Goal: Task Accomplishment & Management: Use online tool/utility

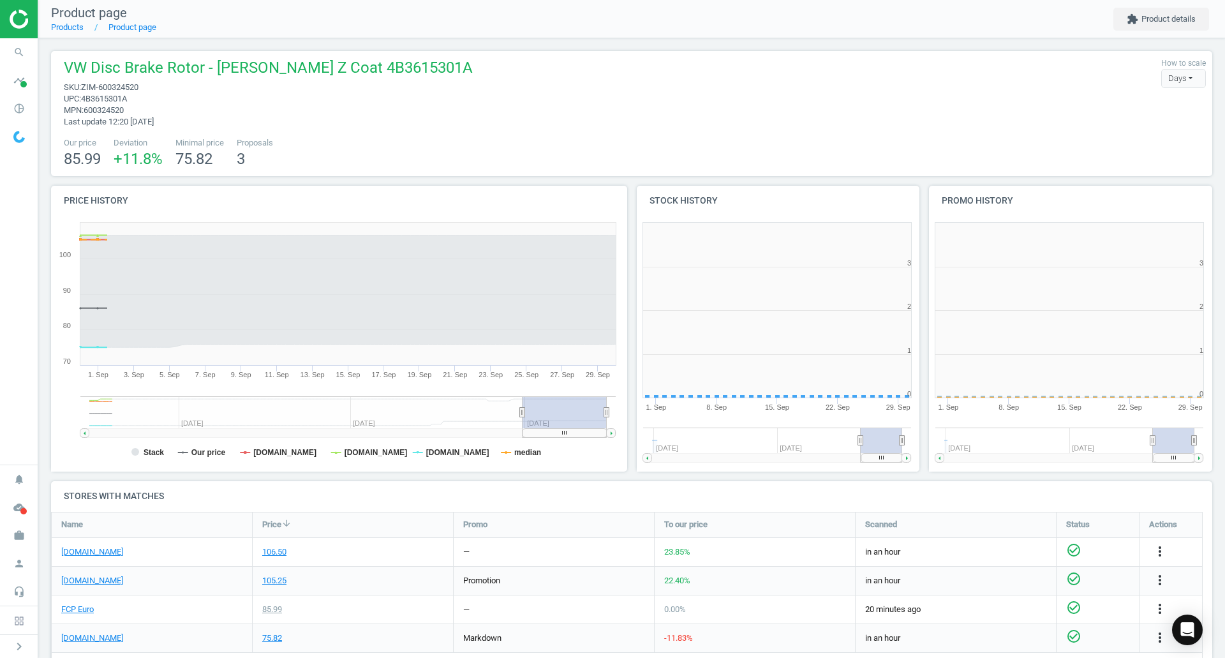
scroll to position [275, 300]
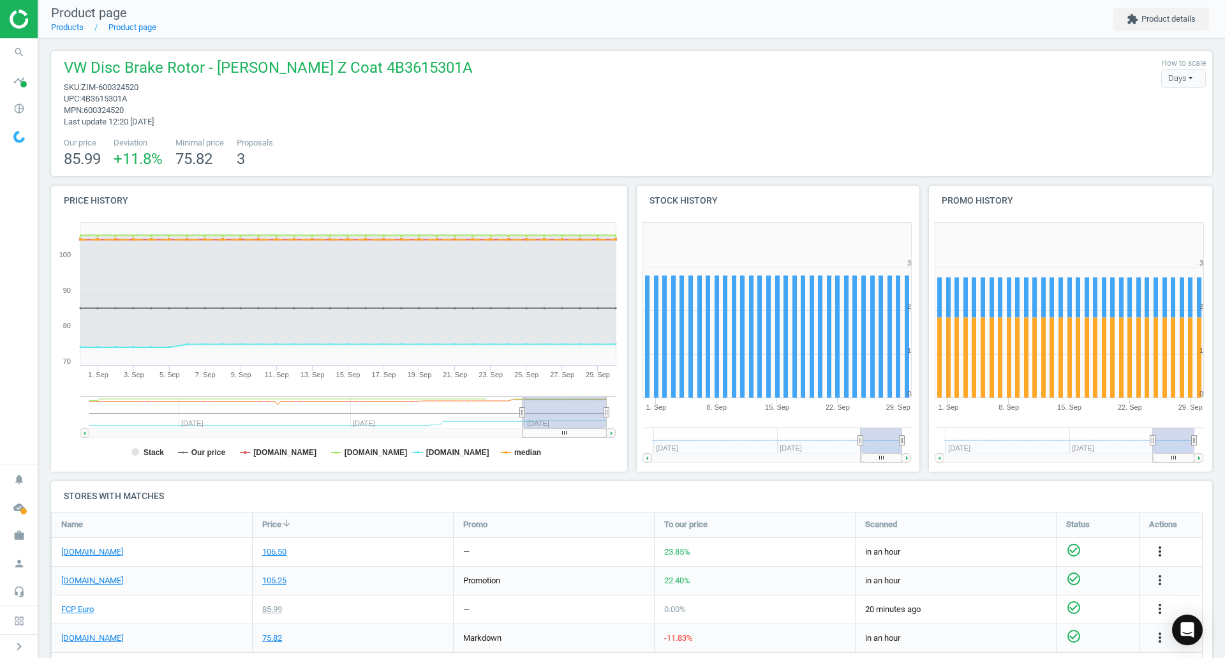
click at [16, 52] on icon "search" at bounding box center [19, 52] width 24 height 24
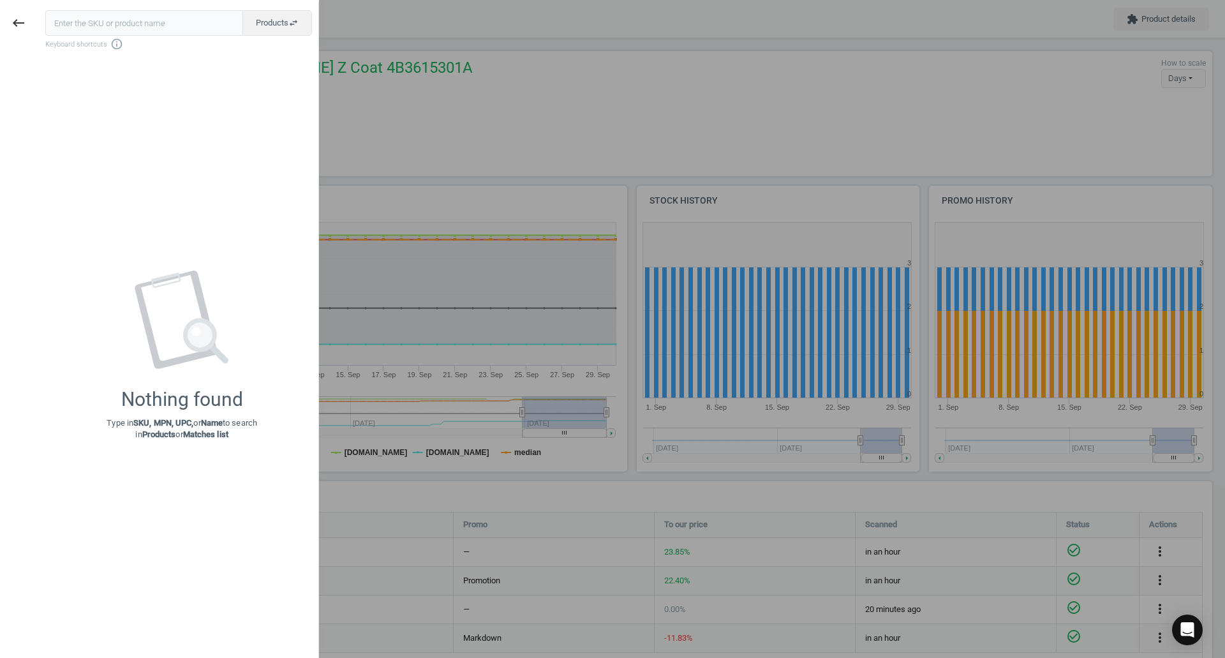
click at [135, 32] on input "text" at bounding box center [144, 23] width 198 height 26
click at [124, 26] on input "text" at bounding box center [144, 23] width 198 height 26
type input "PIE-722156500"
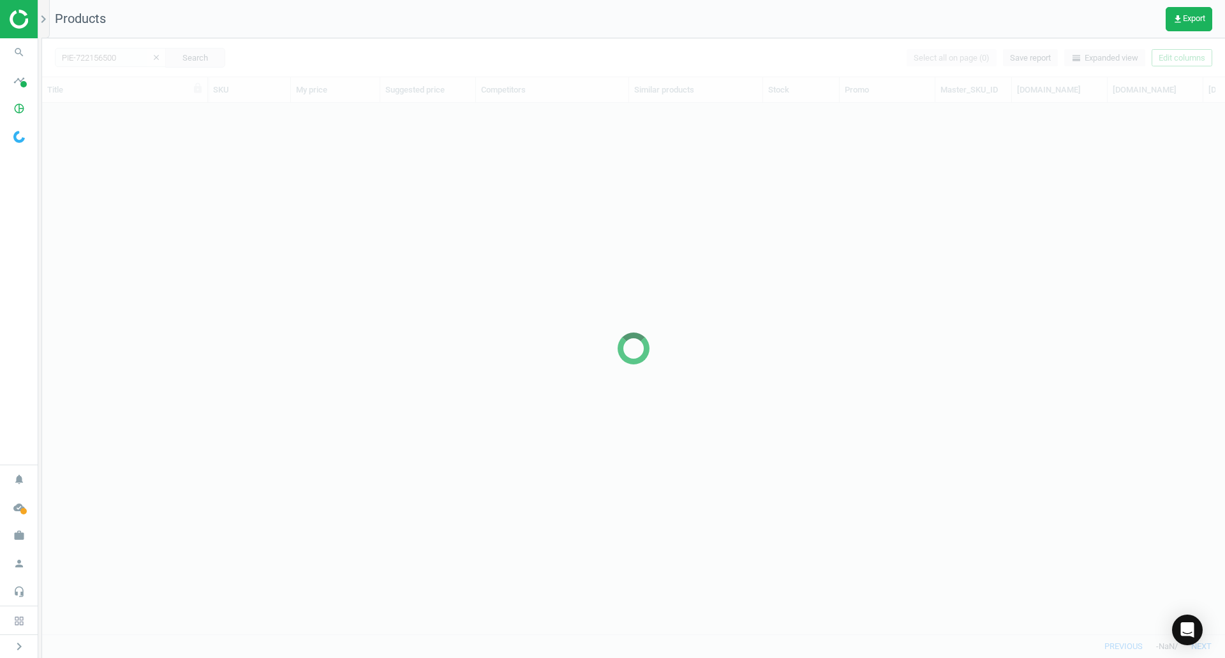
scroll to position [512, 1173]
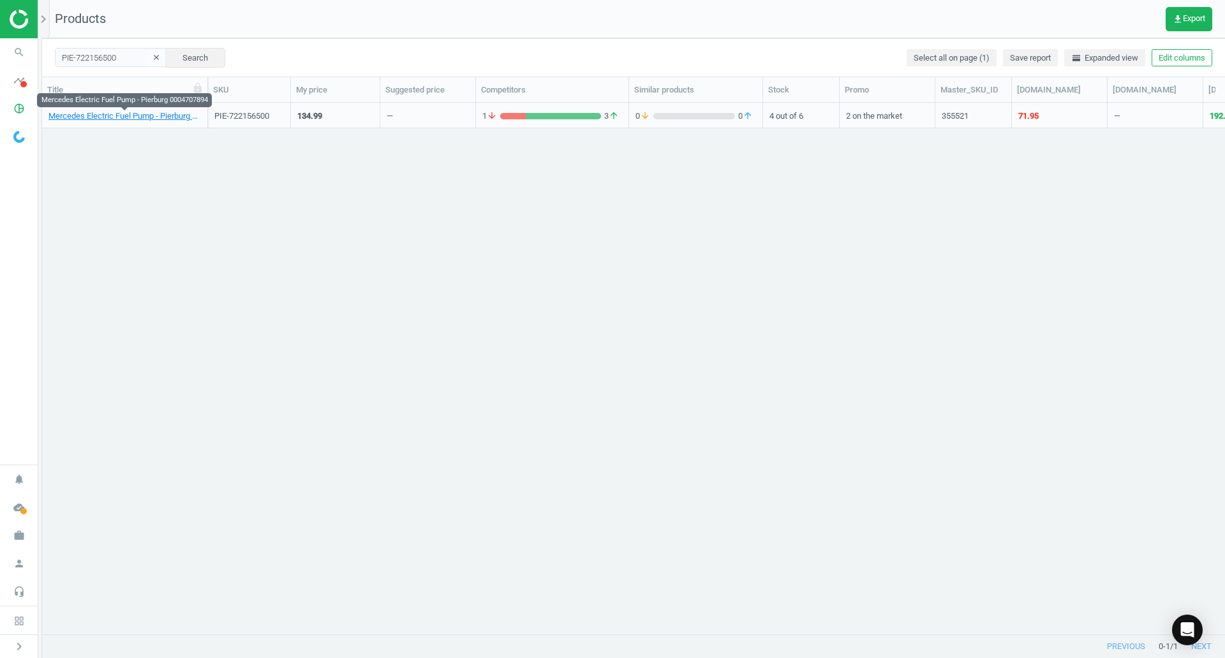
click at [148, 115] on link "Mercedes Electric Fuel Pump - Pierburg 0004707894" at bounding box center [124, 115] width 152 height 11
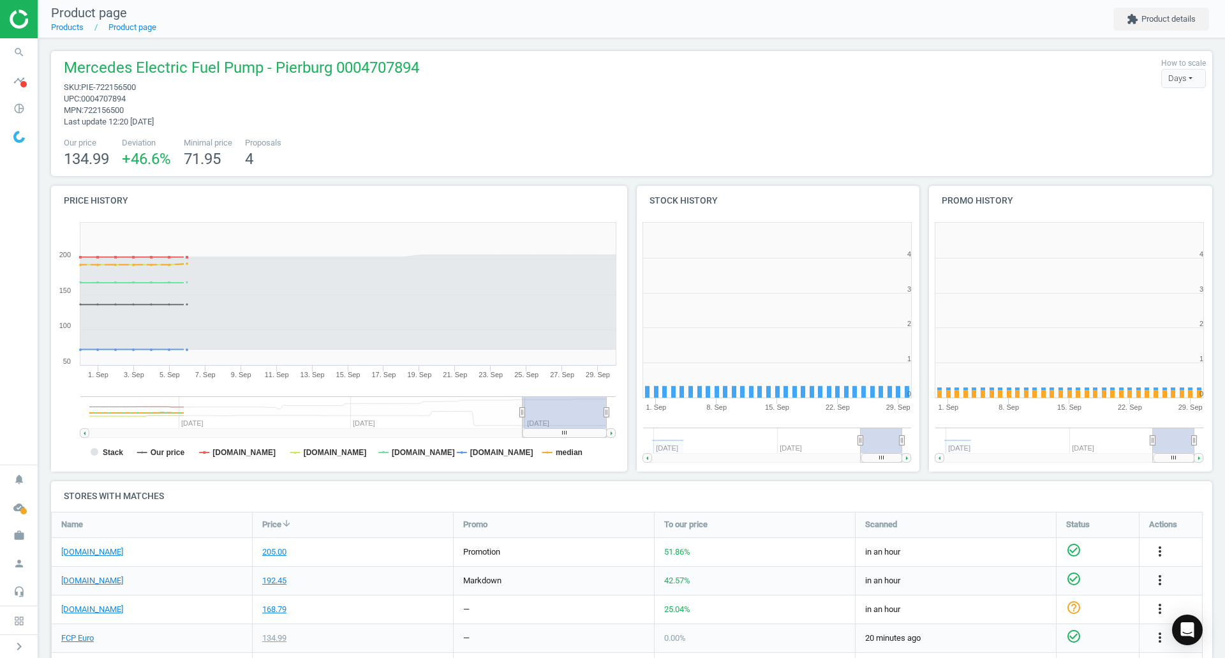
scroll to position [128, 0]
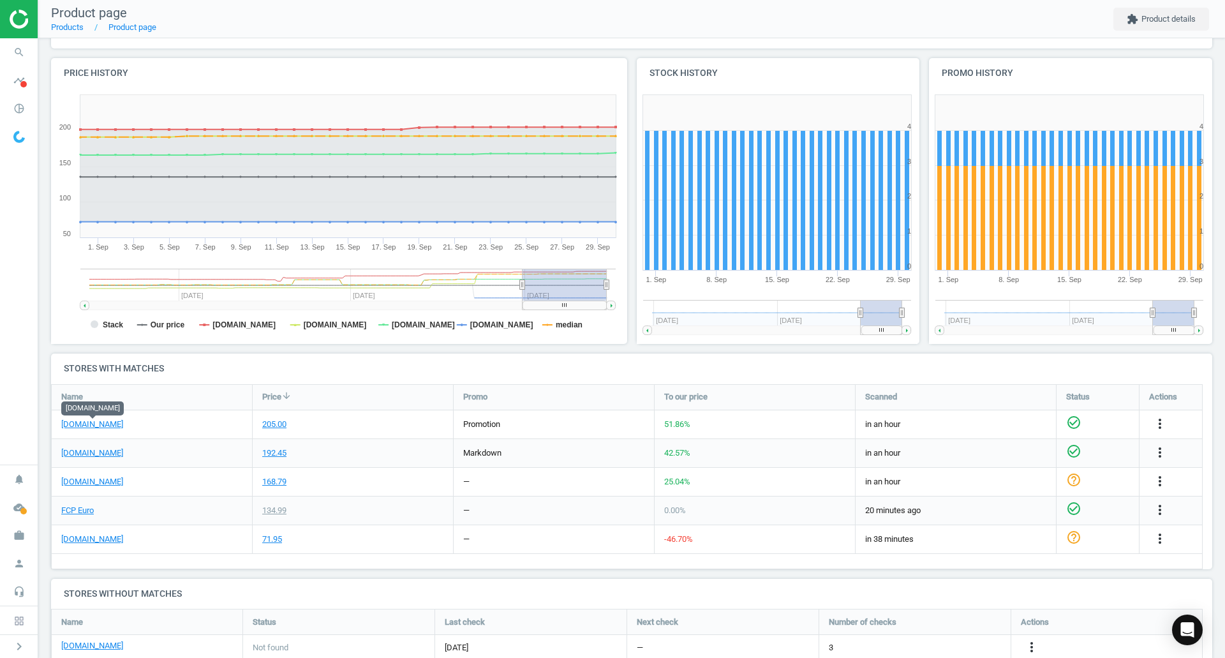
click at [84, 422] on link "[DOMAIN_NAME]" at bounding box center [92, 424] width 62 height 11
click at [69, 508] on link "FCP Euro" at bounding box center [77, 510] width 33 height 11
click at [17, 48] on icon "search" at bounding box center [19, 52] width 24 height 24
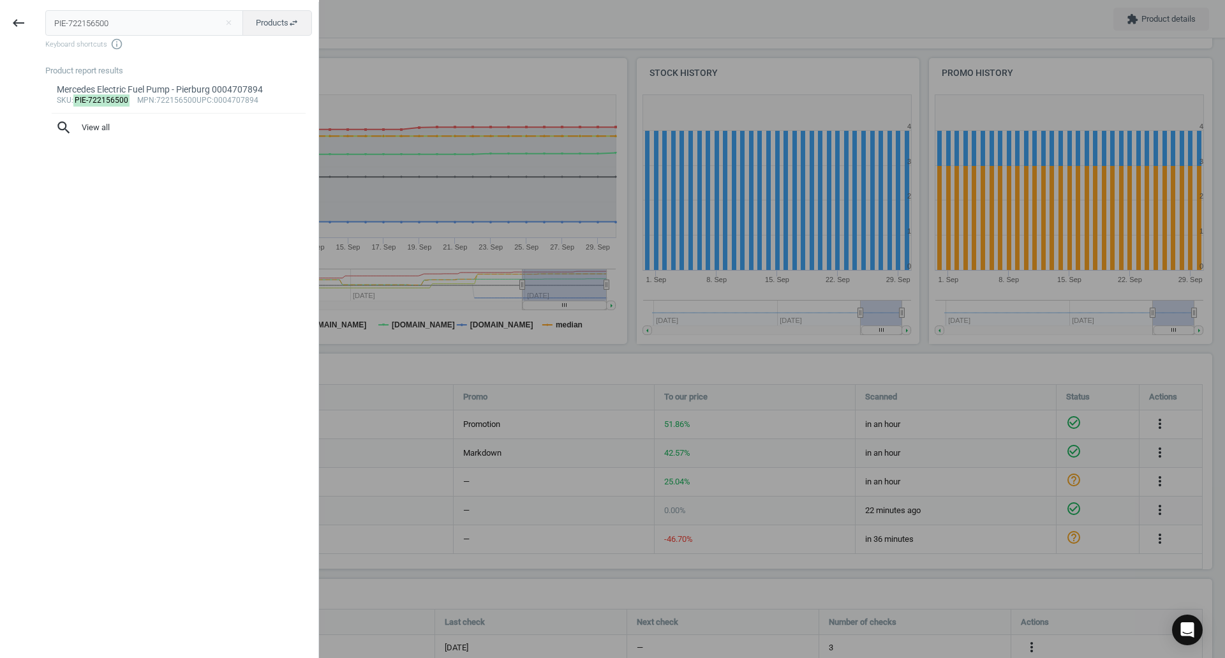
click at [196, 19] on input "PIE-722156500" at bounding box center [144, 23] width 198 height 26
type input "PPS-82432113"
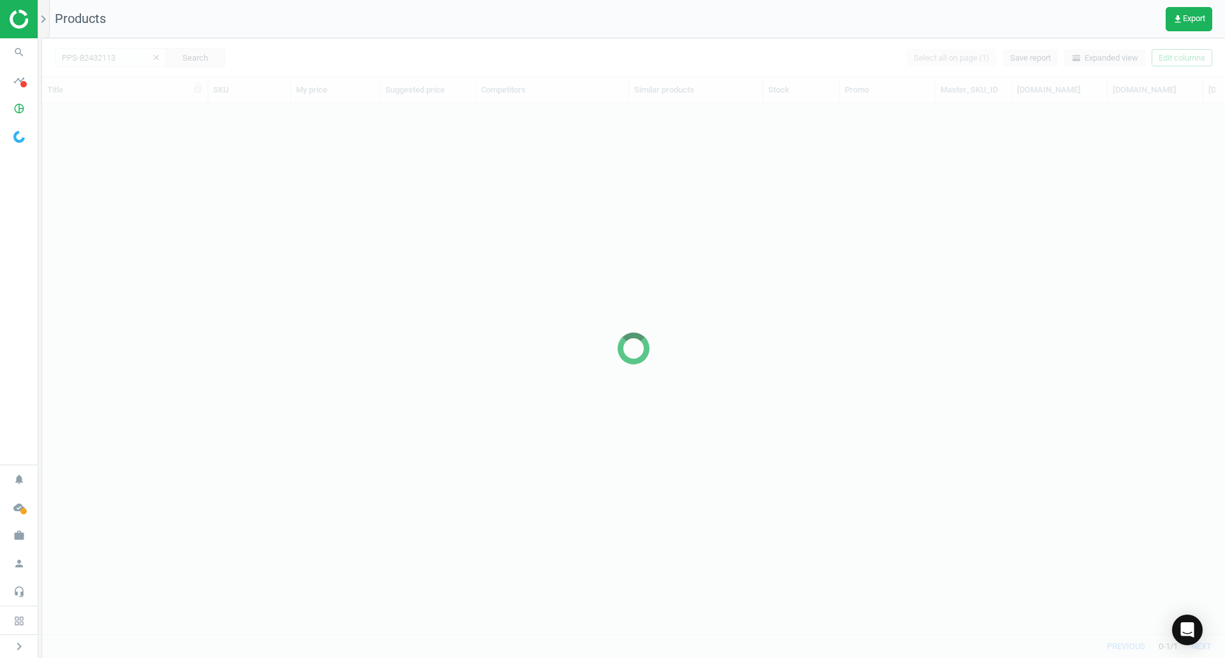
scroll to position [512, 1173]
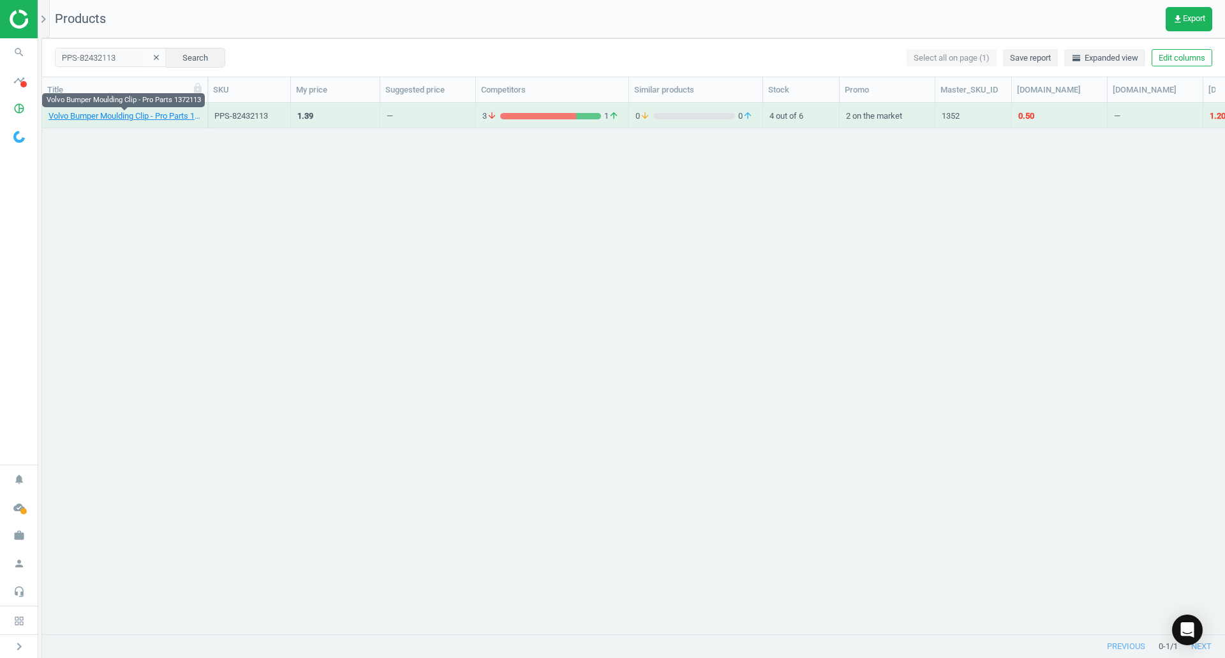
click at [170, 119] on link "Volvo Bumper Moulding Clip - Pro Parts 1372113" at bounding box center [124, 115] width 152 height 11
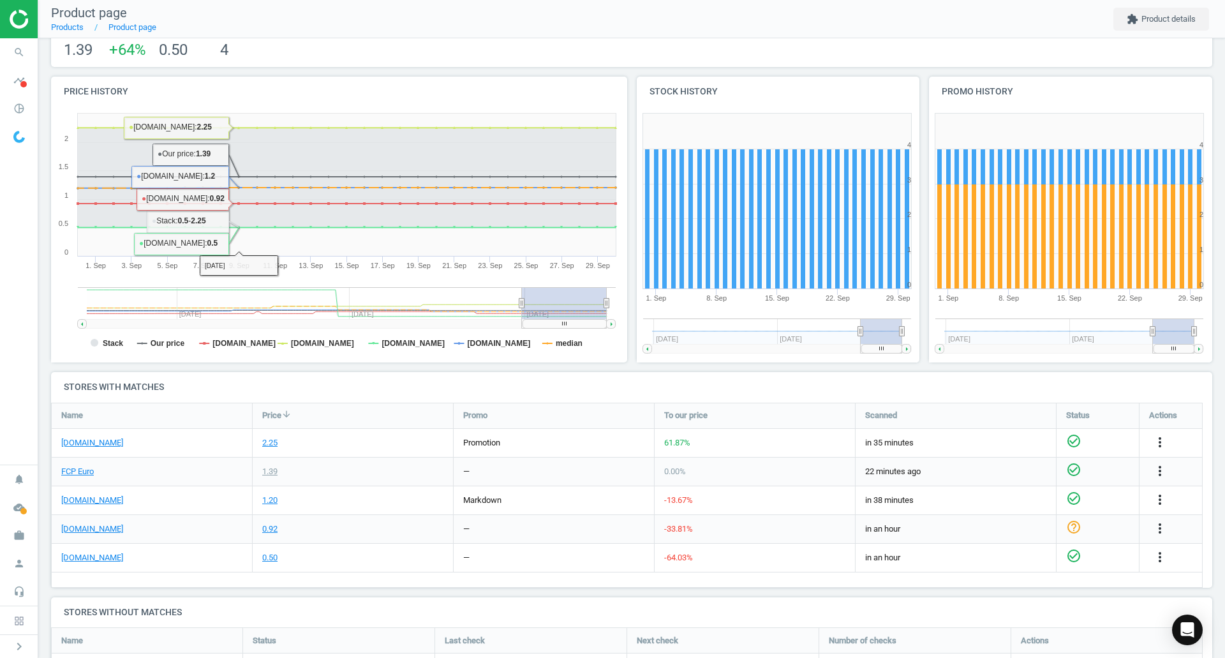
scroll to position [112, 0]
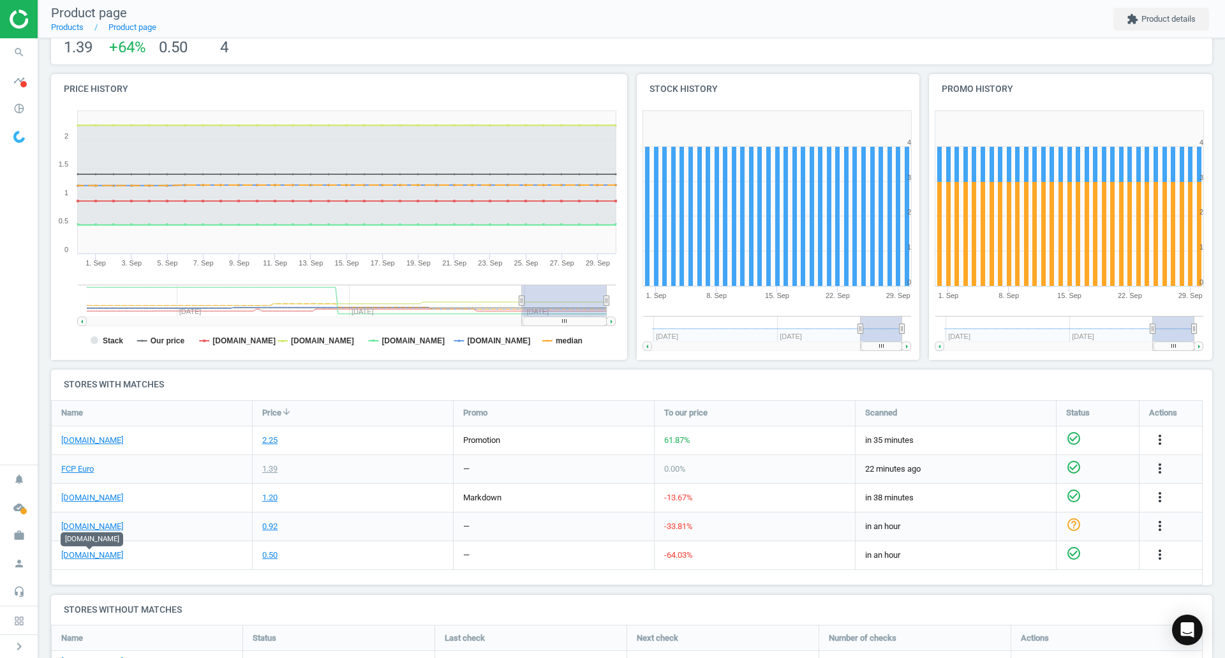
click at [102, 553] on link "[DOMAIN_NAME]" at bounding box center [92, 554] width 62 height 11
click at [78, 466] on link "FCP Euro" at bounding box center [77, 468] width 33 height 11
click at [105, 556] on link "[DOMAIN_NAME]" at bounding box center [92, 554] width 62 height 11
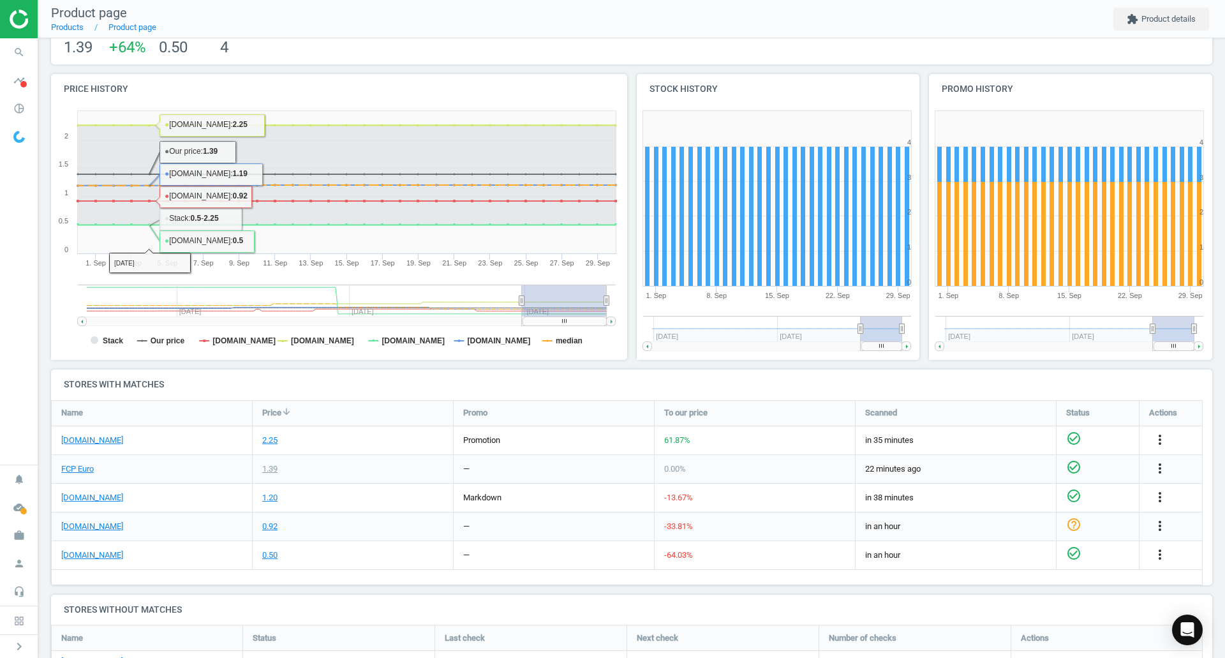
click at [13, 48] on icon "search" at bounding box center [19, 52] width 24 height 24
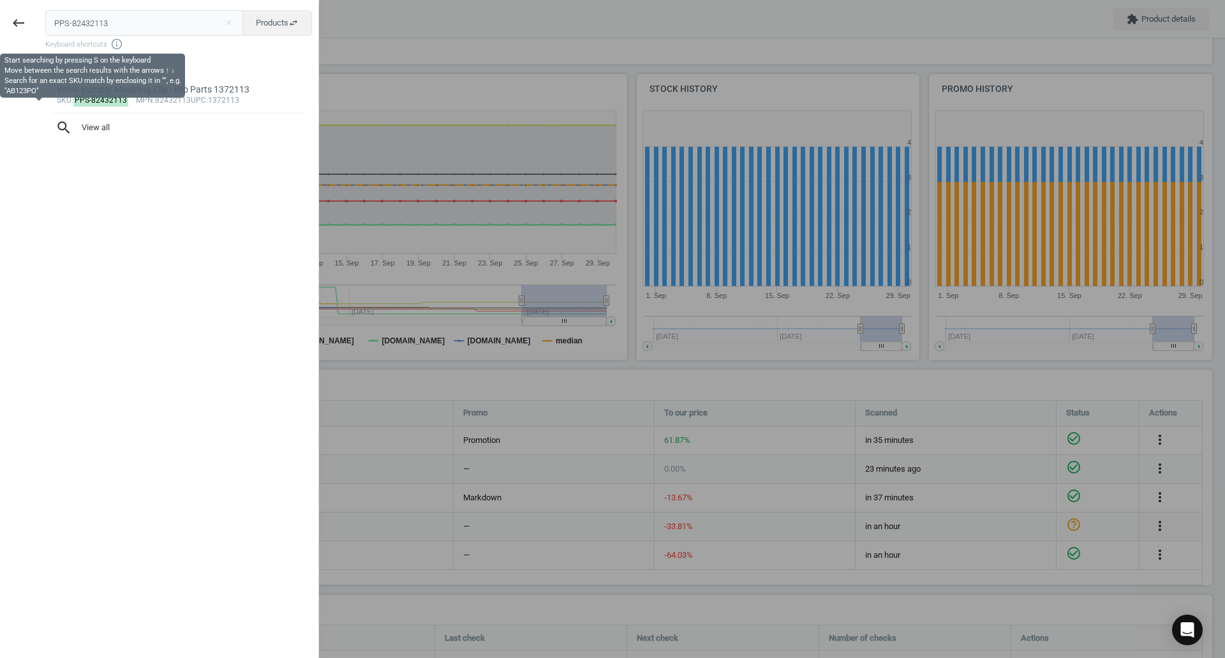
click at [148, 10] on div "PPS-82432113 close Products swap_horiz Keyboard shortcuts info_outline Product …" at bounding box center [177, 331] width 281 height 658
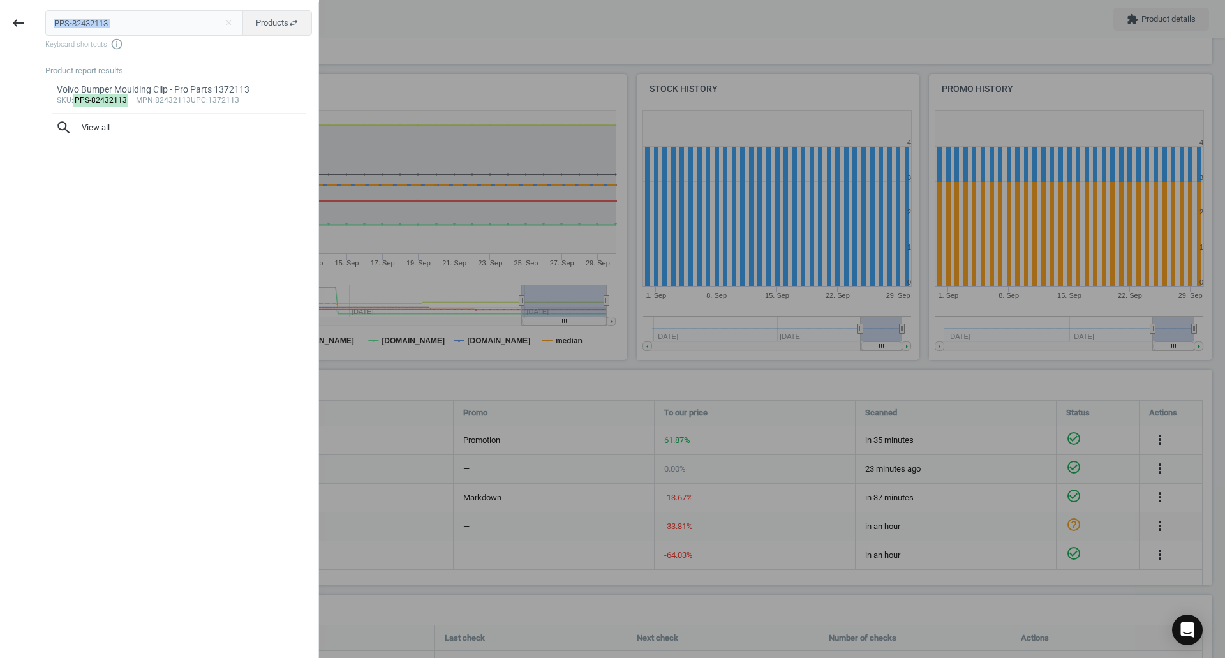
click at [148, 10] on div "PPS-82432113 close Products swap_horiz Keyboard shortcuts info_outline Product …" at bounding box center [177, 331] width 281 height 658
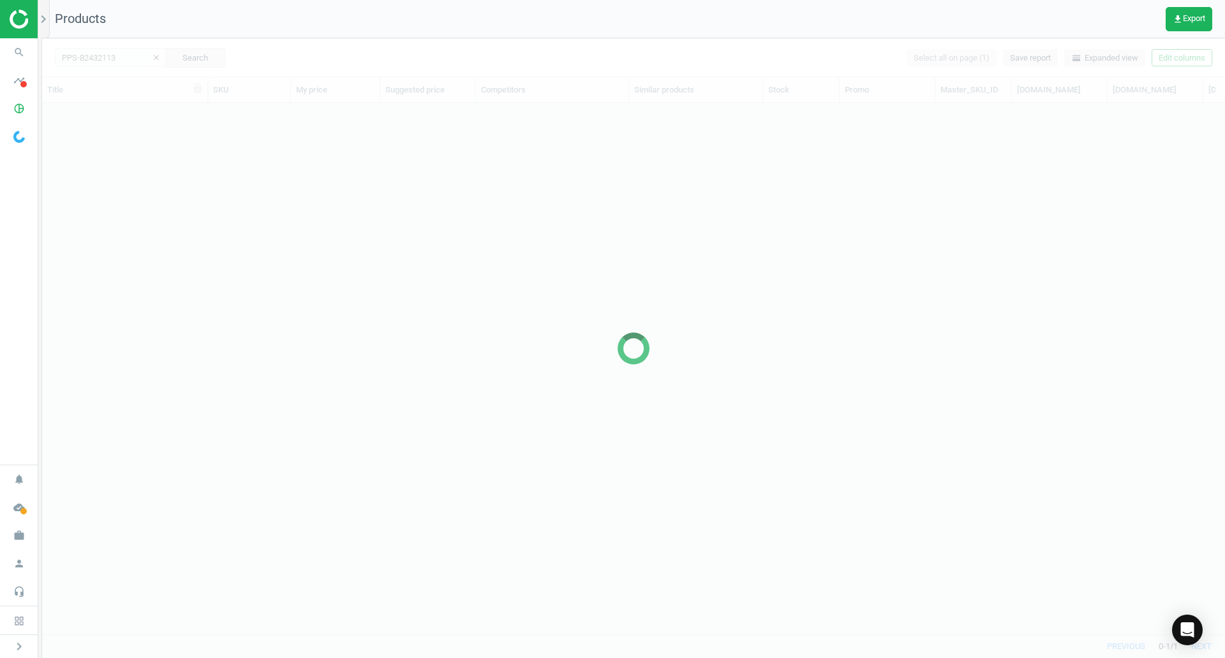
scroll to position [512, 1173]
click at [12, 52] on icon "search" at bounding box center [19, 52] width 24 height 24
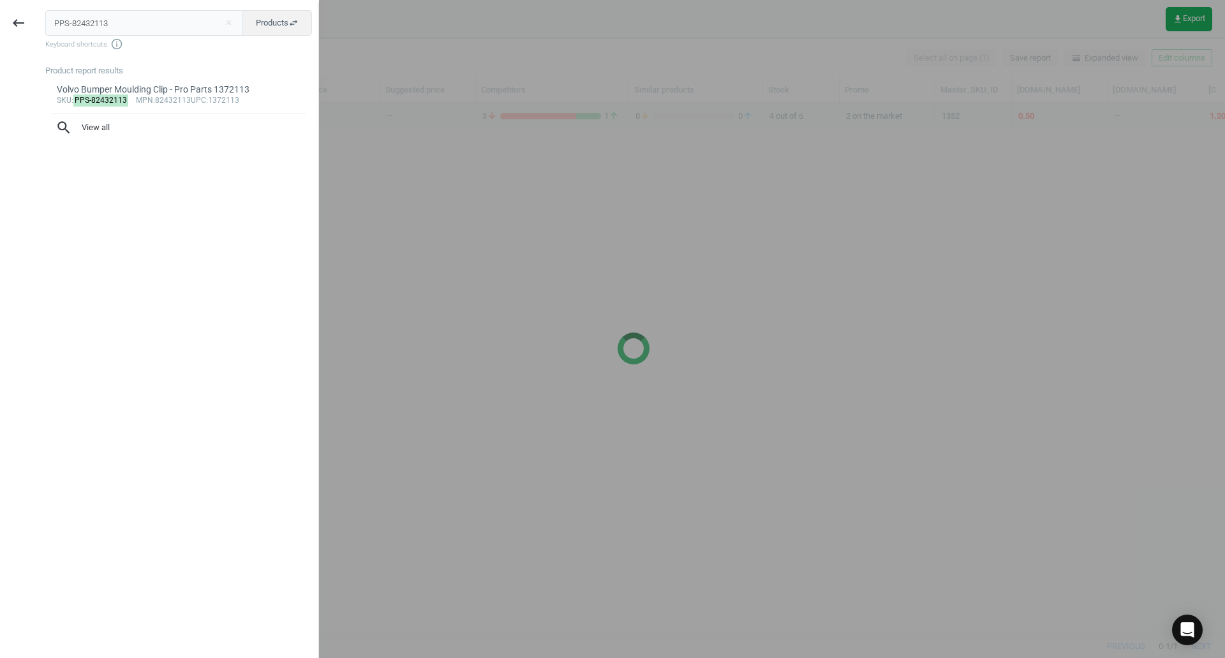
click at [107, 23] on input "PPS-82432113" at bounding box center [144, 23] width 198 height 26
type input "REI-417105400"
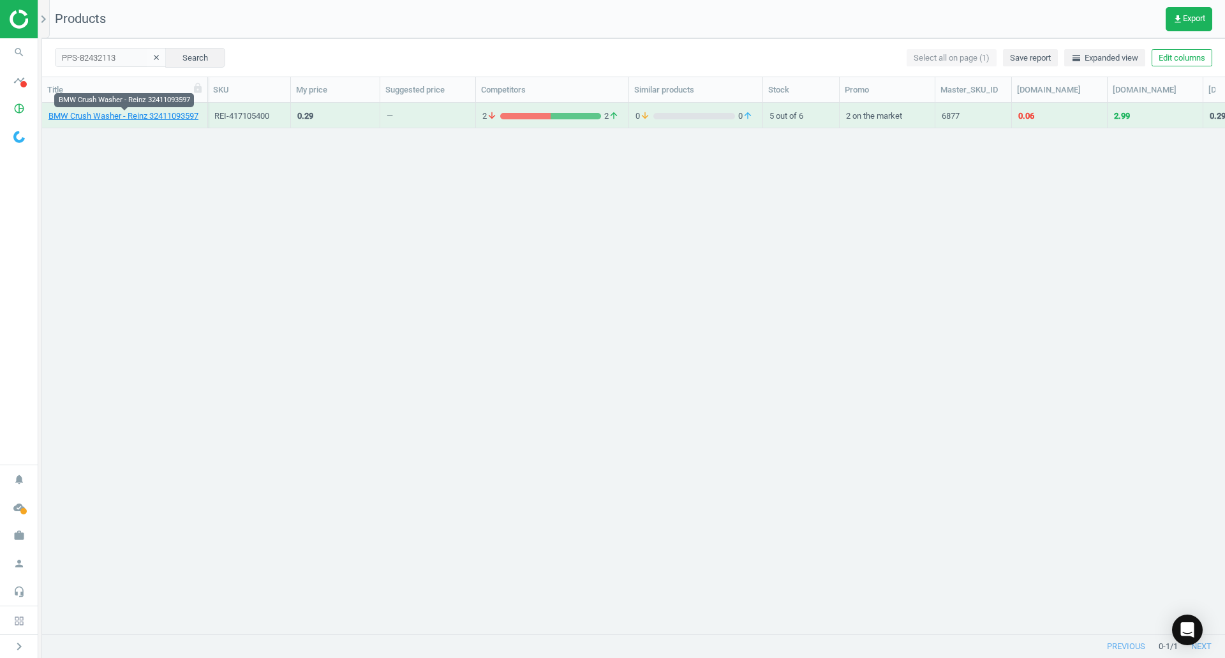
click at [103, 115] on link "BMW Crush Washer - Reinz 32411093597" at bounding box center [123, 115] width 150 height 11
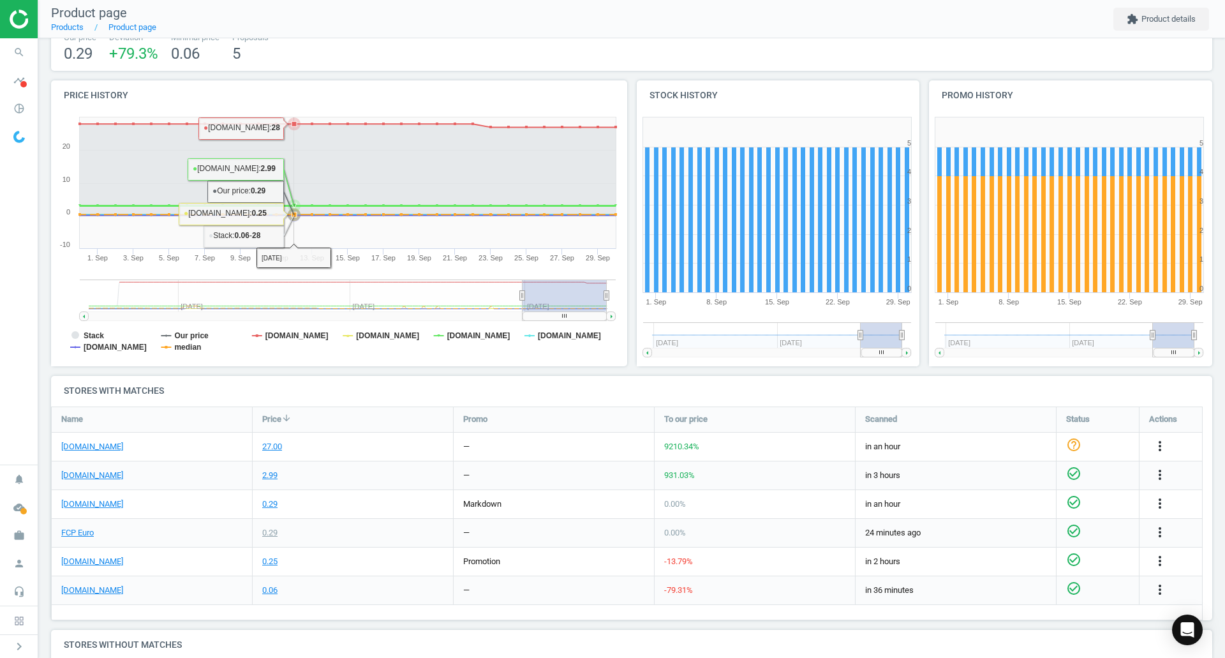
scroll to position [106, 0]
click at [108, 595] on div "[DOMAIN_NAME]" at bounding box center [152, 589] width 200 height 28
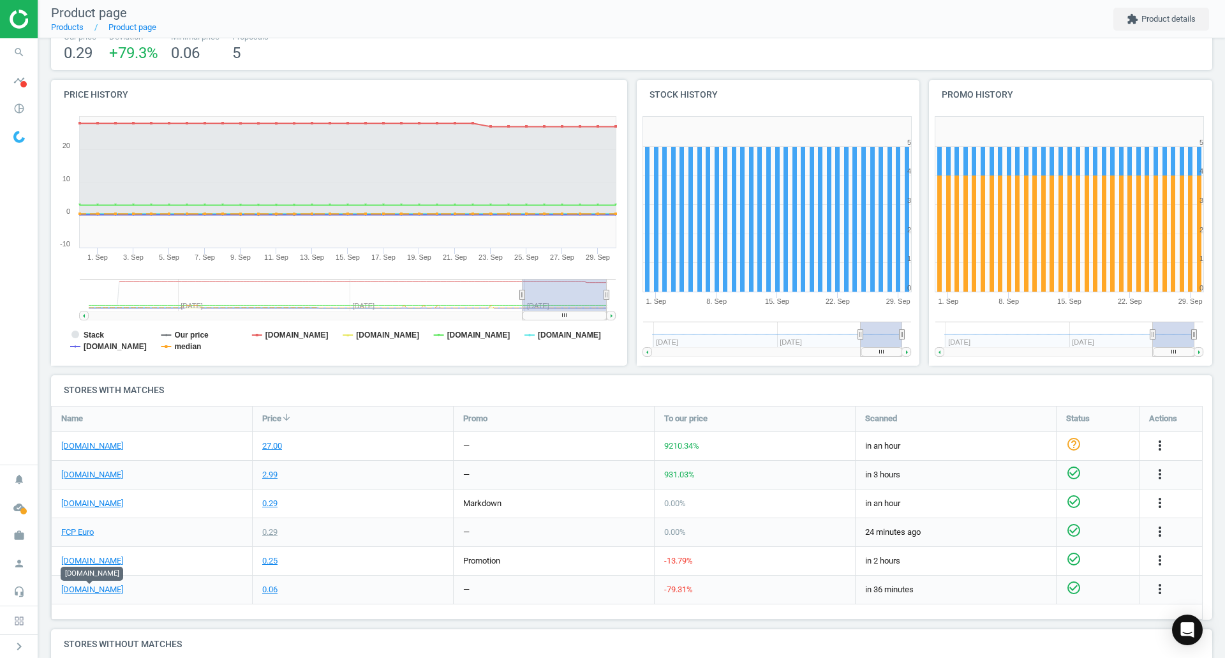
click at [101, 593] on link "[DOMAIN_NAME]" at bounding box center [92, 589] width 62 height 11
click at [75, 534] on link "FCP Euro" at bounding box center [77, 531] width 33 height 11
click at [80, 531] on link "FCP Euro" at bounding box center [77, 531] width 33 height 11
click at [85, 591] on link "[DOMAIN_NAME]" at bounding box center [92, 589] width 62 height 11
click at [25, 53] on icon "search" at bounding box center [19, 52] width 24 height 24
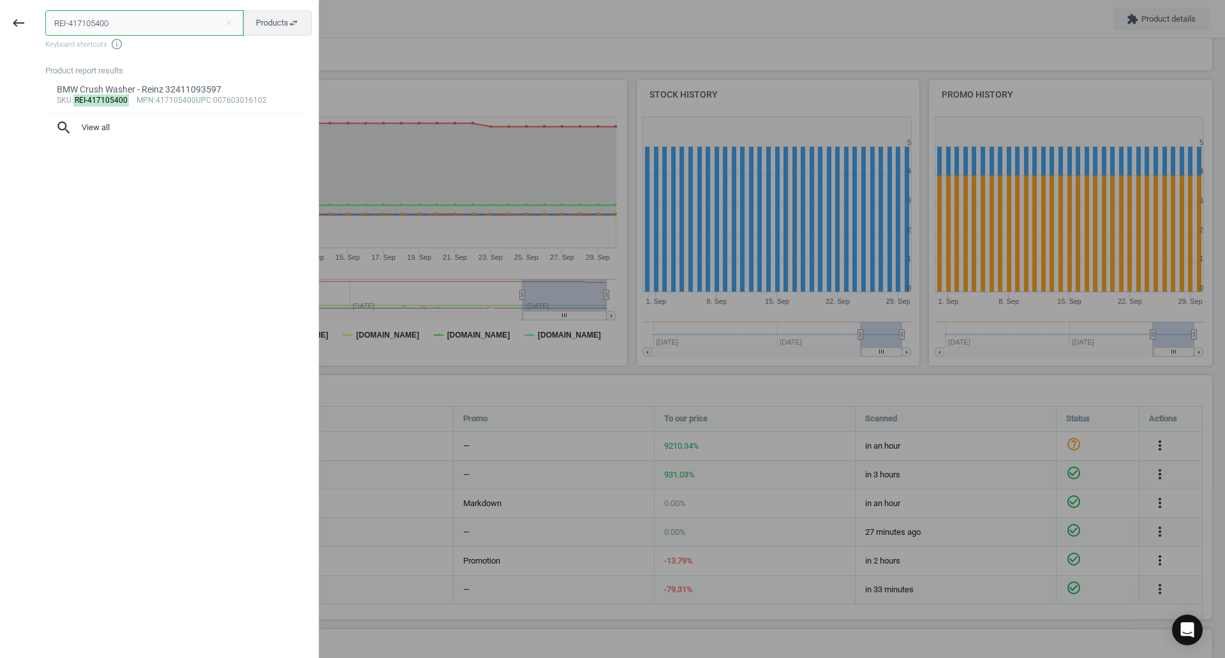
click at [75, 17] on input "REI-417105400" at bounding box center [144, 23] width 198 height 26
paste input "743212"
type input "REI-743212400"
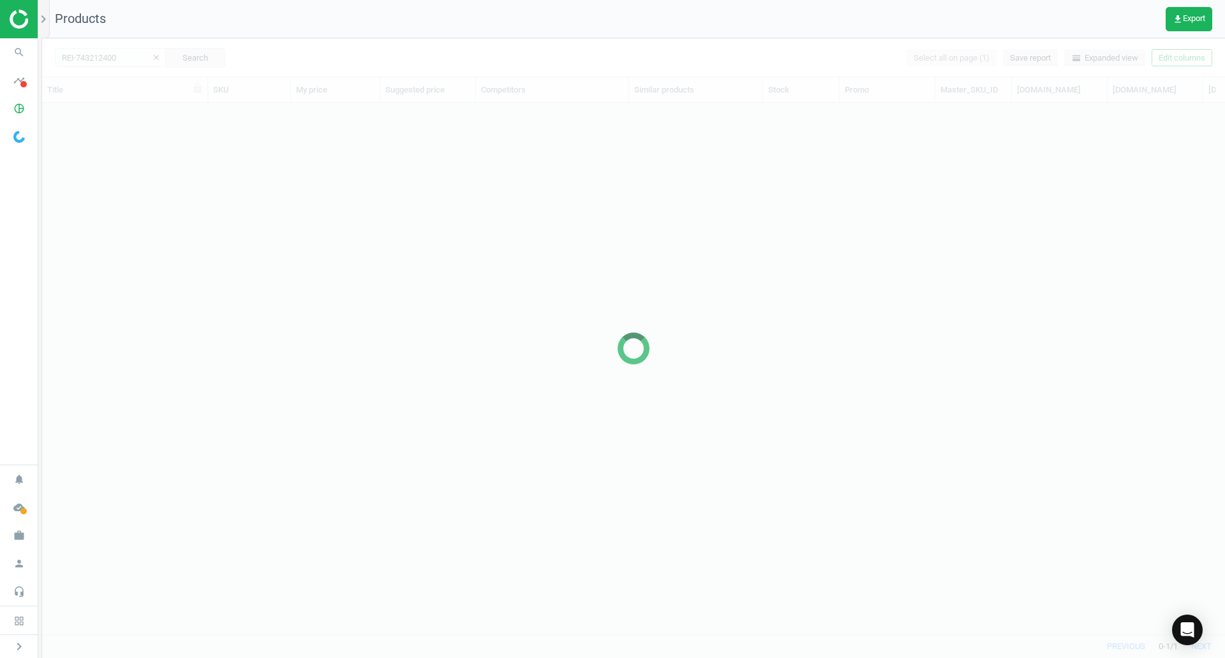
scroll to position [512, 1173]
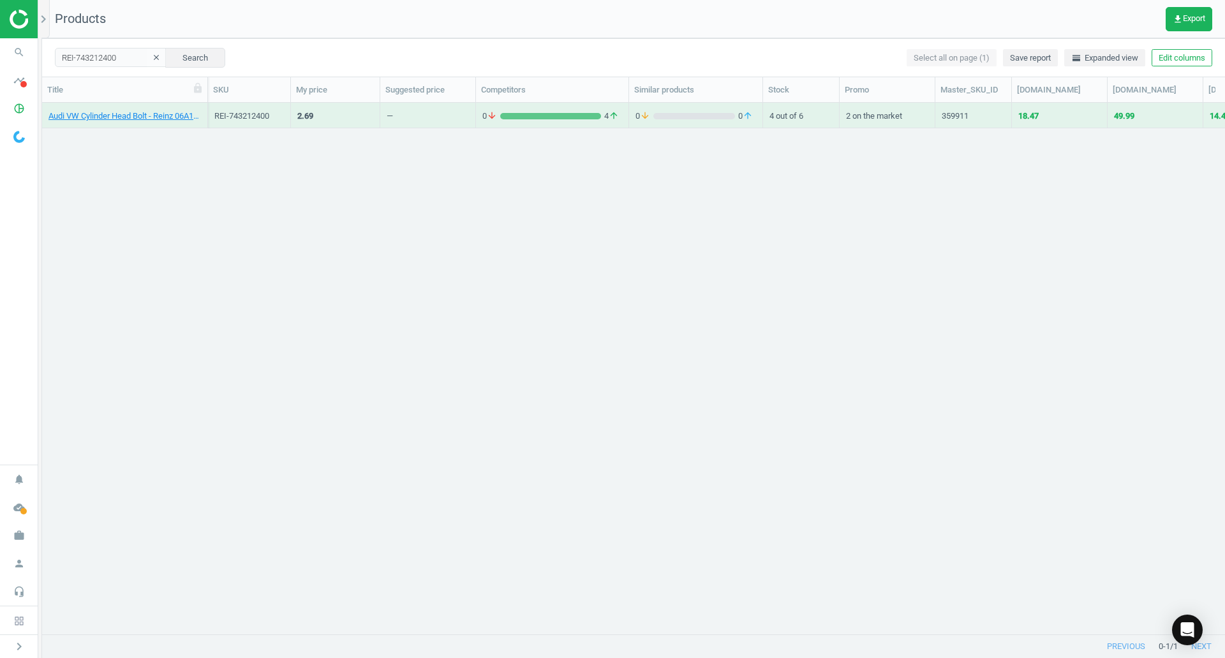
click at [135, 115] on link "Audi VW Cylinder Head Bolt - Reinz 06A103385A" at bounding box center [124, 115] width 152 height 11
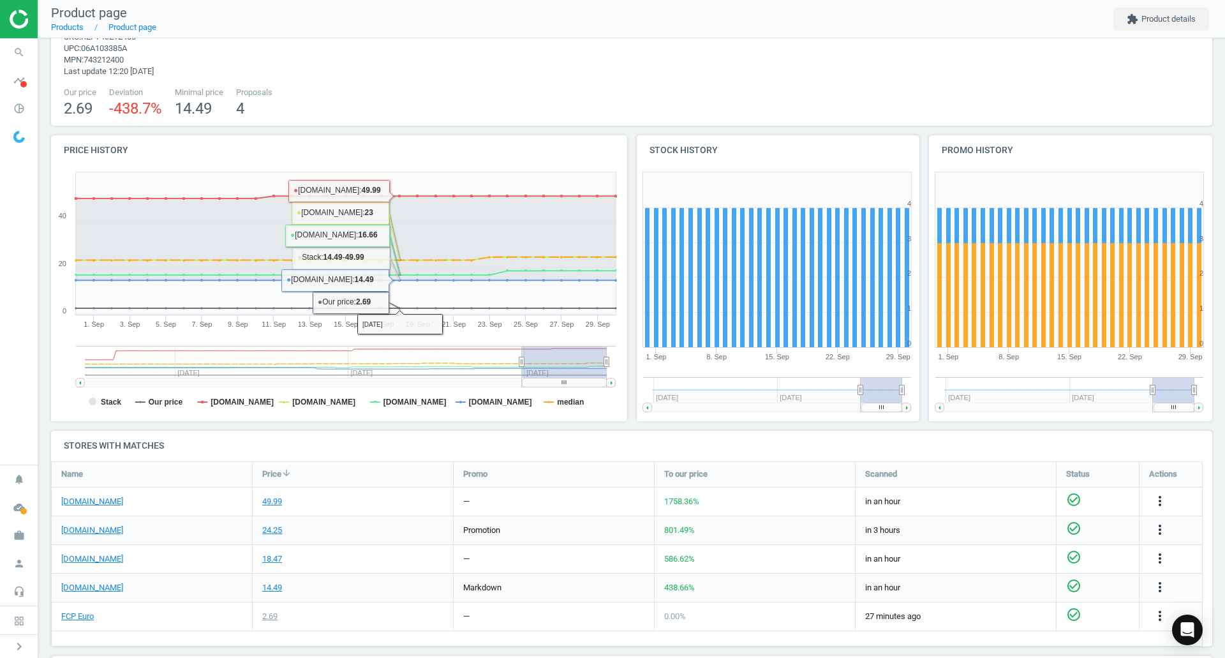
scroll to position [128, 0]
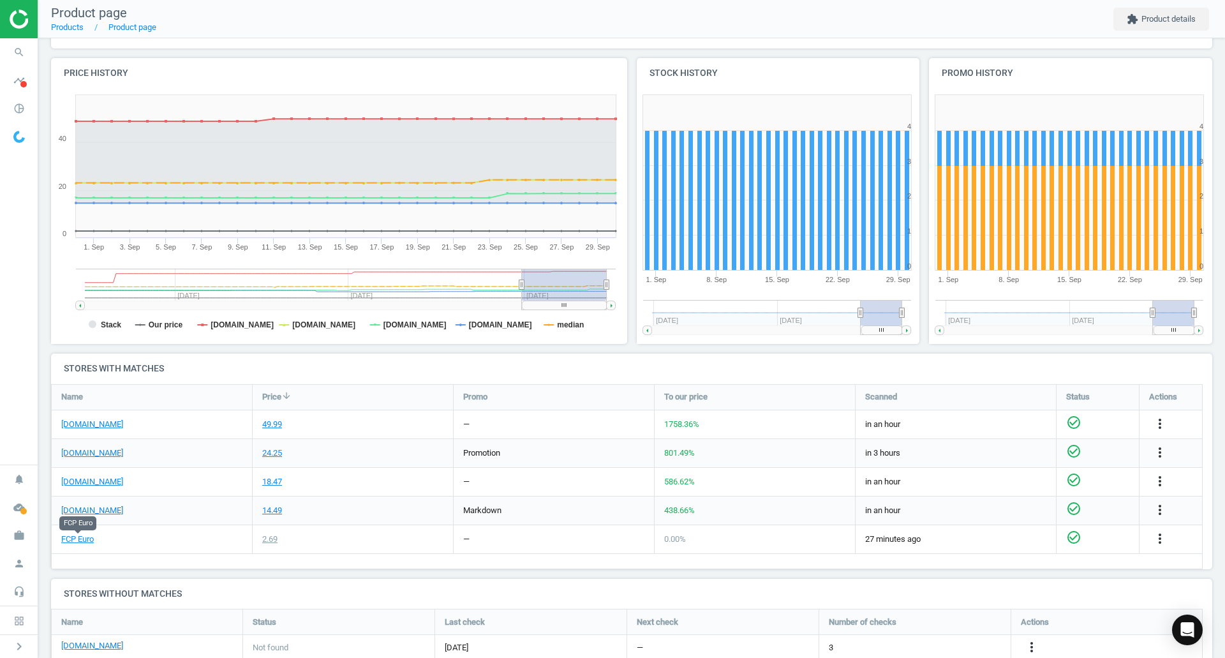
click at [73, 534] on link "FCP Euro" at bounding box center [77, 538] width 33 height 11
click at [85, 482] on link "[DOMAIN_NAME]" at bounding box center [92, 481] width 62 height 11
click at [99, 478] on link "[DOMAIN_NAME]" at bounding box center [92, 481] width 62 height 11
click at [68, 542] on link "FCP Euro" at bounding box center [77, 538] width 33 height 11
click at [24, 44] on icon "search" at bounding box center [19, 52] width 24 height 24
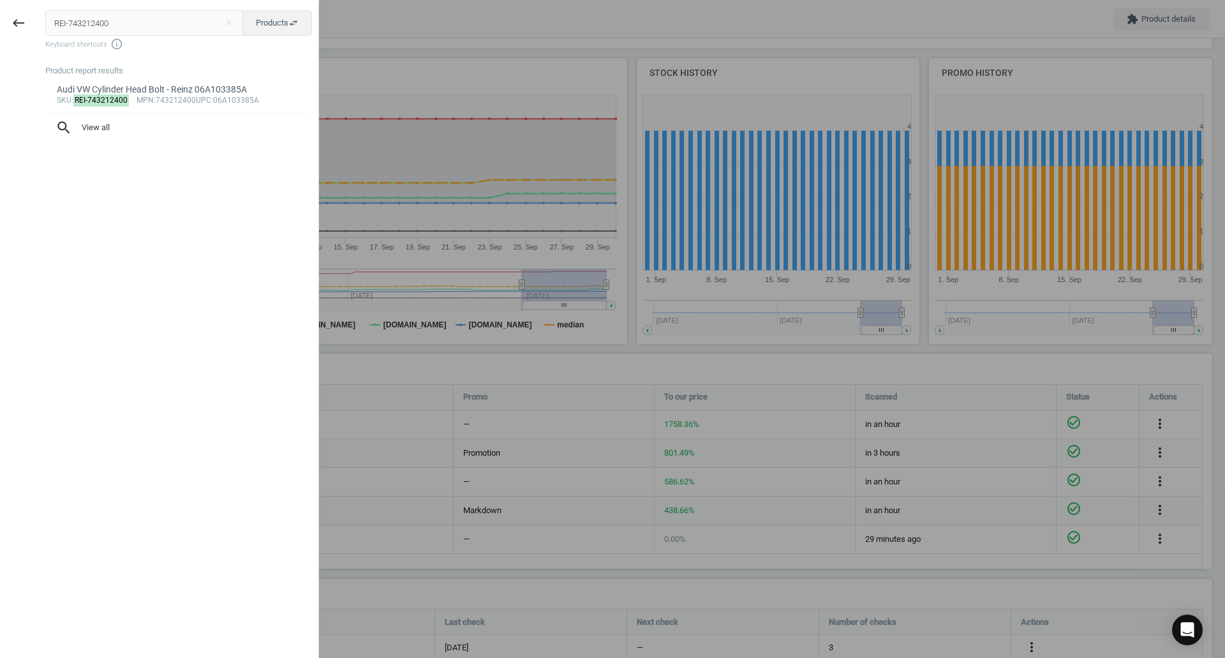
click at [129, 31] on input "REI-743212400" at bounding box center [144, 23] width 198 height 26
type input "HEL-010562911"
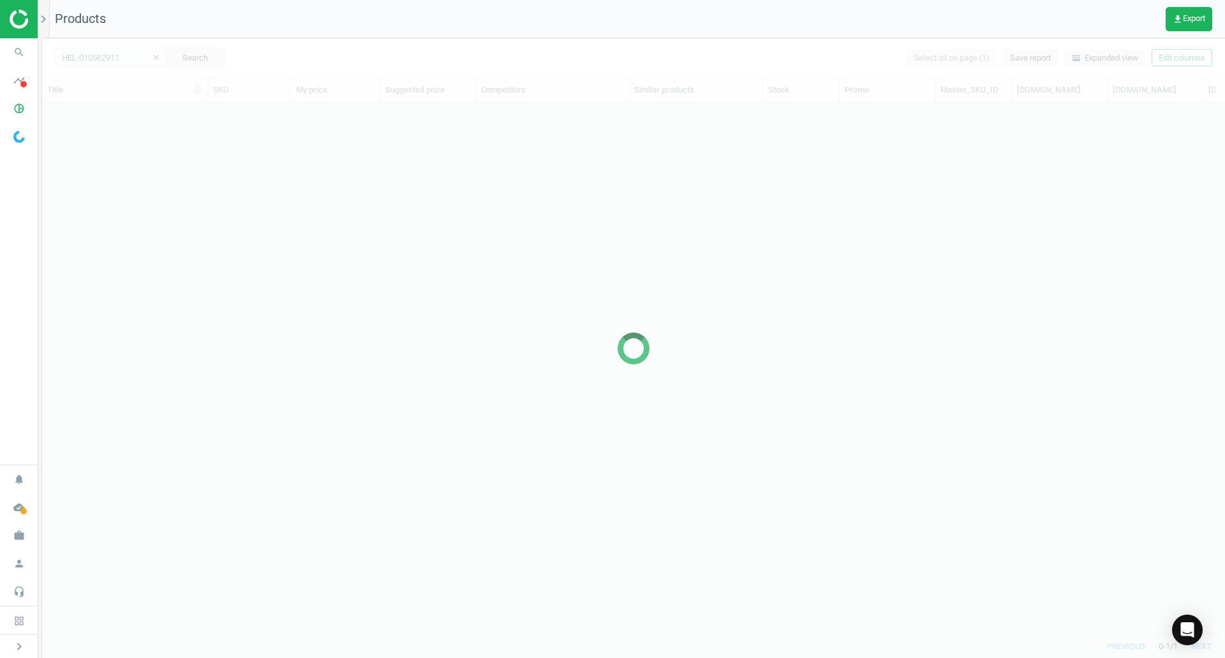
scroll to position [512, 1173]
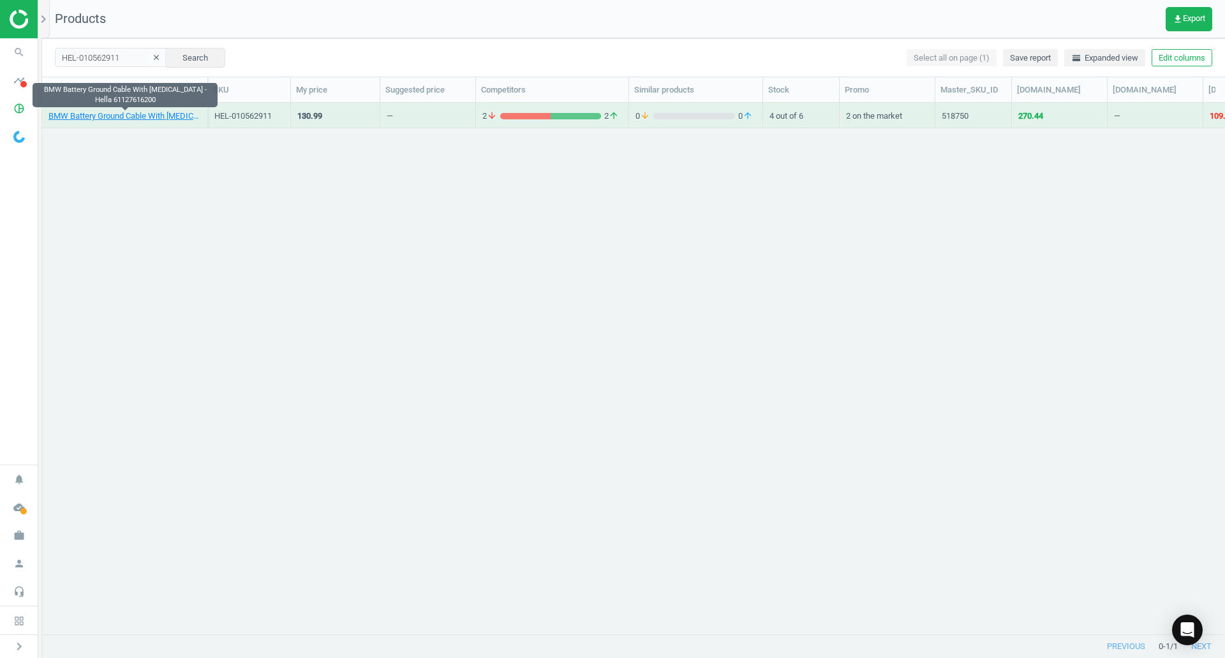
click at [158, 114] on link "BMW Battery Ground Cable With [MEDICAL_DATA] - Hella 61127616200" at bounding box center [124, 115] width 152 height 11
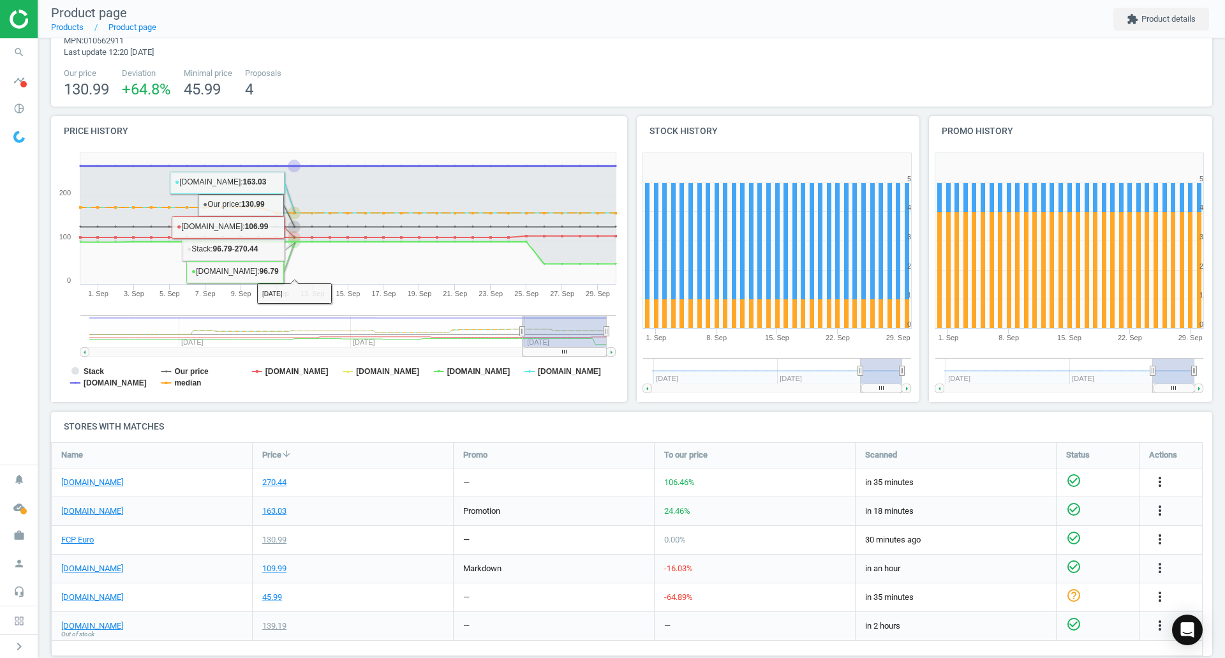
scroll to position [70, 0]
click at [81, 481] on link "[DOMAIN_NAME]" at bounding box center [92, 481] width 62 height 11
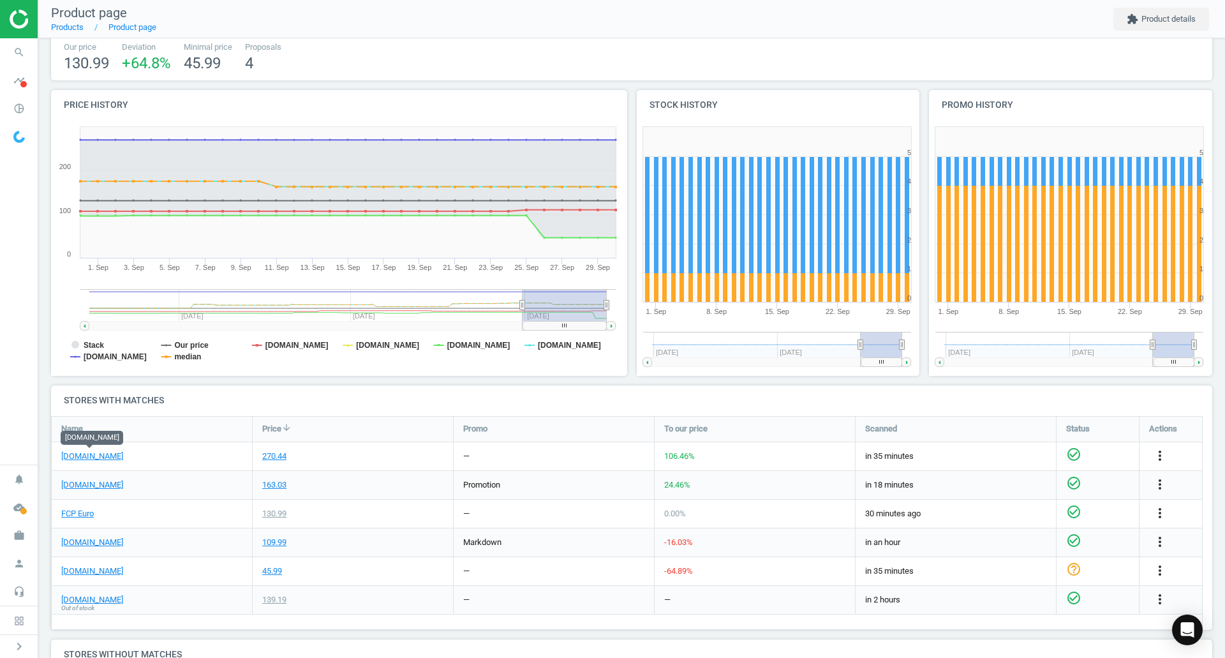
scroll to position [98, 0]
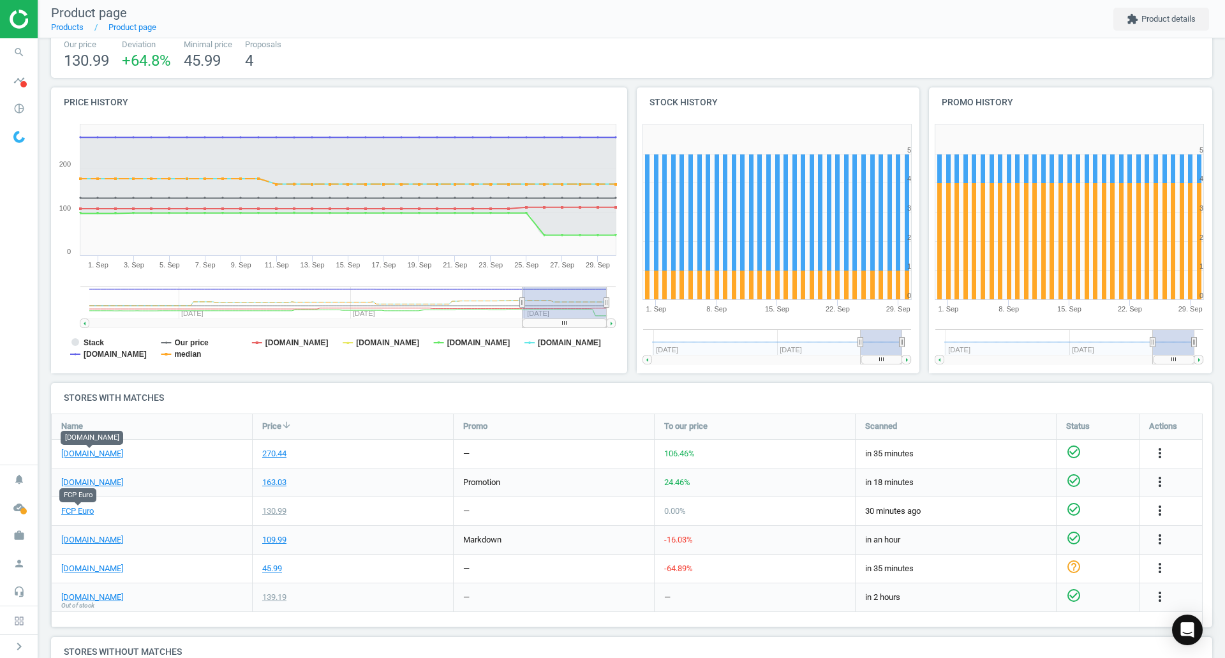
click at [77, 510] on link "FCP Euro" at bounding box center [77, 510] width 33 height 11
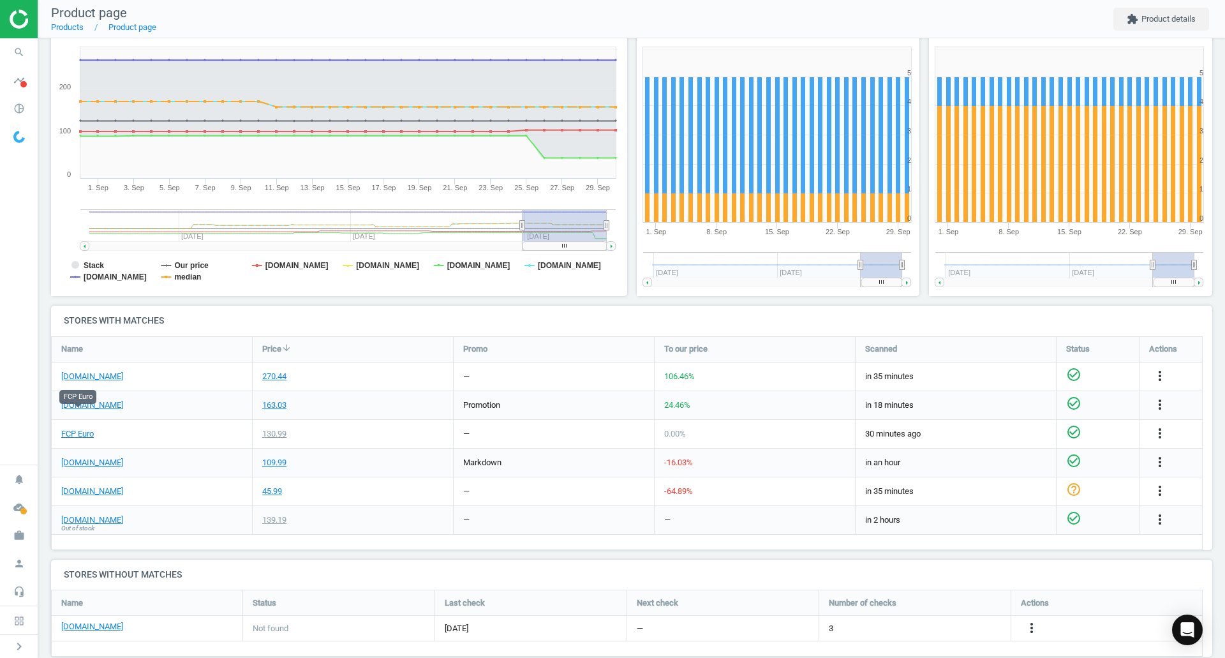
scroll to position [196, 0]
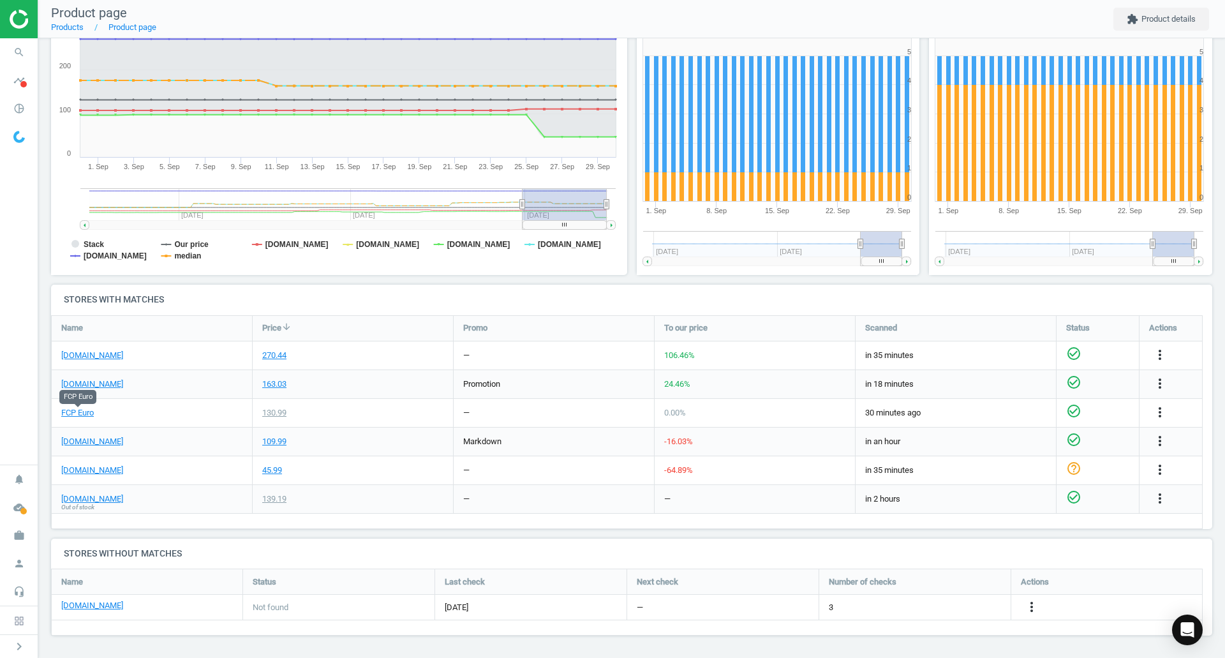
click at [1157, 353] on icon "more_vert" at bounding box center [1159, 354] width 15 height 15
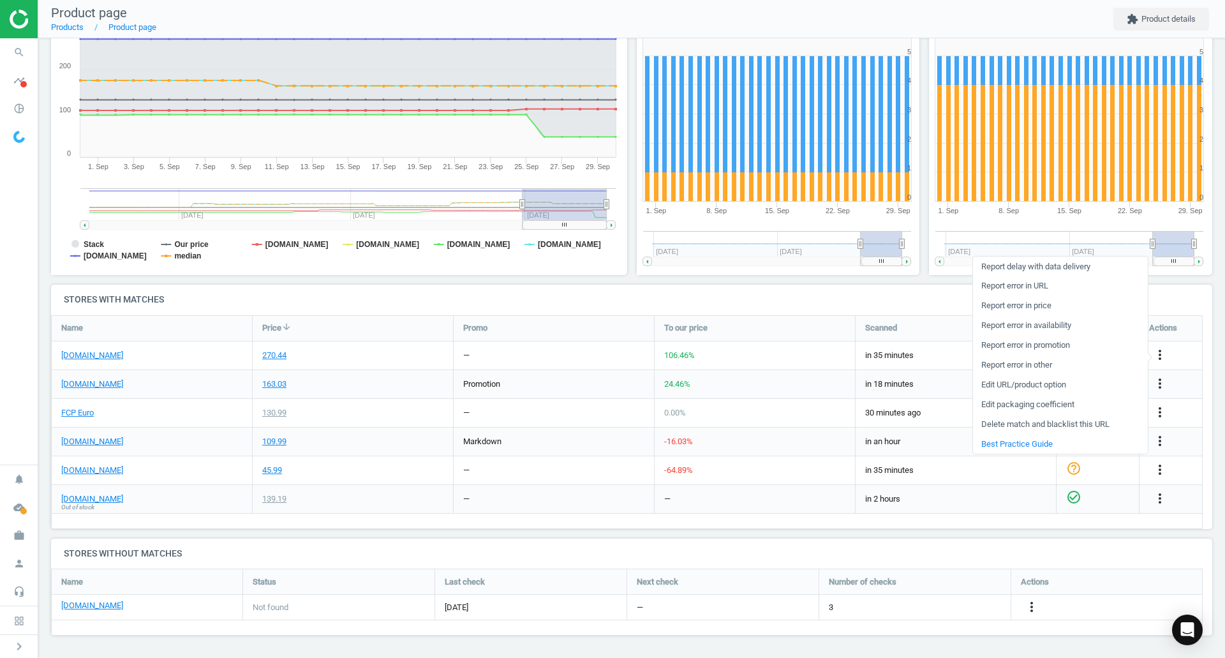
click at [1046, 389] on link "Edit URL/product option" at bounding box center [1060, 385] width 175 height 20
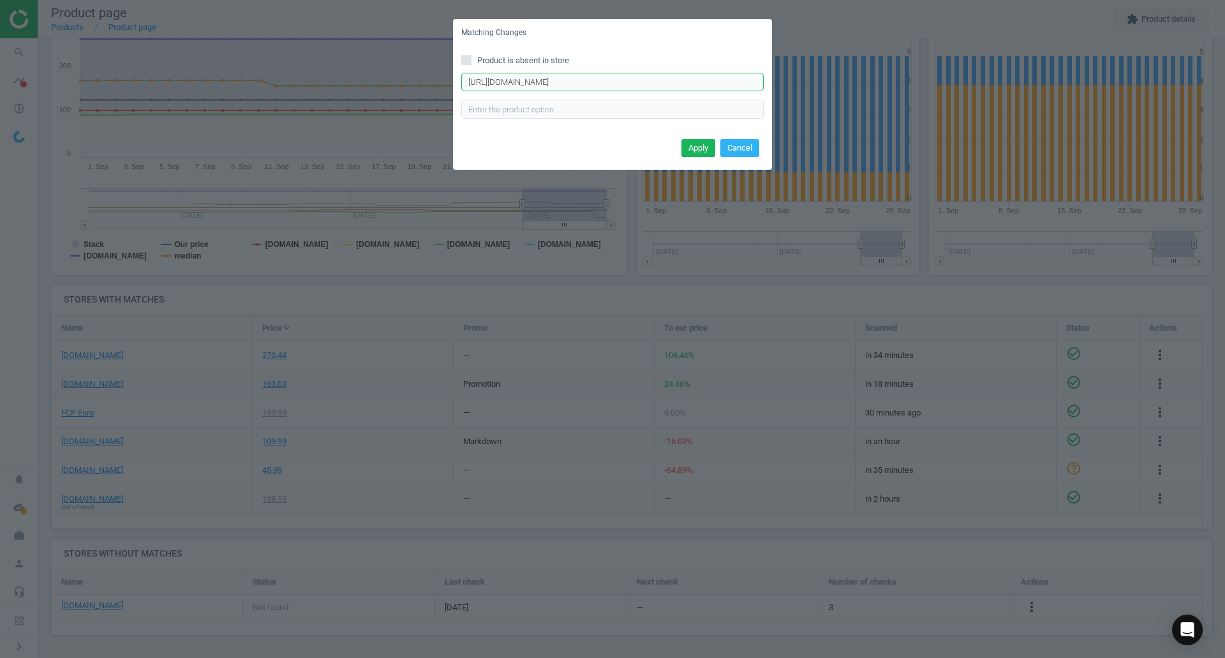
click at [714, 76] on input "[URL][DOMAIN_NAME]" at bounding box center [612, 82] width 302 height 19
paste input "hella-010562911-battery-current-sensor"
type input "[URL][DOMAIN_NAME]"
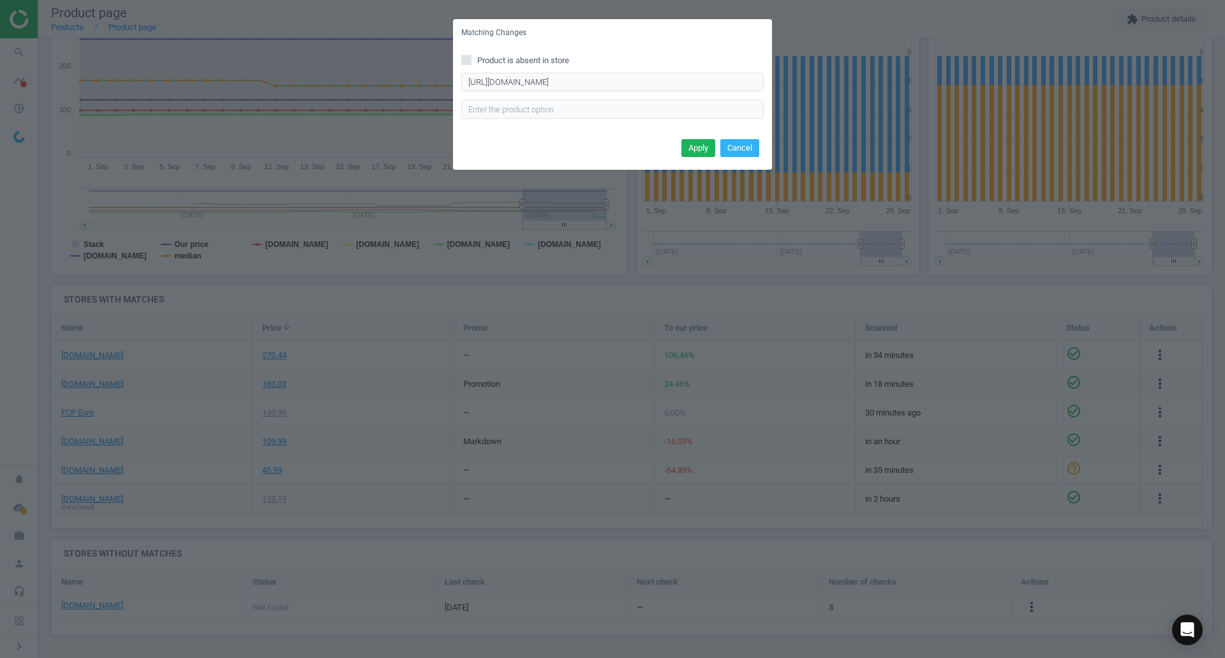
click at [699, 145] on button "Apply" at bounding box center [698, 148] width 34 height 18
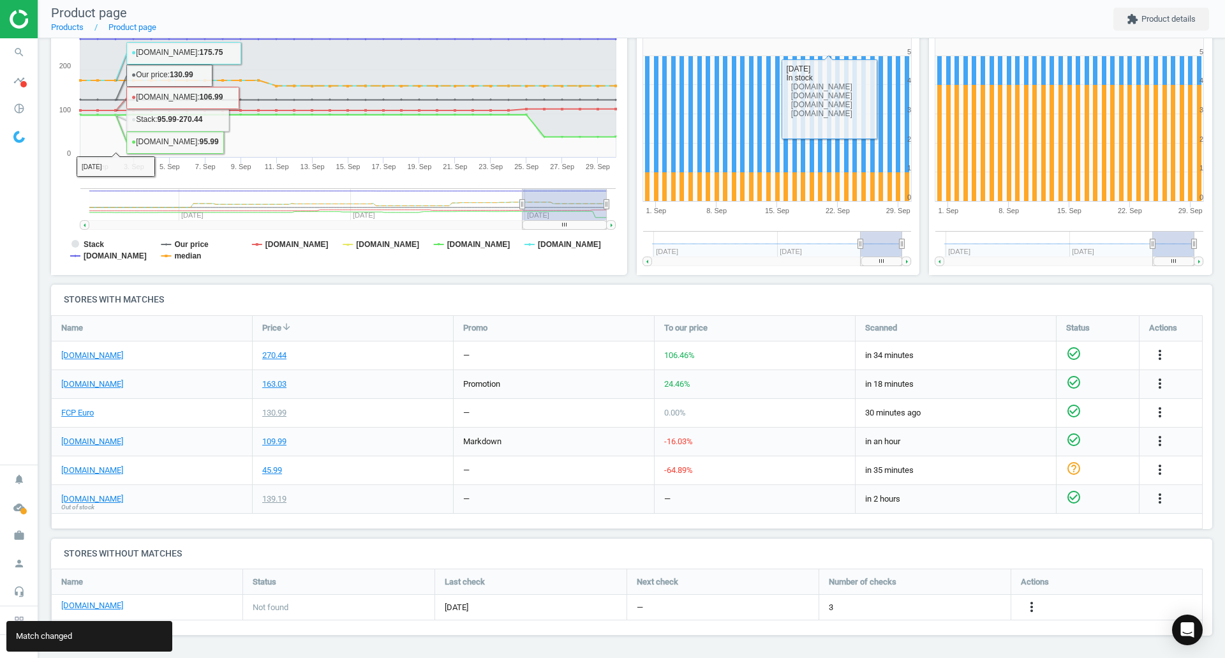
click at [24, 45] on icon "search" at bounding box center [19, 52] width 24 height 24
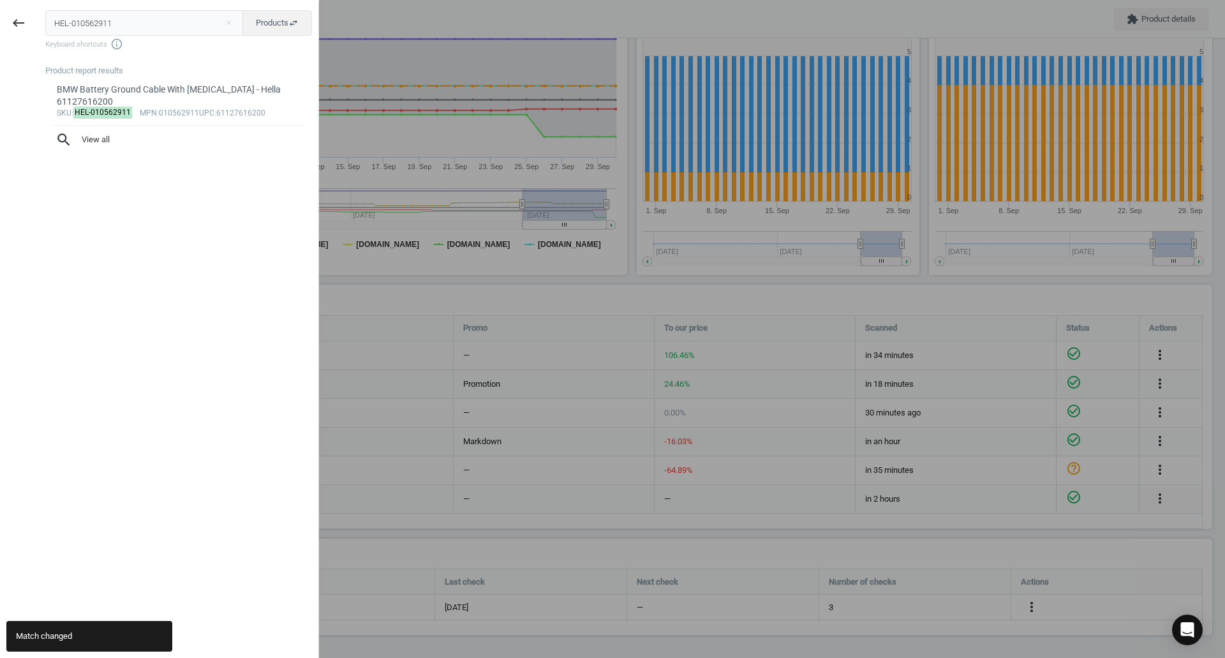
click at [105, 12] on input "HEL-010562911" at bounding box center [144, 23] width 198 height 26
click at [106, 12] on input "HEL-010562911" at bounding box center [144, 23] width 198 height 26
type input "BOS-KS01000604"
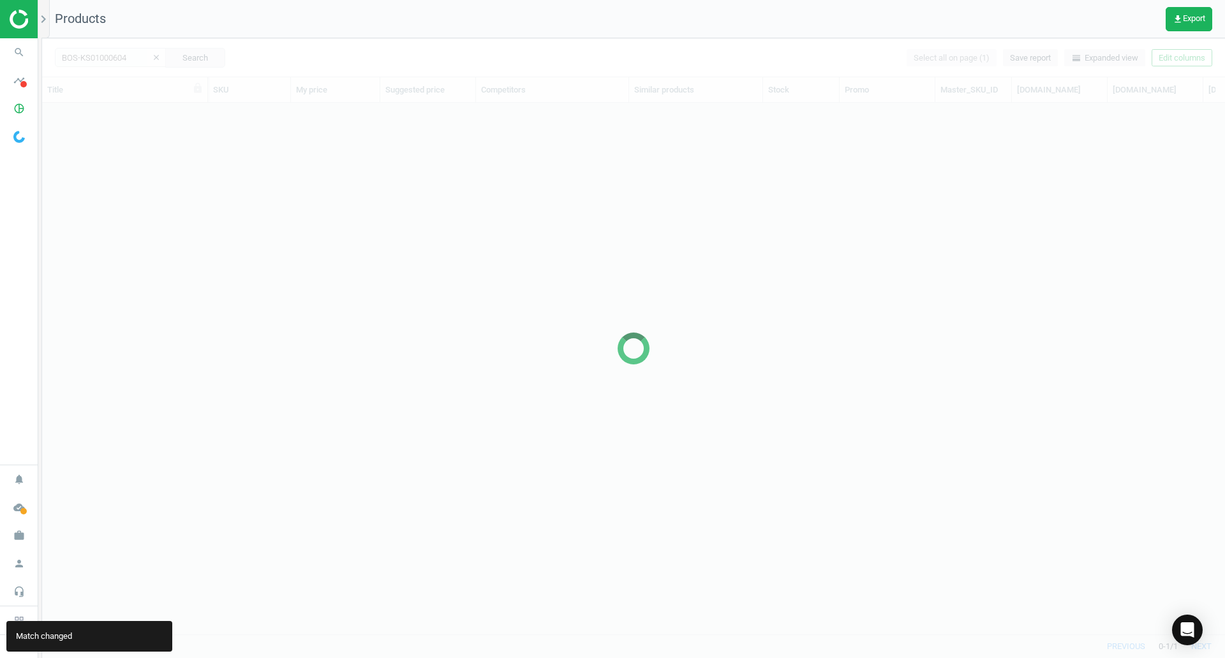
scroll to position [512, 1173]
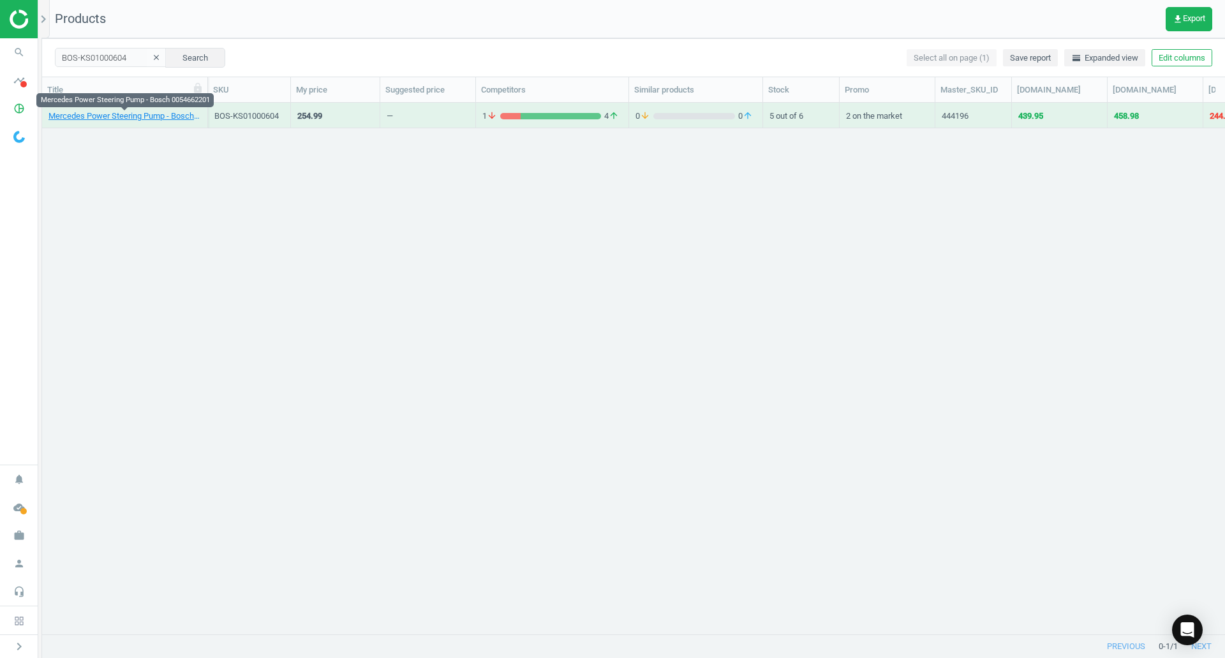
click at [142, 115] on link "Mercedes Power Steering Pump - Bosch 0054662201" at bounding box center [124, 115] width 152 height 11
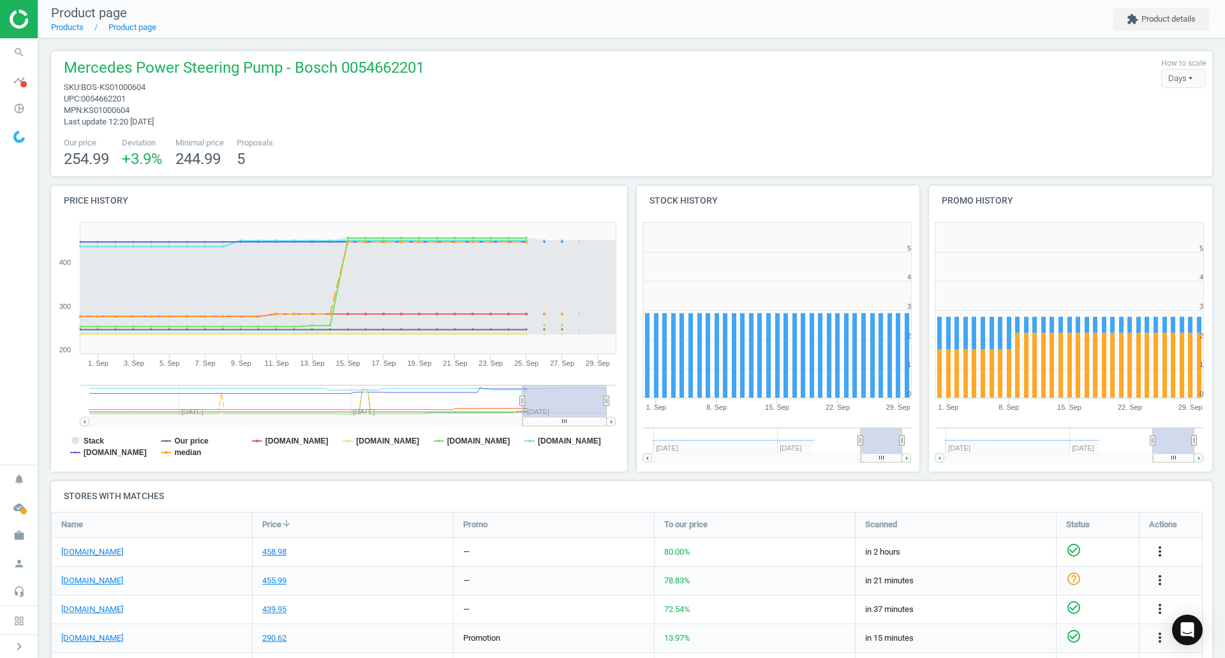
scroll to position [64, 0]
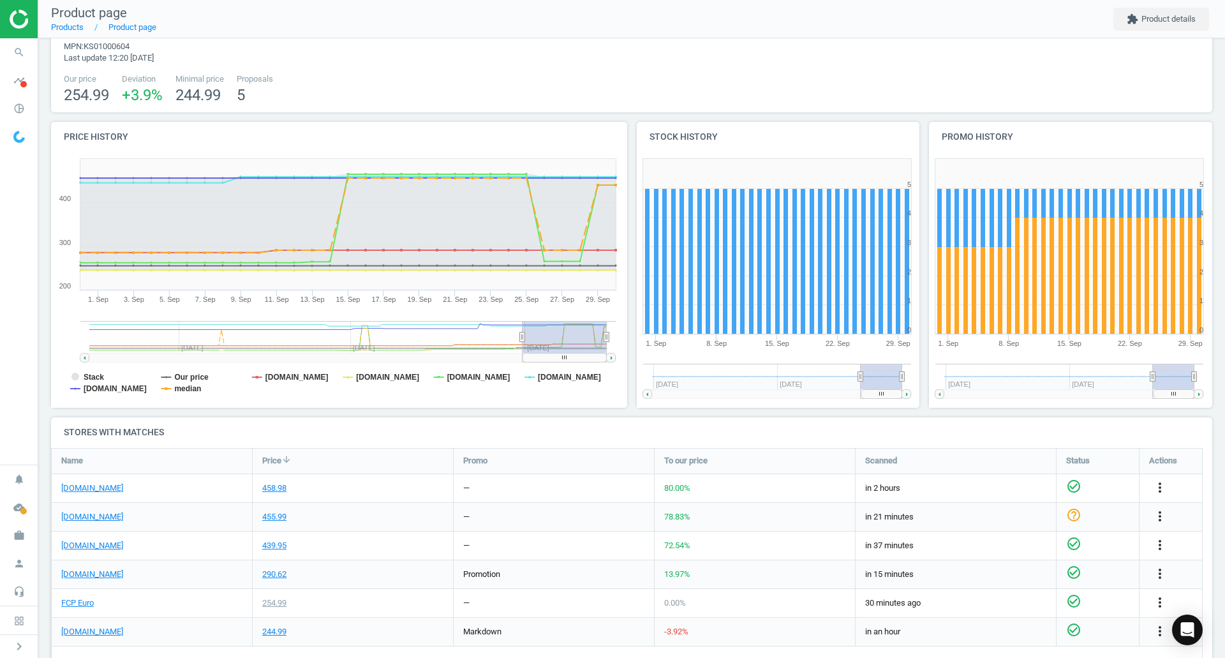
click at [79, 598] on link "FCP Euro" at bounding box center [77, 602] width 33 height 11
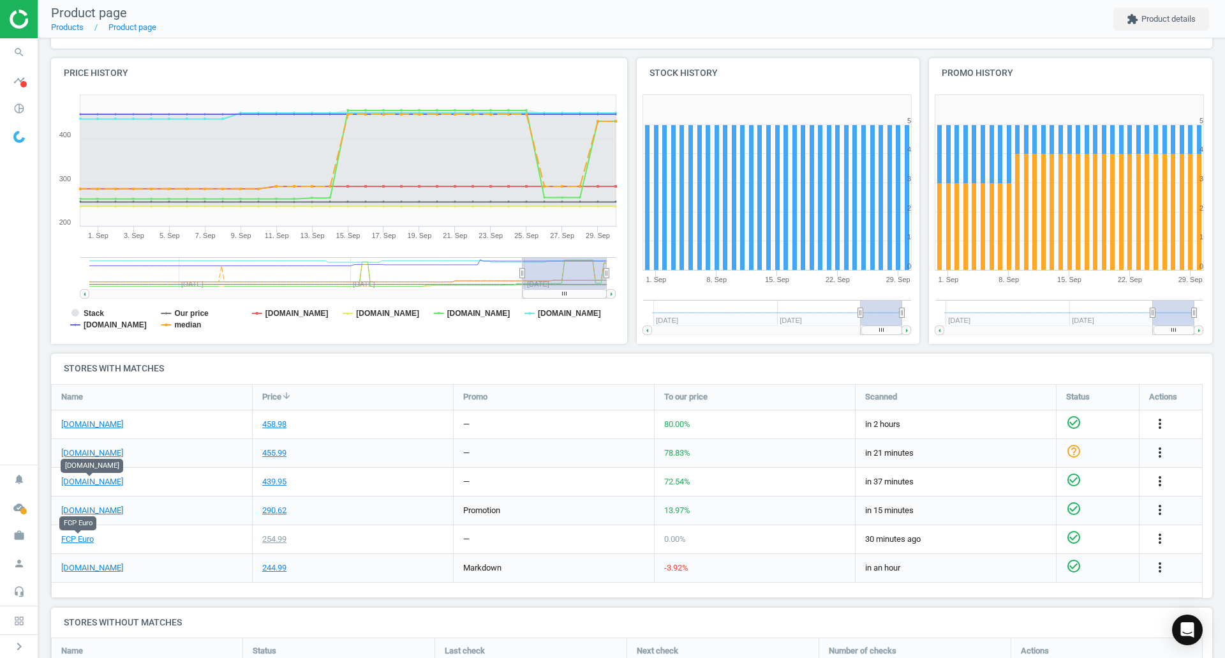
click at [93, 484] on link "[DOMAIN_NAME]" at bounding box center [92, 481] width 62 height 11
click at [48, 55] on div "Mercedes Power Steering Pump - Bosch 0054662201 sku : BOS-KS01000604 upc : 0054…" at bounding box center [631, 319] width 1187 height 816
click at [35, 55] on span "search" at bounding box center [19, 52] width 38 height 28
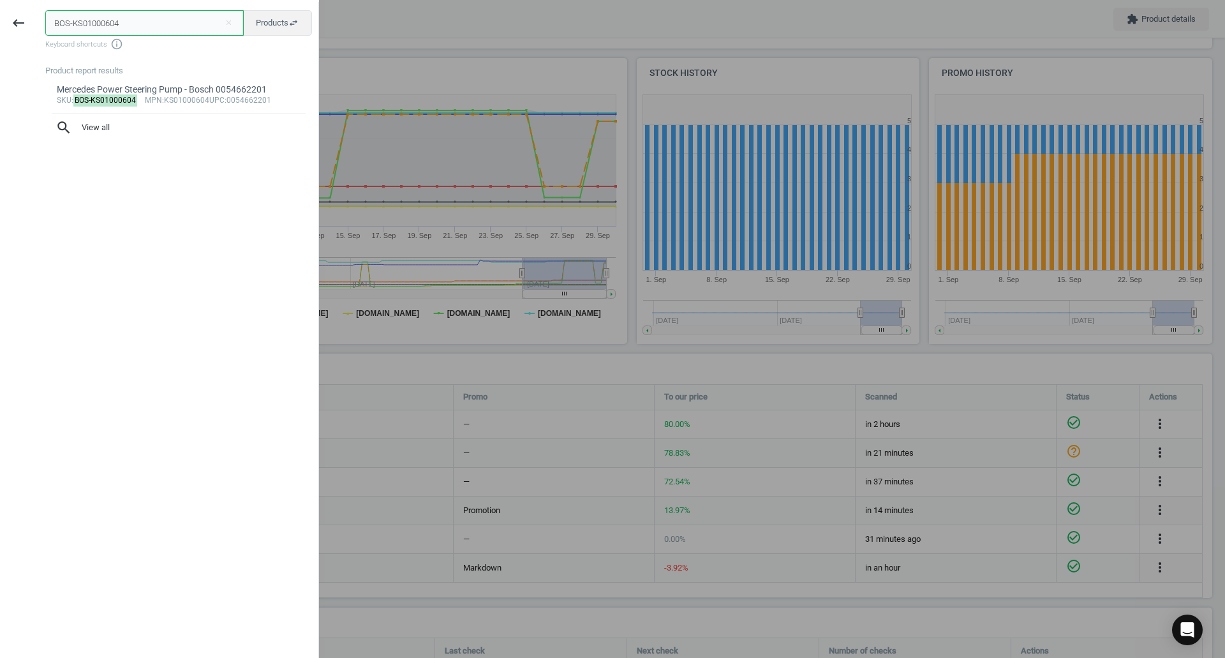
click at [109, 22] on input "BOS-KS01000604" at bounding box center [144, 23] width 198 height 26
paste input "ELR-813052"
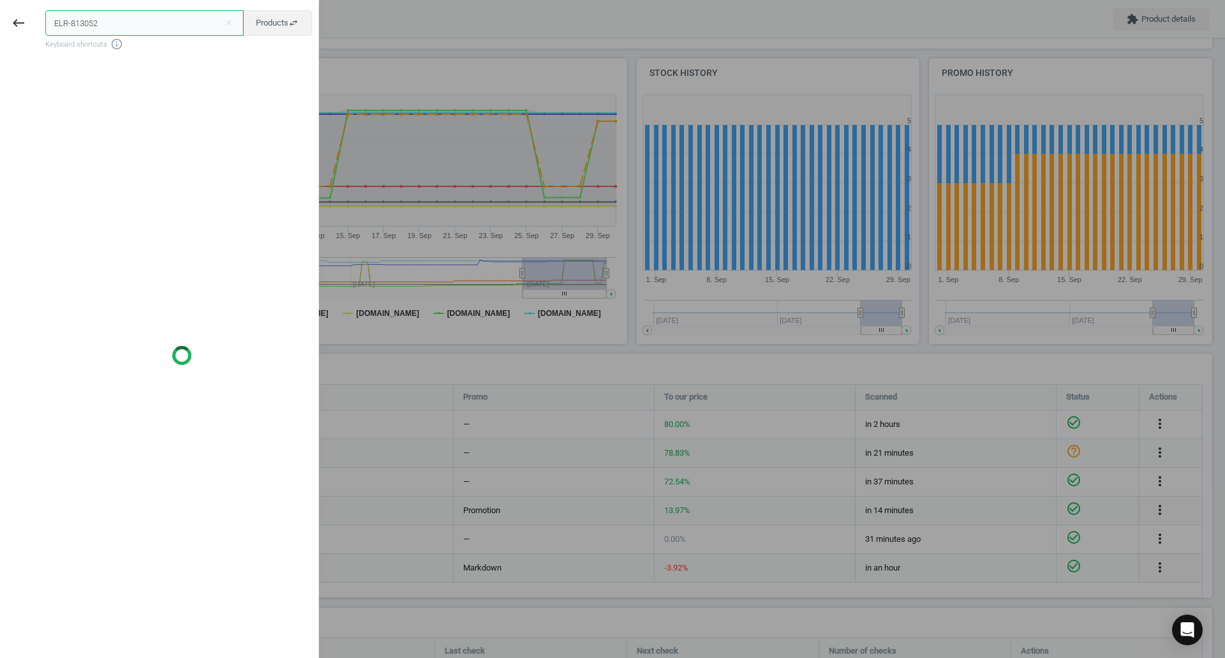
type input "ELR-813052"
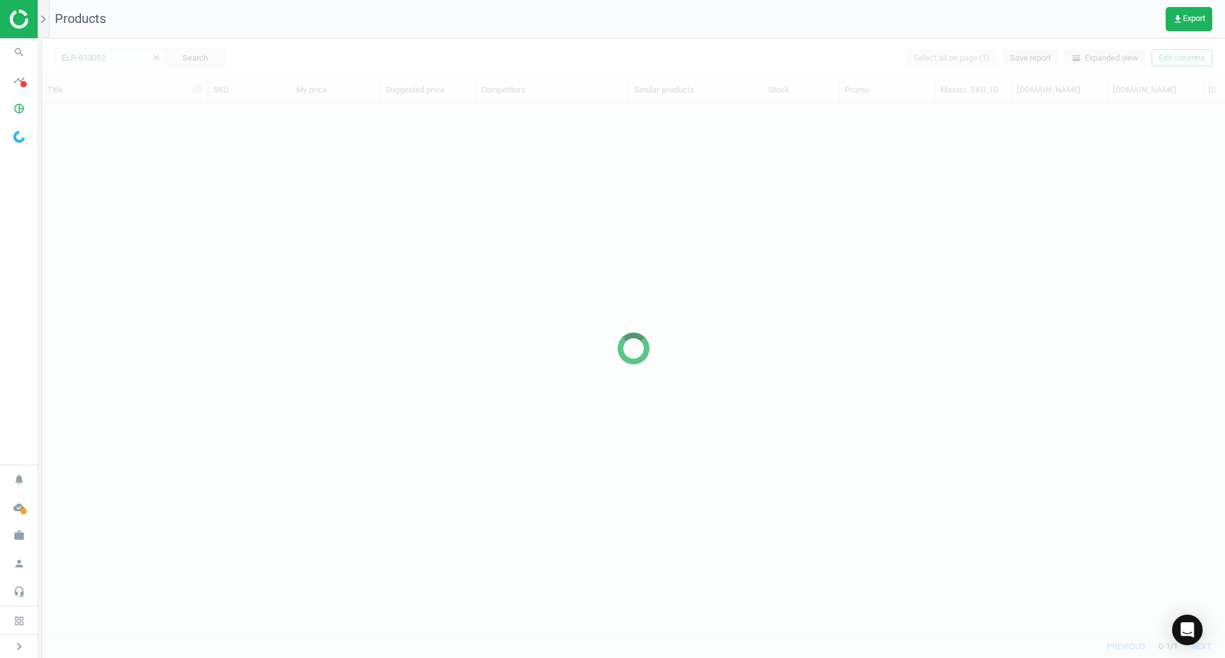
scroll to position [512, 1173]
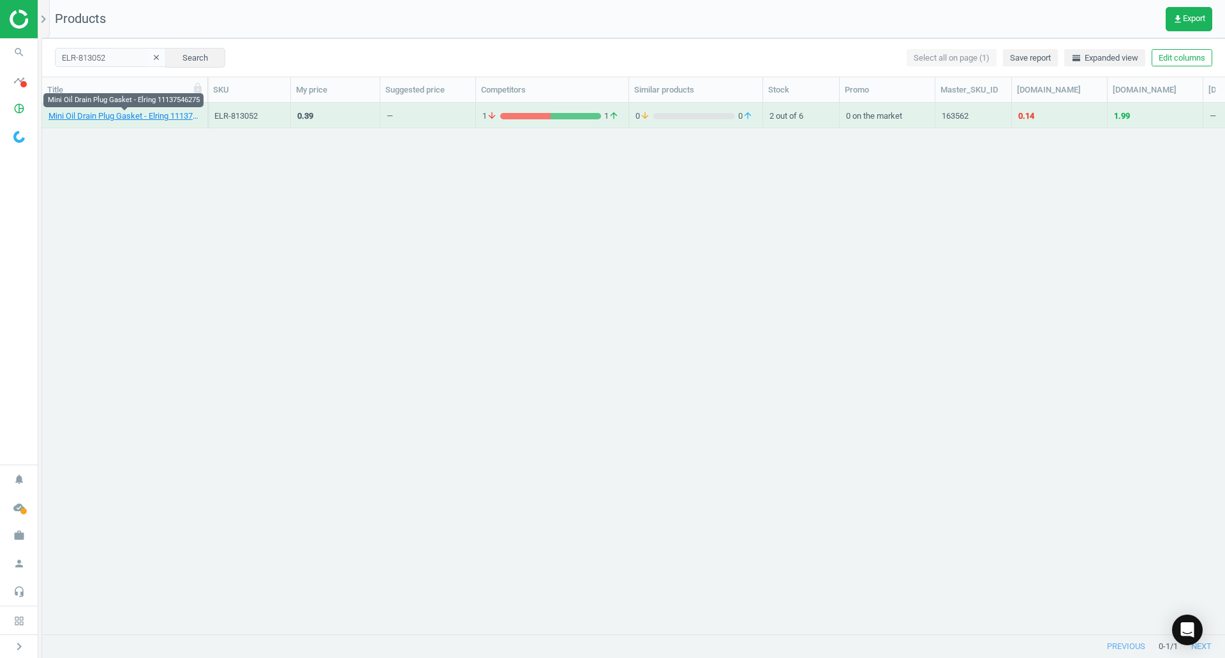
click at [171, 112] on link "Mini Oil Drain Plug Gasket - Elring 11137546275" at bounding box center [124, 115] width 152 height 11
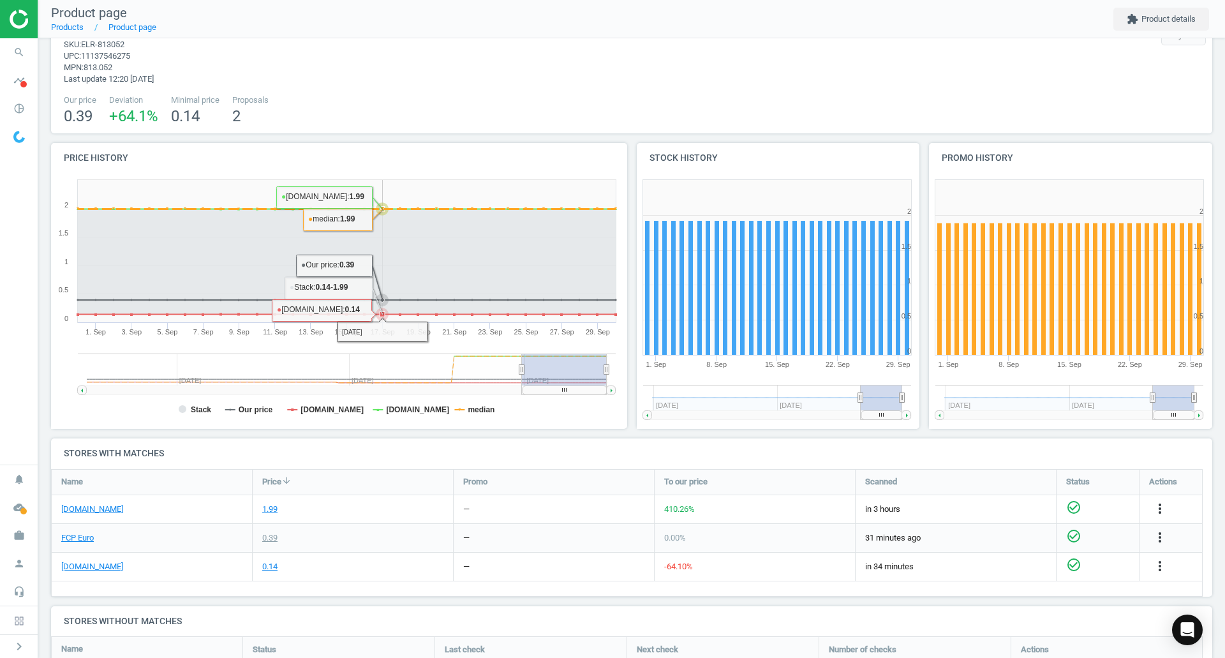
scroll to position [64, 0]
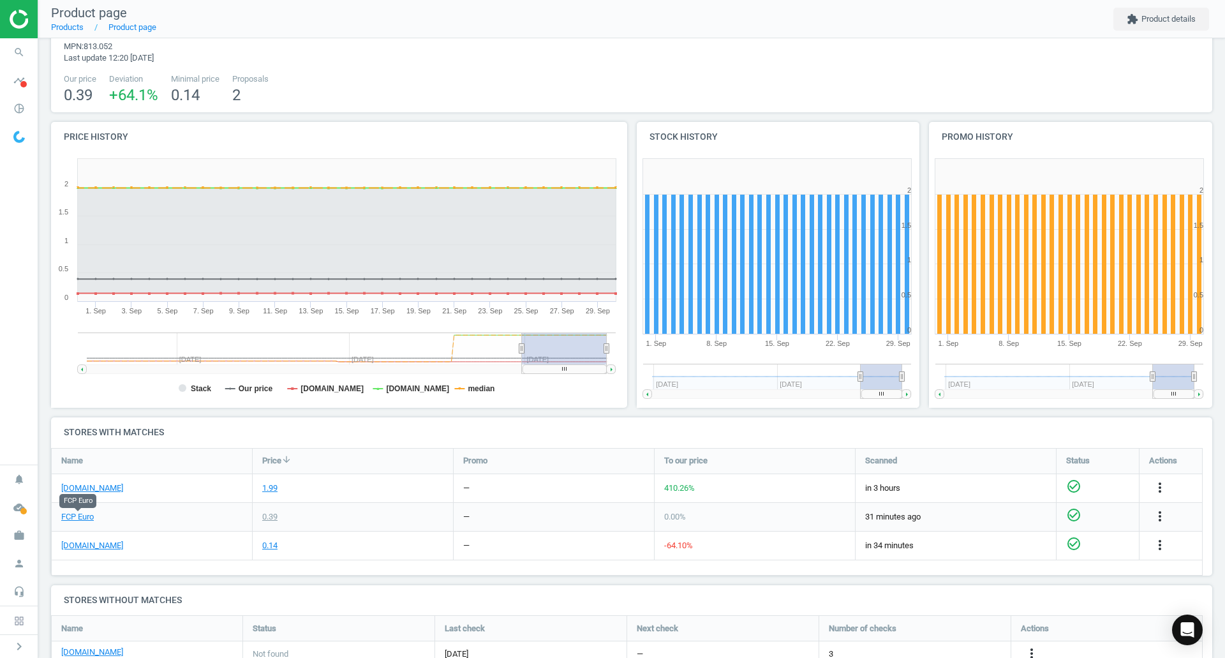
click at [87, 519] on link "FCP Euro" at bounding box center [77, 516] width 33 height 11
click at [103, 552] on div "[DOMAIN_NAME]" at bounding box center [152, 545] width 200 height 28
click at [101, 549] on link "[DOMAIN_NAME]" at bounding box center [92, 545] width 62 height 11
click at [33, 59] on span "search" at bounding box center [19, 52] width 38 height 28
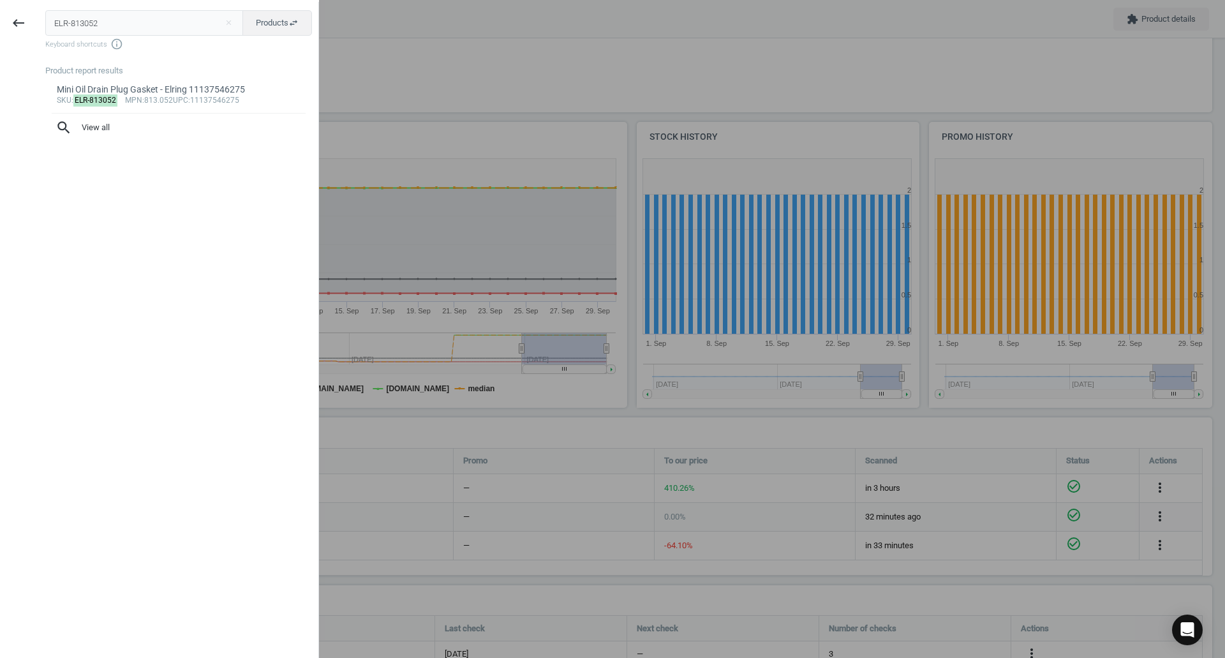
click at [96, 25] on input "ELR-813052" at bounding box center [144, 23] width 198 height 26
type input "HEL-009935031"
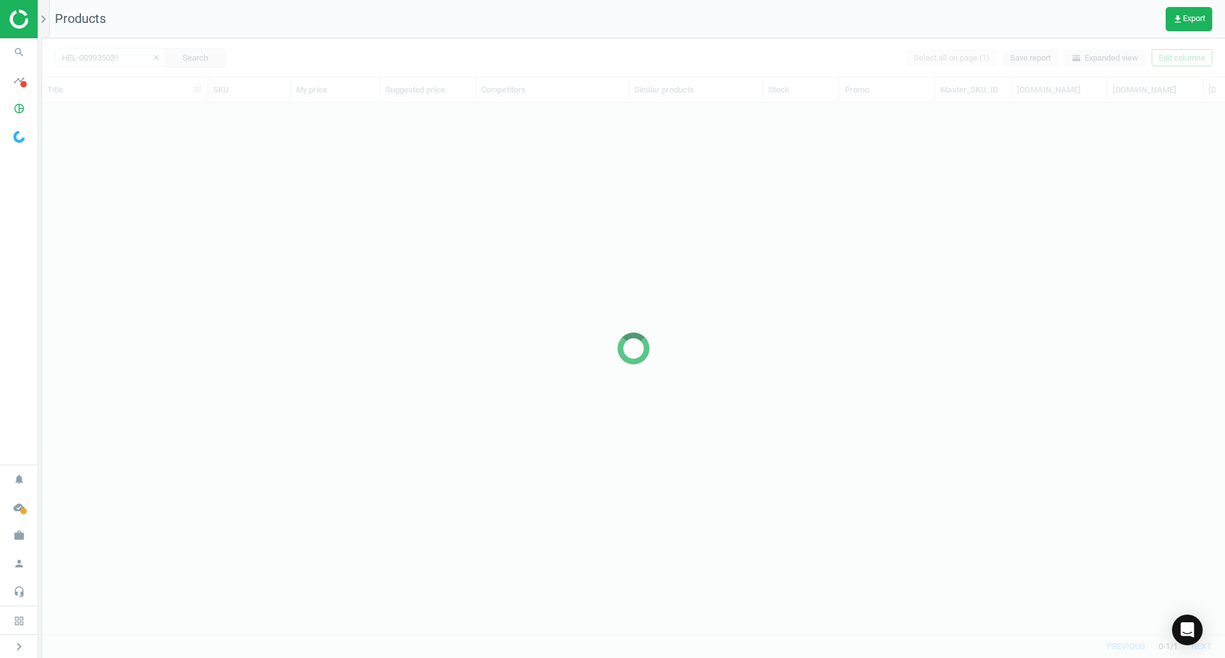
scroll to position [512, 1173]
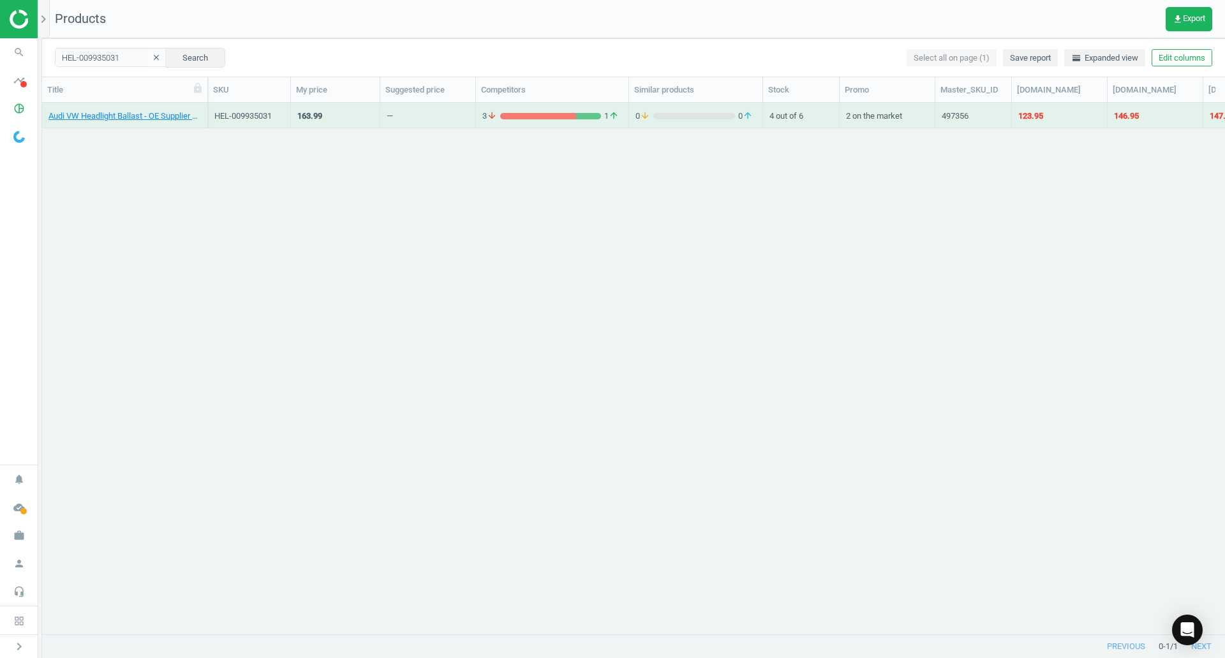
click at [108, 107] on div "Audi VW Headlight Ballast - OE Supplier 8K0941597E" at bounding box center [124, 115] width 152 height 22
click at [115, 114] on link "Audi VW Headlight Ballast - OE Supplier 8K0941597E" at bounding box center [124, 115] width 152 height 11
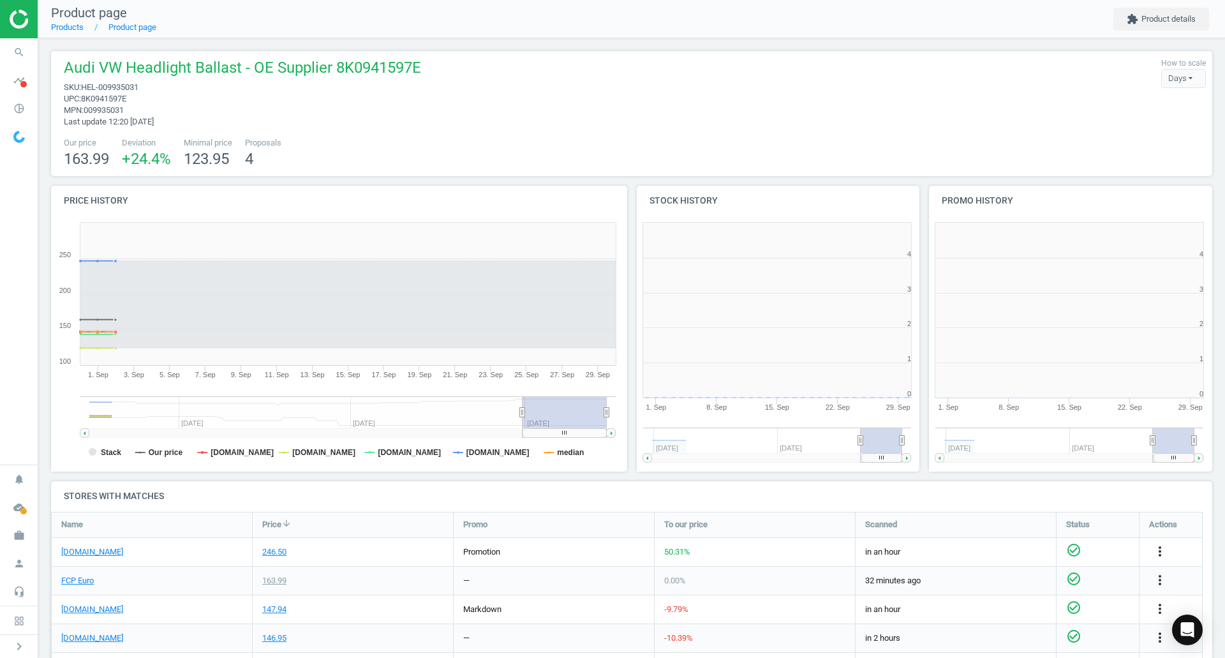
scroll to position [6, 6]
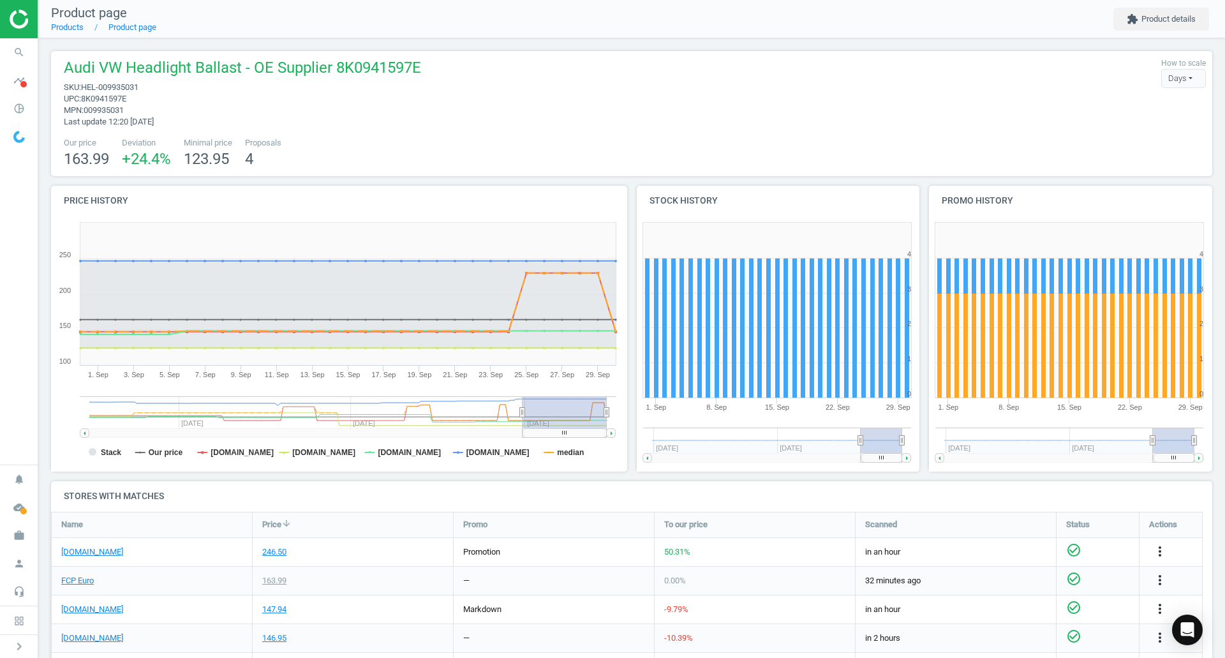
click at [29, 50] on icon "search" at bounding box center [19, 52] width 24 height 24
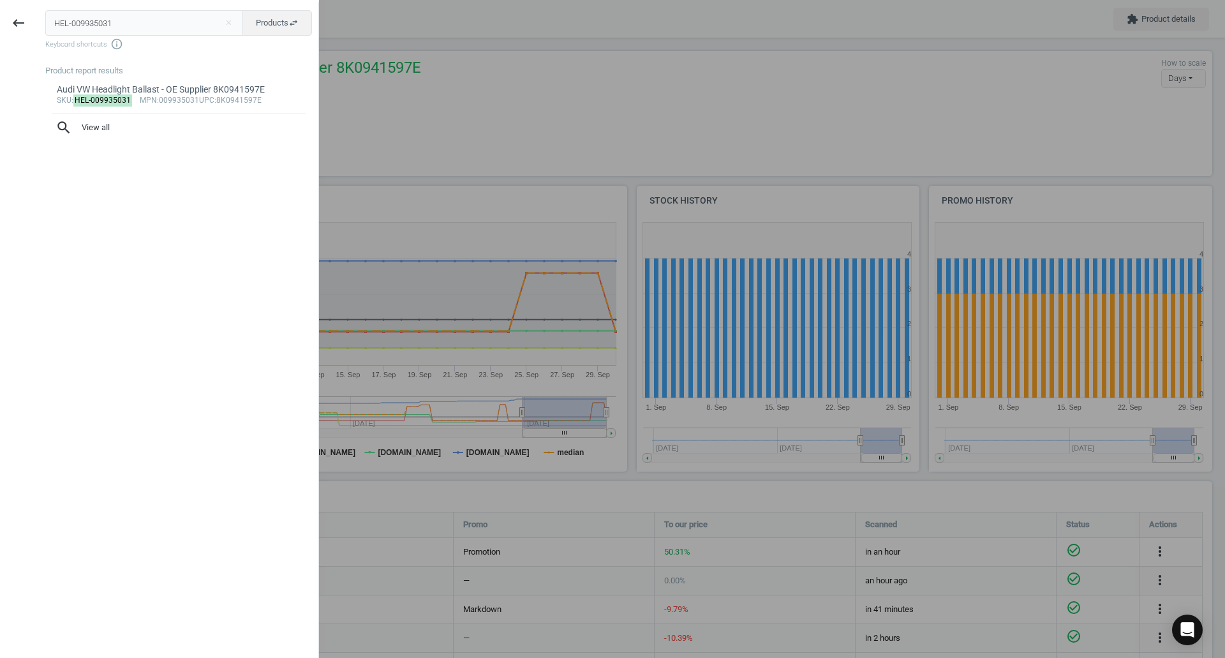
click at [127, 26] on input "HEL-009935031" at bounding box center [144, 23] width 198 height 26
type input "REI-813436700"
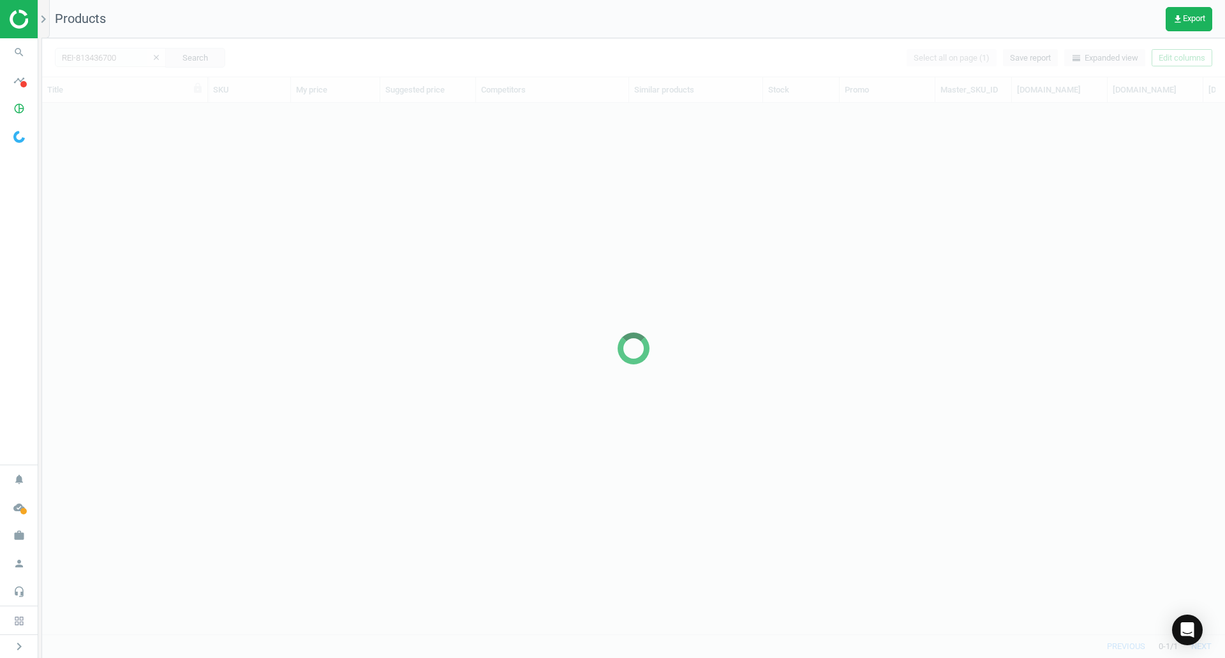
scroll to position [512, 1173]
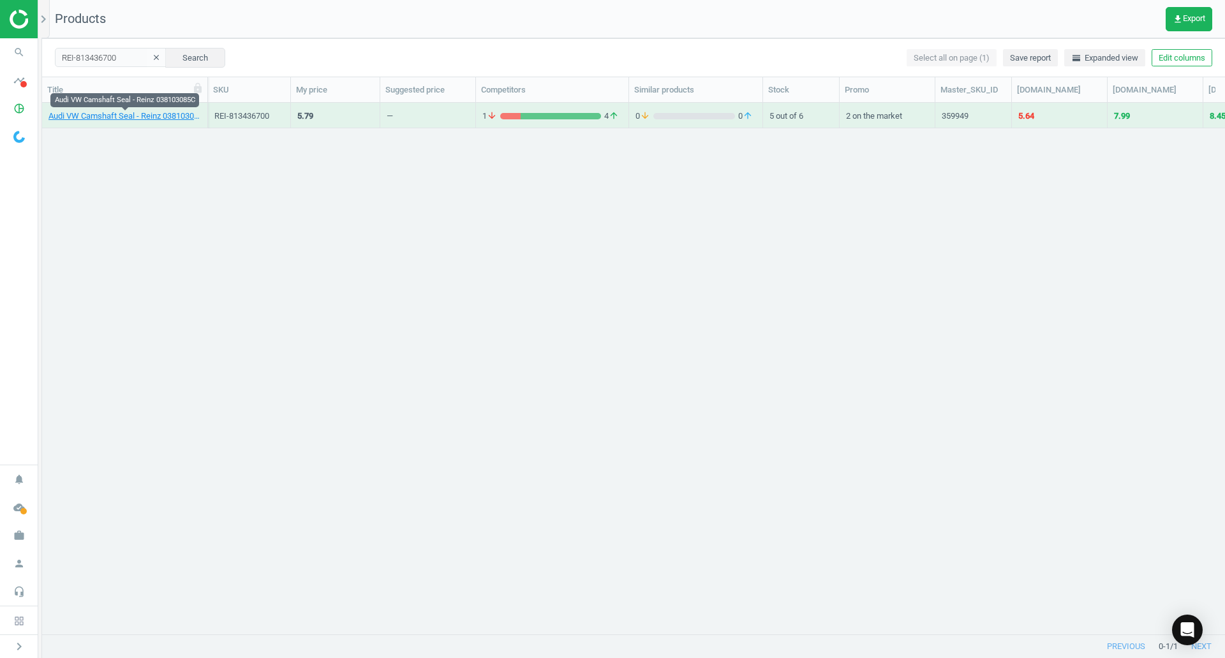
click at [131, 117] on link "Audi VW Camshaft Seal - Reinz 038103085C" at bounding box center [124, 115] width 152 height 11
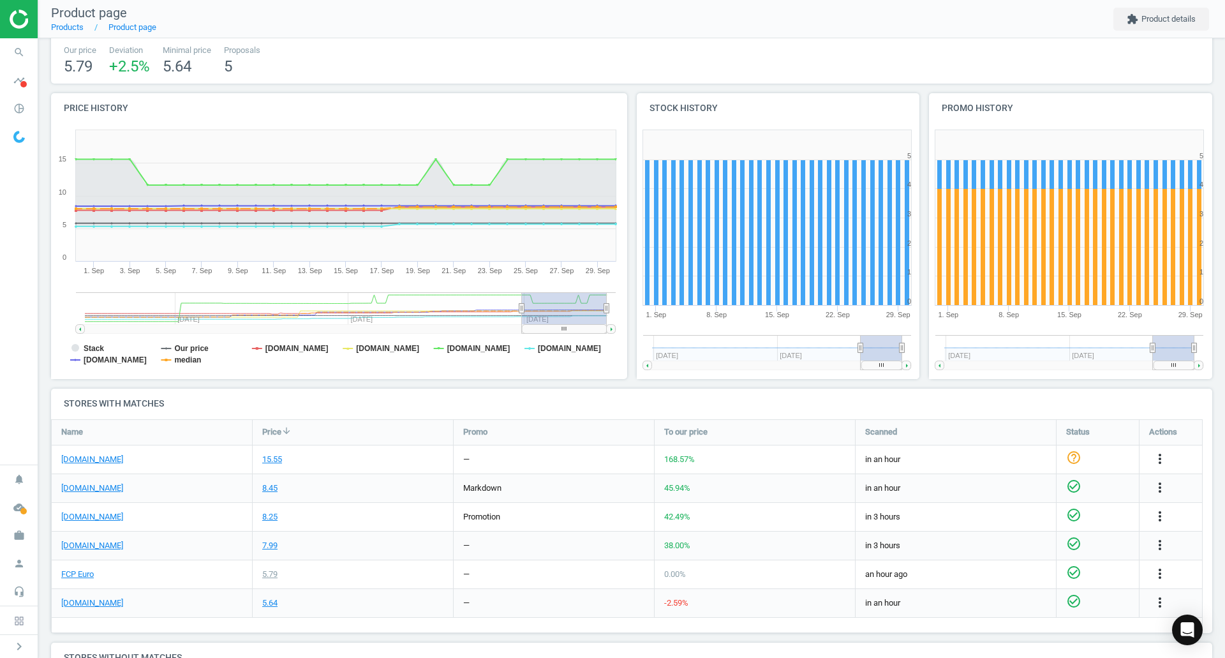
scroll to position [101, 0]
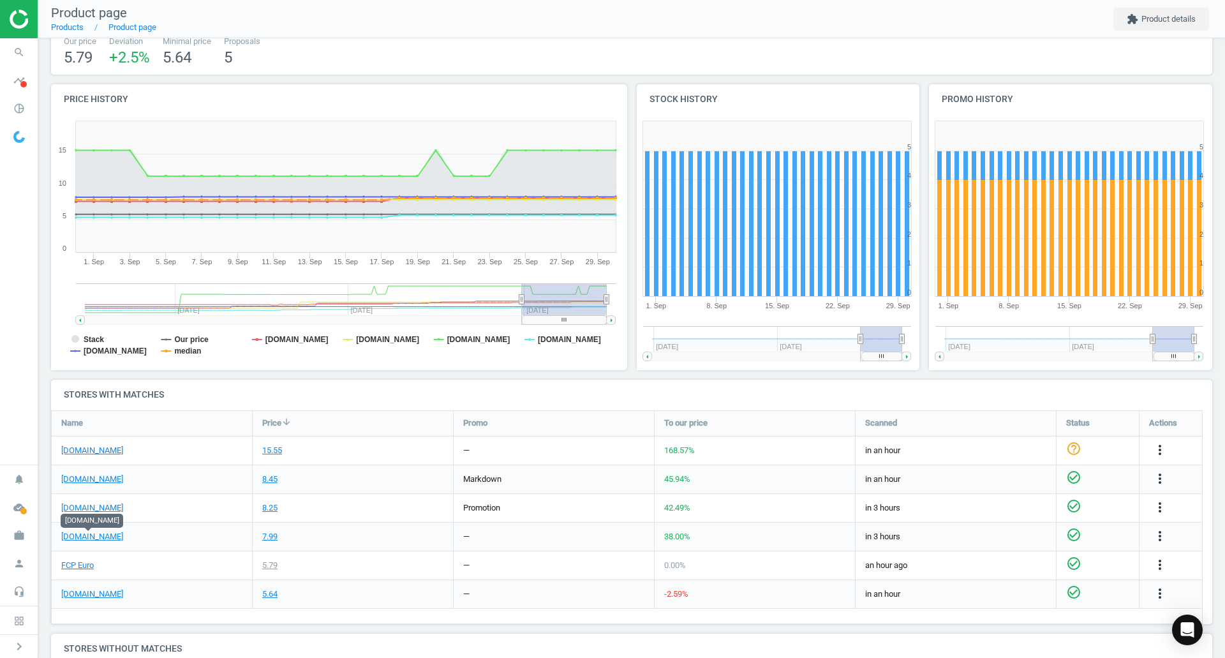
click at [94, 537] on link "[DOMAIN_NAME]" at bounding box center [92, 536] width 62 height 11
click at [80, 567] on link "FCP Euro" at bounding box center [77, 564] width 33 height 11
click at [98, 594] on link "[DOMAIN_NAME]" at bounding box center [92, 593] width 62 height 11
click at [13, 55] on icon "search" at bounding box center [19, 52] width 24 height 24
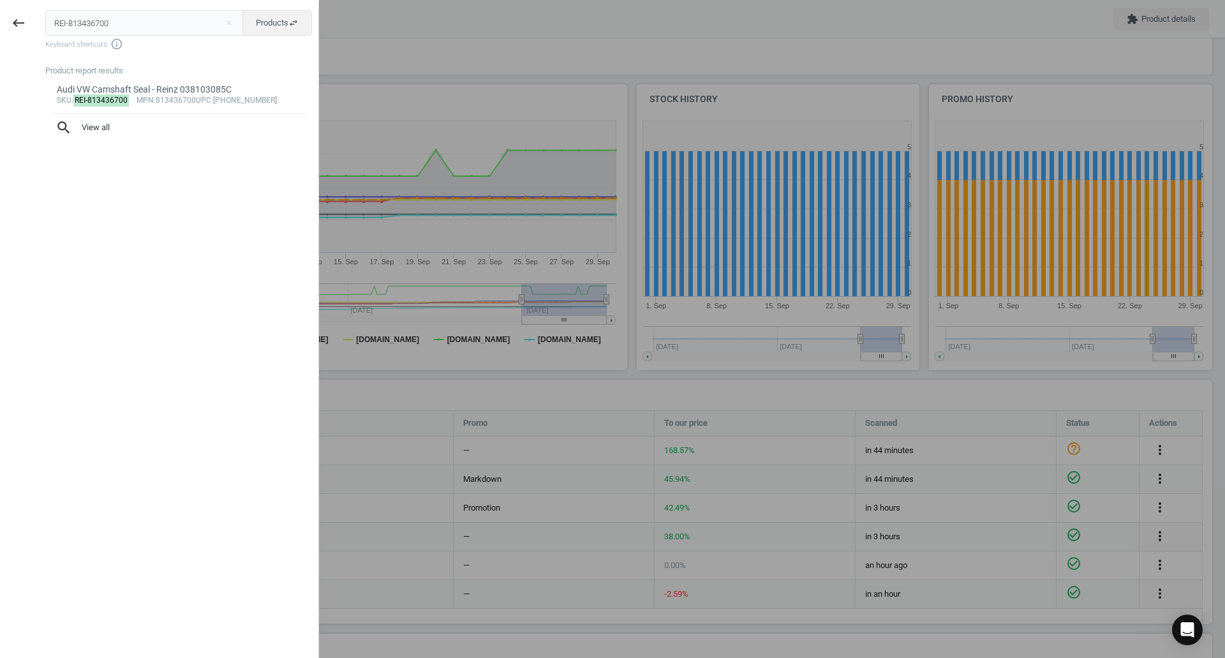
click at [233, 15] on input "REI-813436700" at bounding box center [144, 23] width 198 height 26
click at [232, 17] on button "close" at bounding box center [228, 22] width 19 height 11
click at [232, 18] on input "text" at bounding box center [144, 23] width 198 height 26
click at [168, 30] on input "text" at bounding box center [144, 23] width 198 height 26
paste input "STB-0592PD"
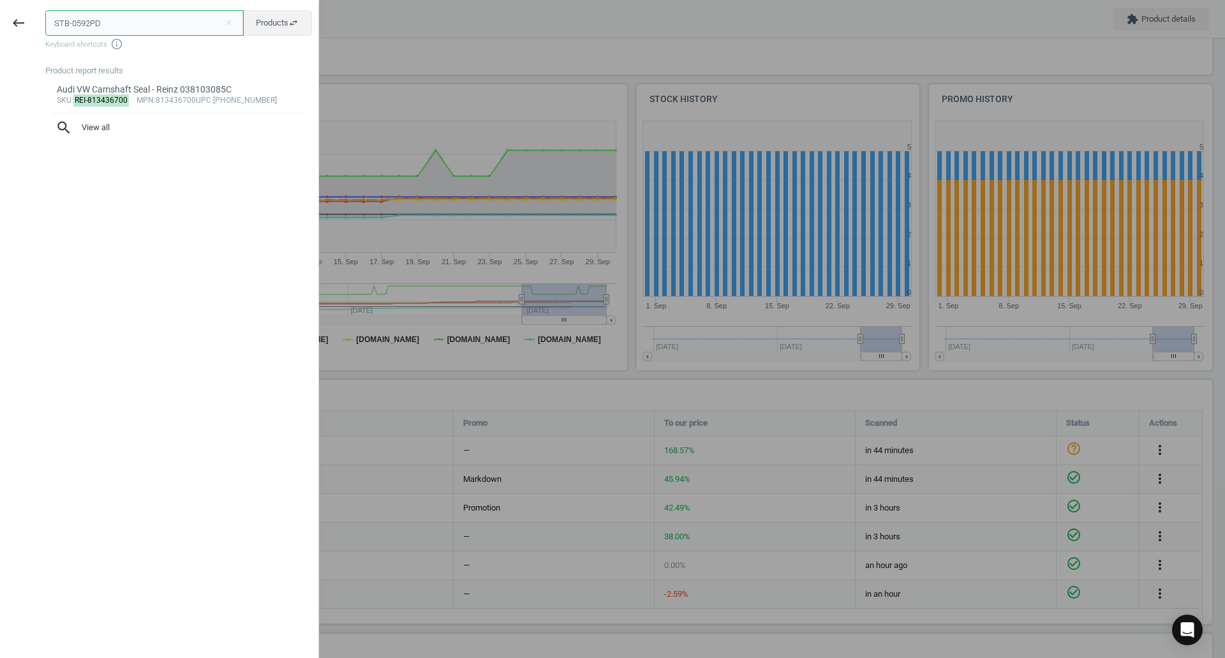
type input "STB-0592PD"
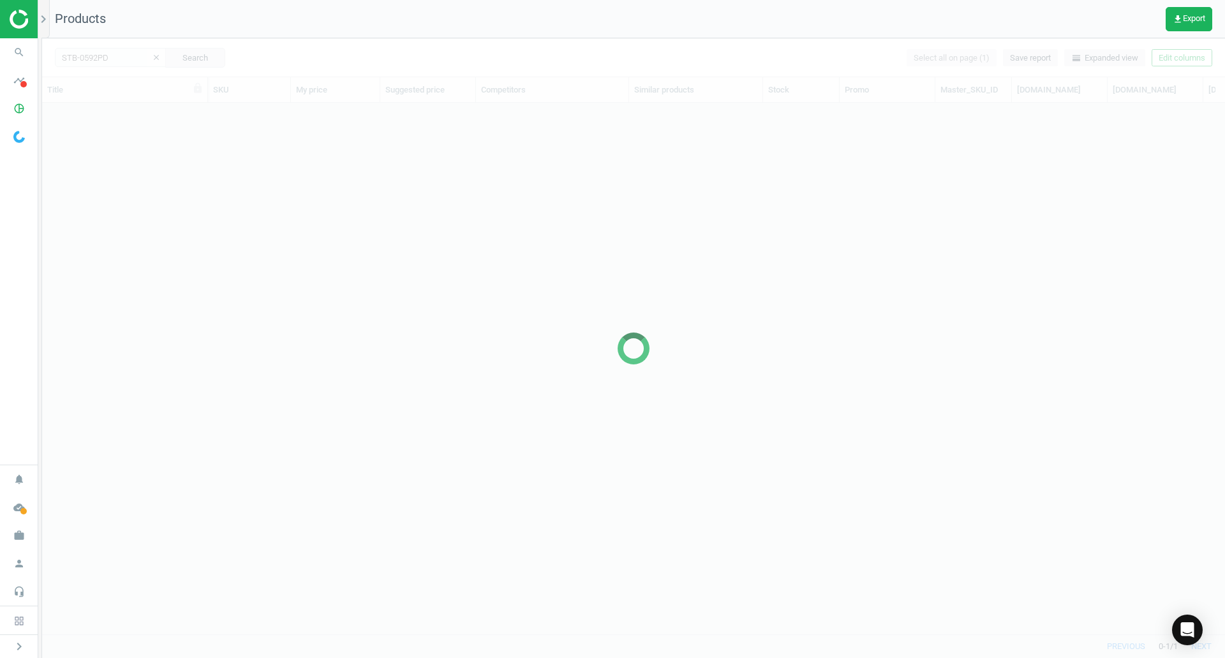
scroll to position [512, 1173]
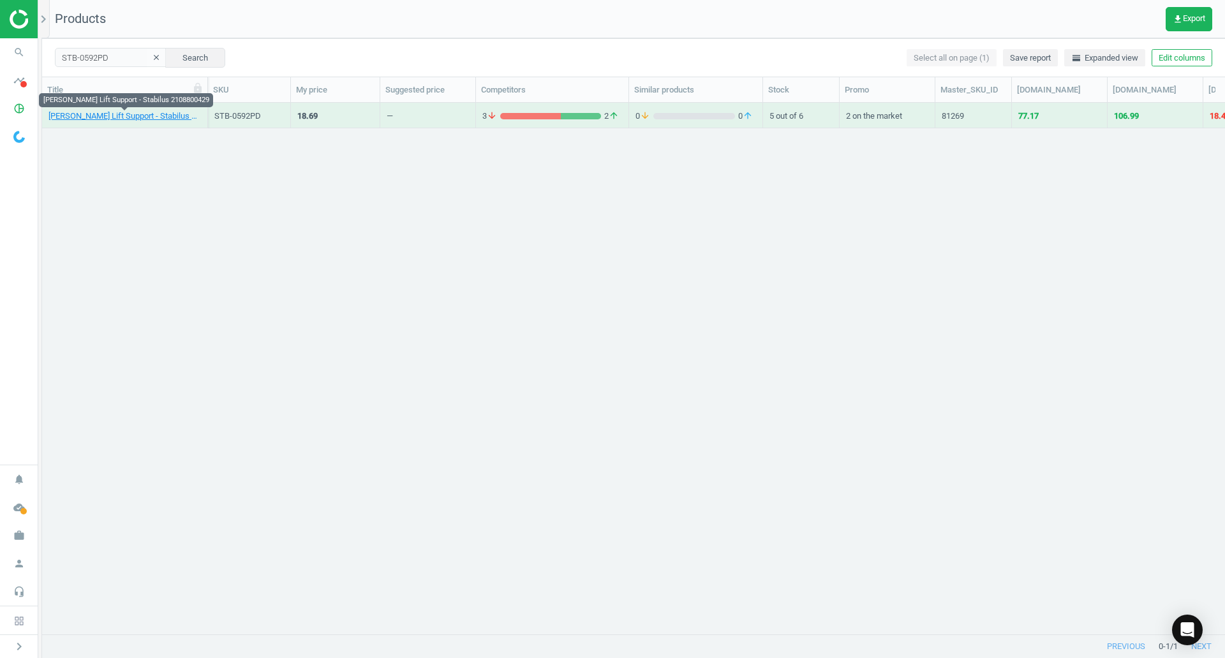
click at [177, 116] on link "[PERSON_NAME] Lift Support - Stabilus 2108800429" at bounding box center [124, 115] width 152 height 11
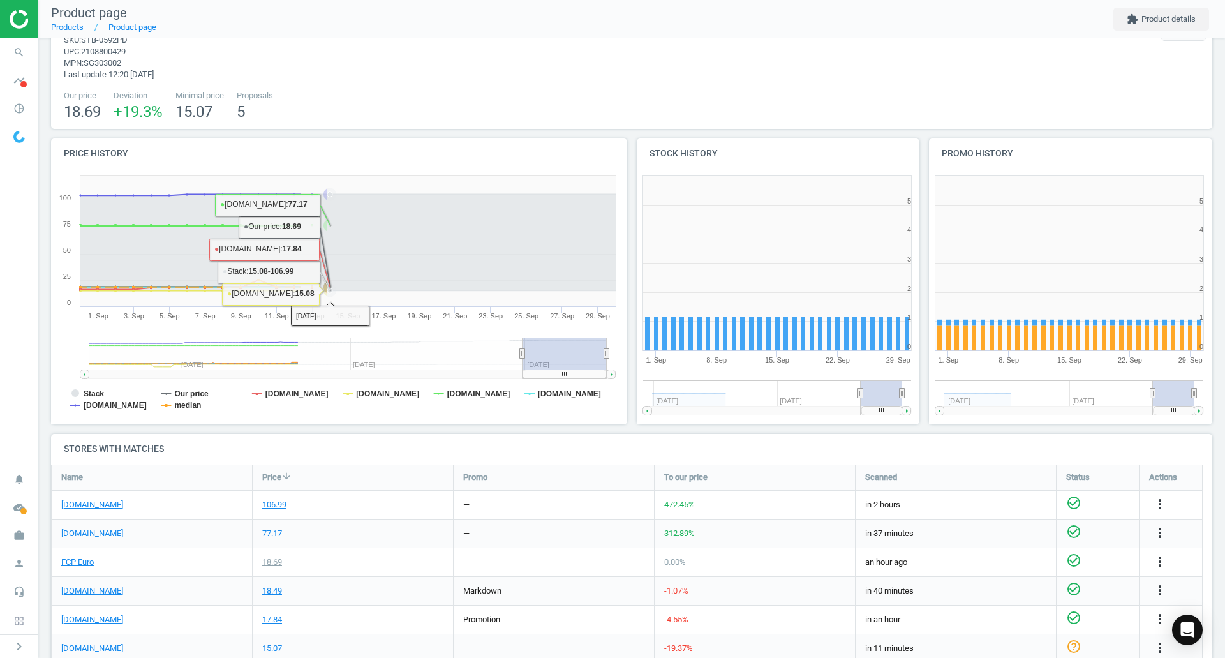
scroll to position [128, 0]
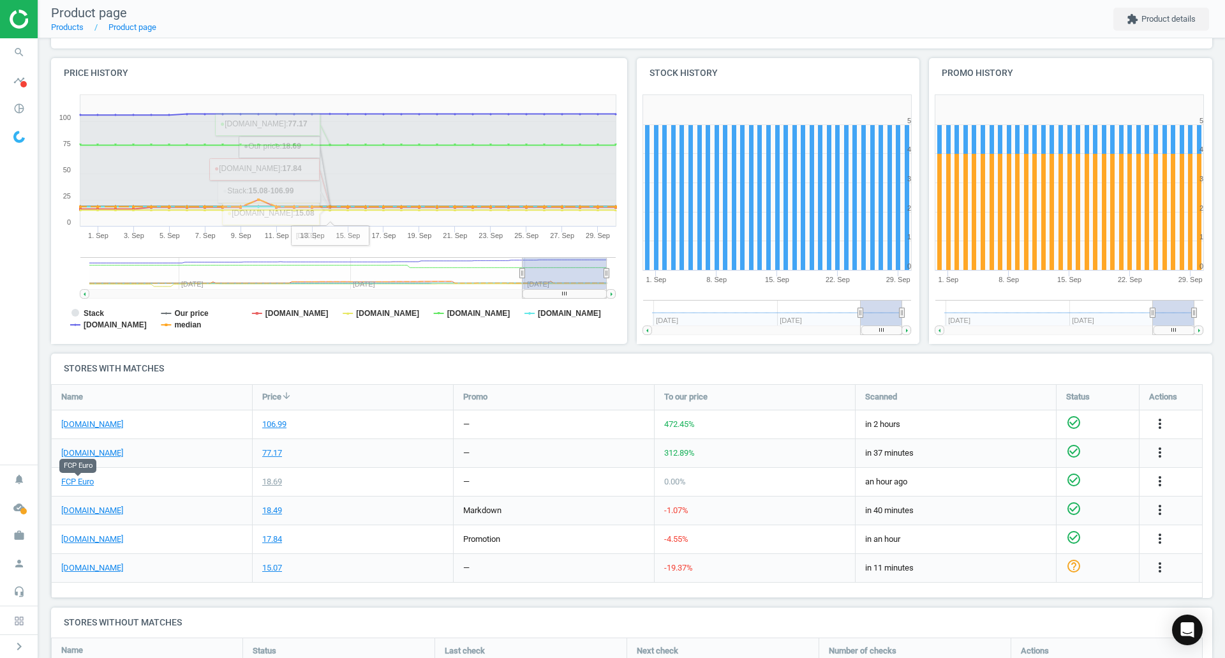
click at [79, 481] on link "FCP Euro" at bounding box center [77, 481] width 33 height 11
click at [98, 448] on link "[DOMAIN_NAME]" at bounding box center [92, 452] width 62 height 11
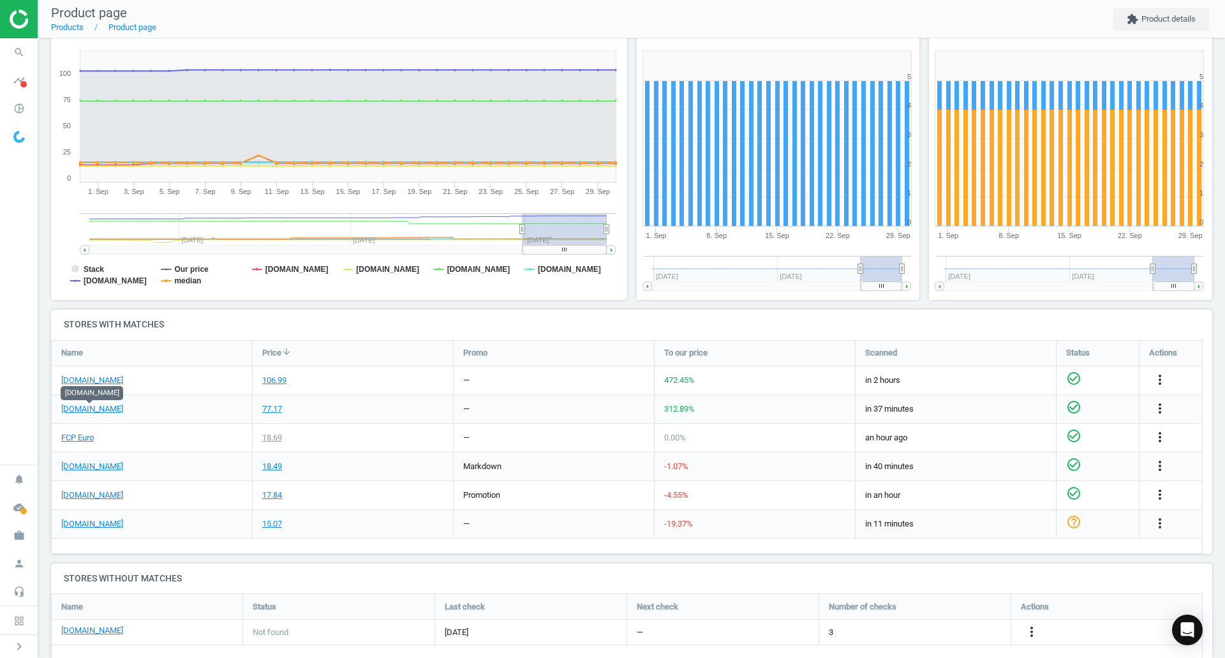
scroll to position [191, 0]
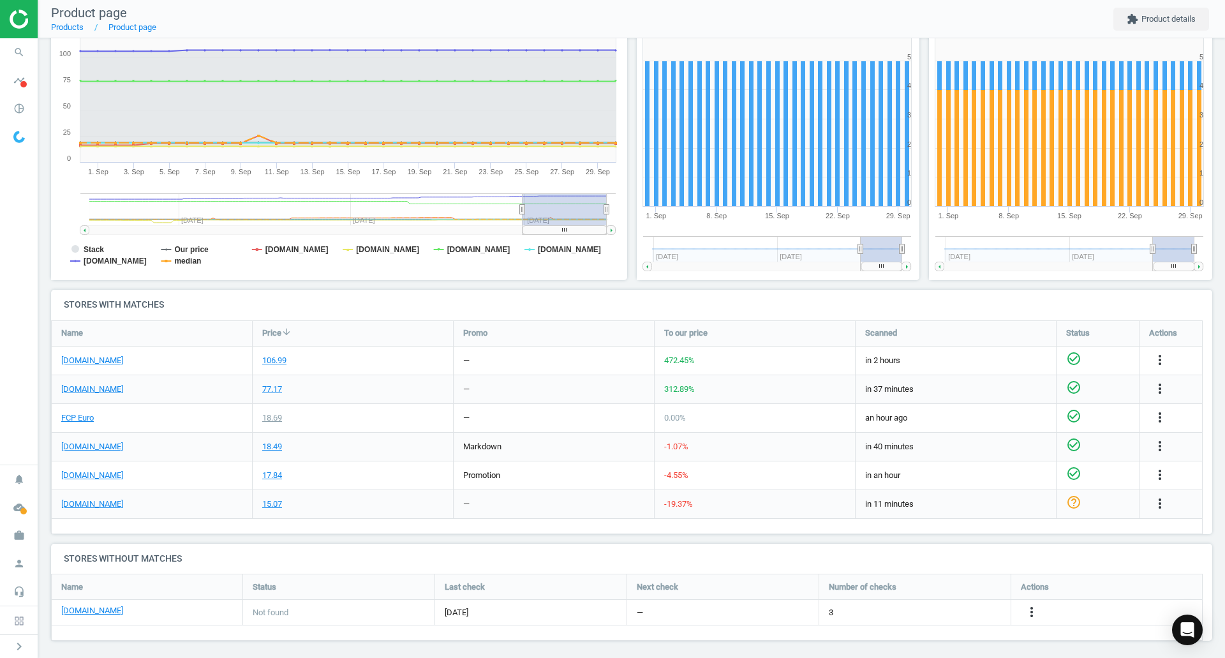
click at [1158, 394] on icon "more_vert" at bounding box center [1159, 388] width 15 height 15
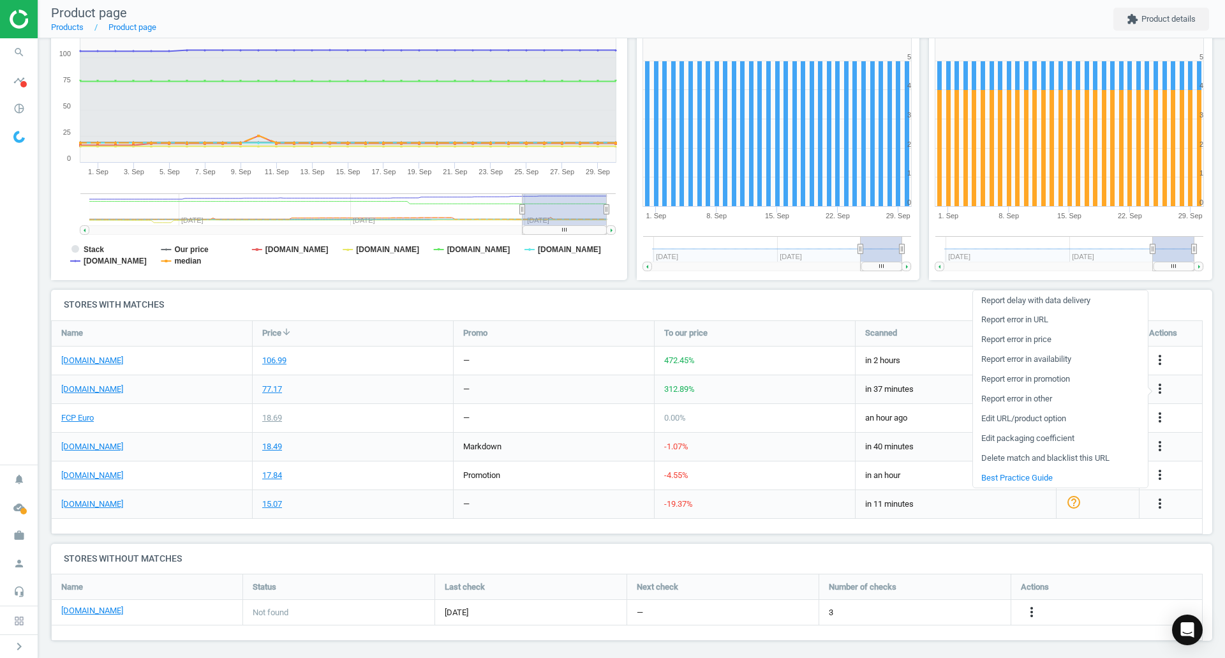
click at [1012, 318] on link "Report error in URL" at bounding box center [1060, 320] width 175 height 20
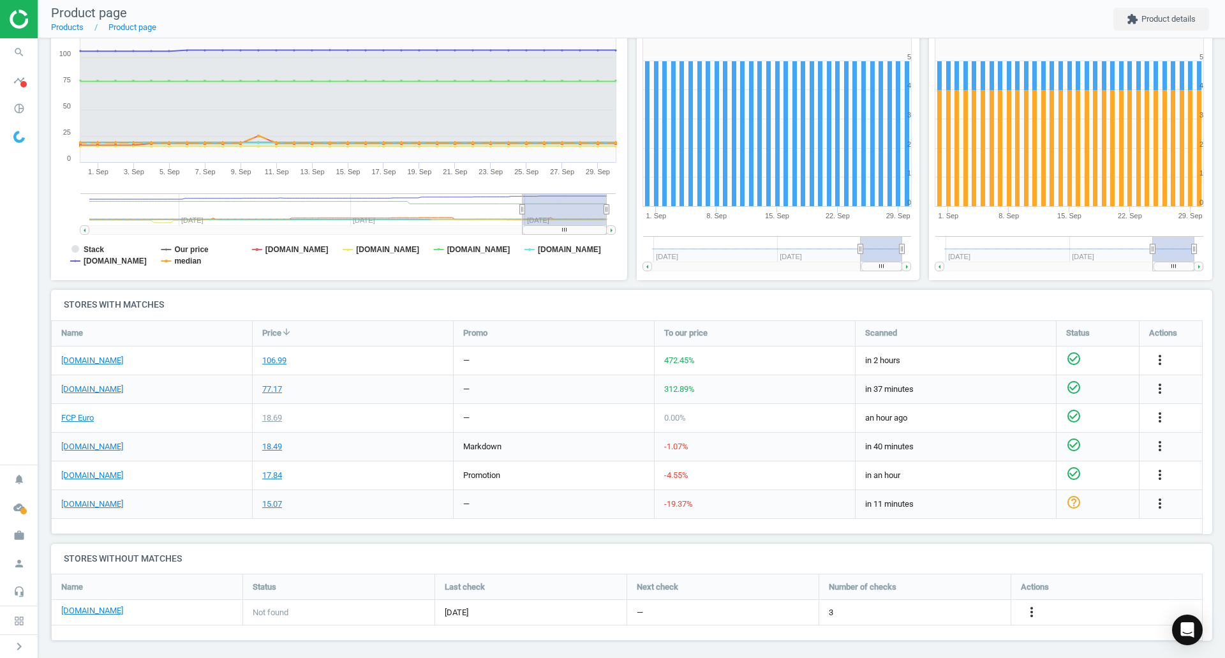
click at [17, 47] on icon "search" at bounding box center [19, 52] width 24 height 24
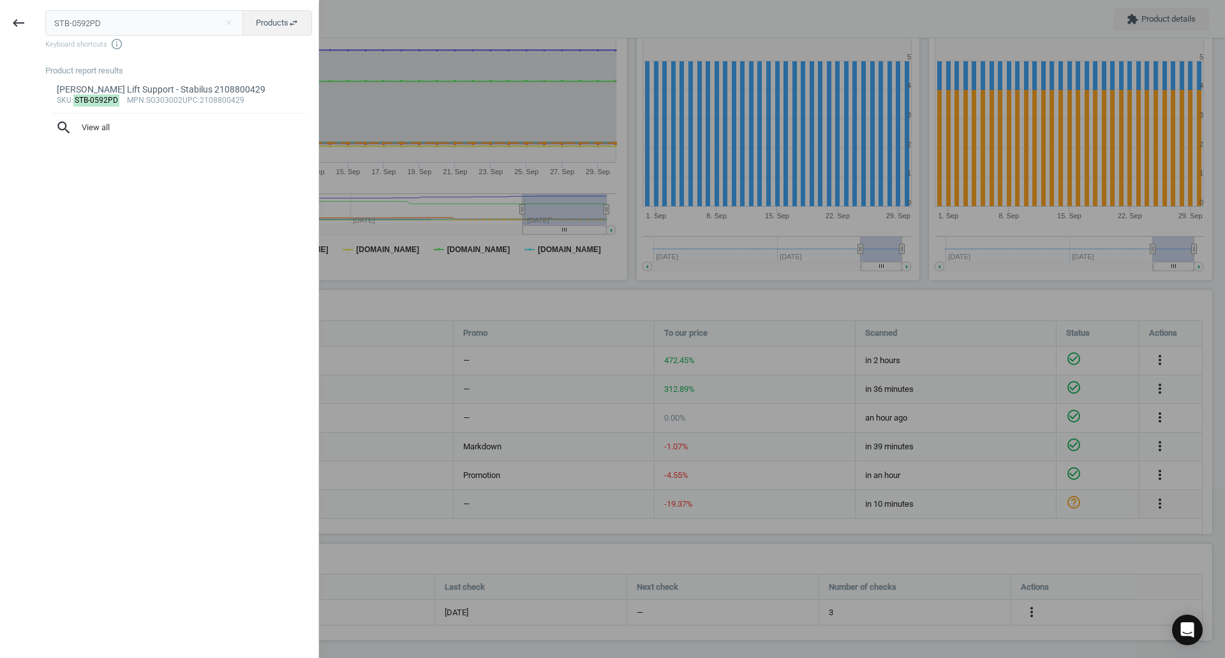
click at [83, 27] on input "STB-0592PD" at bounding box center [144, 23] width 198 height 26
type input "VAG-N91068001"
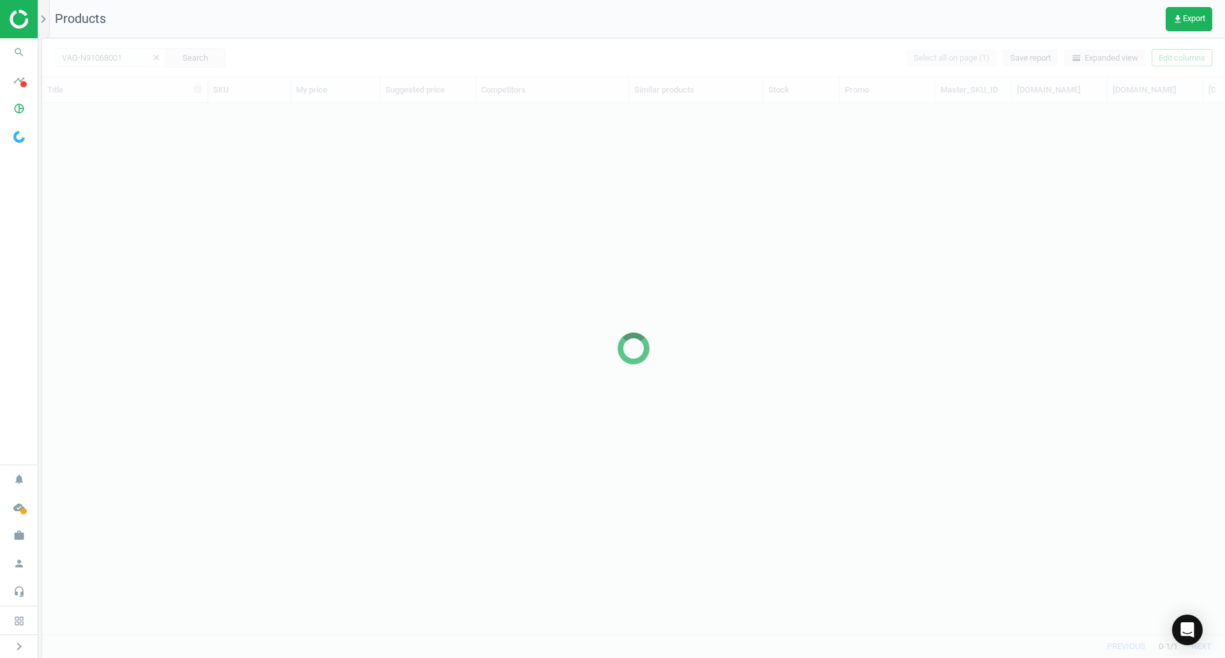
scroll to position [512, 1173]
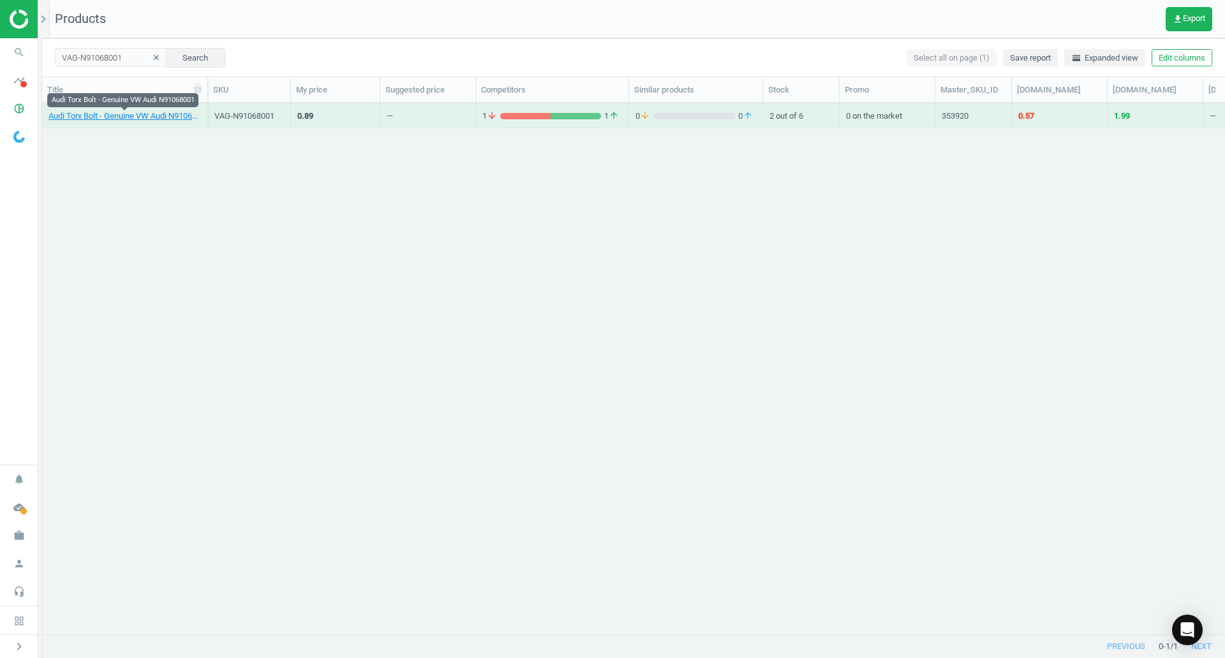
drag, startPoint x: 155, startPoint y: 116, endPoint x: 132, endPoint y: 112, distance: 23.4
click at [132, 112] on link "Audi Torx Bolt - Genuine VW Audi N91068001" at bounding box center [124, 115] width 152 height 11
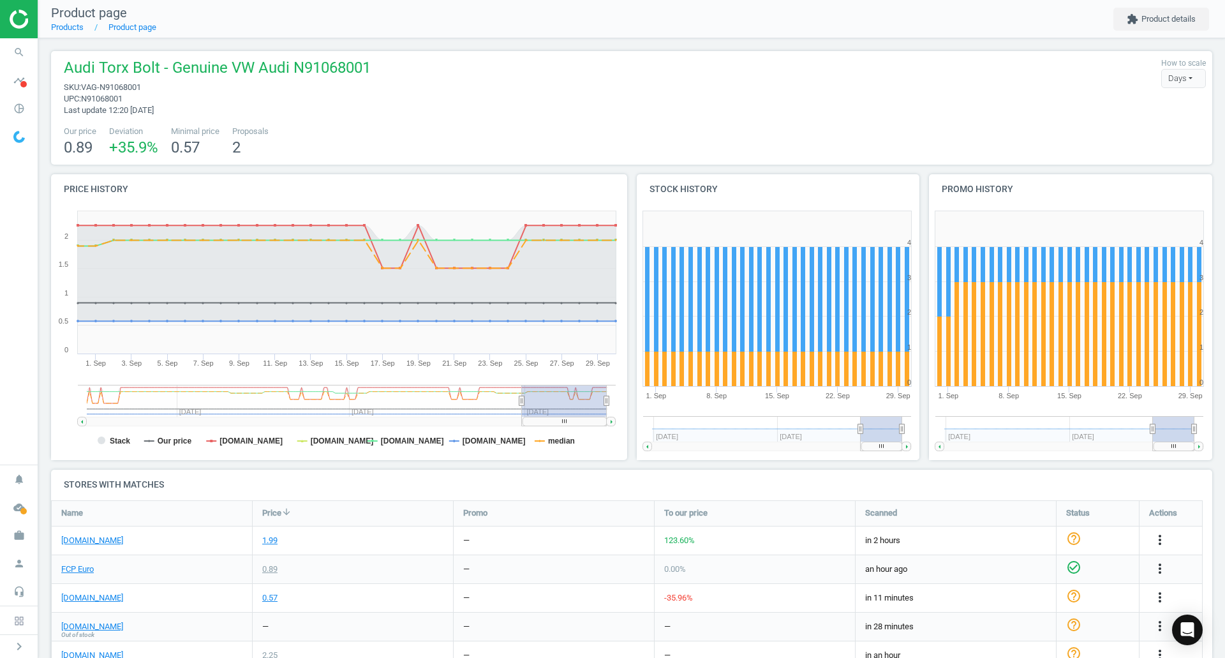
scroll to position [18, 0]
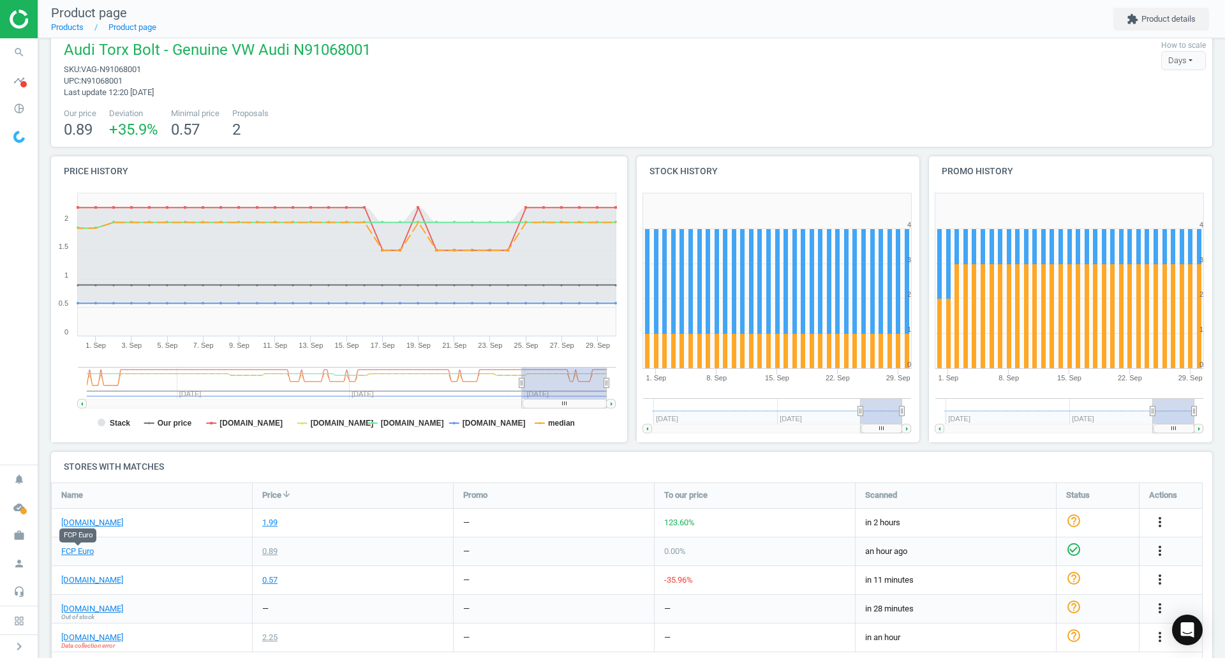
click at [74, 556] on link "FCP Euro" at bounding box center [77, 550] width 33 height 11
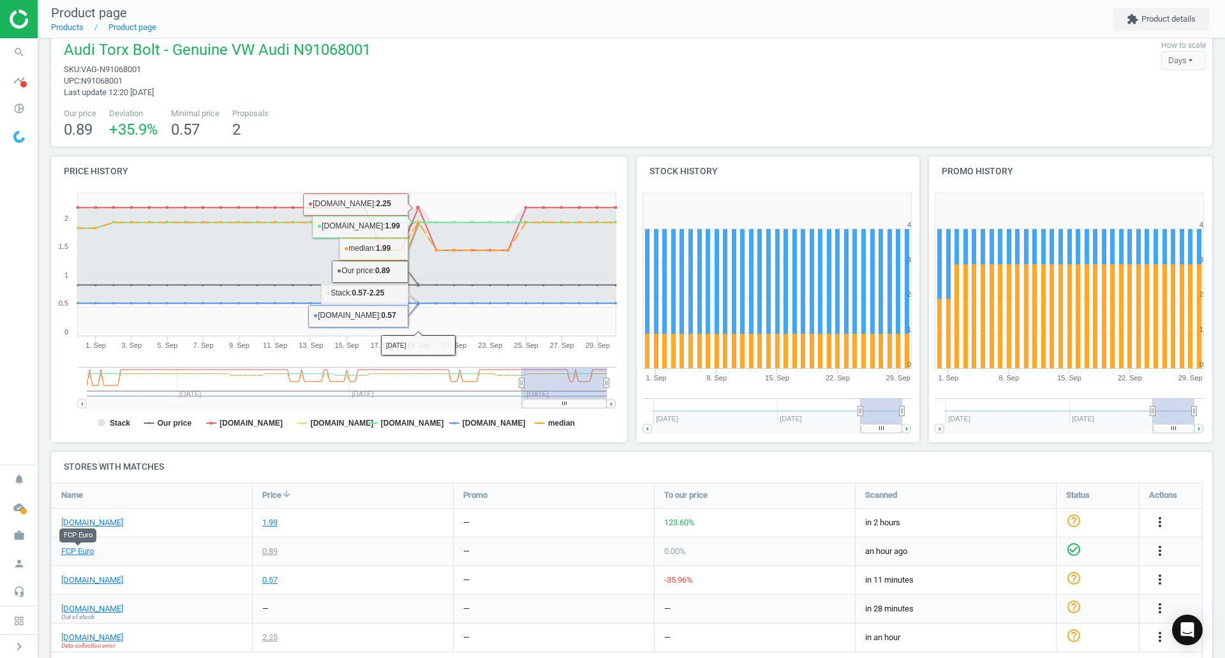
scroll to position [81, 0]
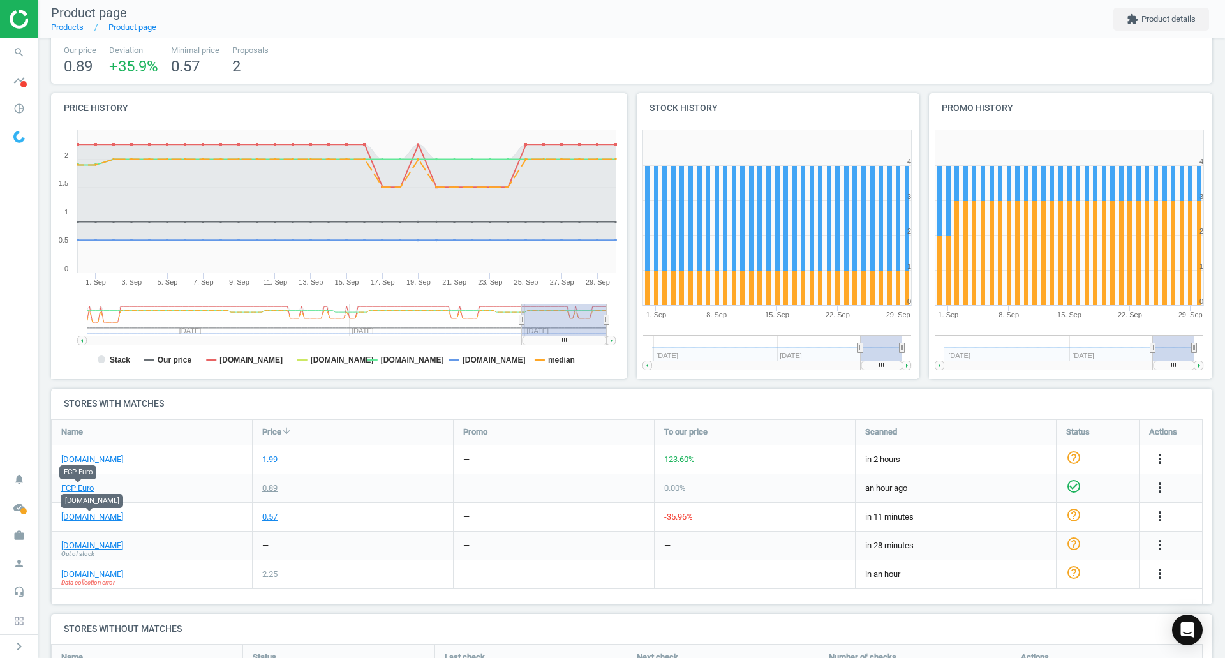
click at [93, 521] on link "[DOMAIN_NAME]" at bounding box center [92, 516] width 62 height 11
click at [11, 46] on icon "search" at bounding box center [19, 52] width 24 height 24
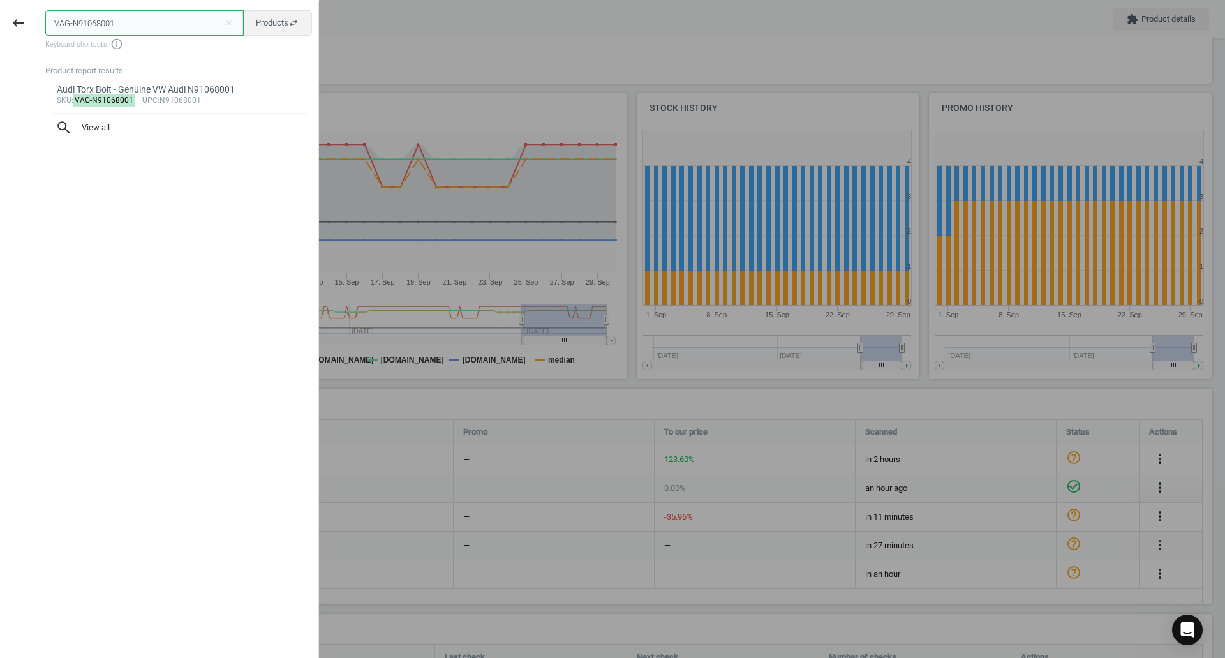
click at [115, 29] on input "VAG-N91068001" at bounding box center [144, 23] width 198 height 26
paste input "NE-4008792"
type input "VNE-4008792"
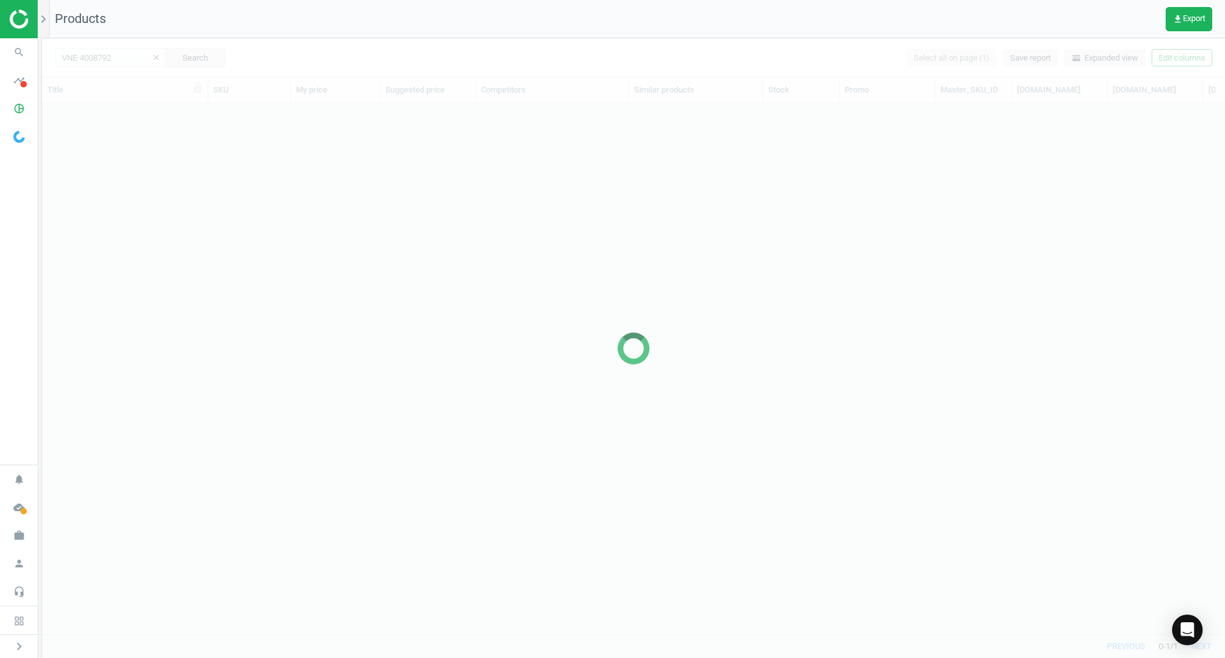
scroll to position [512, 1173]
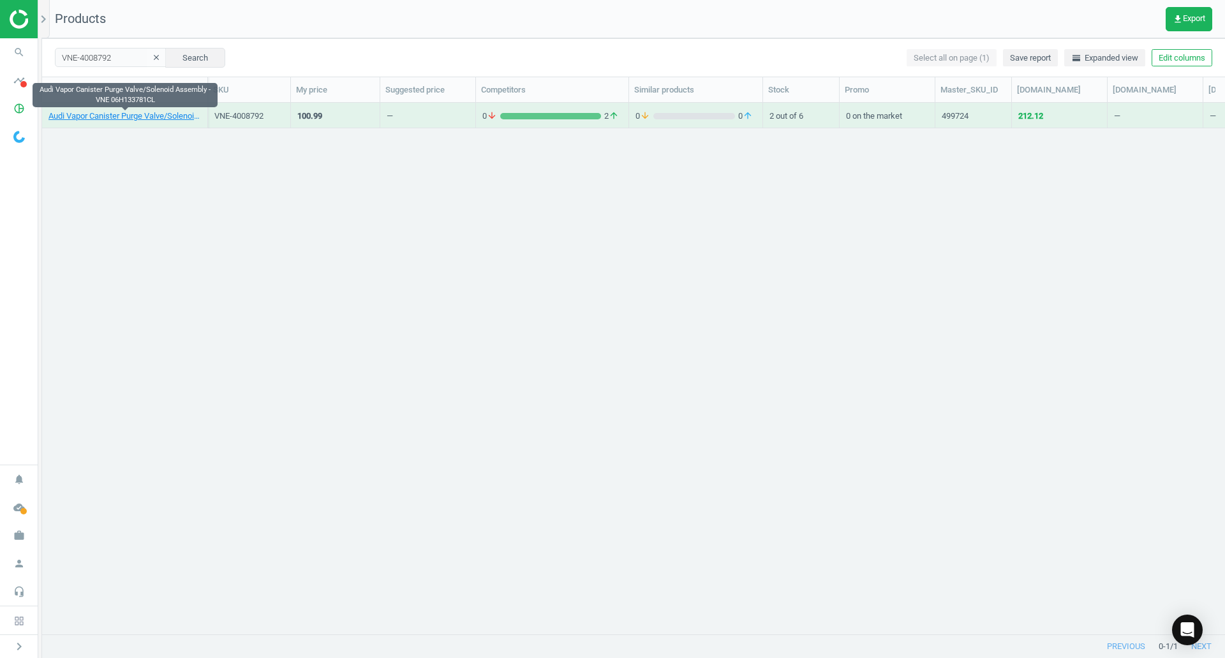
click at [102, 112] on link "Audi Vapor Canister Purge Valve/Solenoid Assembly - VNE 06H133781CL" at bounding box center [124, 115] width 152 height 11
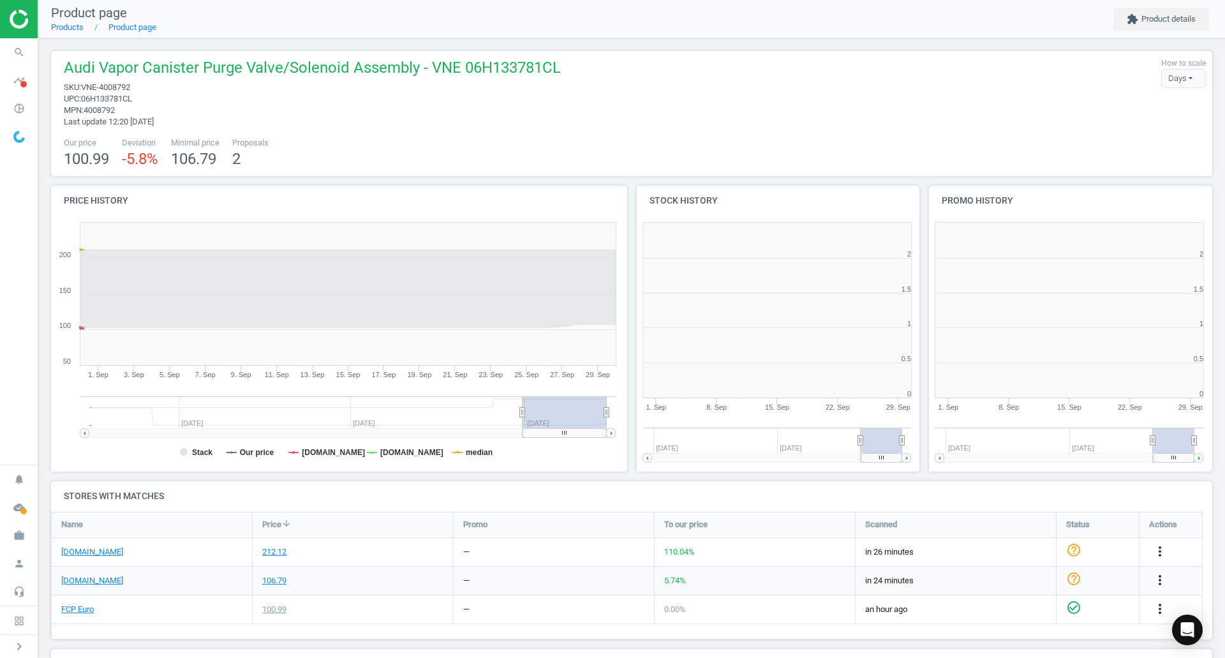
scroll to position [6, 6]
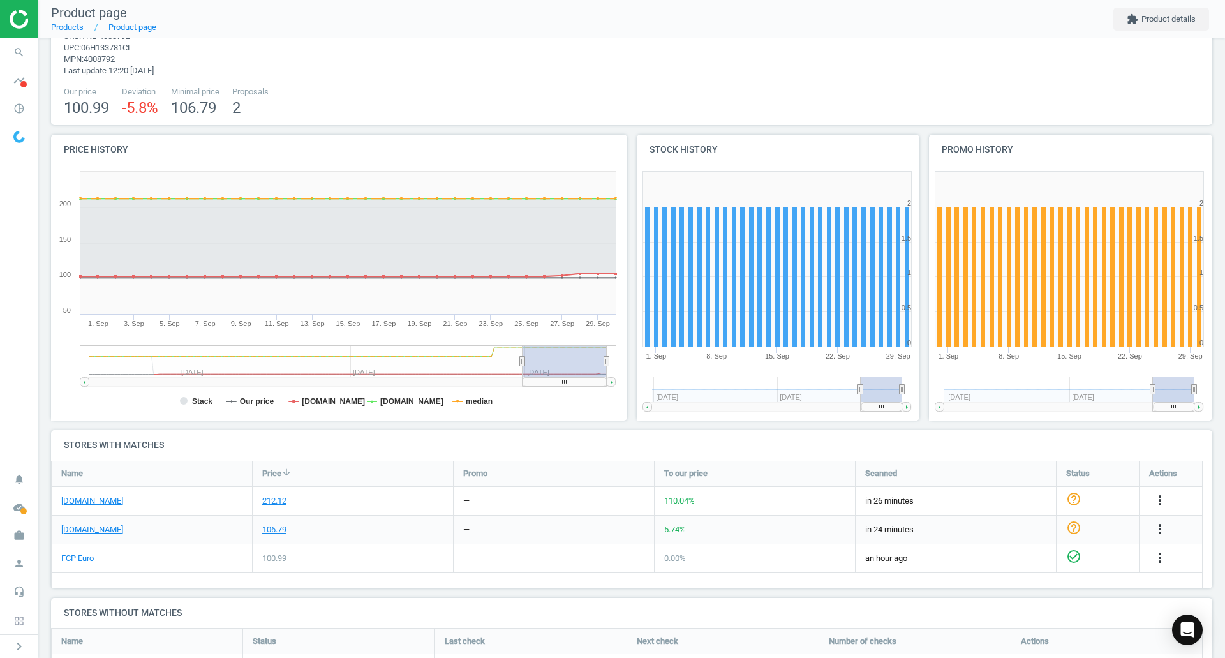
click at [107, 489] on div "[DOMAIN_NAME]" at bounding box center [152, 501] width 200 height 28
click at [101, 499] on link "[DOMAIN_NAME]" at bounding box center [92, 500] width 62 height 11
click at [84, 554] on link "FCP Euro" at bounding box center [77, 557] width 33 height 11
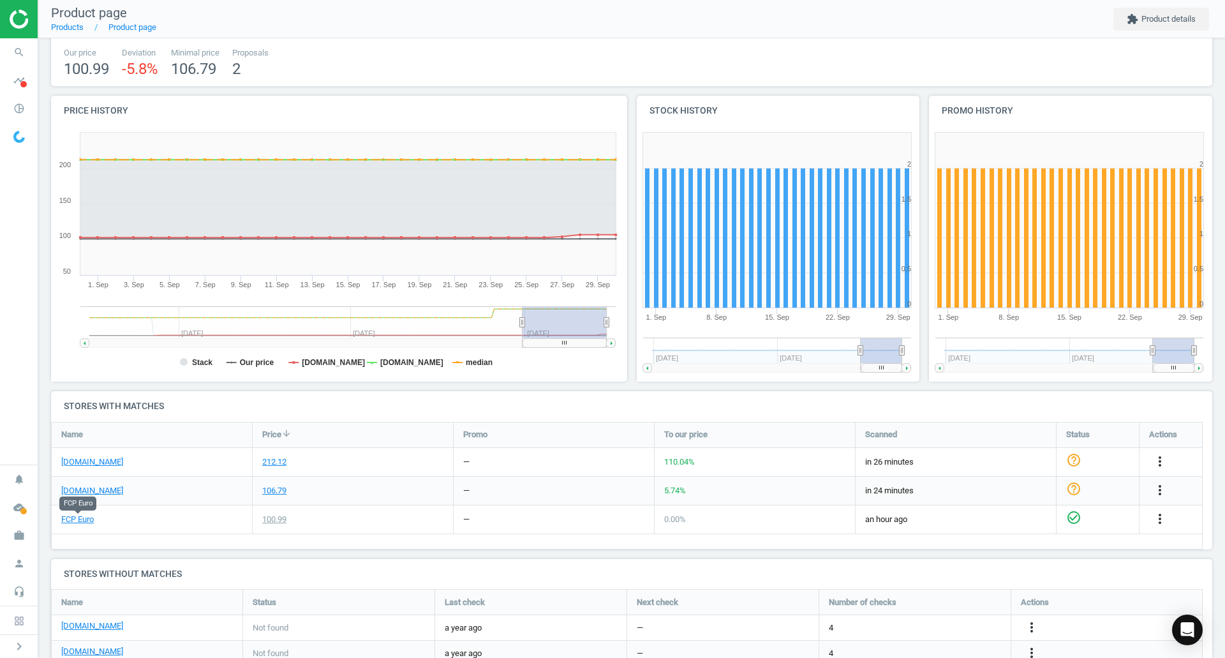
click at [1161, 466] on icon "more_vert" at bounding box center [1159, 461] width 15 height 15
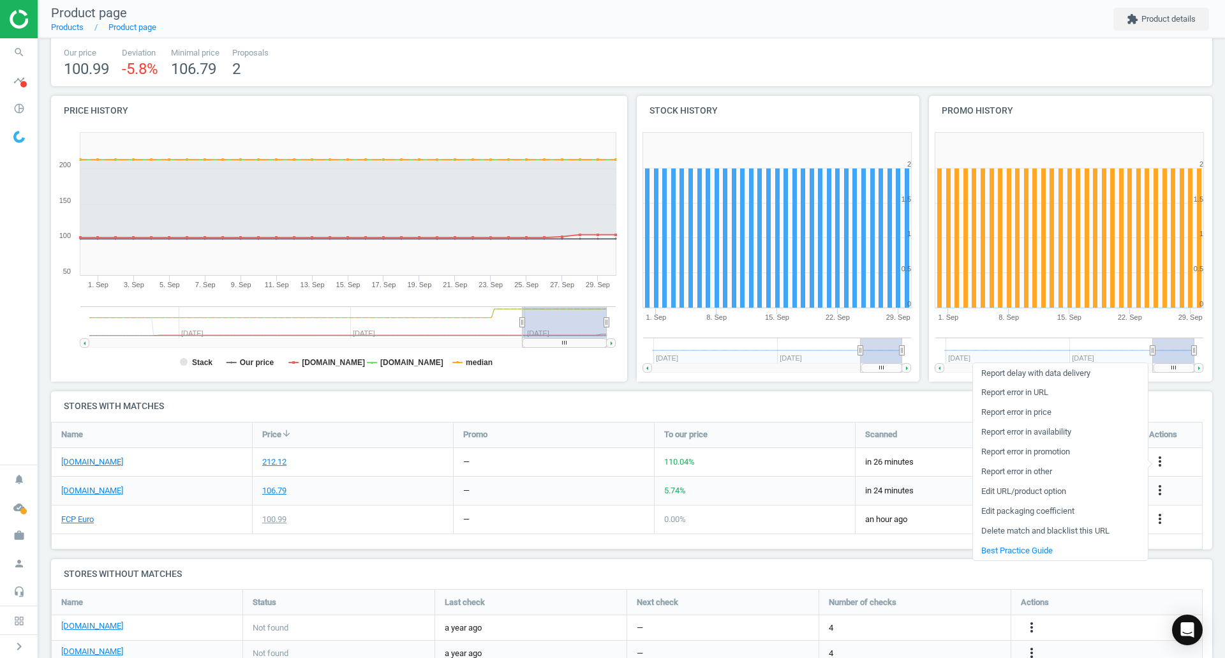
click at [1028, 392] on link "Report error in URL" at bounding box center [1060, 393] width 175 height 20
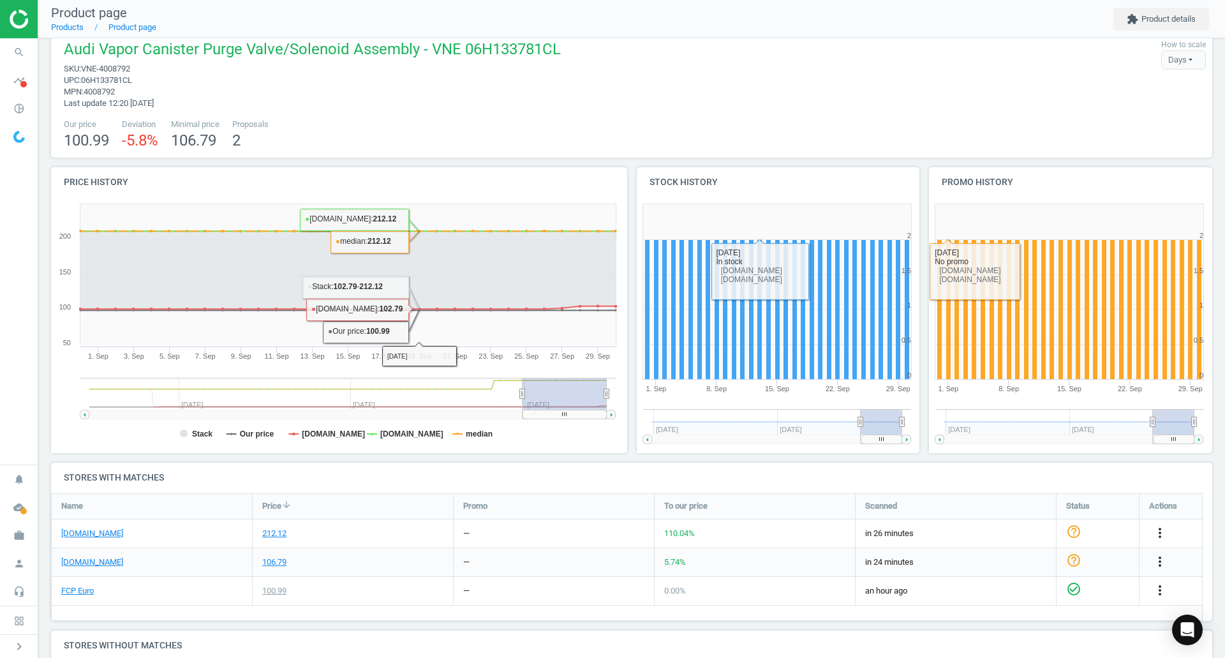
scroll to position [0, 0]
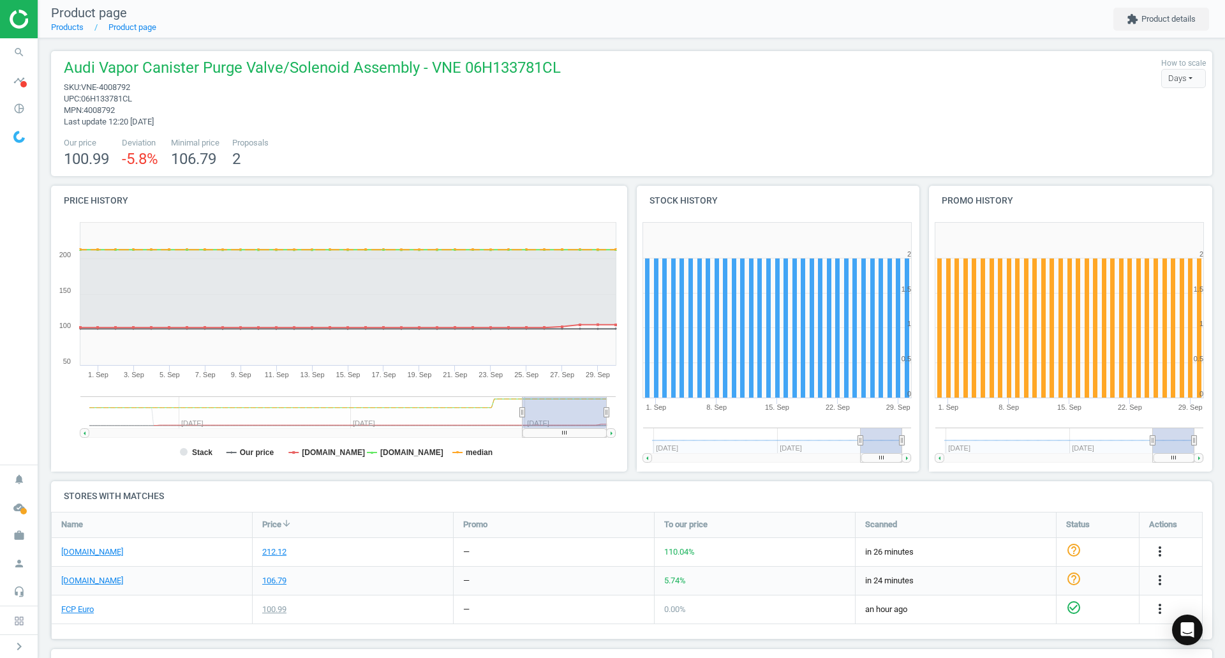
click at [1, 56] on span "search" at bounding box center [19, 52] width 38 height 28
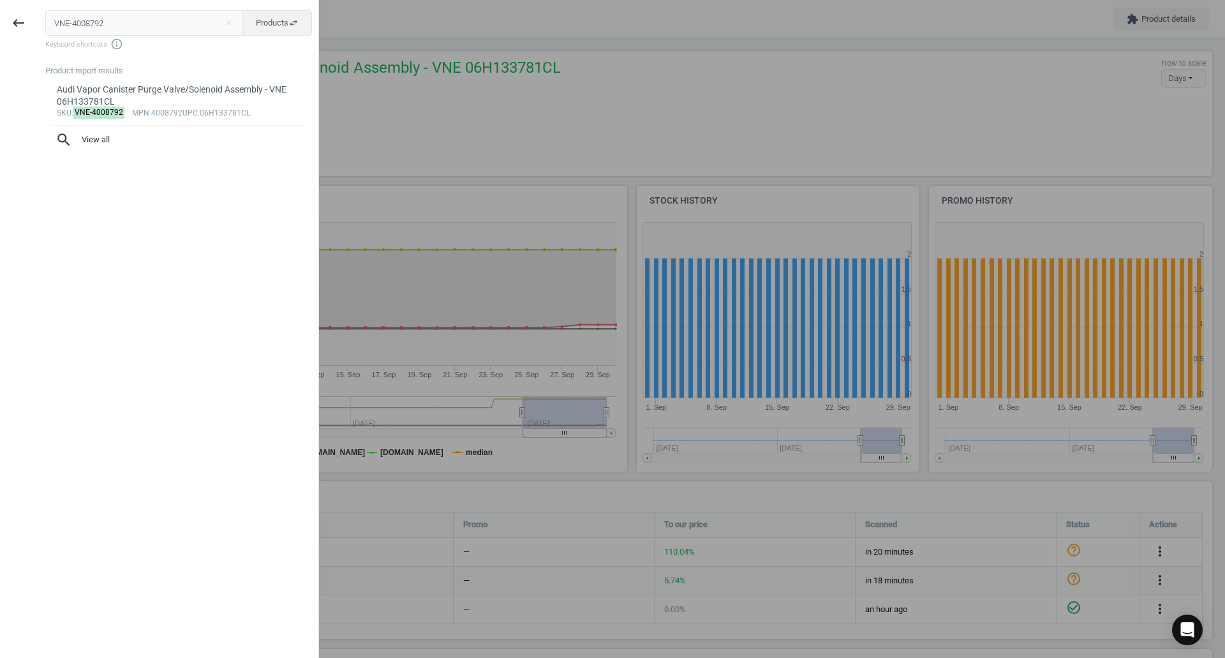
click at [186, 3] on div "keyboard_backspace VNE-4008792 close Products swap_horiz Keyboard shortcuts inf…" at bounding box center [159, 329] width 319 height 658
click at [174, 30] on input "VNE-4008792" at bounding box center [144, 23] width 198 height 26
paste input "BMW-07141696931"
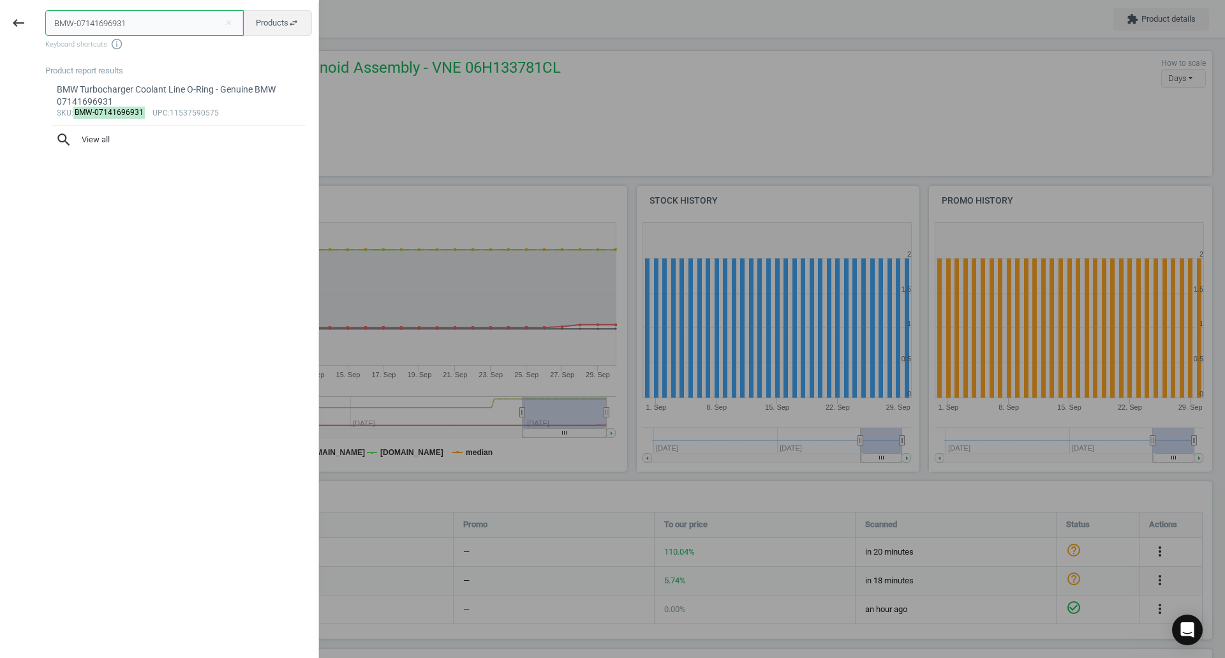
type input "BMW-07141696931"
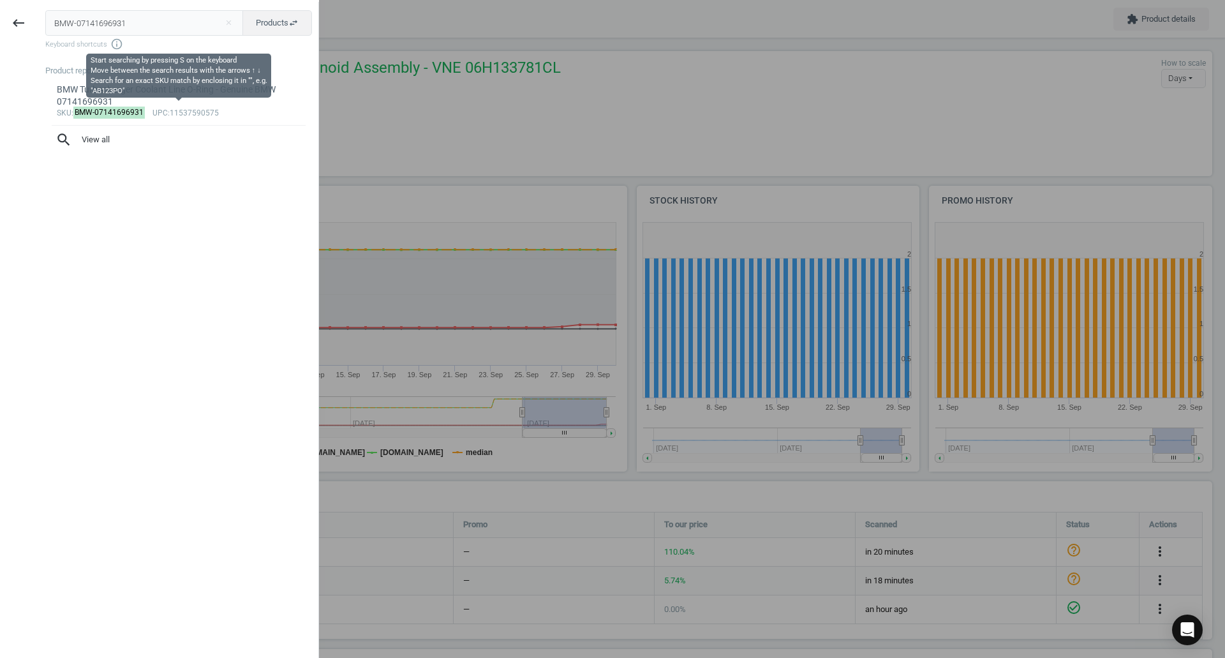
click at [131, 40] on span "Keyboard shortcuts info_outline" at bounding box center [178, 44] width 267 height 13
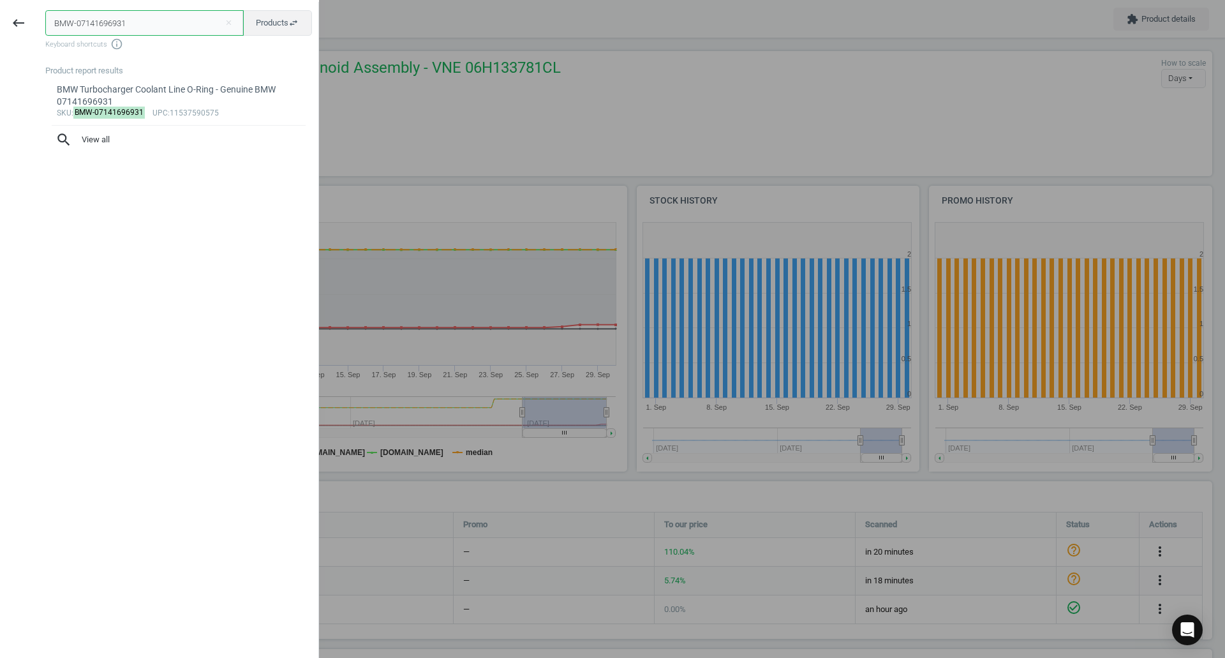
click at [131, 26] on input "BMW-07141696931" at bounding box center [144, 23] width 198 height 26
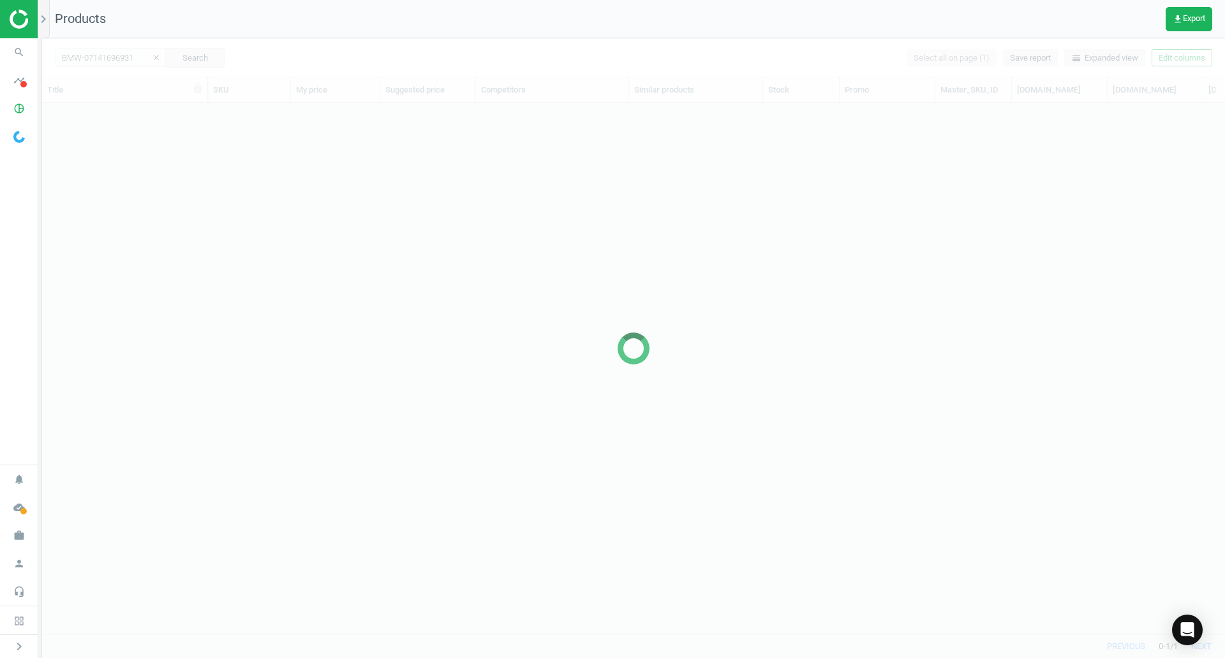
scroll to position [512, 1173]
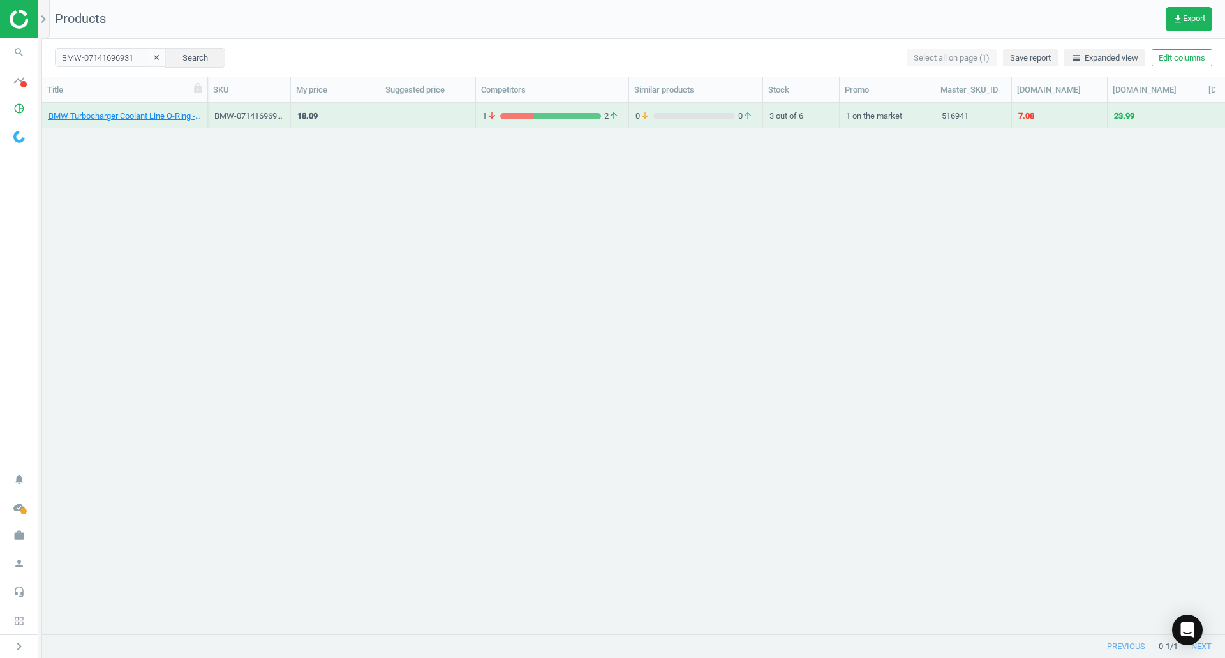
click at [169, 137] on div "BMW Turbocharger Coolant Line O-Ring - Genuine BMW 07141696931 BMW-07141696931 …" at bounding box center [633, 363] width 1183 height 521
click at [157, 126] on div "BMW Turbocharger Coolant Line O-Ring - Genuine BMW 07141696931" at bounding box center [125, 116] width 166 height 26
click at [151, 119] on link "BMW Turbocharger Coolant Line O-Ring - Genuine BMW 07141696931" at bounding box center [124, 115] width 152 height 11
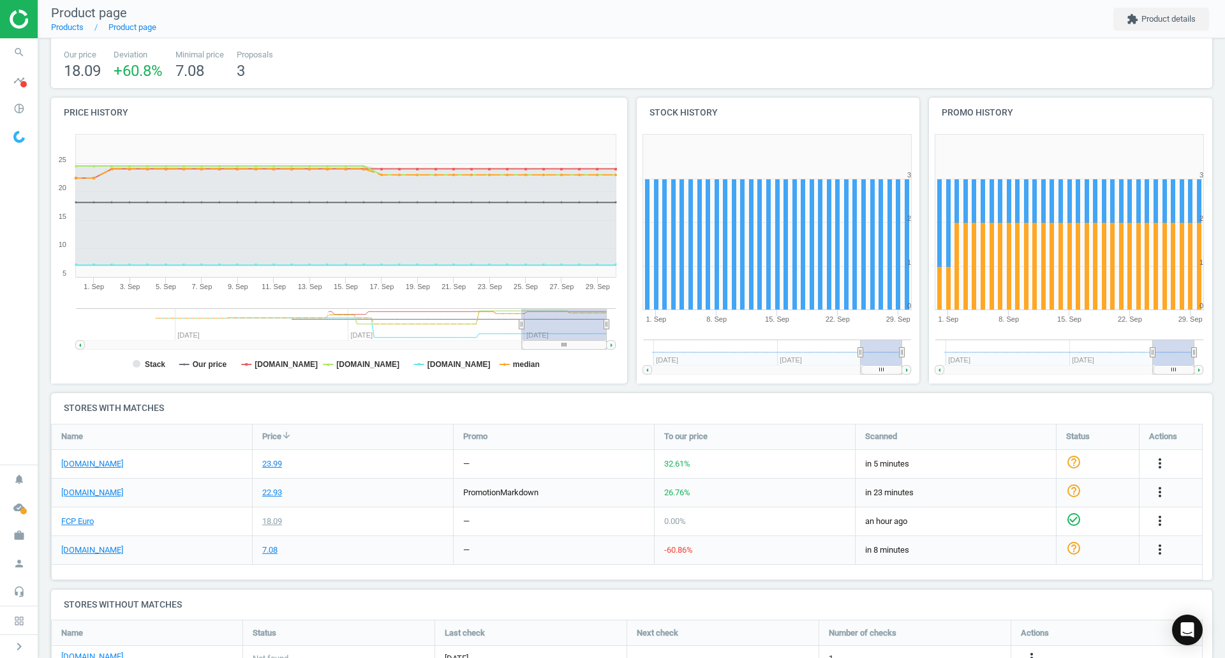
scroll to position [179, 0]
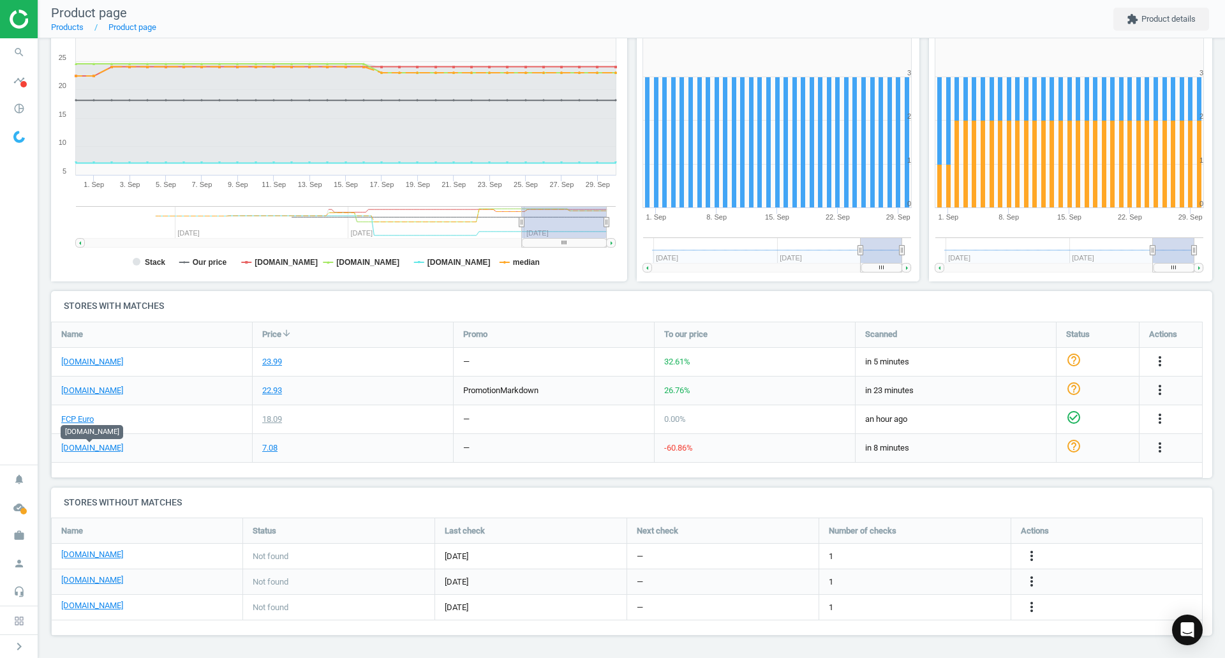
click at [85, 445] on link "[DOMAIN_NAME]" at bounding box center [92, 447] width 62 height 11
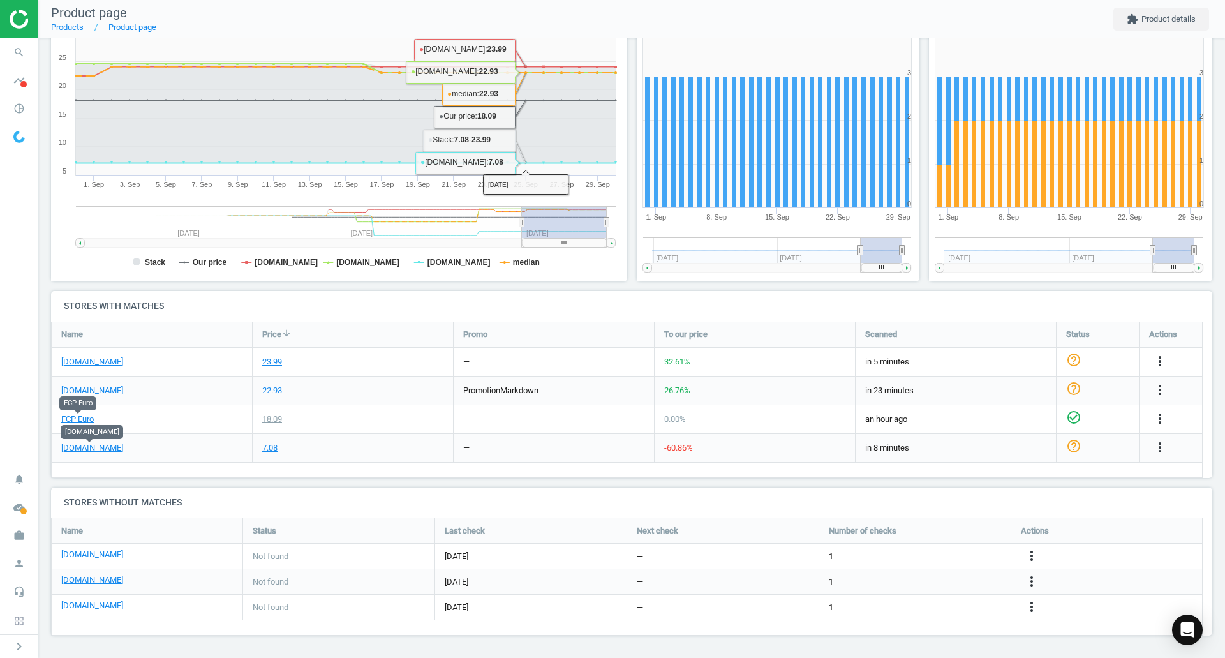
click at [77, 418] on link "FCP Euro" at bounding box center [77, 418] width 33 height 11
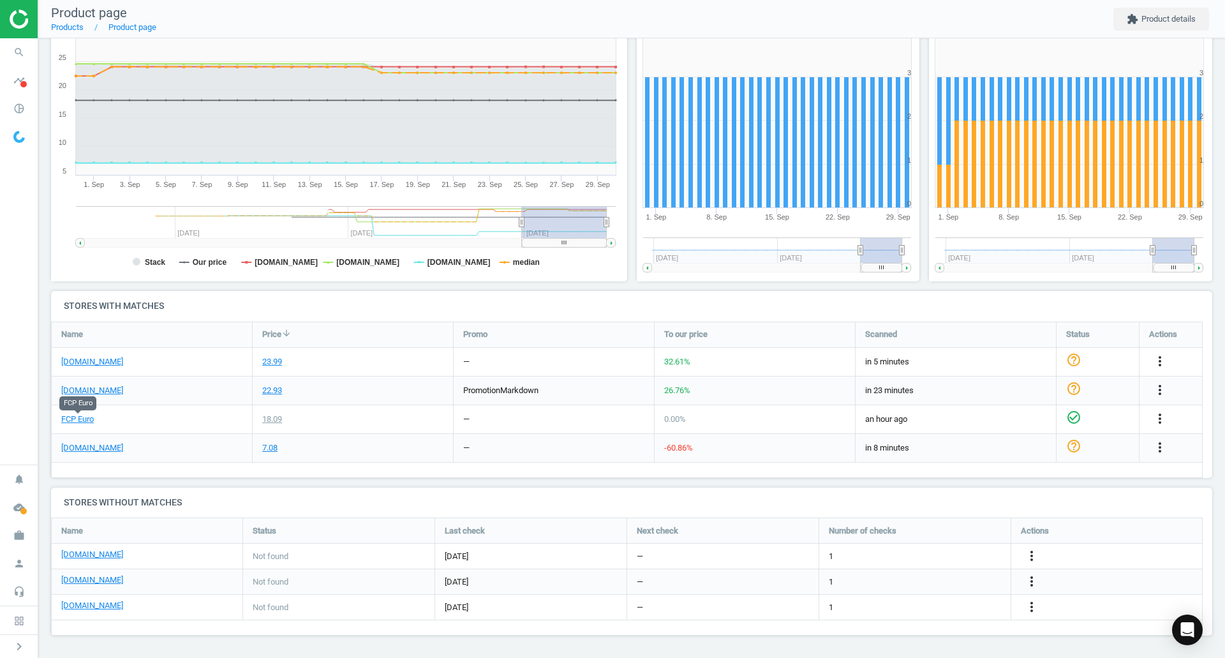
click at [27, 45] on icon "search" at bounding box center [19, 52] width 24 height 24
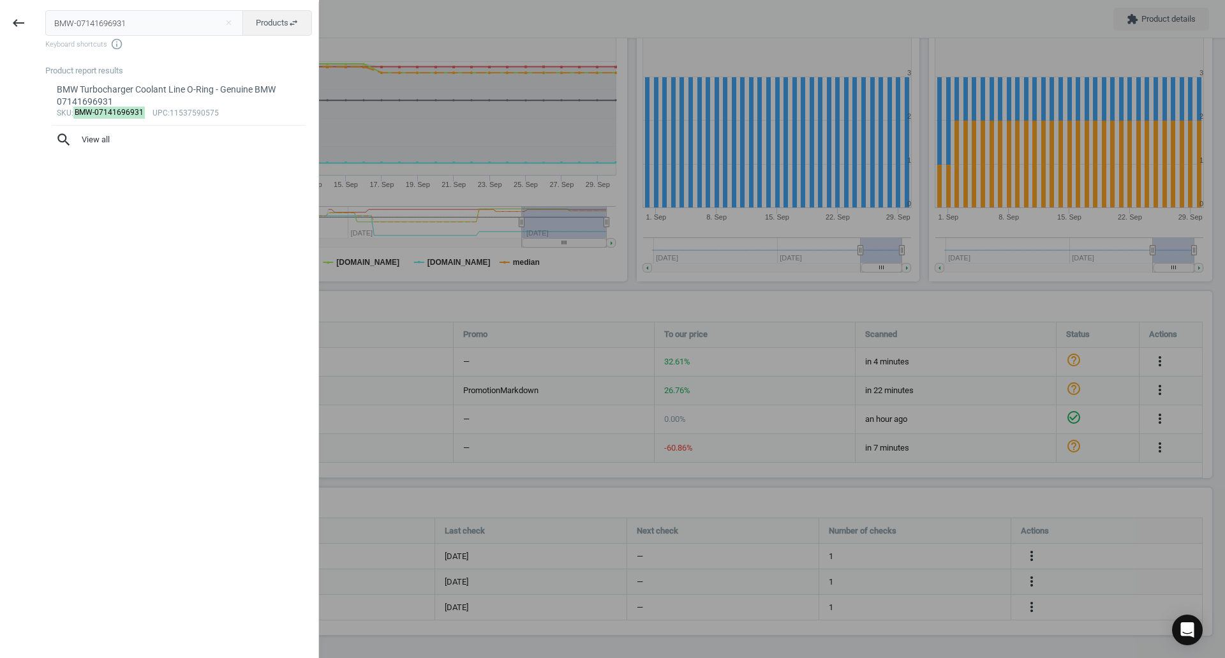
click at [154, 21] on input "BMW-07141696931" at bounding box center [144, 23] width 198 height 26
type input "BMW-11657559557"
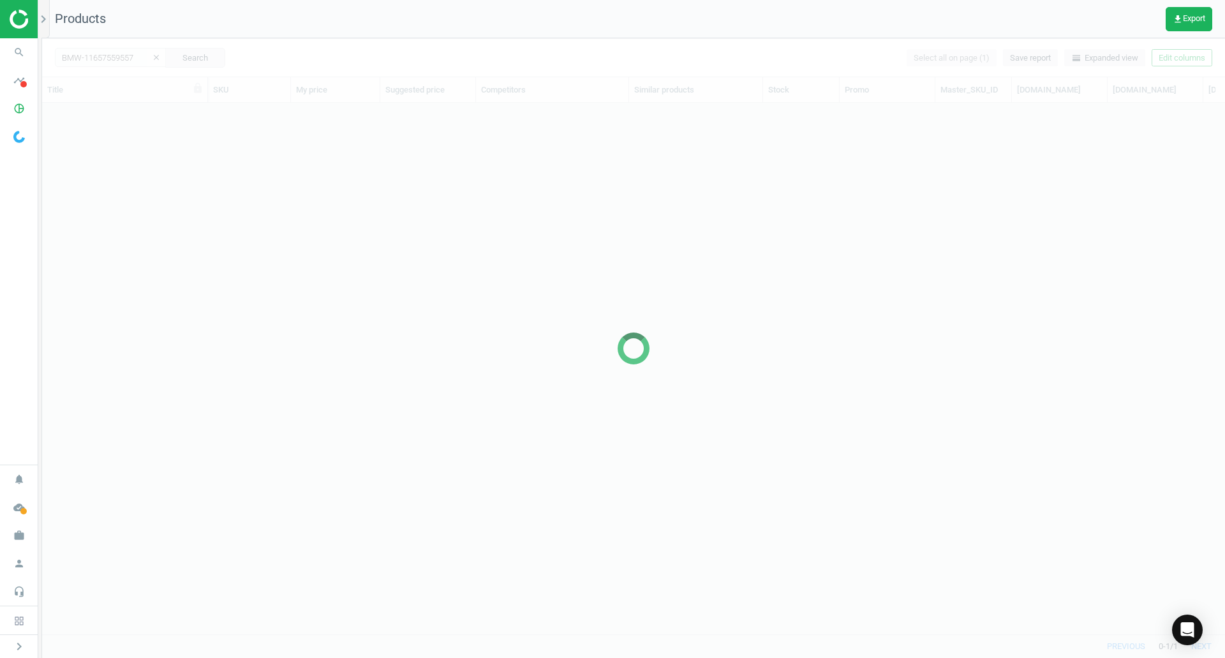
scroll to position [512, 1173]
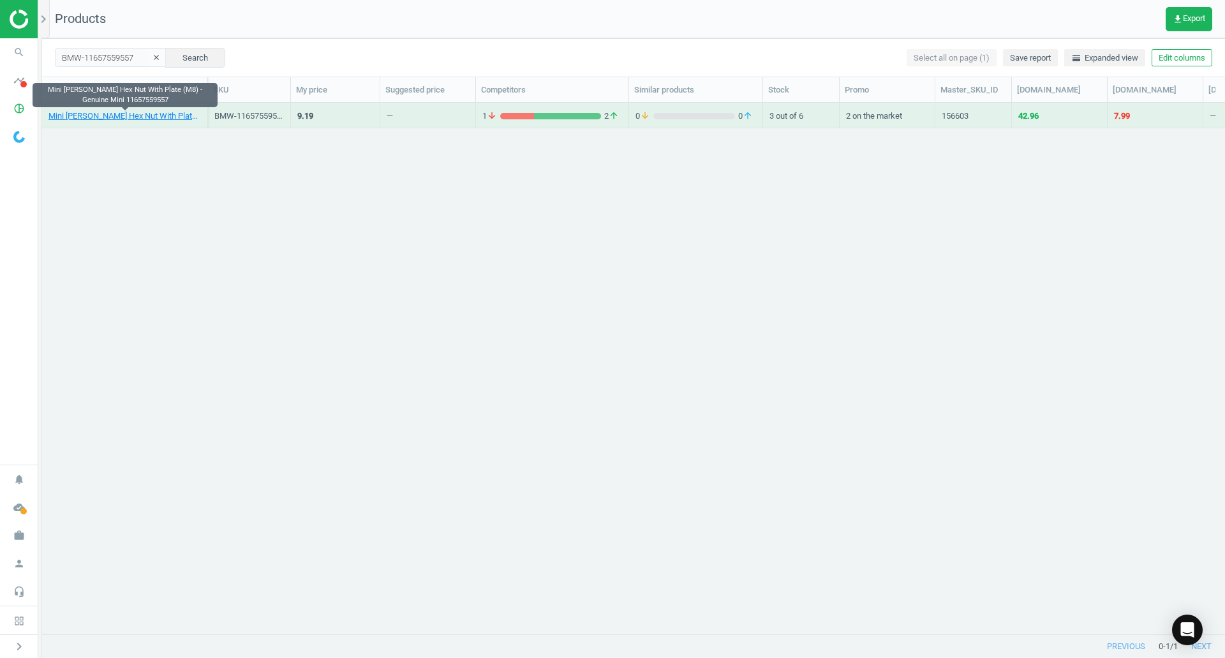
click at [161, 115] on link "Mini [PERSON_NAME] Hex Nut With Plate (M8) - Genuine Mini 11657559557" at bounding box center [124, 115] width 152 height 11
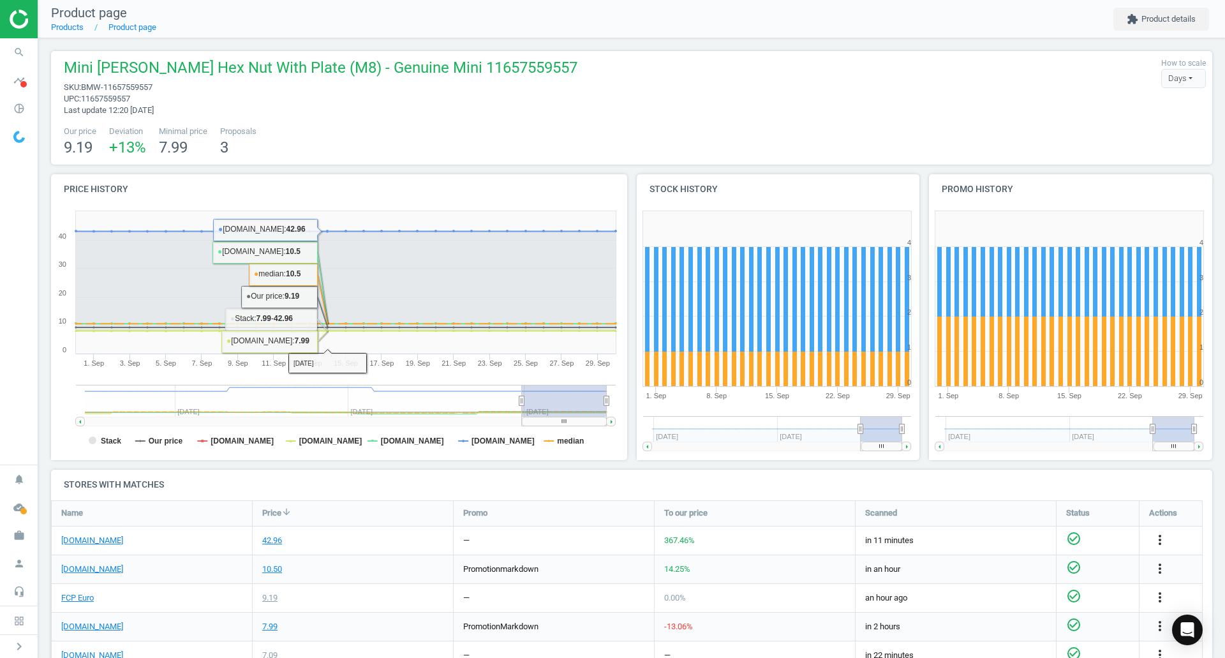
scroll to position [182, 0]
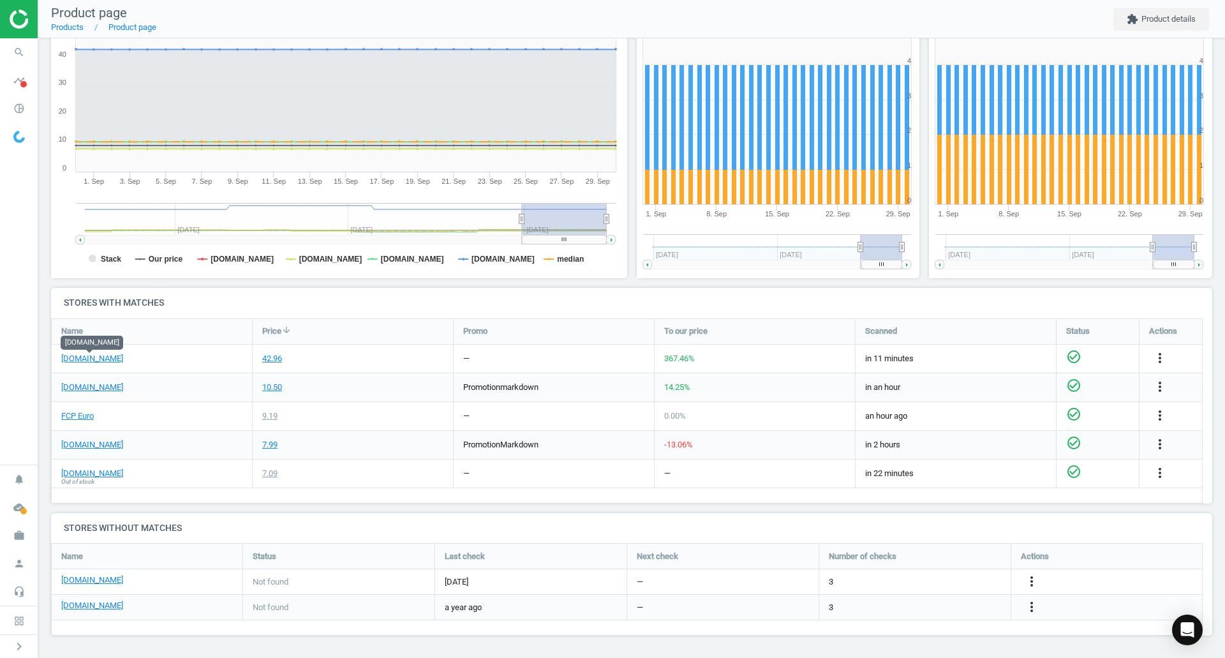
click at [111, 359] on link "[DOMAIN_NAME]" at bounding box center [92, 358] width 62 height 11
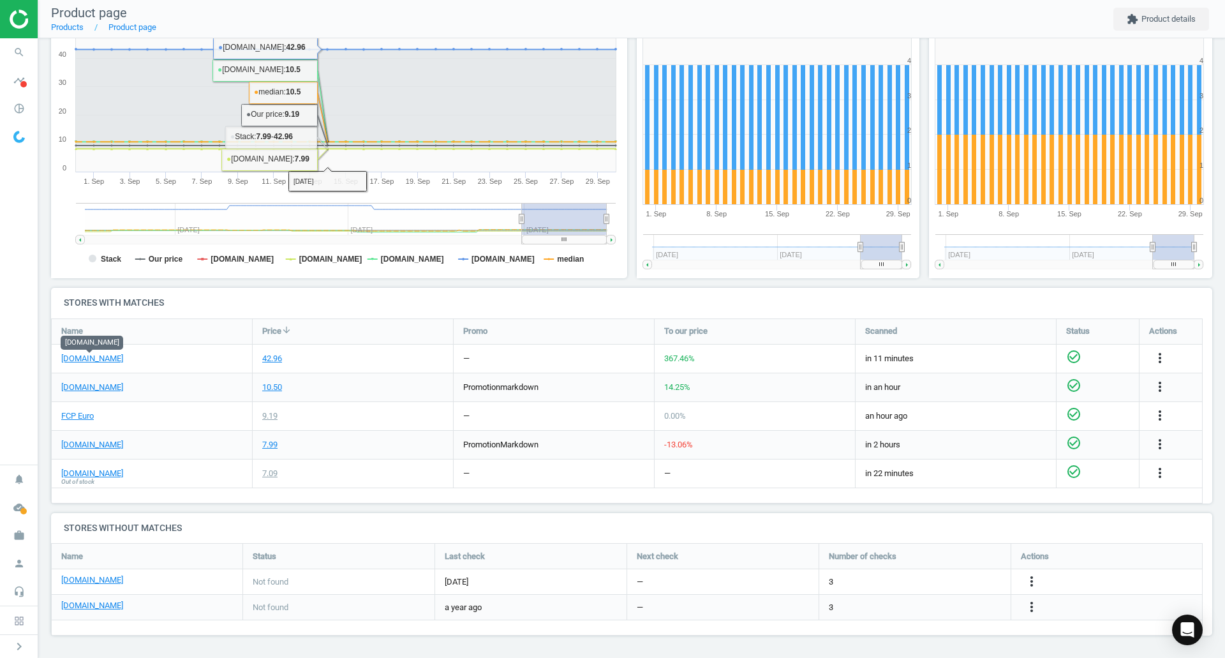
click at [98, 414] on div "FCP Euro" at bounding box center [152, 416] width 200 height 28
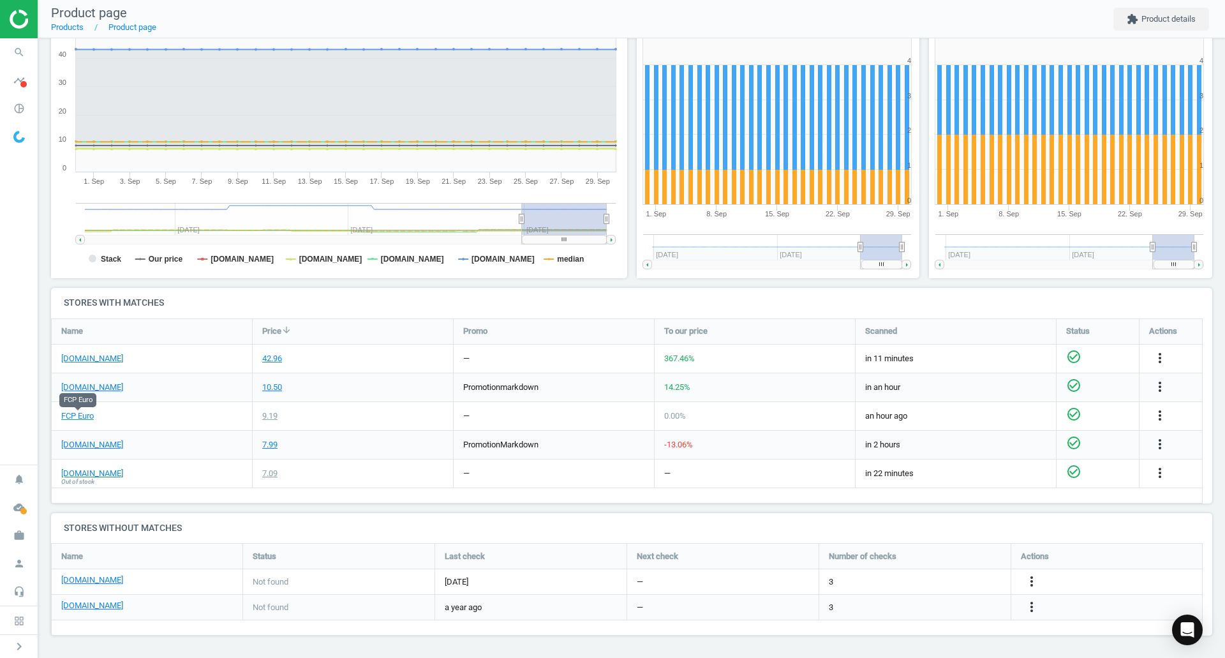
click at [86, 412] on link "FCP Euro" at bounding box center [77, 415] width 33 height 11
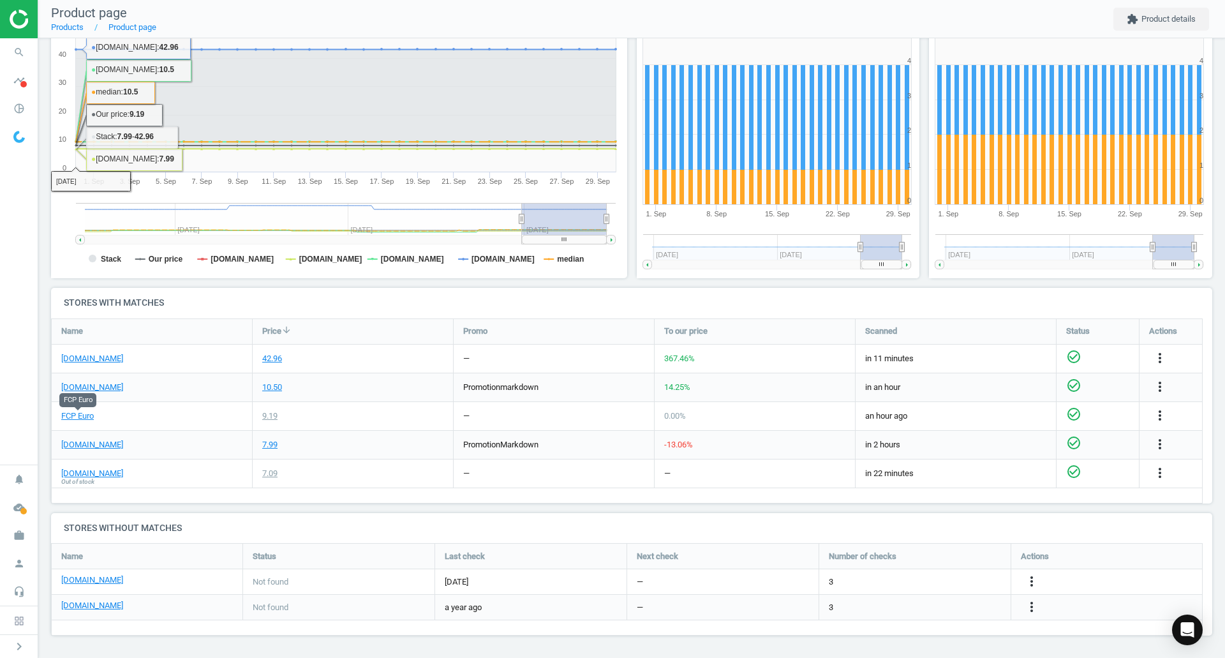
click at [8, 48] on span "search" at bounding box center [19, 52] width 38 height 28
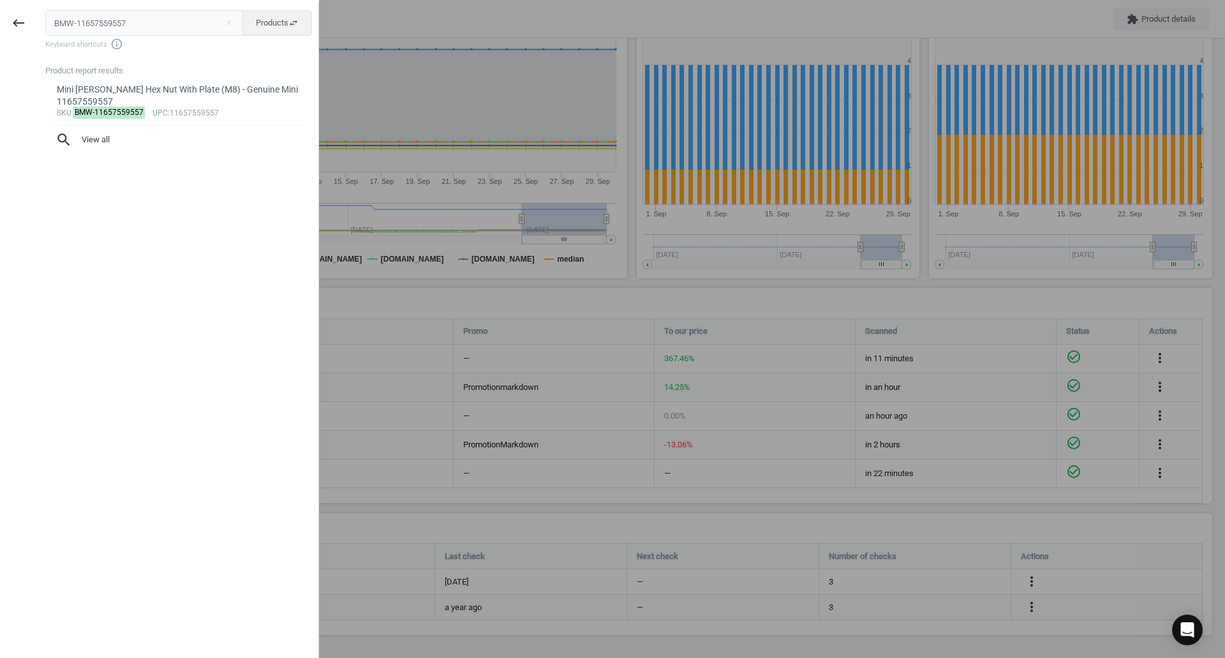
click at [94, 13] on input "BMW-11657559557" at bounding box center [144, 23] width 198 height 26
type input "BMW-22316788586"
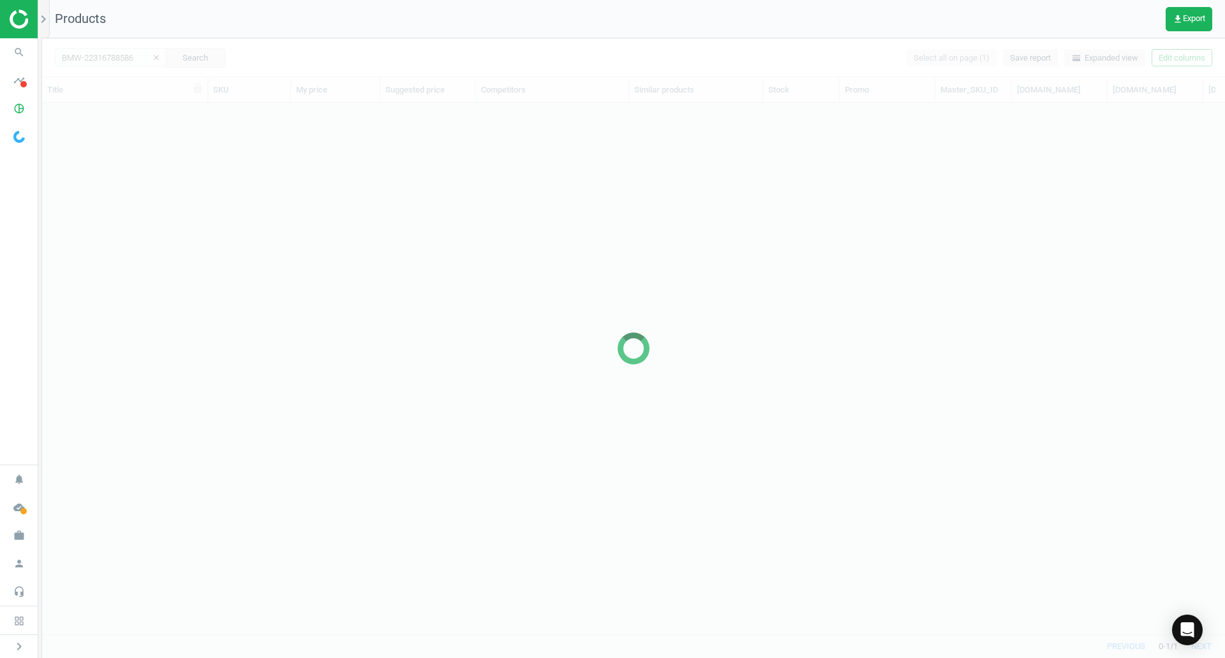
scroll to position [512, 1173]
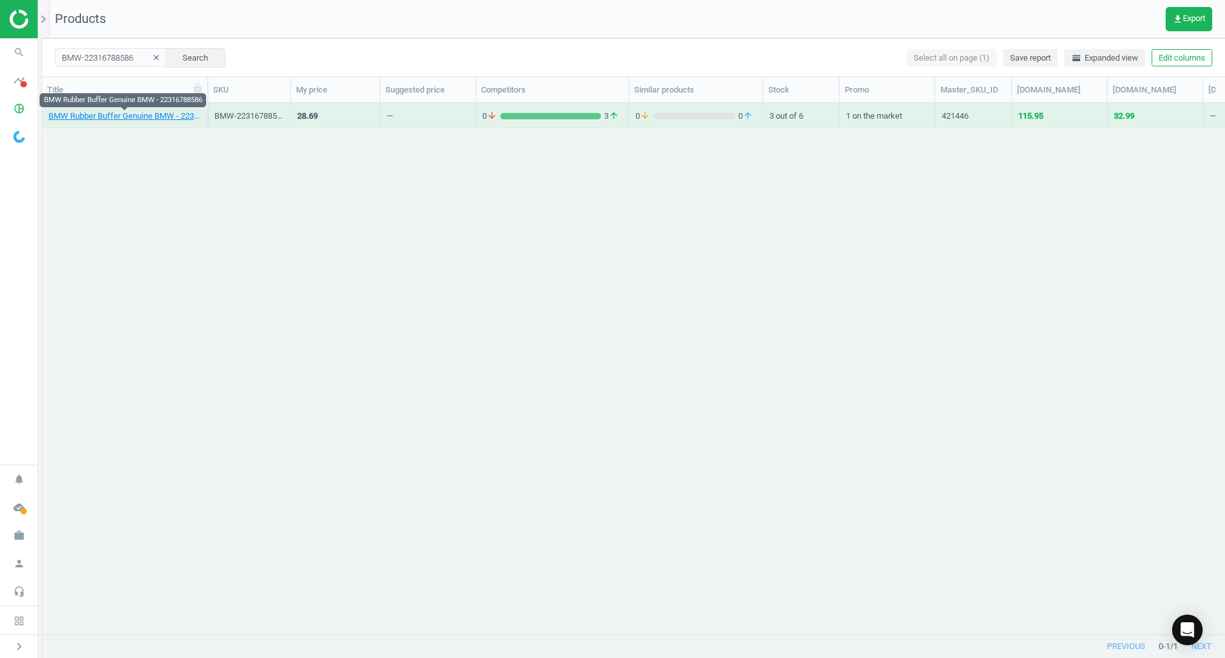
click at [136, 114] on link "BMW Rubber Buffer Genuine BMW - 22316788586" at bounding box center [124, 115] width 152 height 11
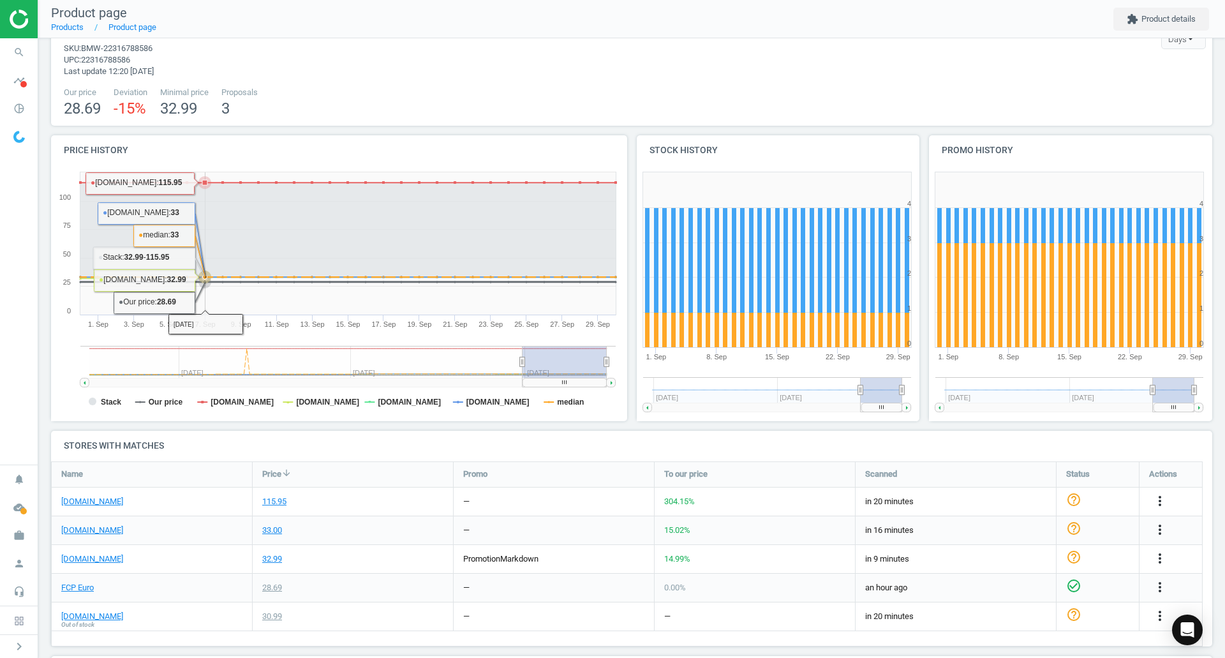
scroll to position [40, 0]
click at [94, 503] on link "[DOMAIN_NAME]" at bounding box center [92, 500] width 62 height 11
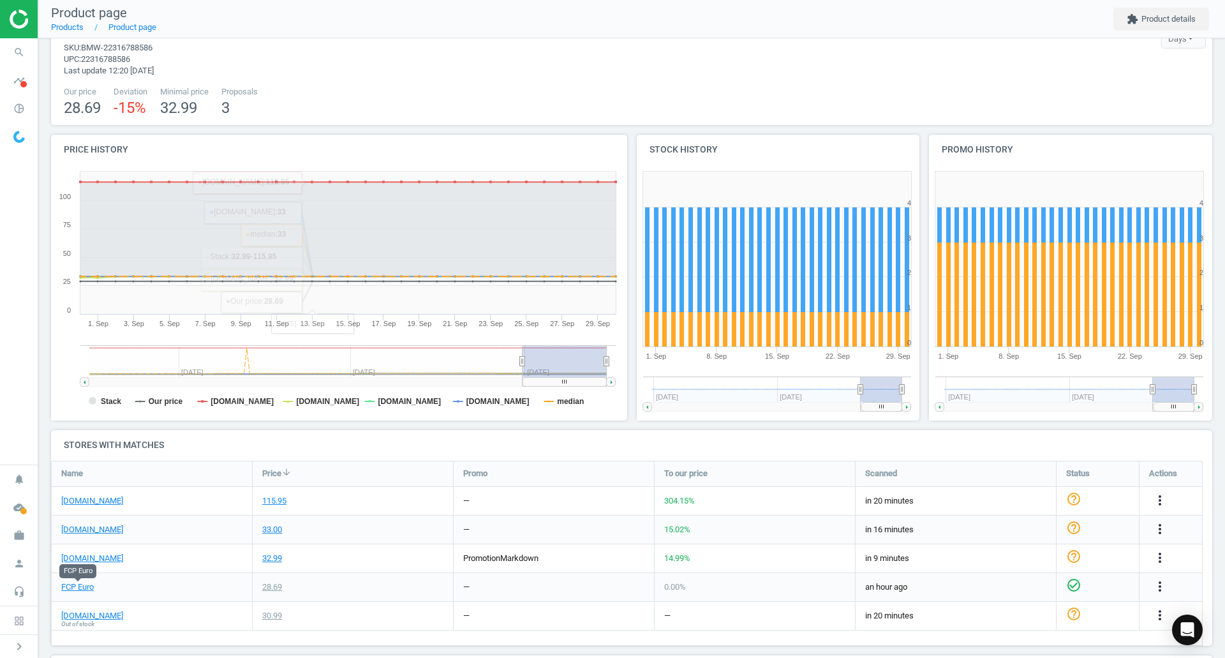
click at [80, 590] on link "FCP Euro" at bounding box center [77, 586] width 33 height 11
click at [25, 45] on icon "search" at bounding box center [19, 52] width 24 height 24
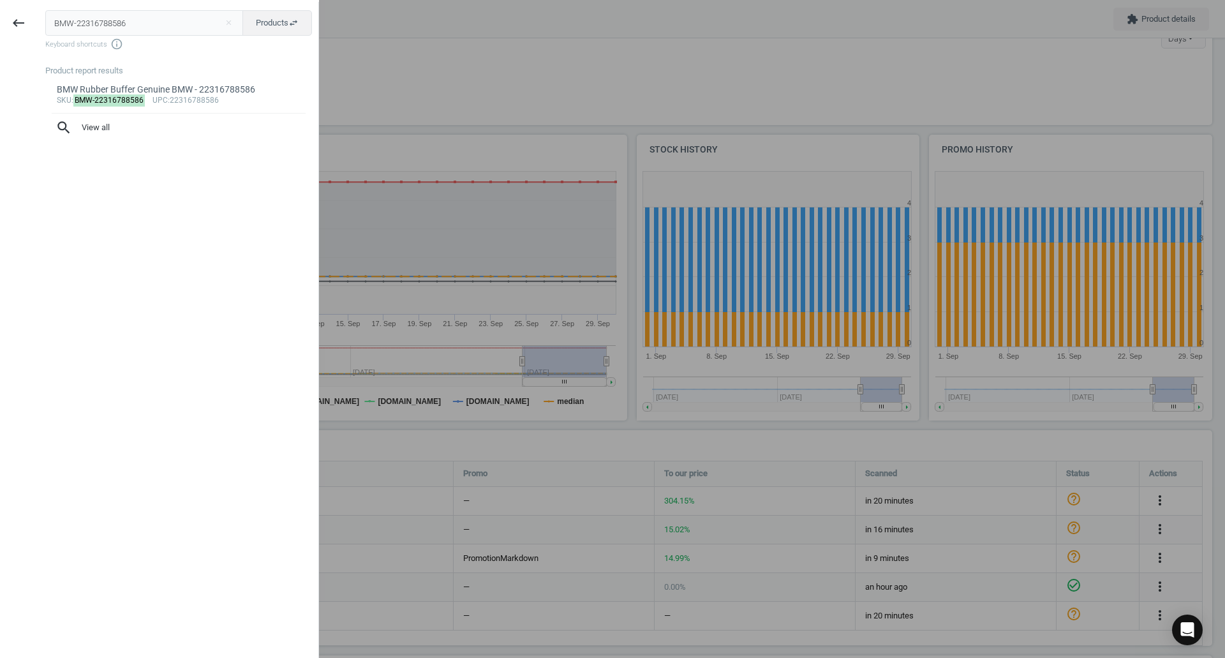
click at [145, 7] on div "BMW-22316788586 close Products swap_horiz Keyboard shortcuts info_outline Produ…" at bounding box center [177, 331] width 281 height 658
click at [157, 17] on input "BMW-22316788586" at bounding box center [144, 23] width 198 height 26
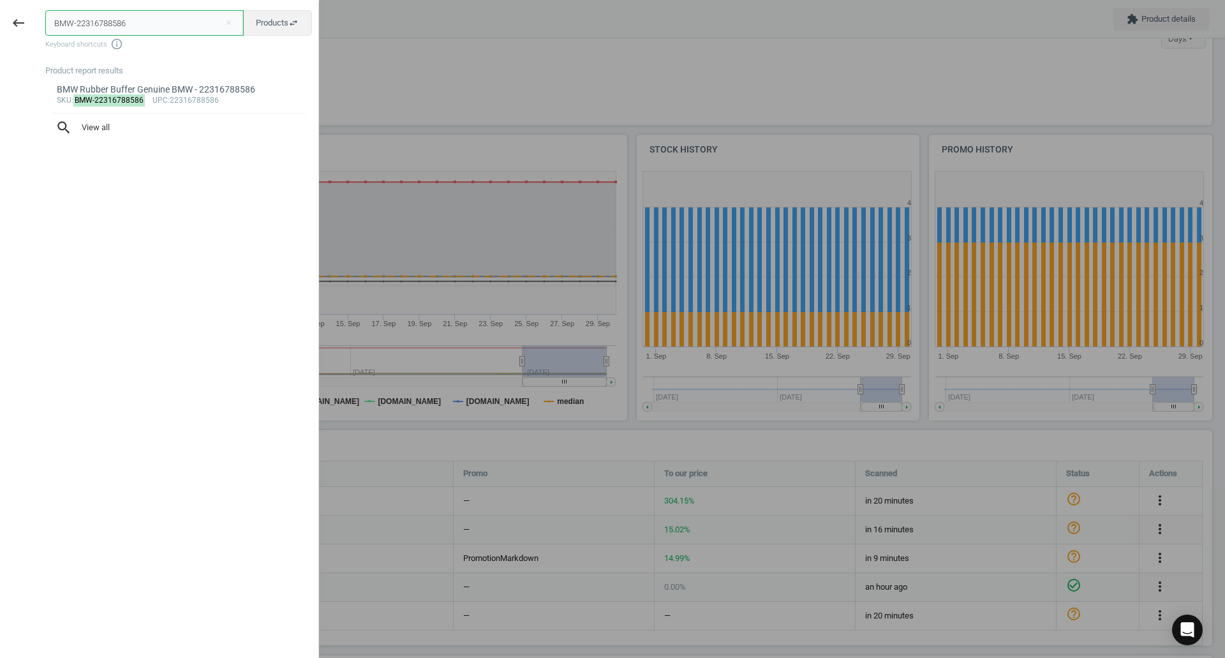
click at [157, 17] on input "BMW-22316788586" at bounding box center [144, 23] width 198 height 26
paste input "3135228351"
type input "BMW-31352283516"
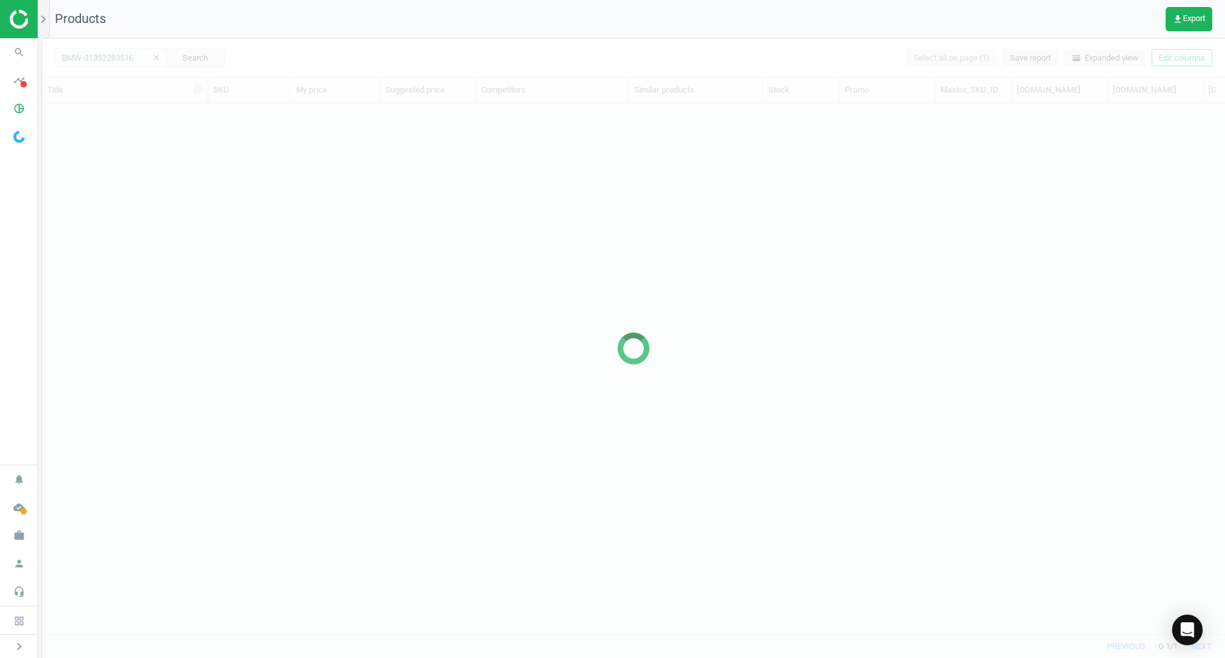
scroll to position [512, 1173]
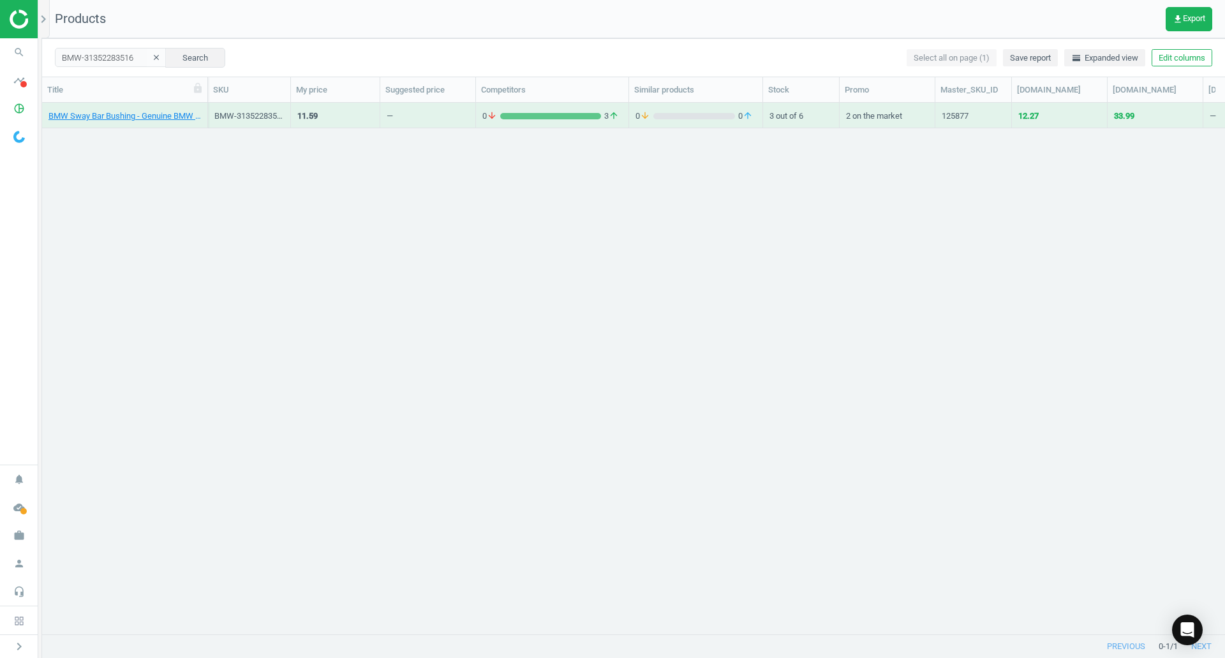
click at [161, 122] on div "BMW Sway Bar Bushing - Genuine BMW 31352283516" at bounding box center [124, 118] width 152 height 16
click at [155, 120] on link "BMW Sway Bar Bushing - Genuine BMW 31352283516" at bounding box center [124, 115] width 152 height 11
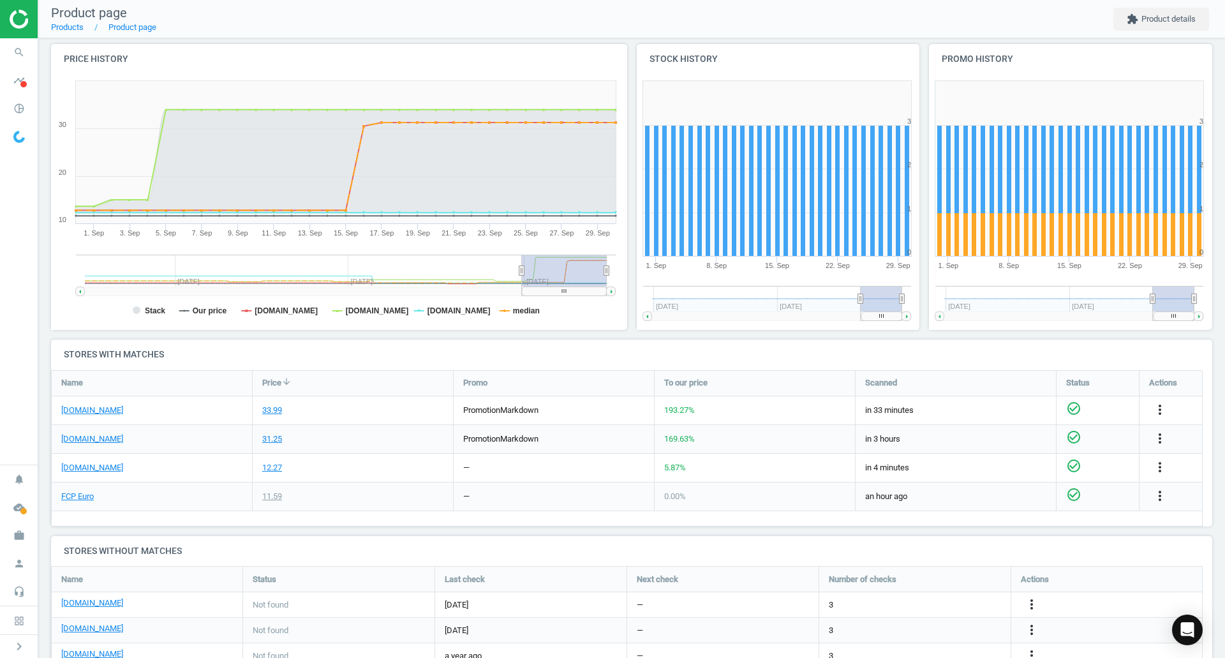
scroll to position [133, 0]
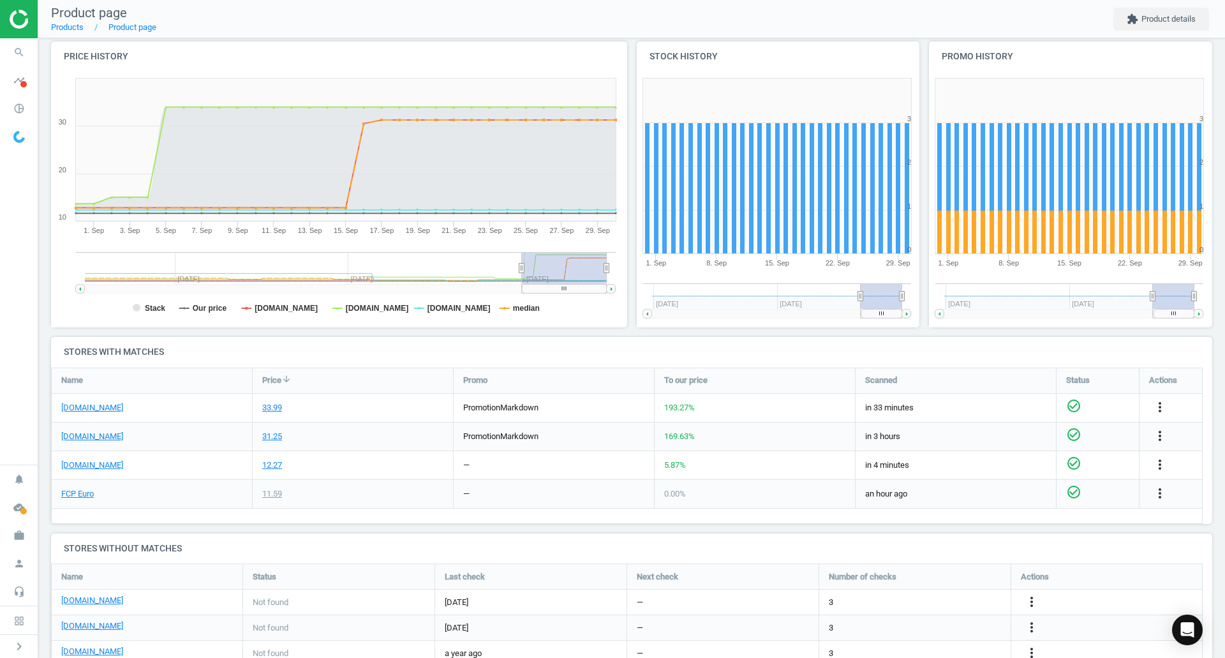
click at [94, 468] on link "[DOMAIN_NAME]" at bounding box center [92, 464] width 62 height 11
click at [75, 494] on link "FCP Euro" at bounding box center [77, 493] width 33 height 11
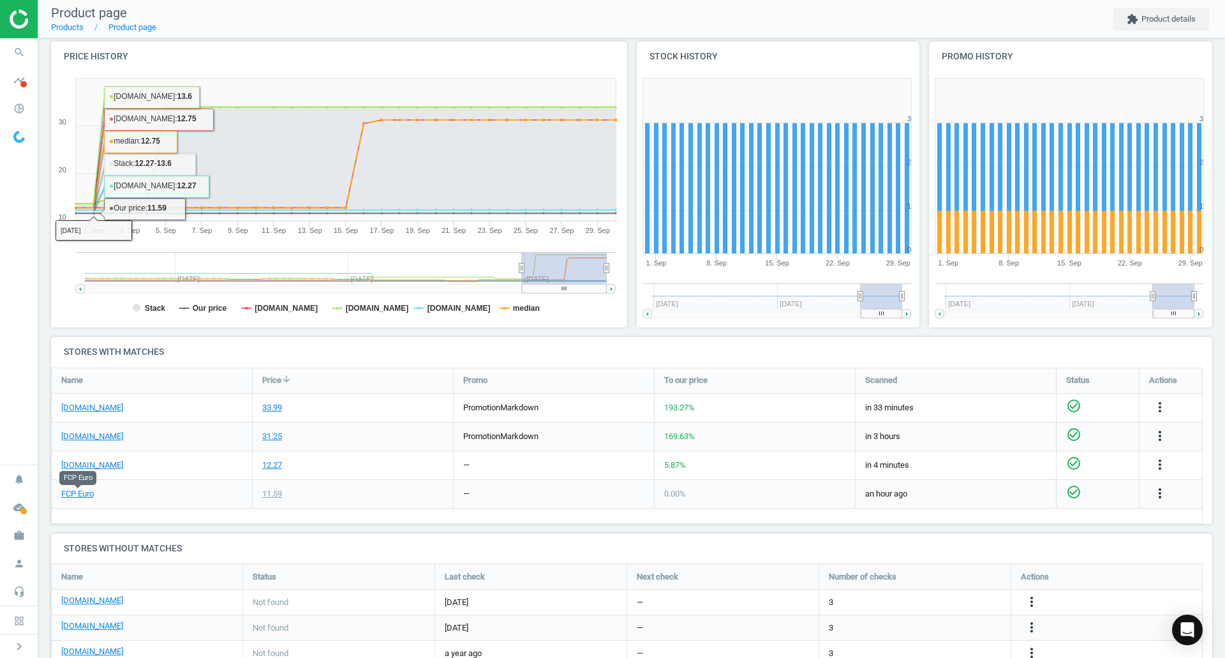
click at [26, 50] on icon "search" at bounding box center [19, 52] width 24 height 24
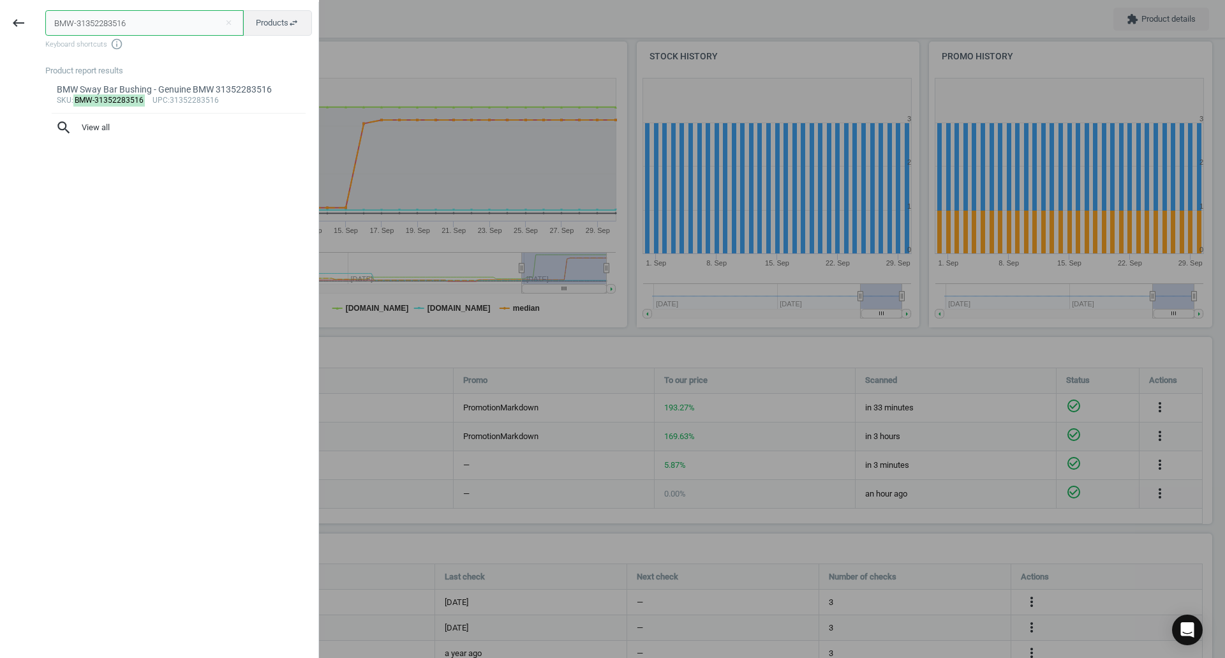
click at [126, 11] on input "BMW-31352283516" at bounding box center [144, 23] width 198 height 26
paste input "2412228855"
type input "BMW-32412228855"
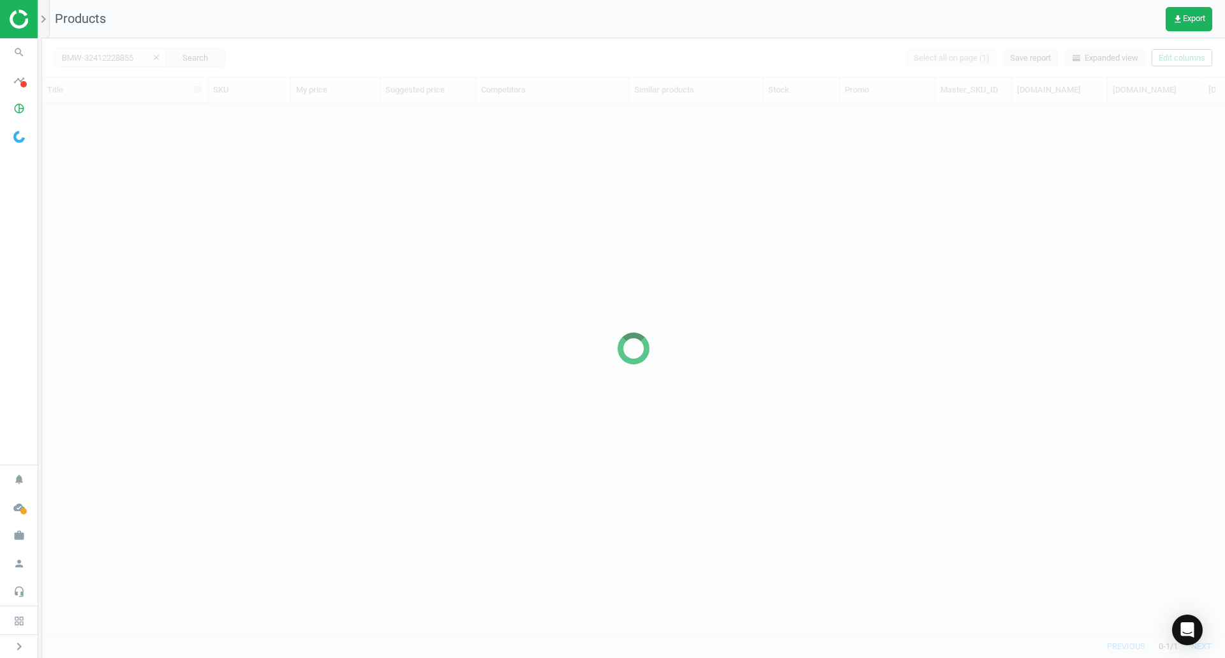
scroll to position [512, 1173]
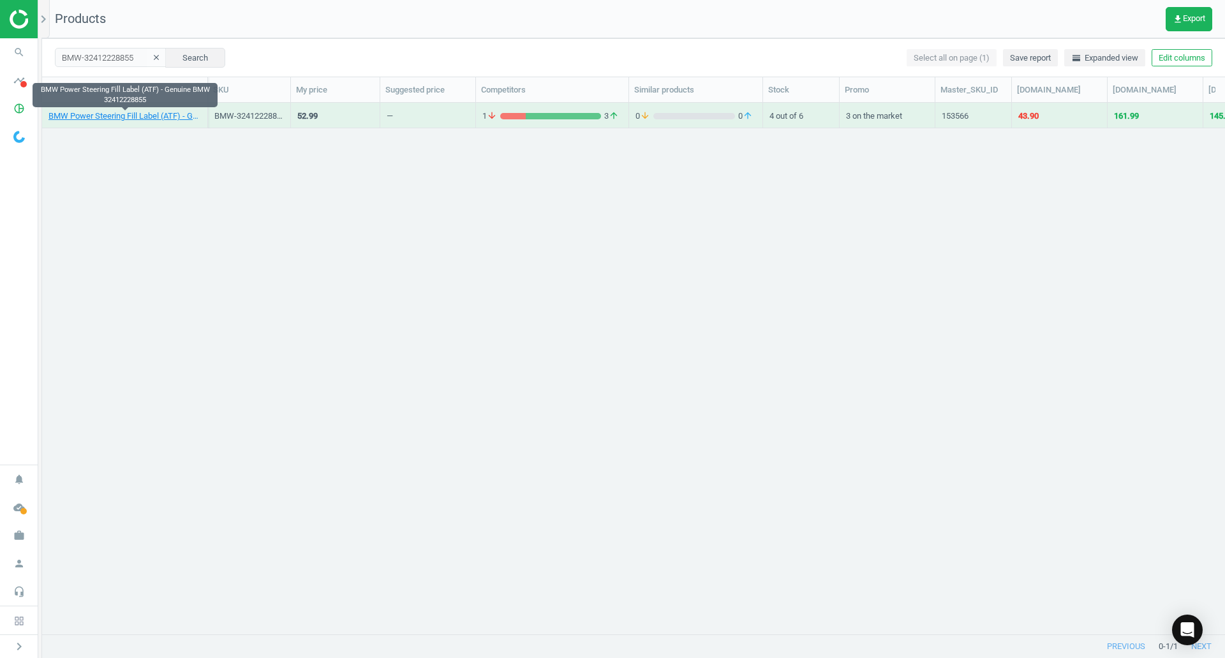
click at [127, 117] on link "BMW Power Steering Fill Label (ATF) - Genuine BMW 32412228855" at bounding box center [124, 115] width 152 height 11
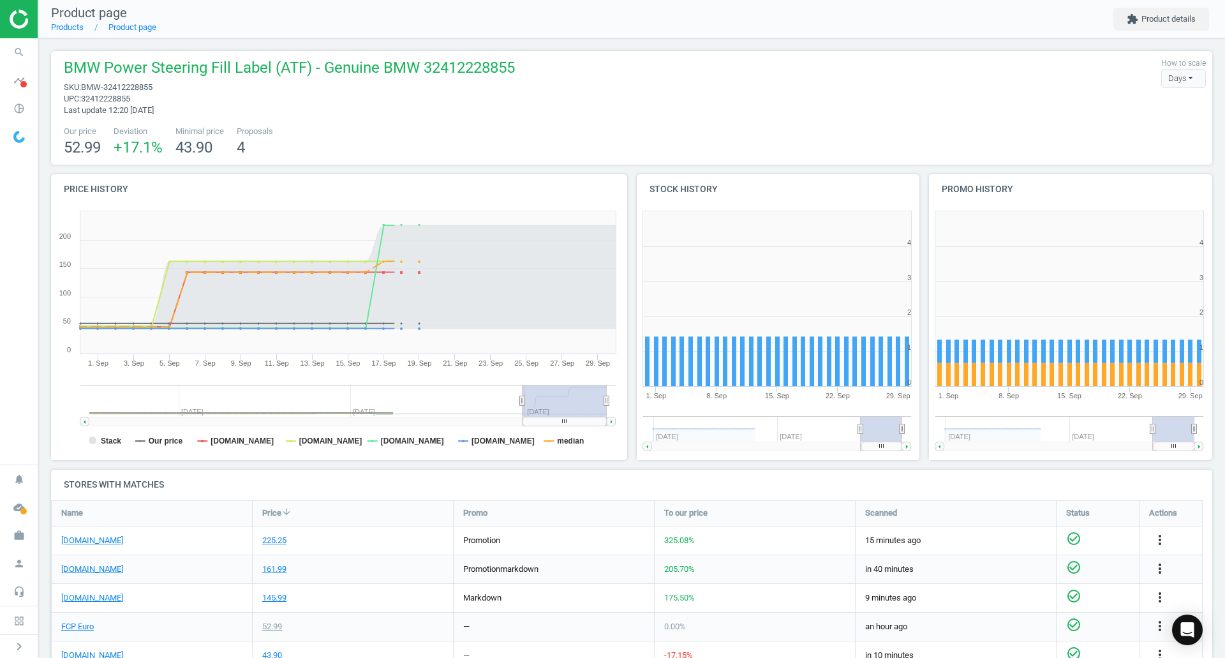
scroll to position [128, 0]
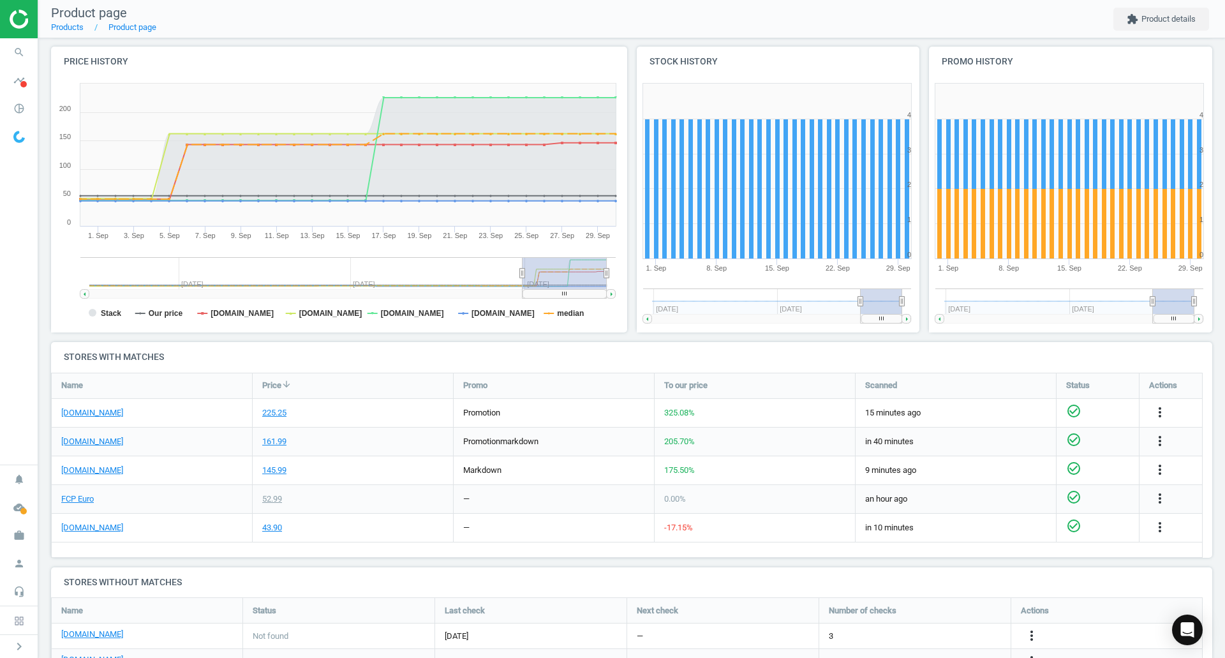
click at [67, 521] on div "[DOMAIN_NAME]" at bounding box center [152, 528] width 200 height 28
click at [67, 527] on link "[DOMAIN_NAME]" at bounding box center [92, 527] width 62 height 11
click at [72, 499] on link "FCP Euro" at bounding box center [77, 498] width 33 height 11
click at [19, 58] on icon "search" at bounding box center [19, 52] width 24 height 24
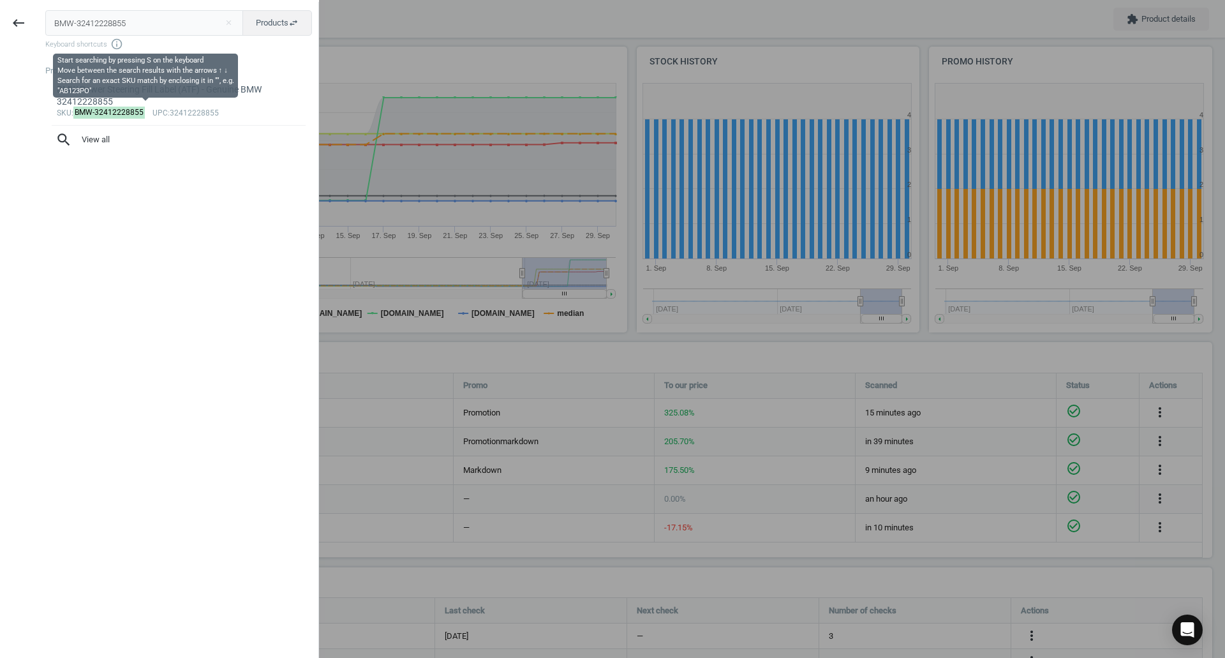
click at [144, 33] on input "BMW-32412228855" at bounding box center [144, 23] width 198 height 26
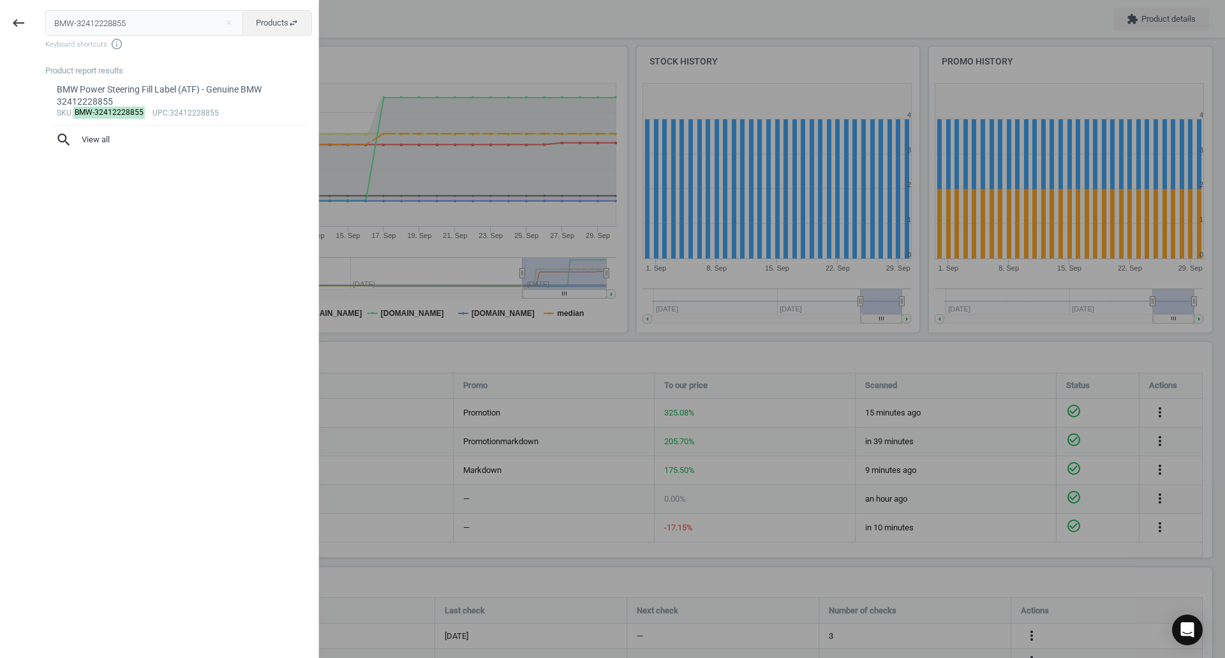
click at [144, 33] on input "BMW-32412228855" at bounding box center [144, 23] width 198 height 26
type input "CTO-01033870B"
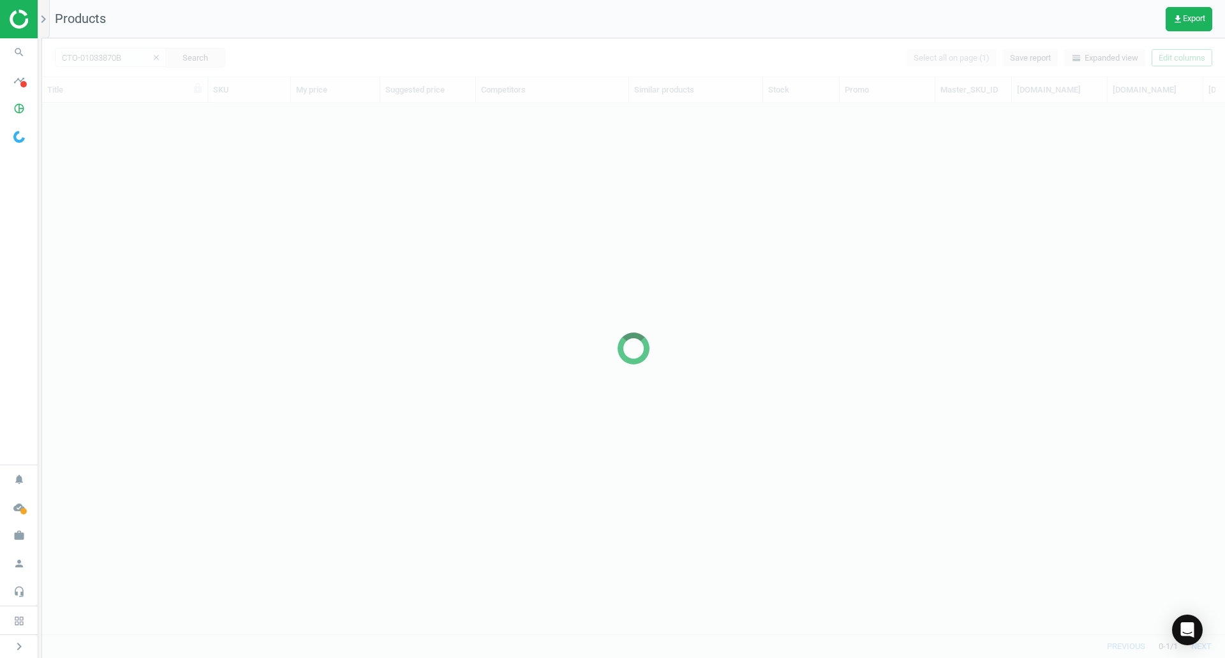
scroll to position [512, 1173]
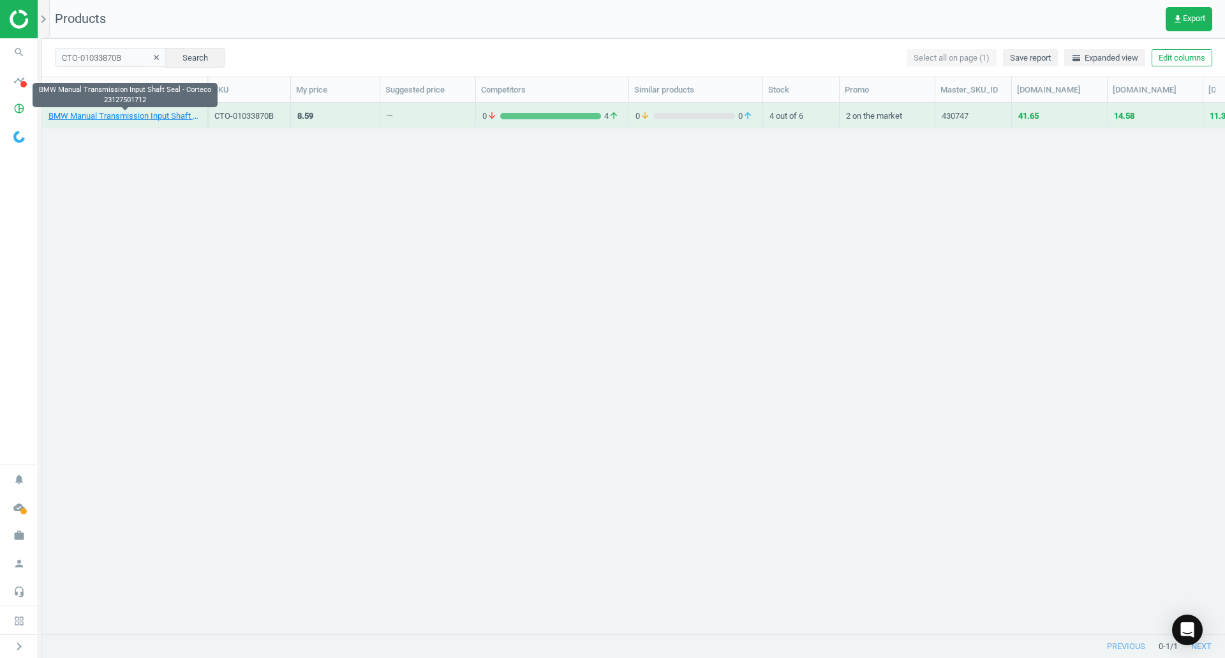
click at [120, 112] on link "BMW Manual Transmission Input Shaft Seal - Corteco 23127501712" at bounding box center [124, 115] width 152 height 11
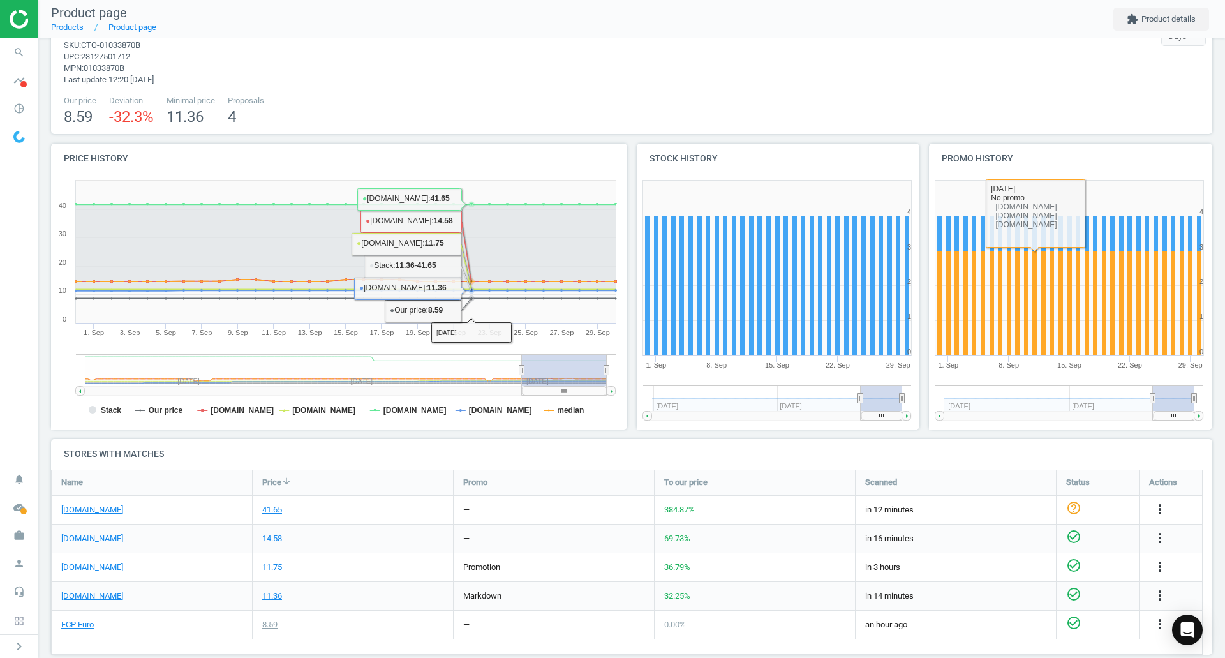
scroll to position [64, 0]
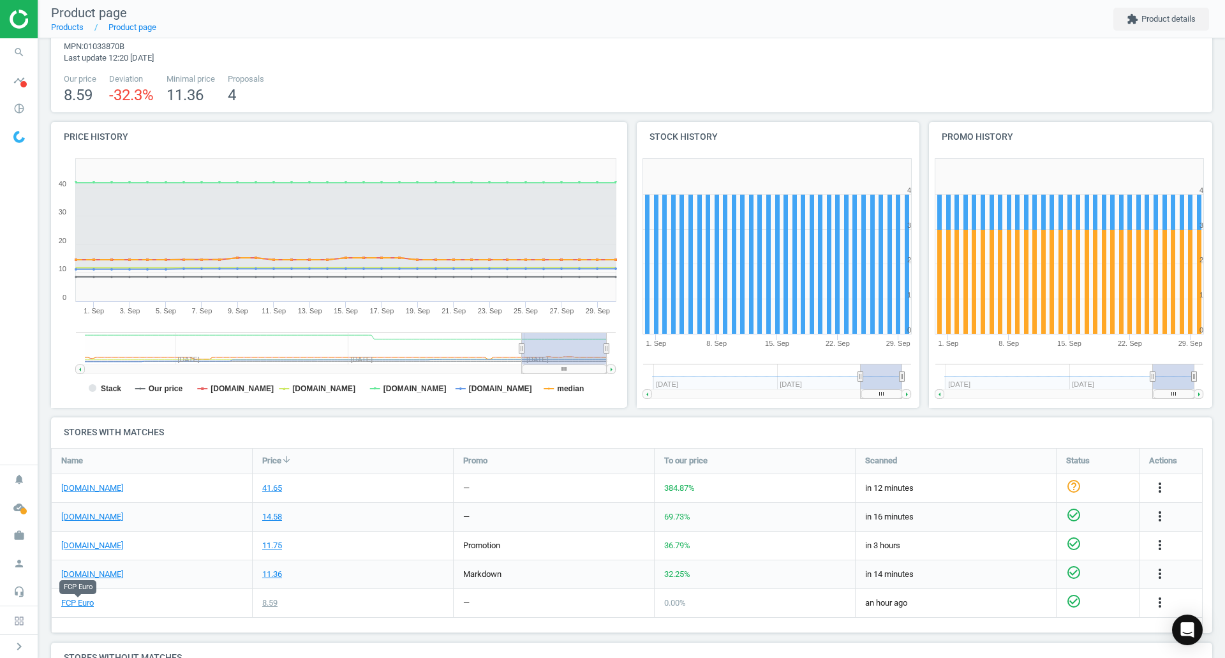
click at [74, 600] on link "FCP Euro" at bounding box center [77, 602] width 33 height 11
click at [98, 489] on link "[DOMAIN_NAME]" at bounding box center [92, 487] width 62 height 11
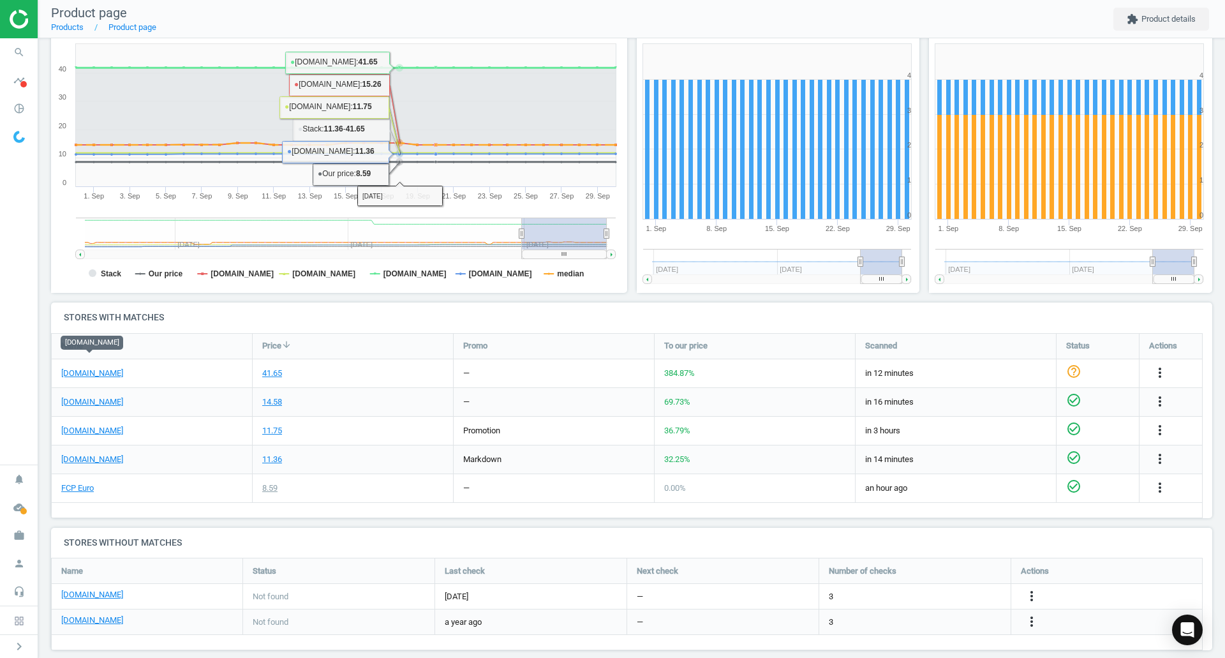
scroll to position [193, 0]
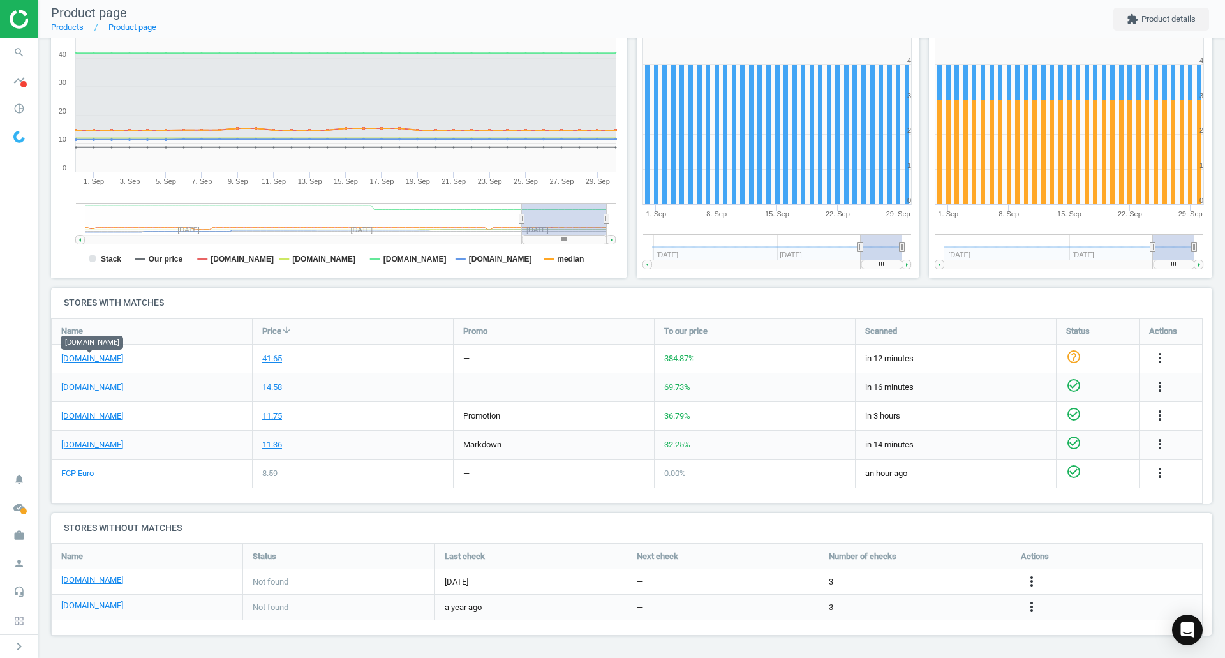
click at [1159, 359] on icon "more_vert" at bounding box center [1159, 357] width 15 height 15
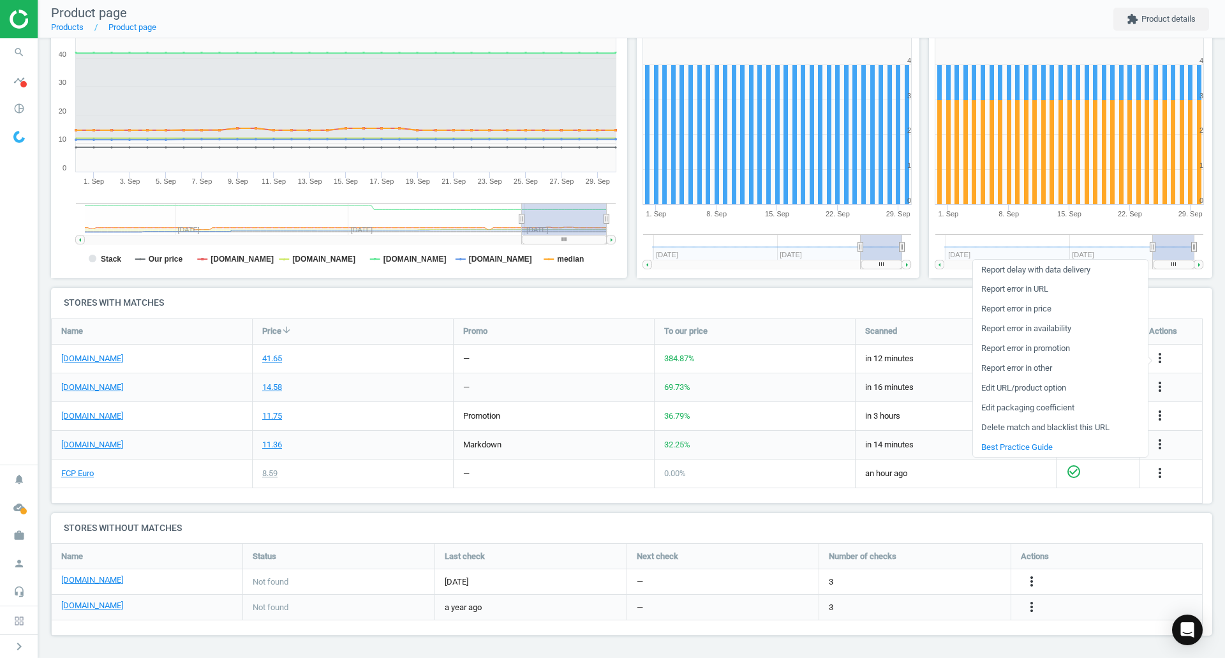
click at [1041, 288] on link "Report error in URL" at bounding box center [1060, 289] width 175 height 20
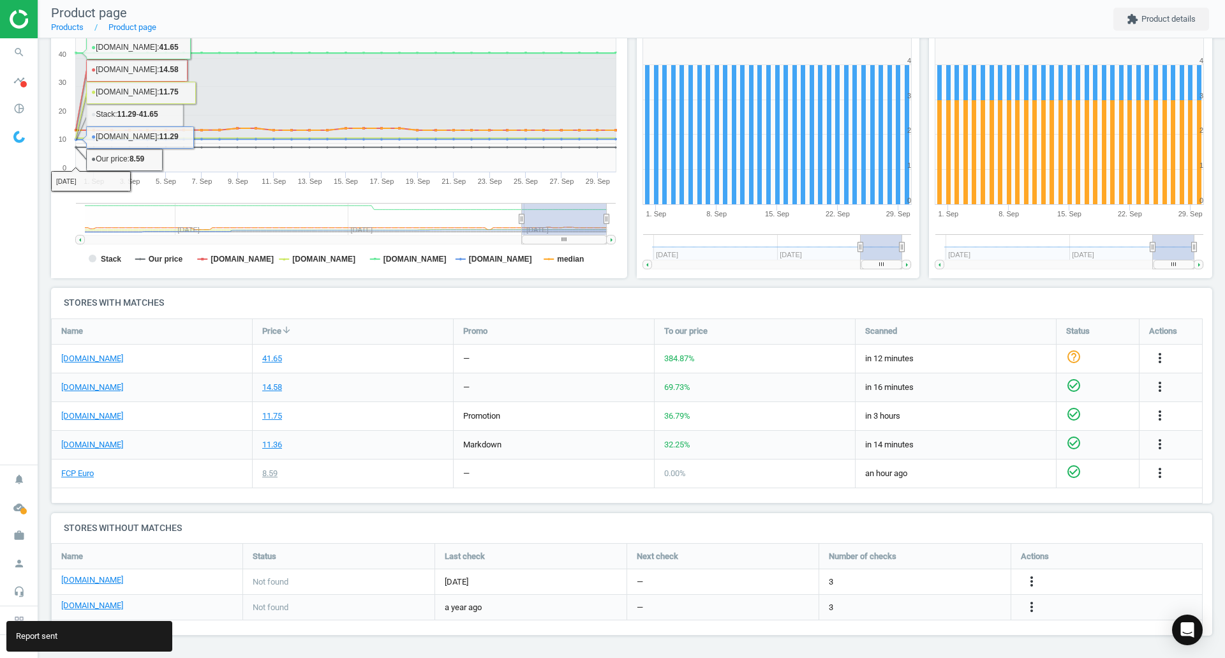
click at [7, 58] on span "search" at bounding box center [19, 52] width 38 height 28
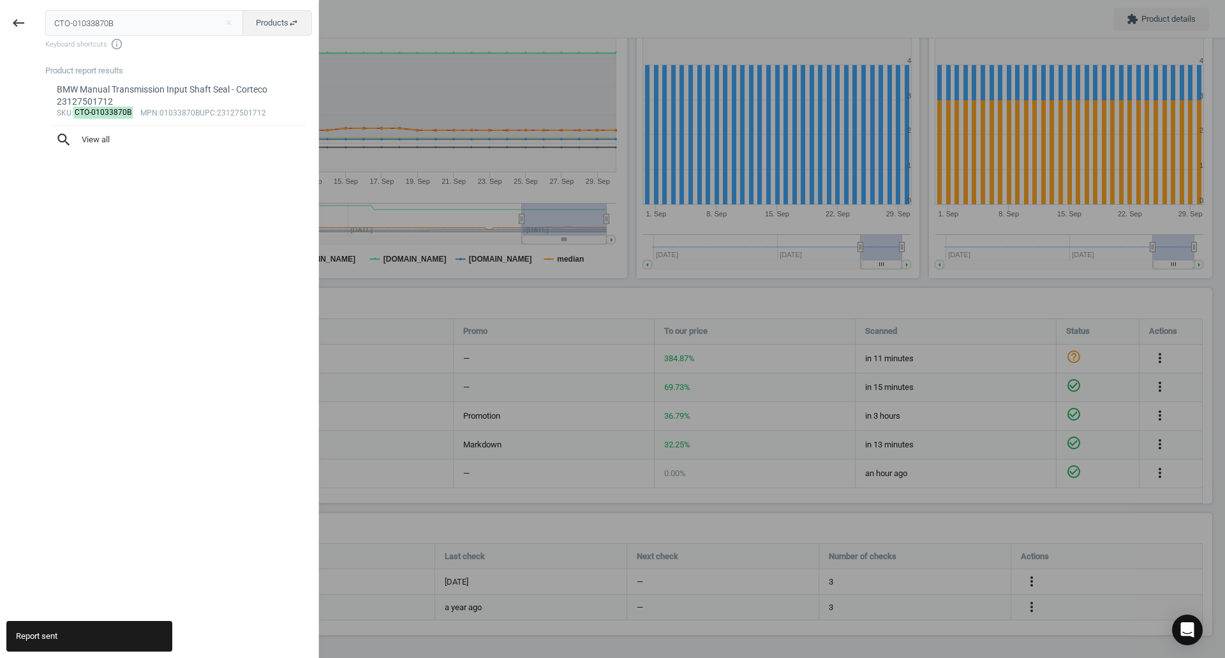
click at [96, 26] on input "CTO-01033870B" at bounding box center [144, 23] width 198 height 26
type input "ELR-238350"
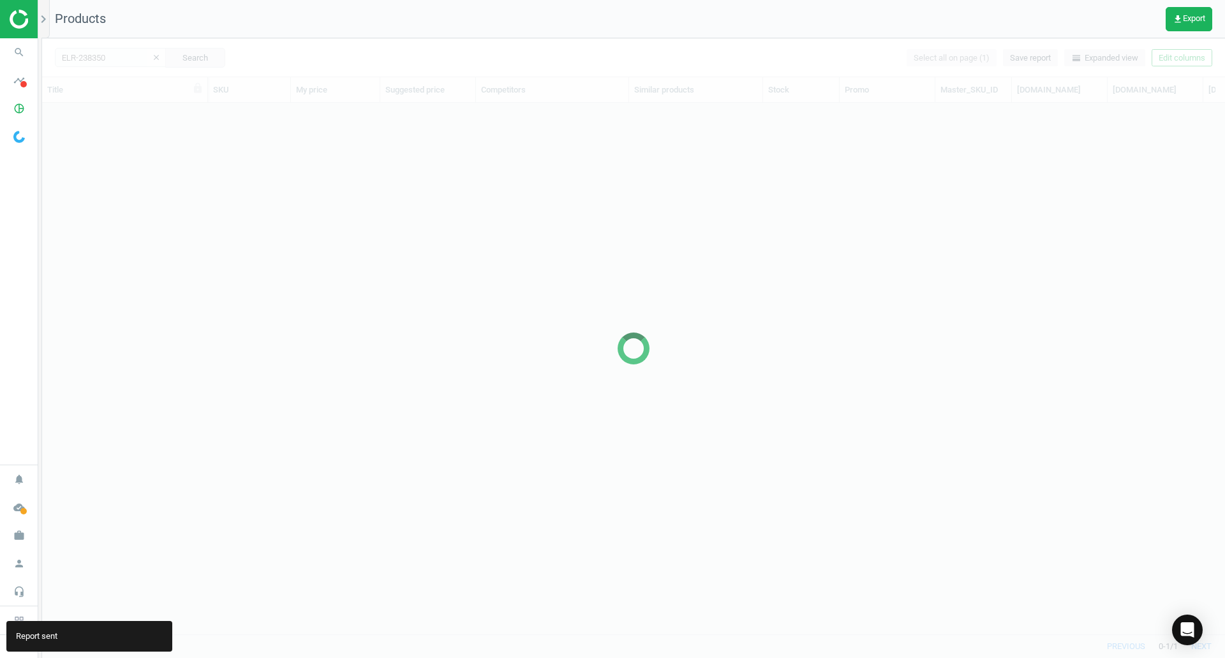
scroll to position [512, 1173]
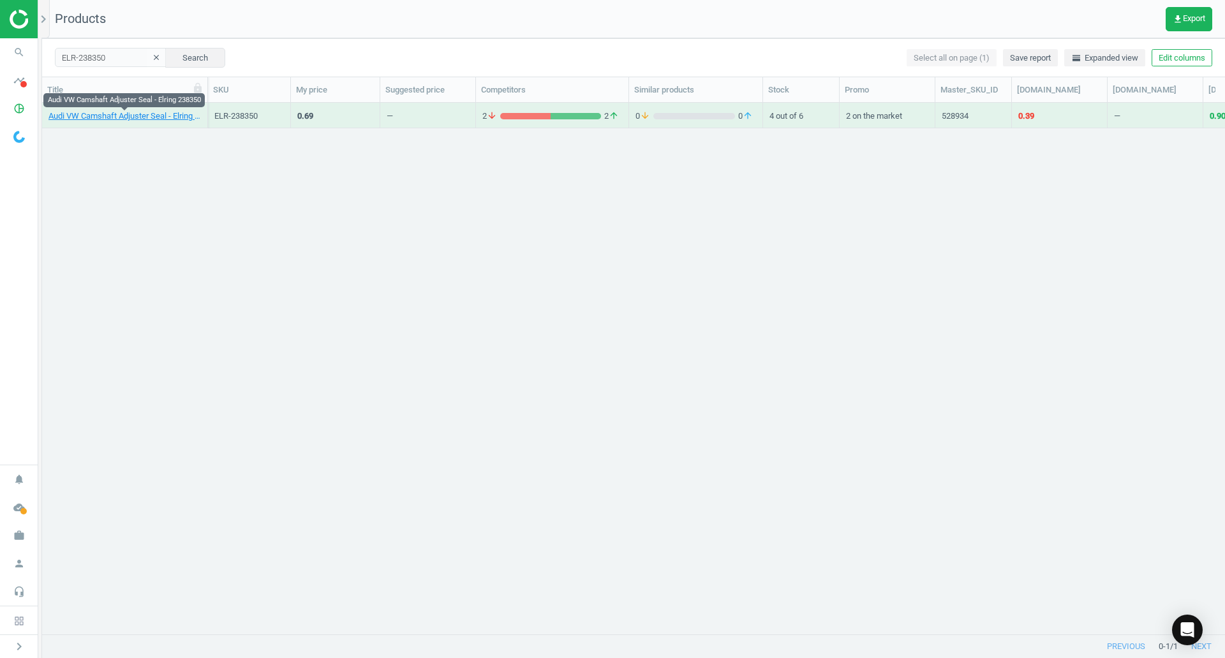
click at [173, 122] on div "Audi VW Camshaft Adjuster Seal - Elring 238350" at bounding box center [124, 118] width 152 height 16
click at [173, 121] on link "Audi VW Camshaft Adjuster Seal - Elring 238350" at bounding box center [124, 115] width 152 height 11
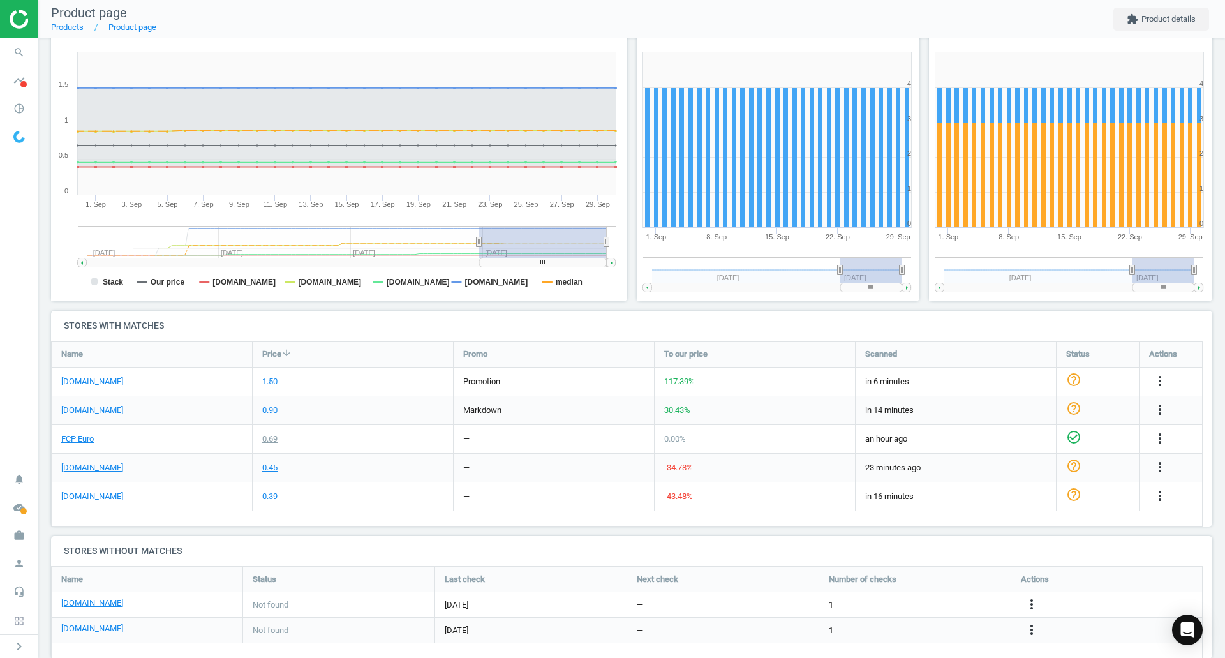
scroll to position [191, 0]
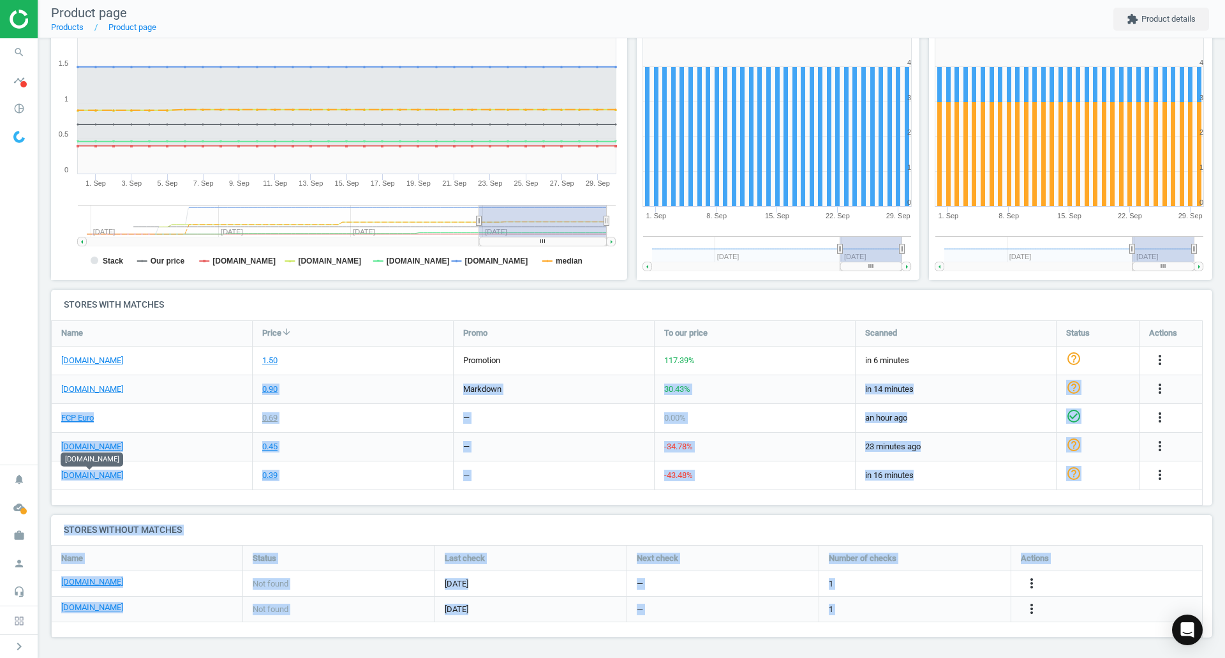
click at [92, 471] on link "[DOMAIN_NAME]" at bounding box center [92, 475] width 62 height 11
click at [122, 426] on div "FCP Euro" at bounding box center [152, 418] width 200 height 28
click at [81, 420] on link "FCP Euro" at bounding box center [77, 417] width 33 height 11
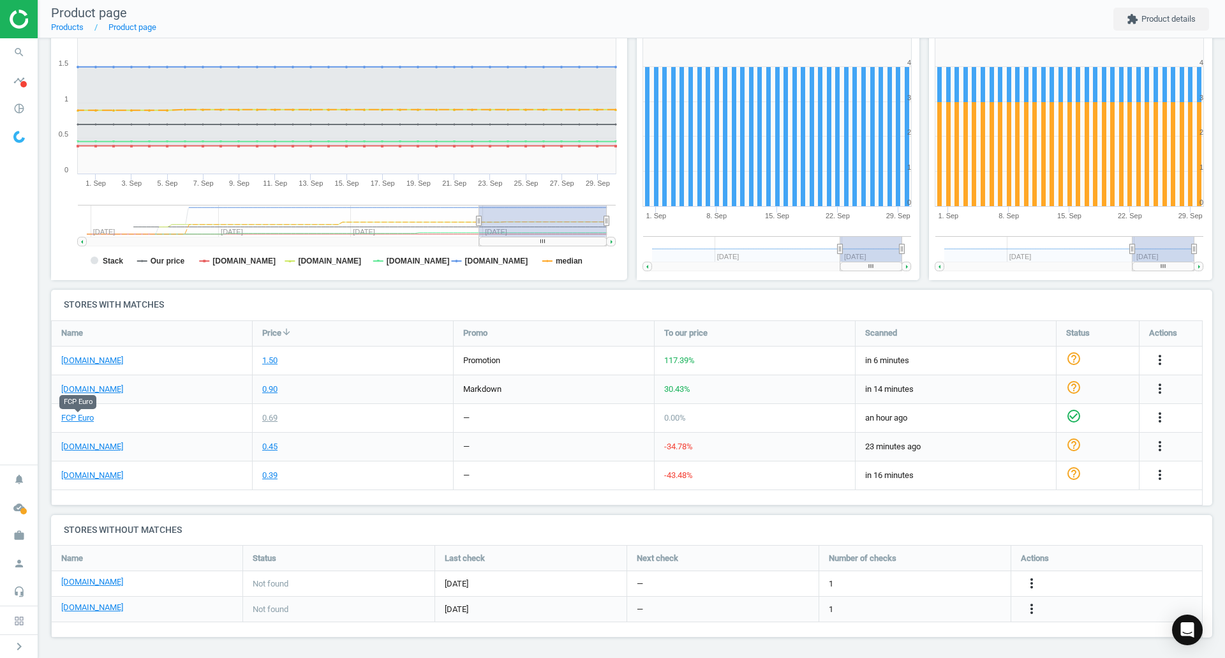
click at [29, 50] on icon "search" at bounding box center [19, 52] width 24 height 24
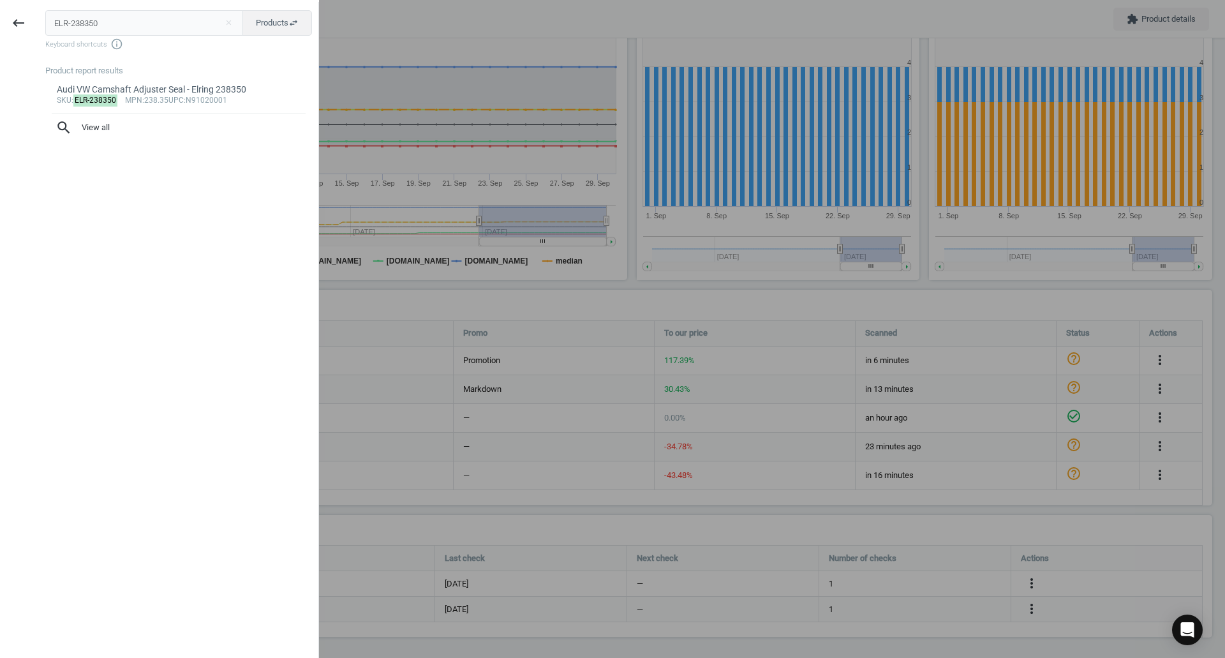
click at [109, 33] on input "ELR-238350" at bounding box center [144, 23] width 198 height 26
type input "FAG-803646"
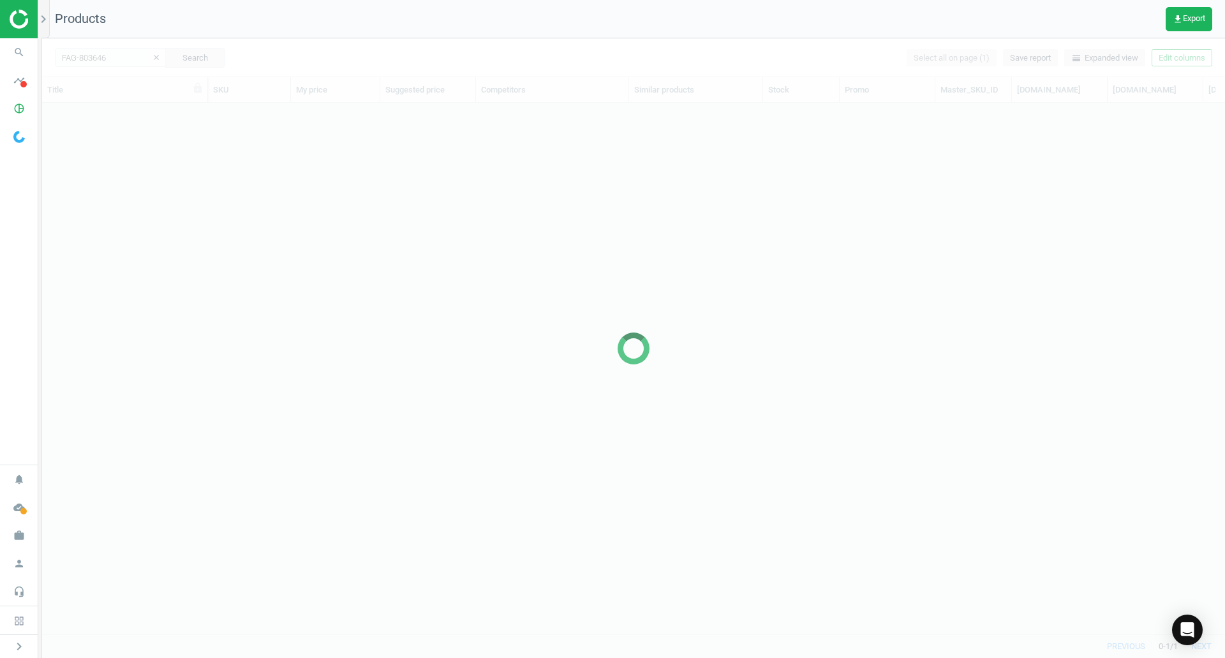
scroll to position [512, 1173]
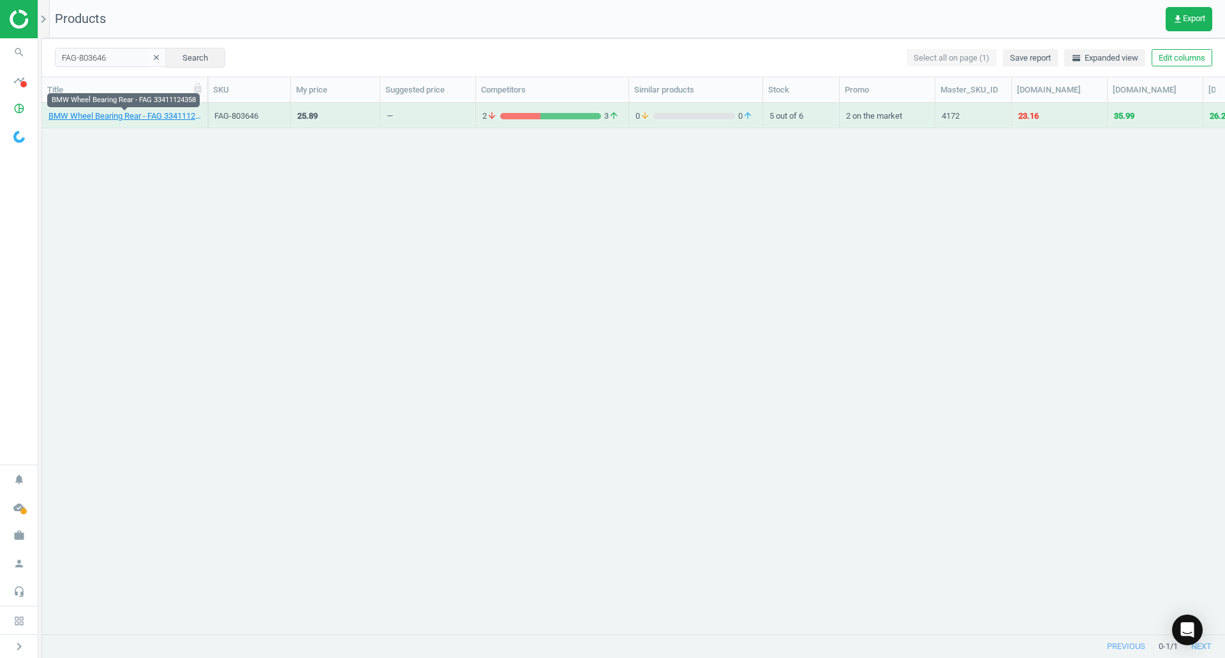
click at [189, 116] on link "BMW Wheel Bearing Rear - FAG 33411124358" at bounding box center [124, 115] width 152 height 11
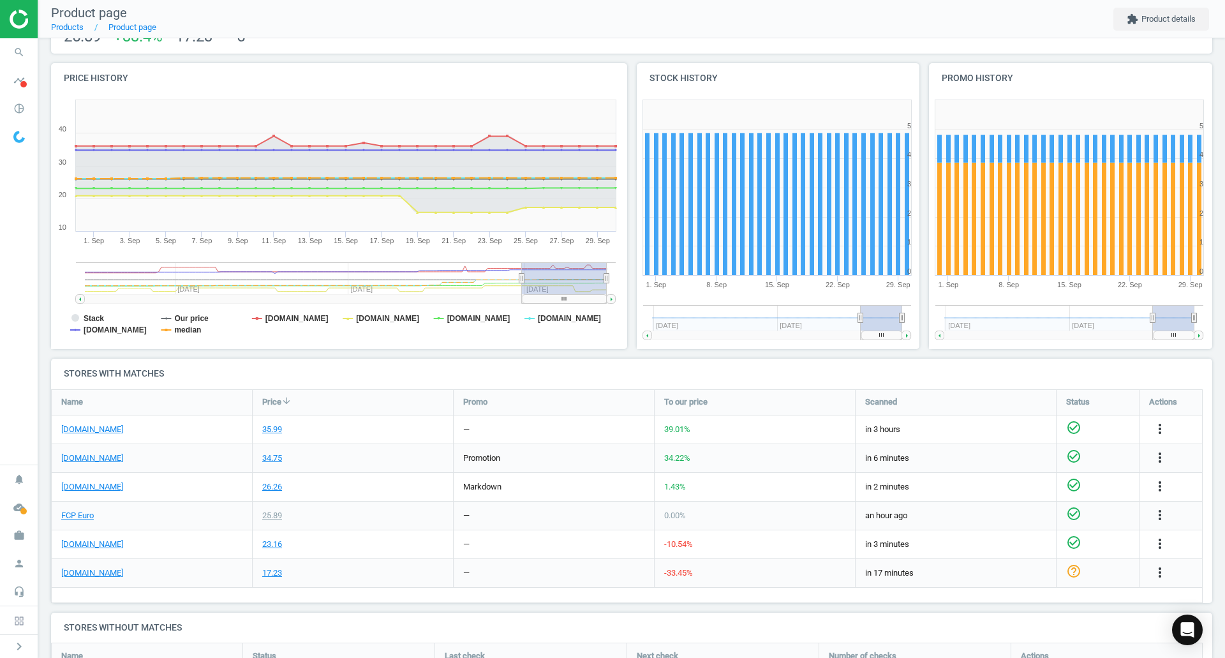
scroll to position [128, 0]
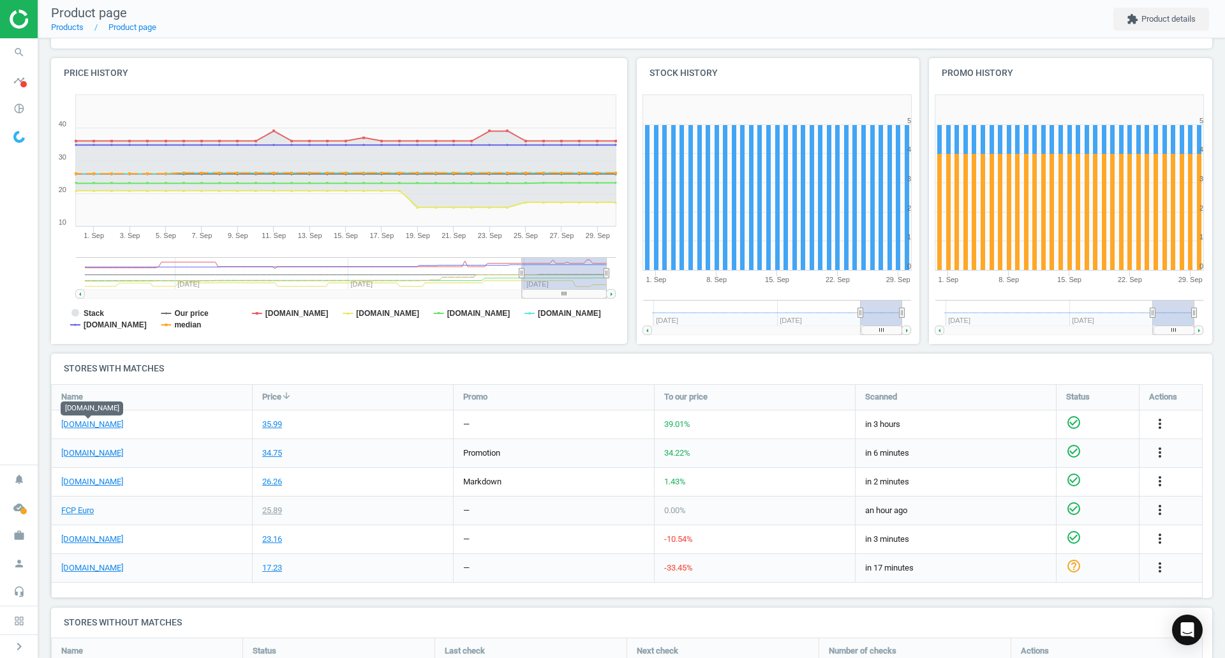
click at [90, 424] on link "[DOMAIN_NAME]" at bounding box center [92, 424] width 62 height 11
click at [86, 540] on link "[DOMAIN_NAME]" at bounding box center [92, 538] width 62 height 11
click at [76, 505] on div "FCP Euro" at bounding box center [152, 510] width 200 height 28
click at [77, 510] on link "FCP Euro" at bounding box center [77, 510] width 33 height 11
click at [0, 54] on span "search" at bounding box center [19, 52] width 38 height 28
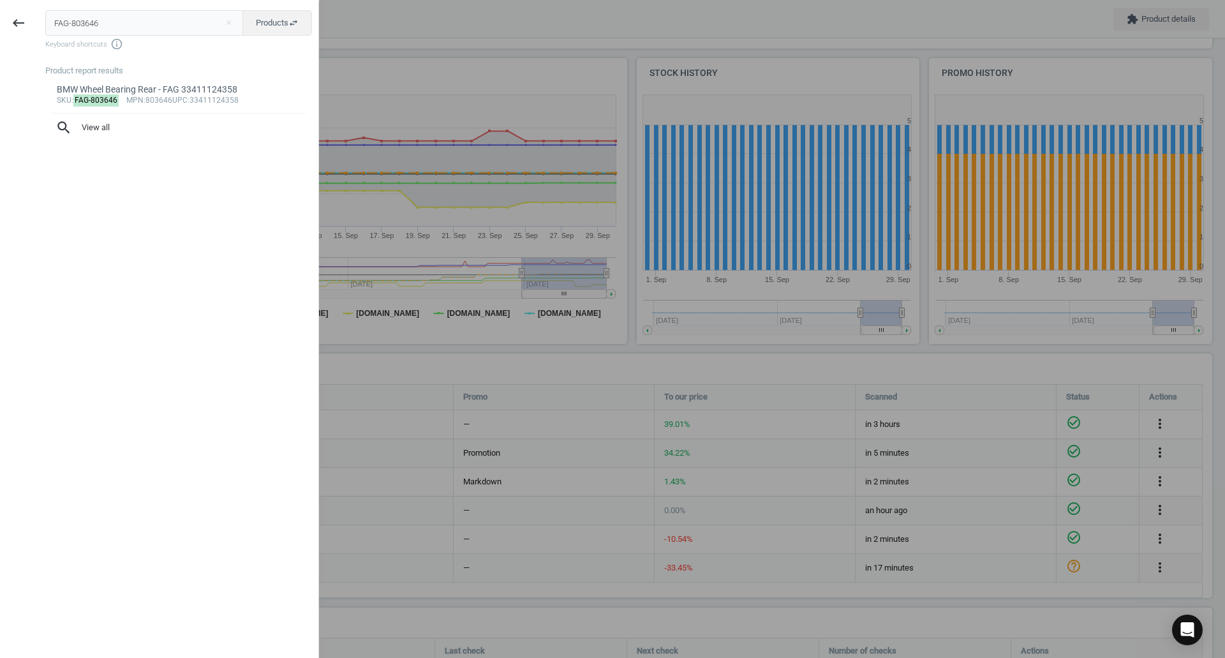
click at [228, 11] on input "FAG-803646" at bounding box center [144, 23] width 198 height 26
click at [225, 14] on input "FAG-803646" at bounding box center [144, 23] width 198 height 26
type input "INA-5520251100"
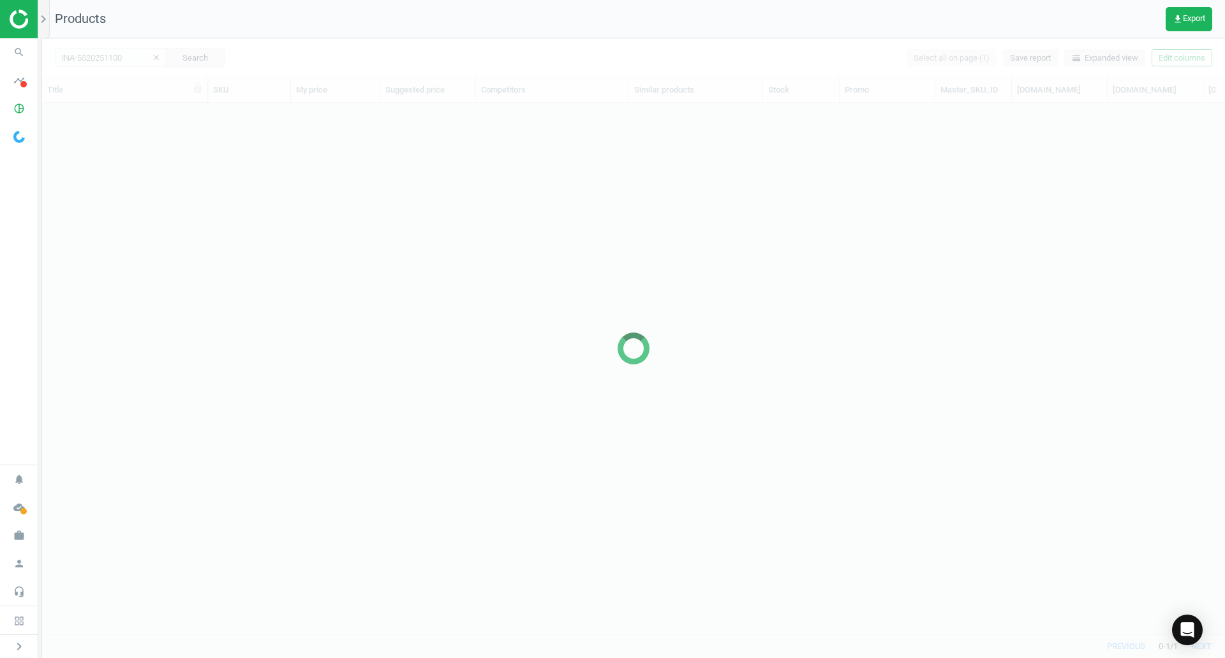
scroll to position [10, 10]
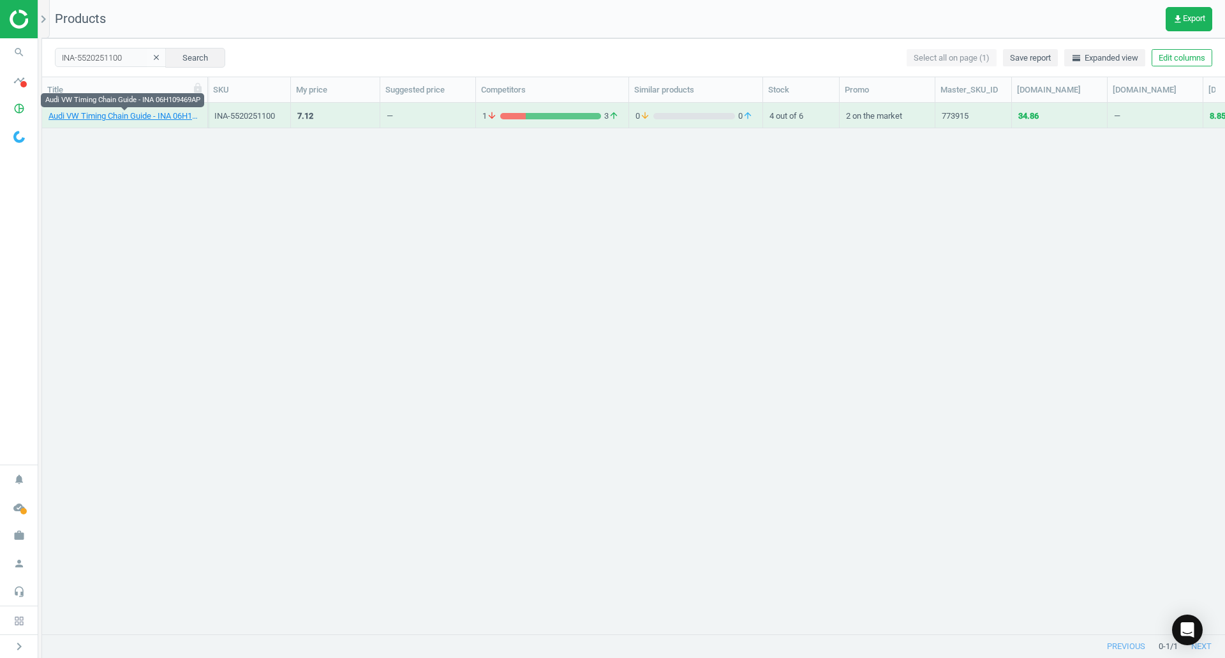
click at [158, 122] on div "Audi VW Timing Chain Guide - INA 06H109469AP" at bounding box center [124, 118] width 152 height 16
click at [151, 117] on link "Audi VW Timing Chain Guide - INA 06H109469AP" at bounding box center [124, 115] width 152 height 11
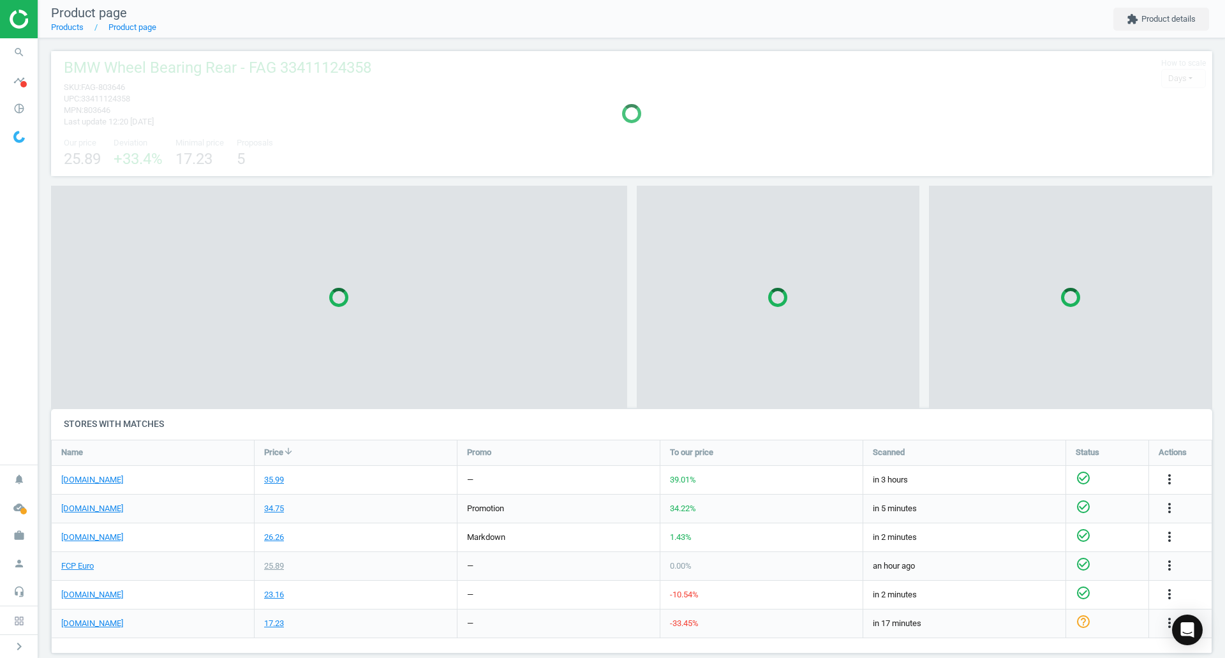
scroll to position [6, 6]
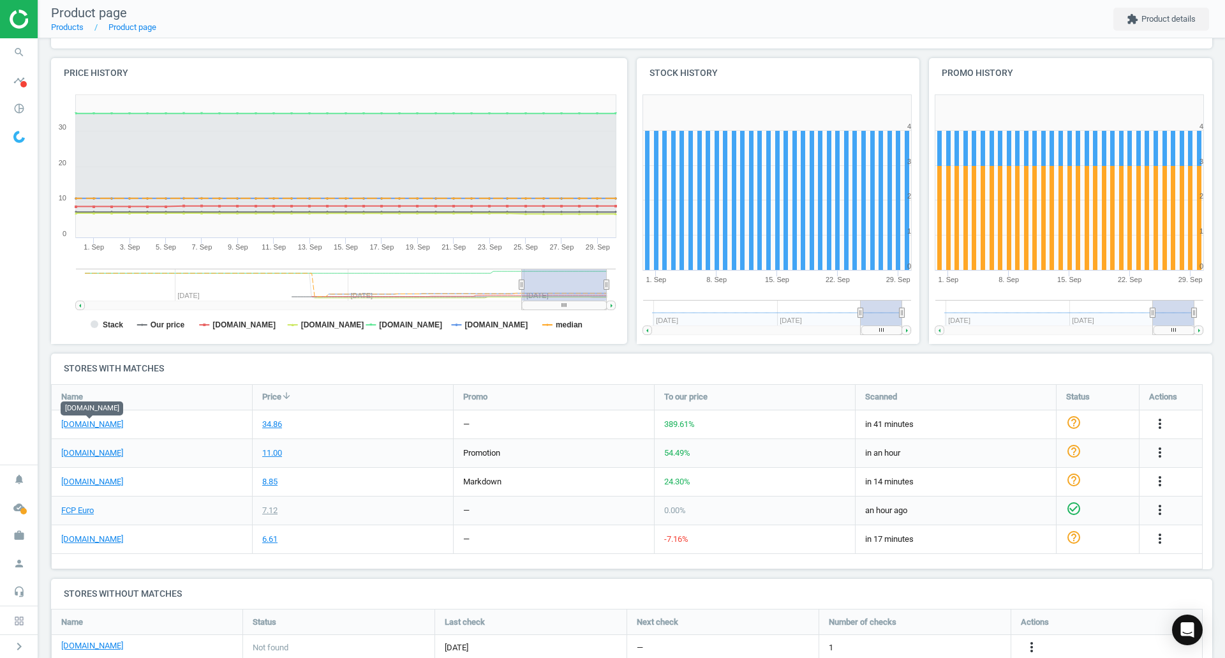
click at [114, 424] on link "[DOMAIN_NAME]" at bounding box center [92, 424] width 62 height 11
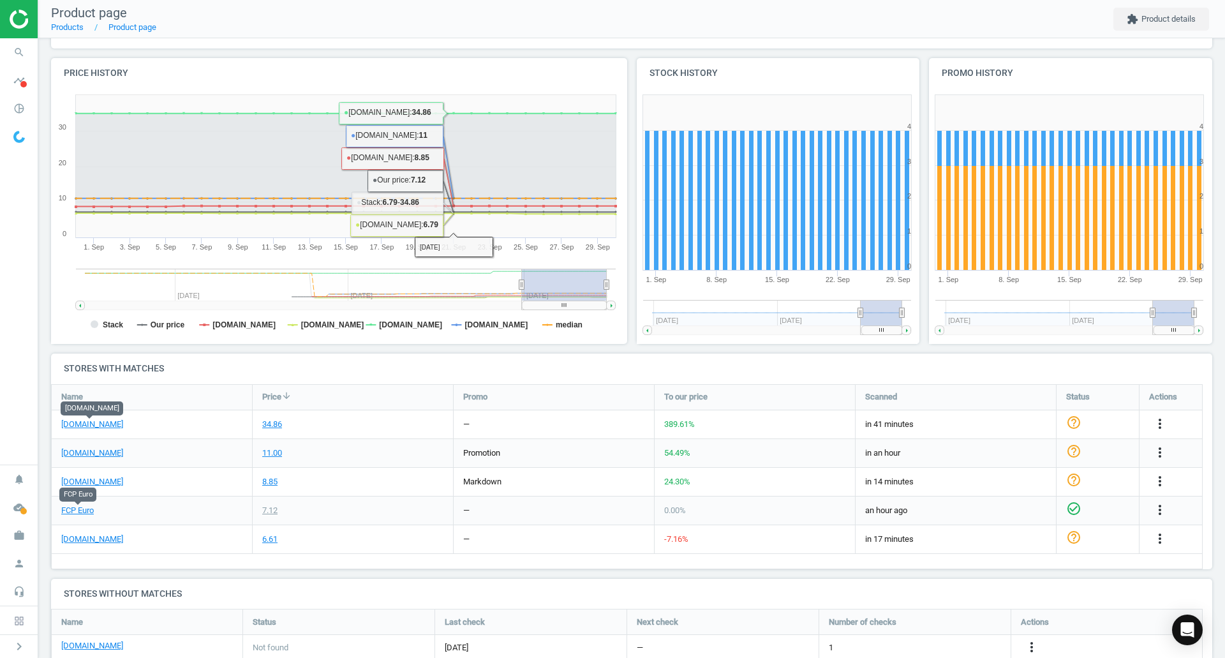
click at [64, 508] on link "FCP Euro" at bounding box center [77, 510] width 33 height 11
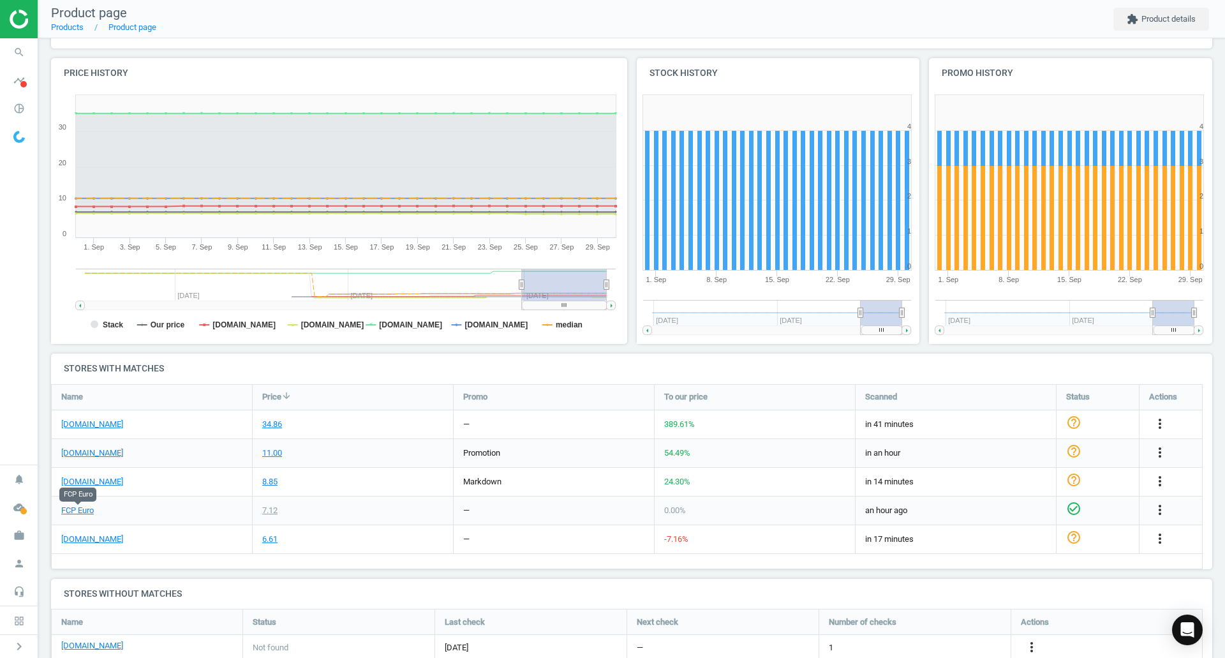
click at [31, 63] on span "search" at bounding box center [19, 52] width 38 height 28
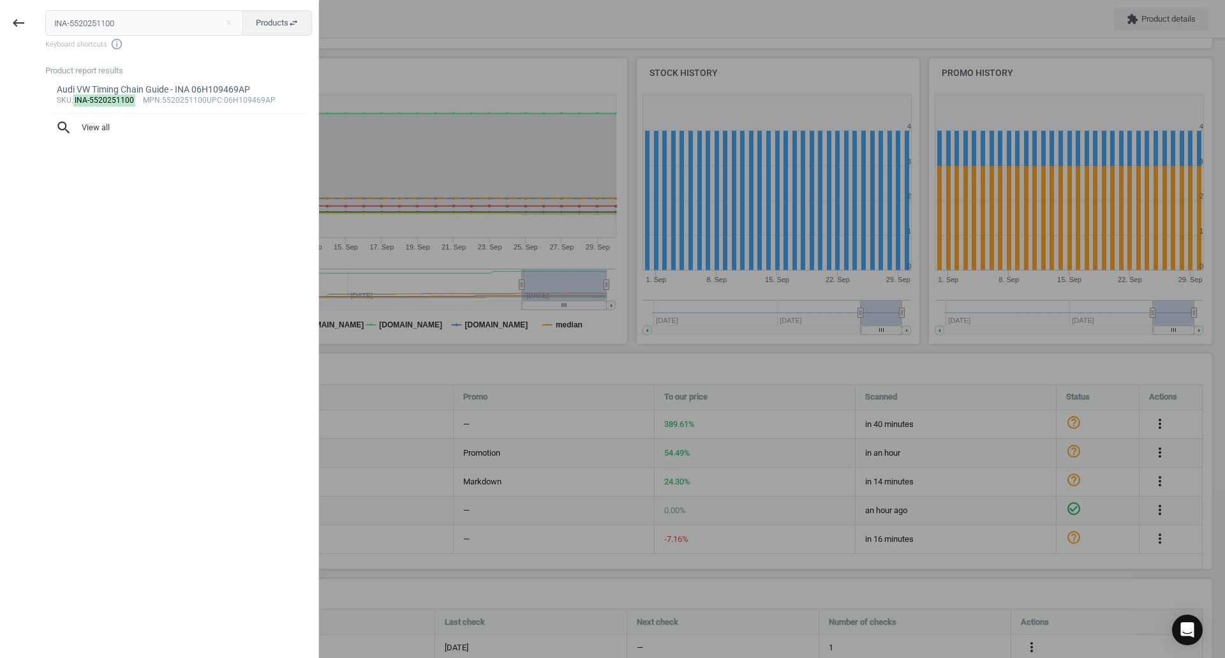
click at [139, 29] on input "INA-5520251100" at bounding box center [144, 23] width 198 height 26
type input "KOB-50007795"
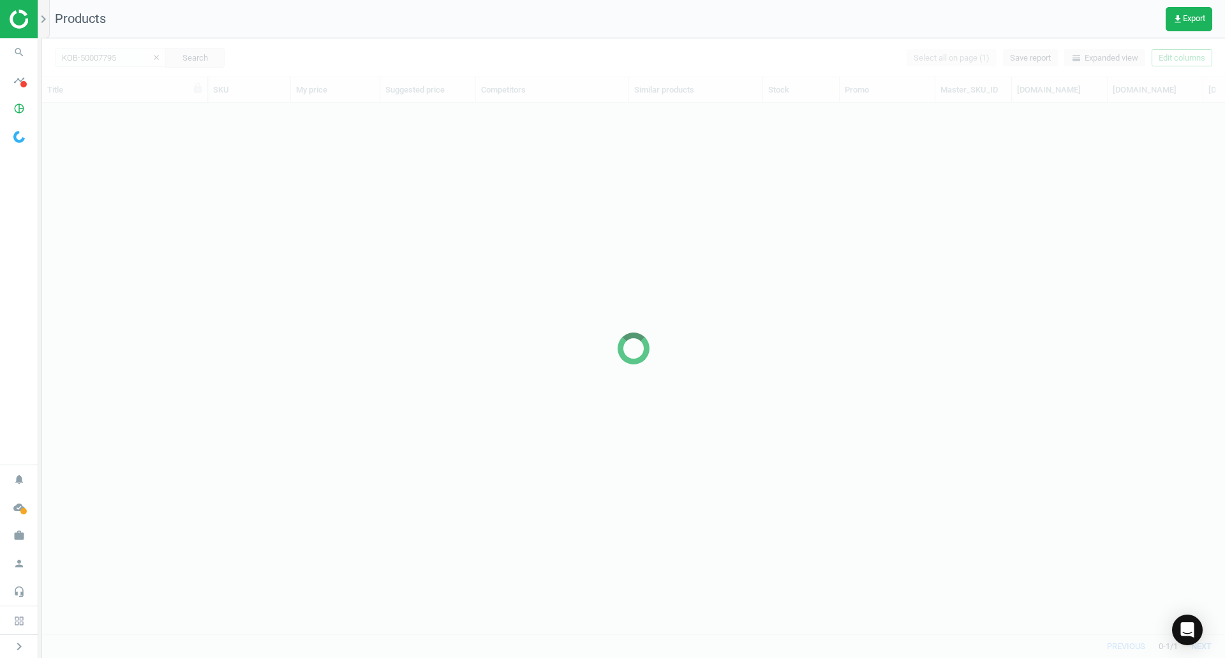
scroll to position [512, 1173]
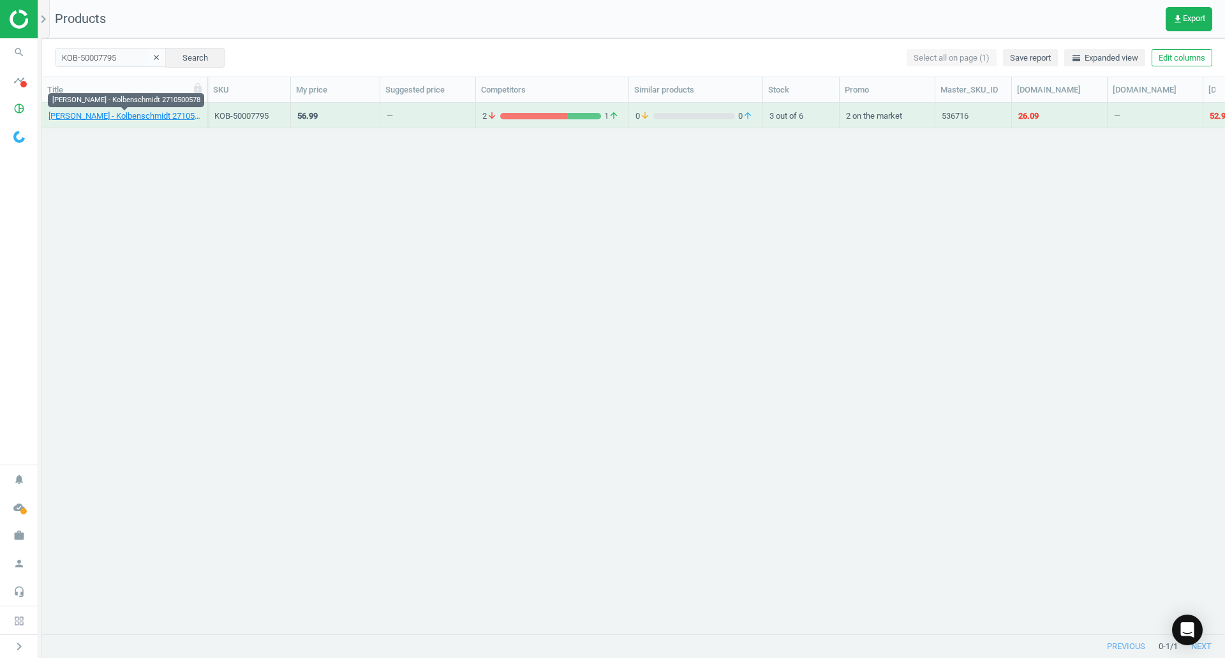
click at [115, 121] on link "Mercedes Valve - Kolbenschmidt 2710500578" at bounding box center [124, 115] width 152 height 11
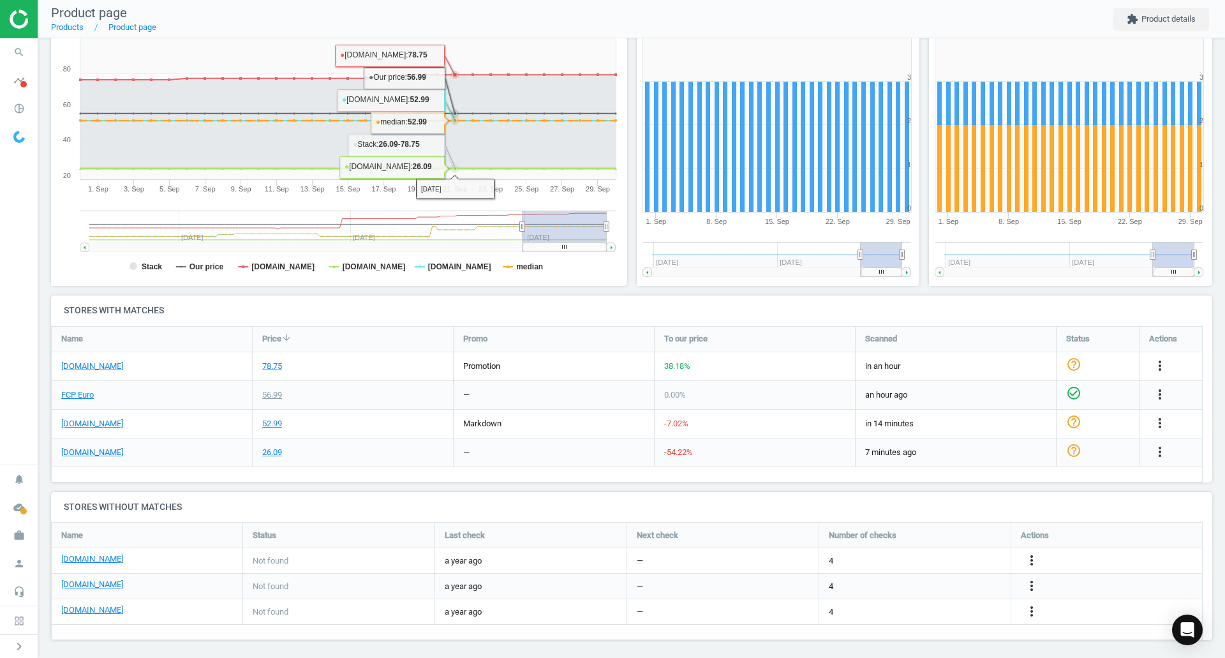
scroll to position [190, 0]
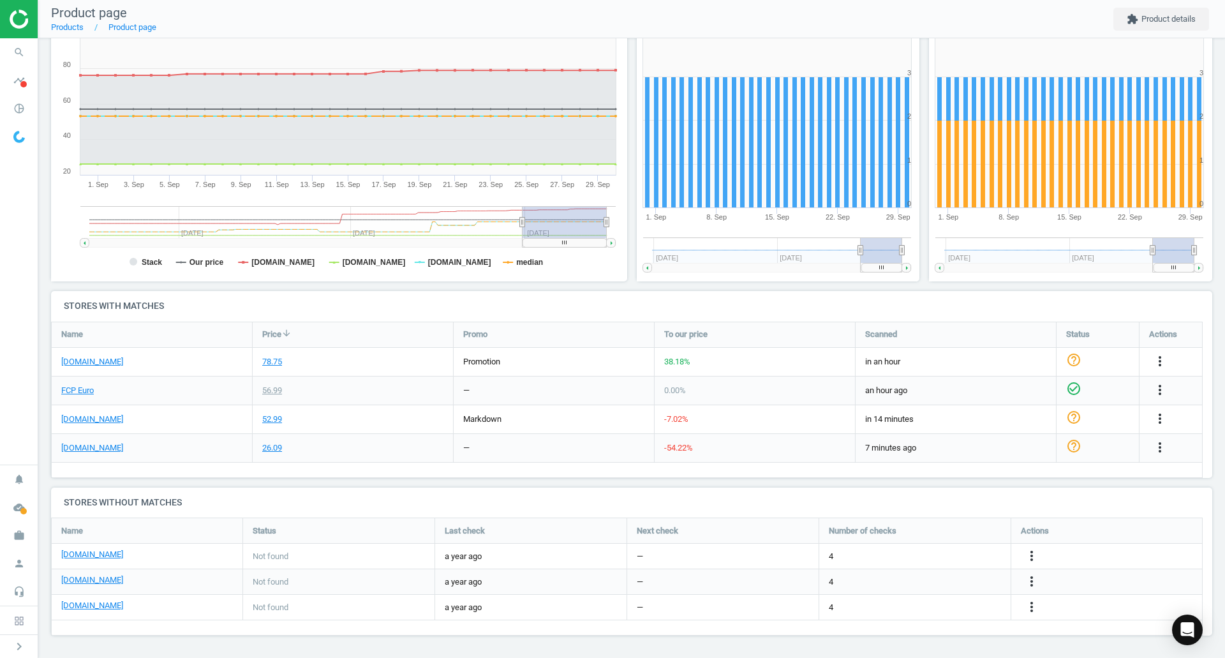
click at [93, 456] on div "[DOMAIN_NAME]" at bounding box center [152, 448] width 200 height 28
click at [91, 452] on link "[DOMAIN_NAME]" at bounding box center [92, 447] width 62 height 11
click at [72, 395] on link "FCP Euro" at bounding box center [77, 390] width 33 height 11
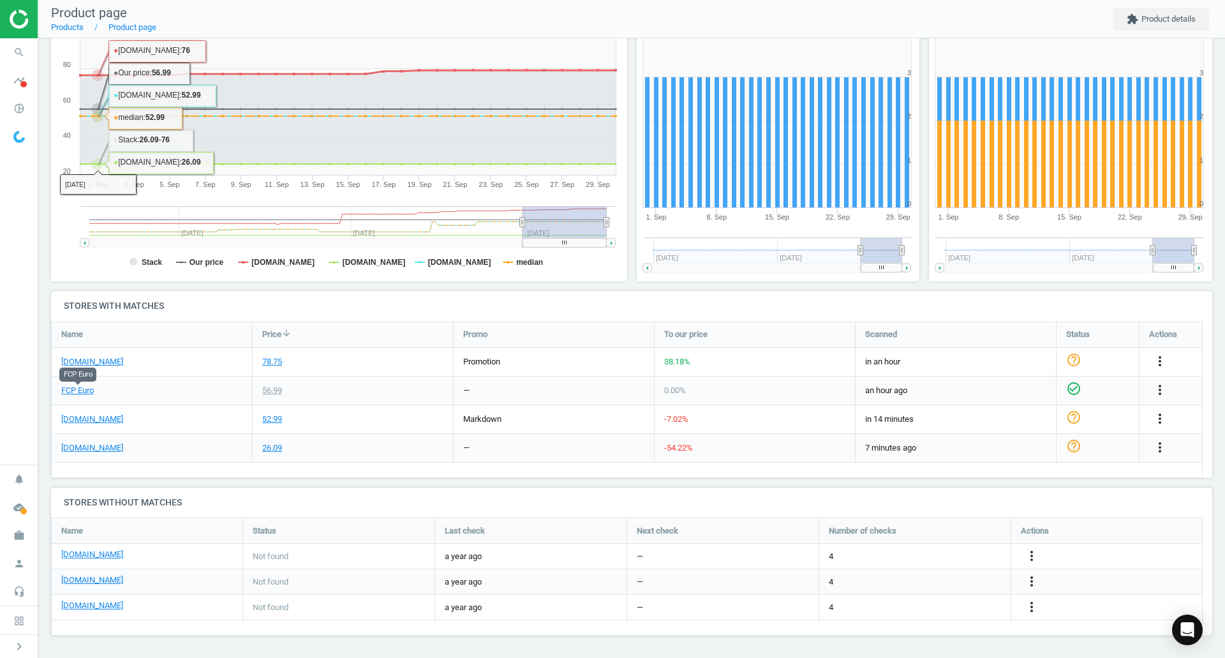
click at [23, 55] on icon "search" at bounding box center [19, 52] width 24 height 24
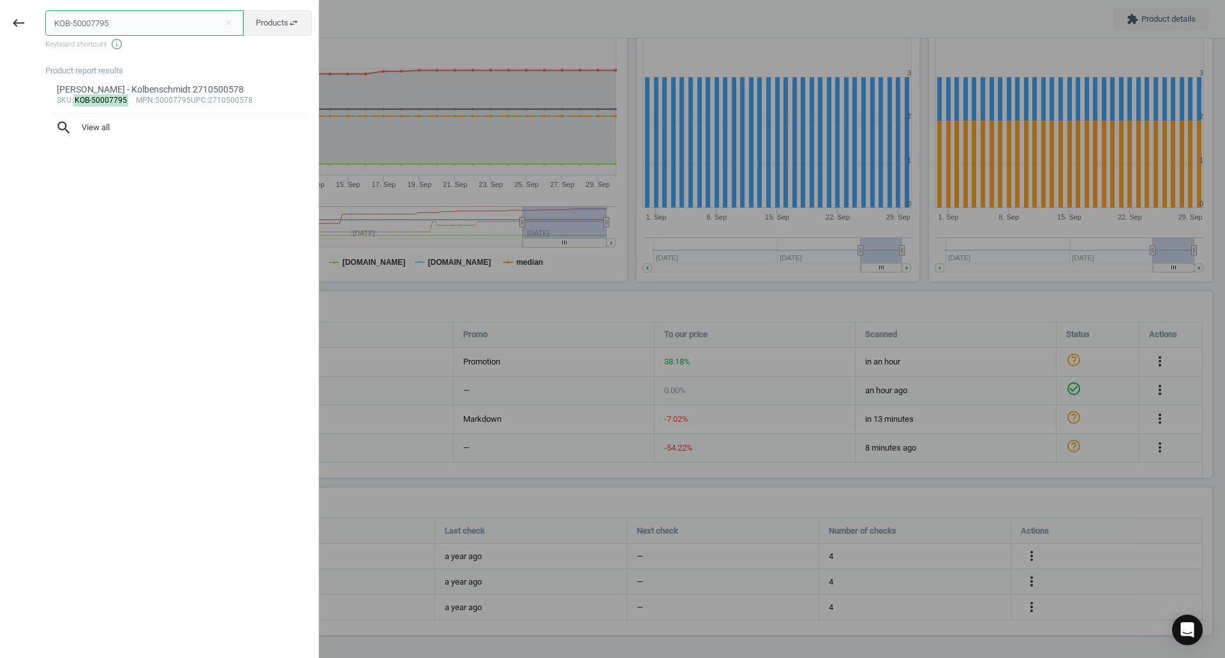
click at [108, 17] on input "KOB-50007795" at bounding box center [144, 23] width 198 height 26
paste input "LEM-2963403"
type input "LEM-2963403"
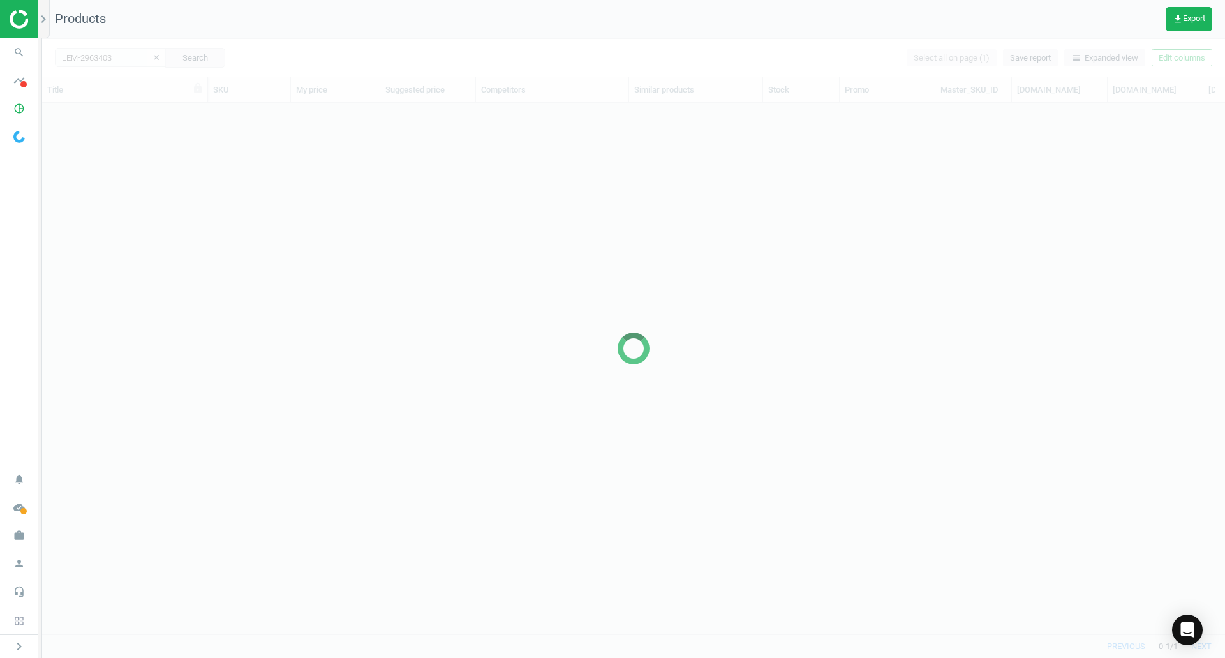
scroll to position [512, 1173]
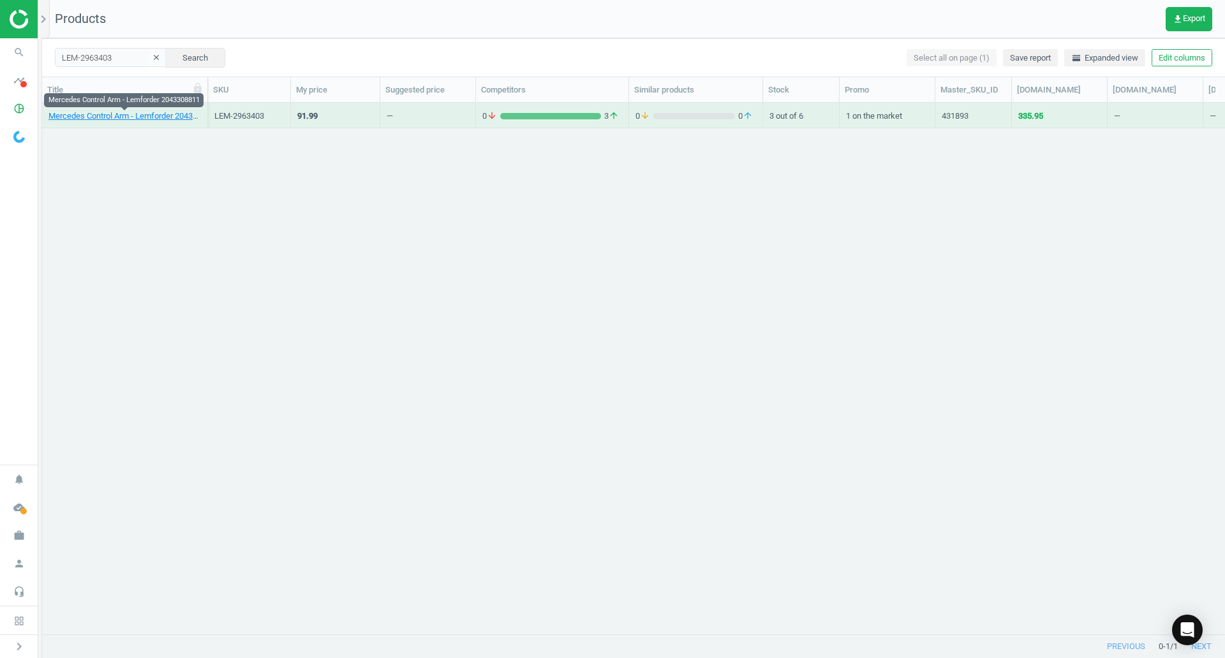
click at [170, 114] on link "Mercedes Control Arm - Lemforder 2043308811" at bounding box center [124, 115] width 152 height 11
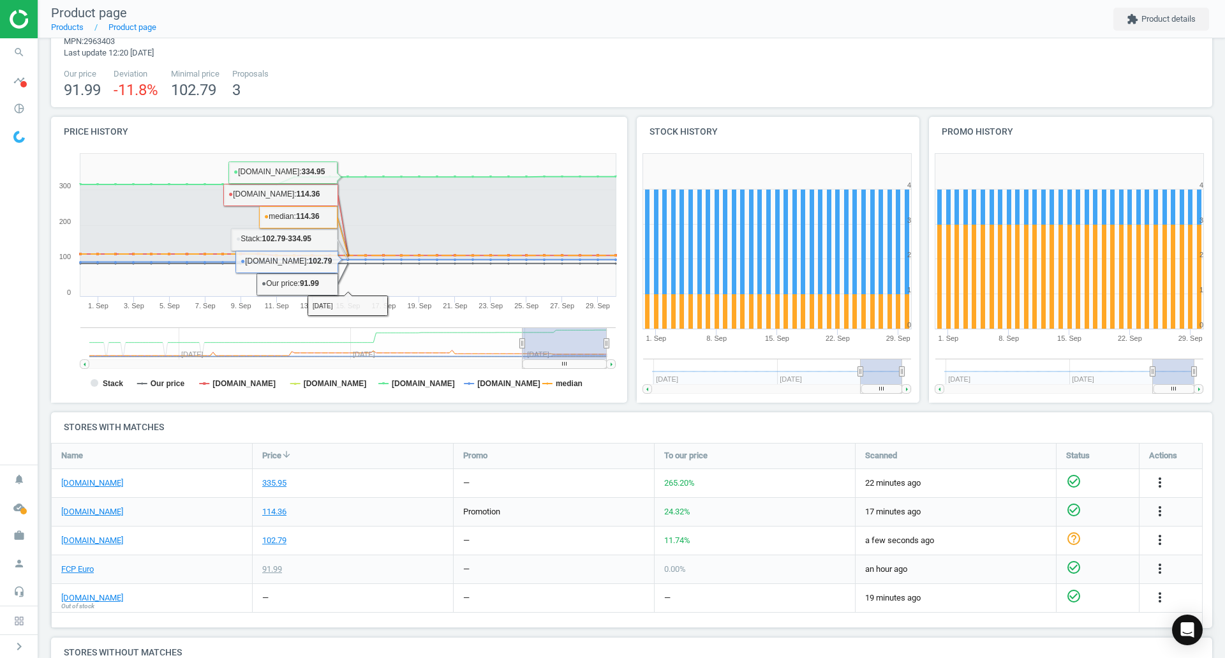
scroll to position [128, 0]
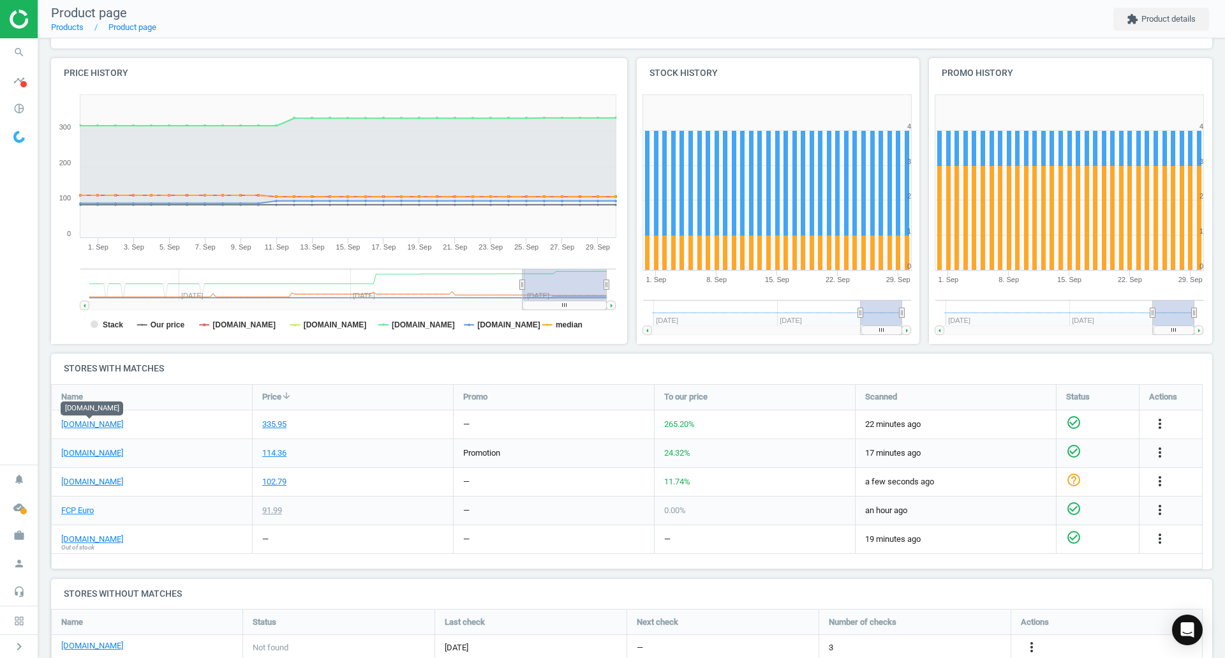
click at [114, 422] on link "[DOMAIN_NAME]" at bounding box center [92, 424] width 62 height 11
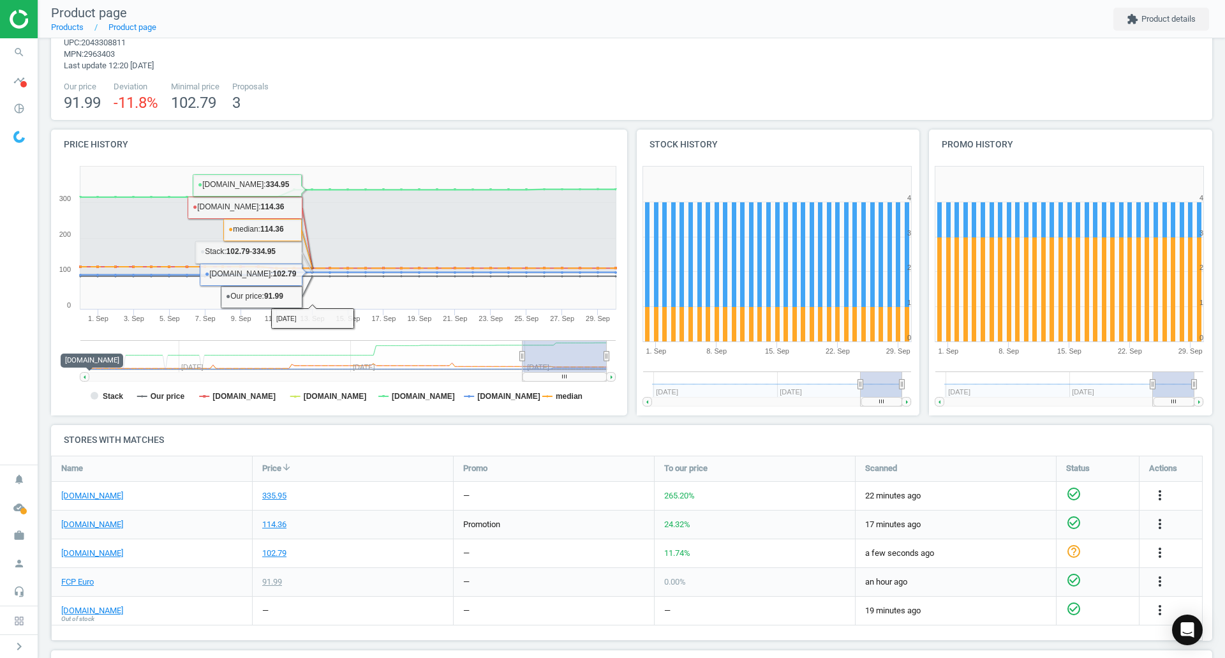
scroll to position [193, 0]
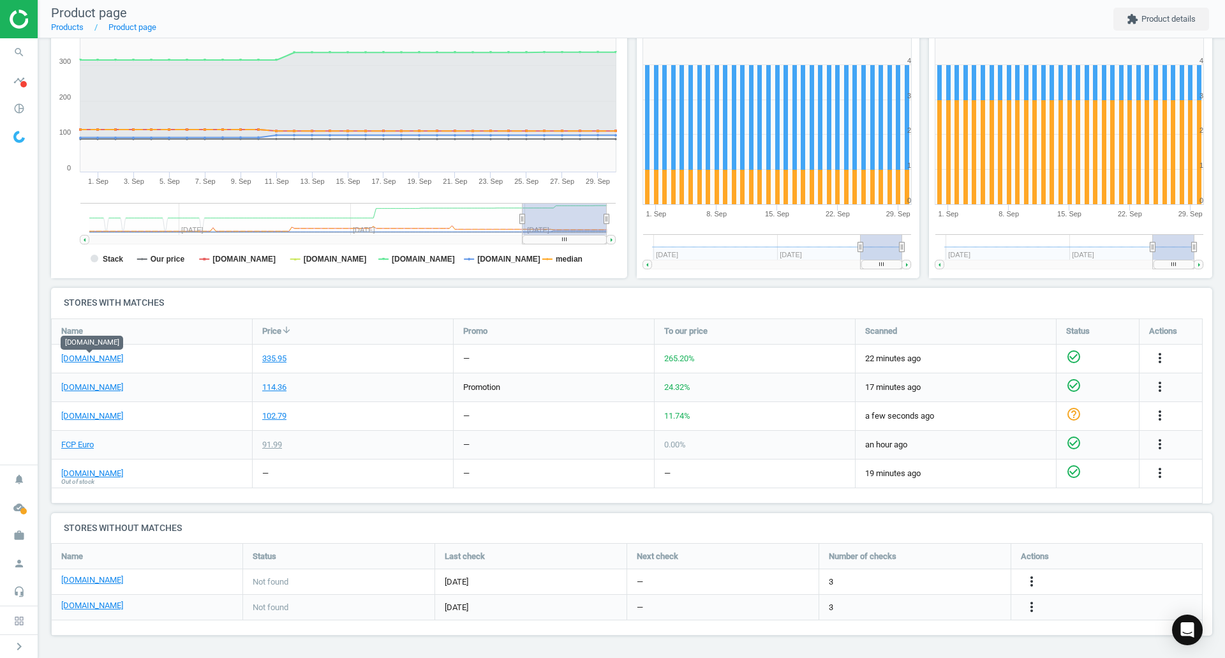
click at [20, 36] on div at bounding box center [19, 19] width 38 height 38
click at [20, 47] on icon "search" at bounding box center [19, 52] width 24 height 24
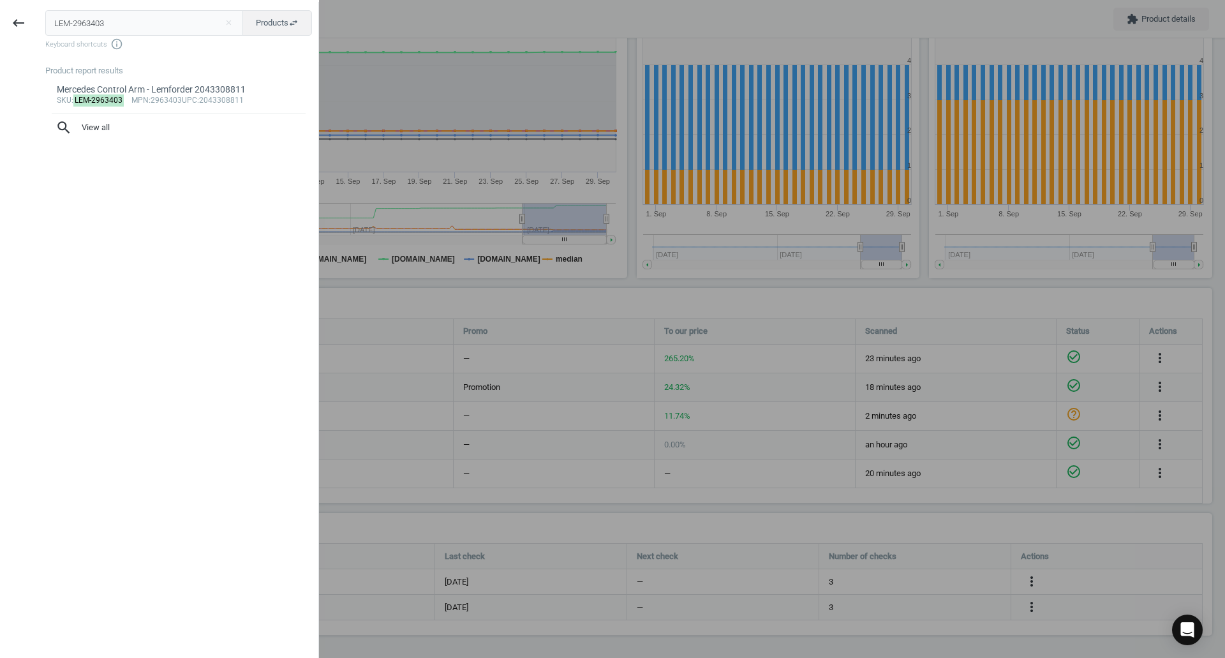
click at [112, 24] on input "LEM-2963403" at bounding box center [144, 23] width 198 height 26
click at [114, 24] on input "LEM-2963403" at bounding box center [144, 23] width 198 height 26
click at [110, 22] on input "LEM-2963403LEM-3048301" at bounding box center [144, 23] width 198 height 26
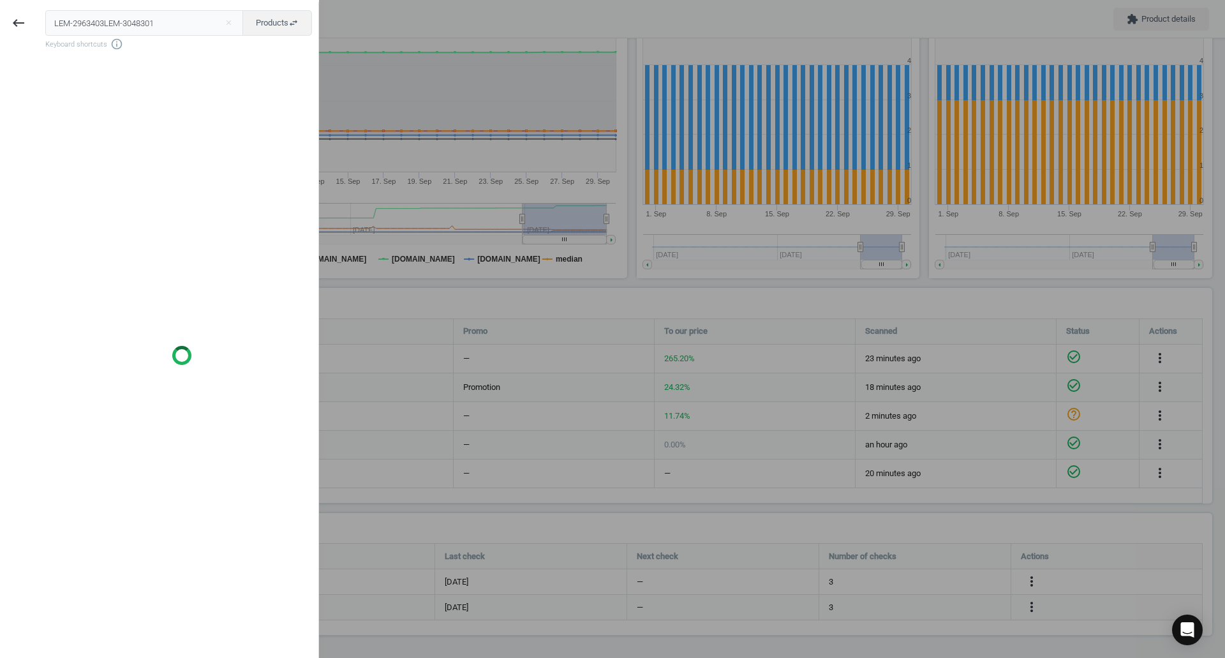
click at [110, 22] on input "LEM-2963403LEM-3048301" at bounding box center [144, 23] width 198 height 26
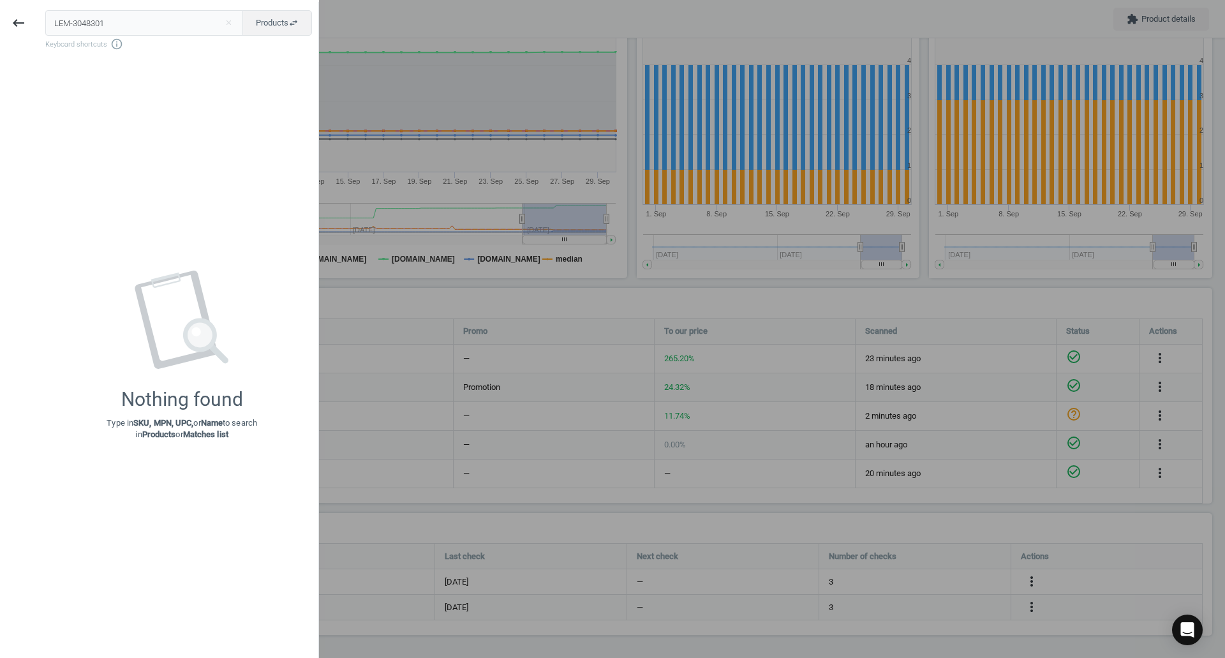
type input "LEM-3048301"
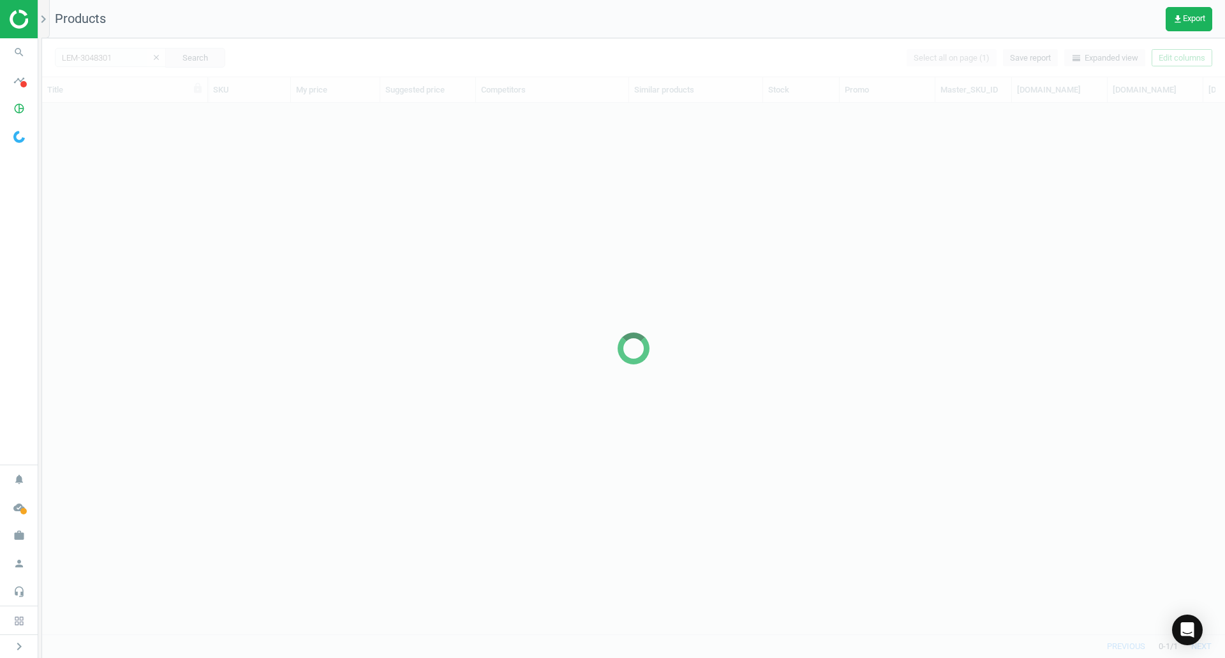
scroll to position [512, 1173]
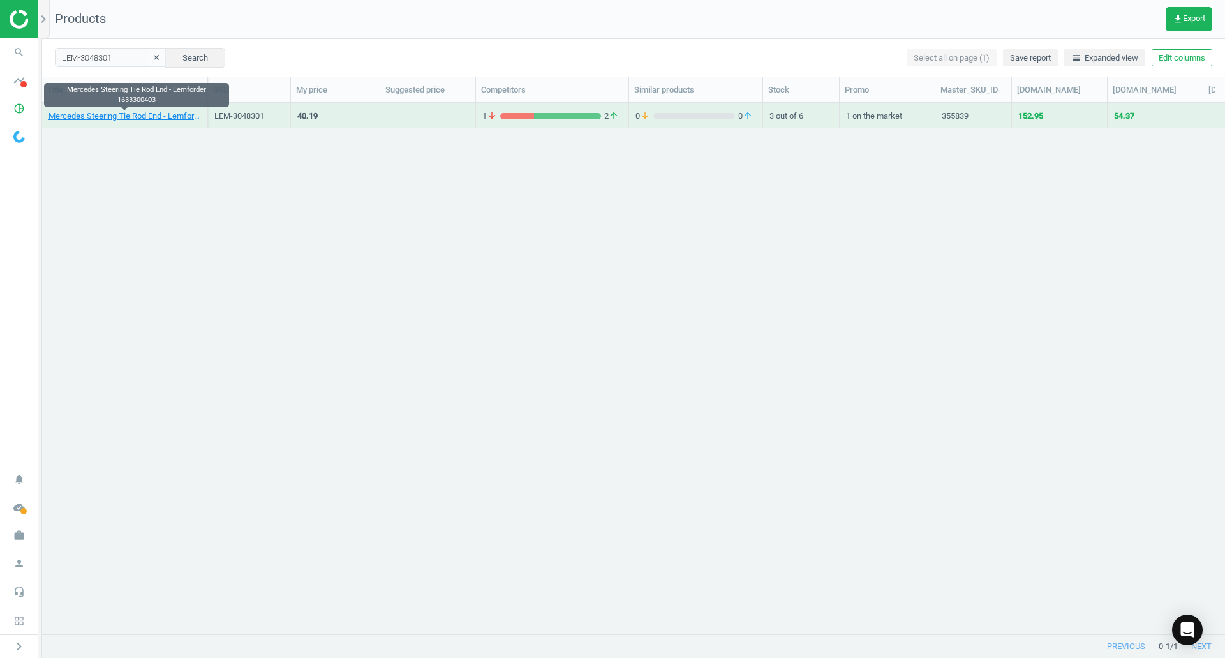
click at [124, 117] on link "Mercedes Steering Tie Rod End - Lemforder 1633300403" at bounding box center [124, 115] width 152 height 11
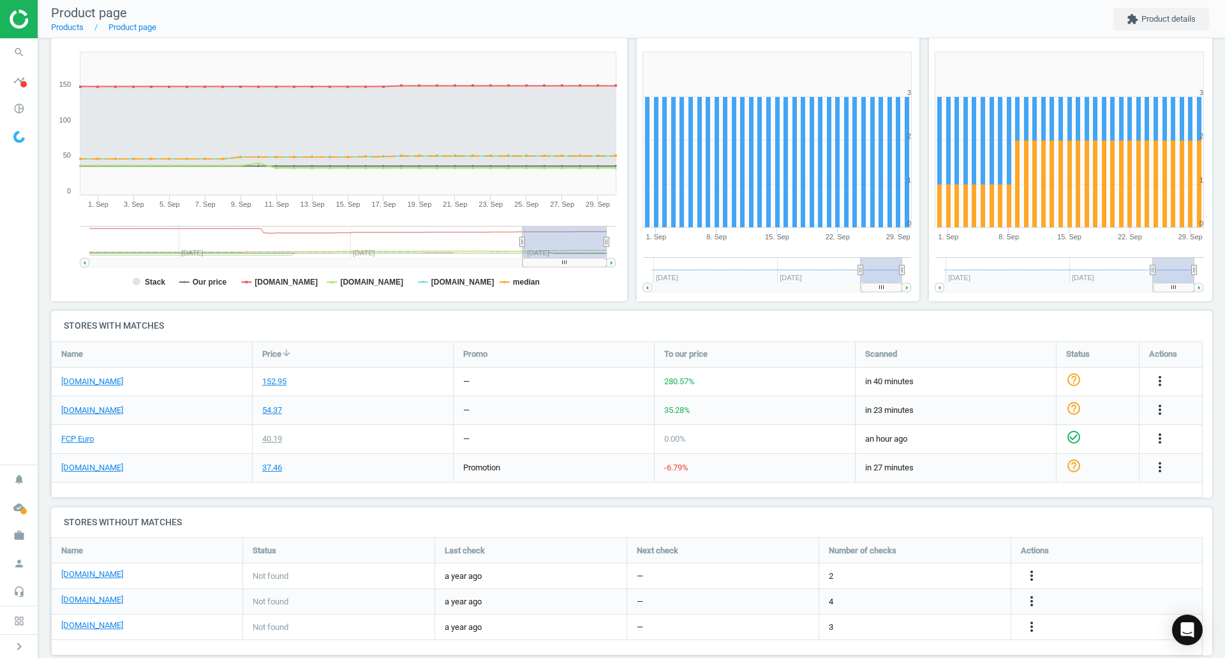
scroll to position [190, 0]
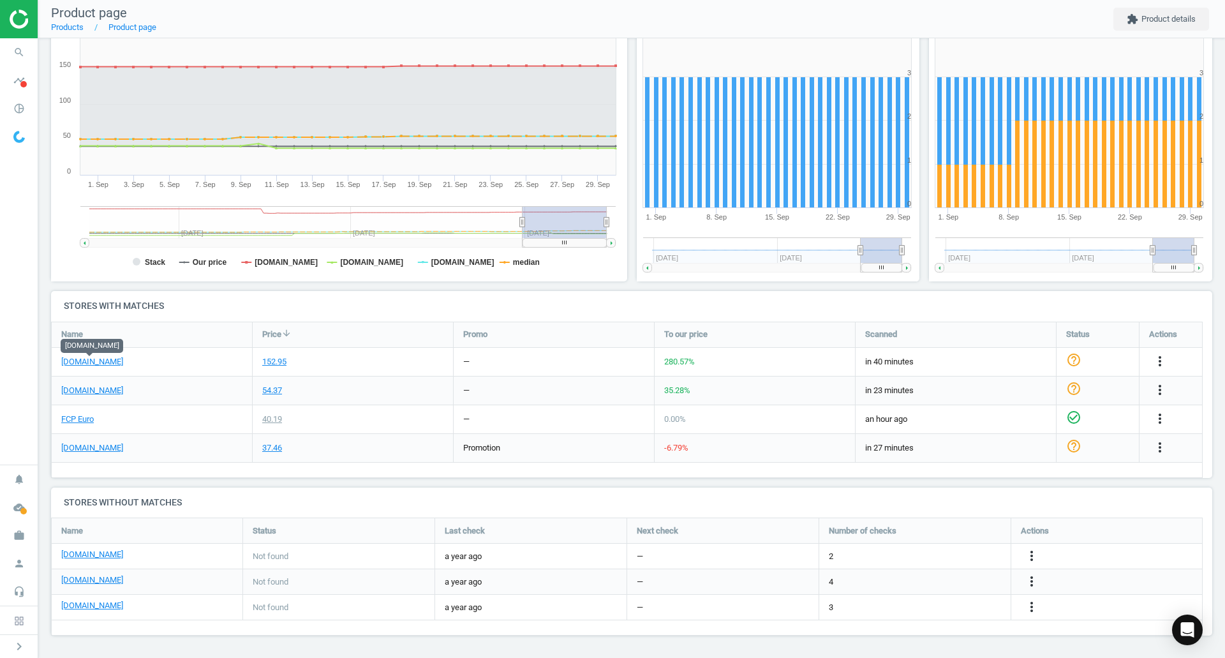
click at [92, 358] on link "[DOMAIN_NAME]" at bounding box center [92, 361] width 62 height 11
click at [68, 419] on link "FCP Euro" at bounding box center [77, 418] width 33 height 11
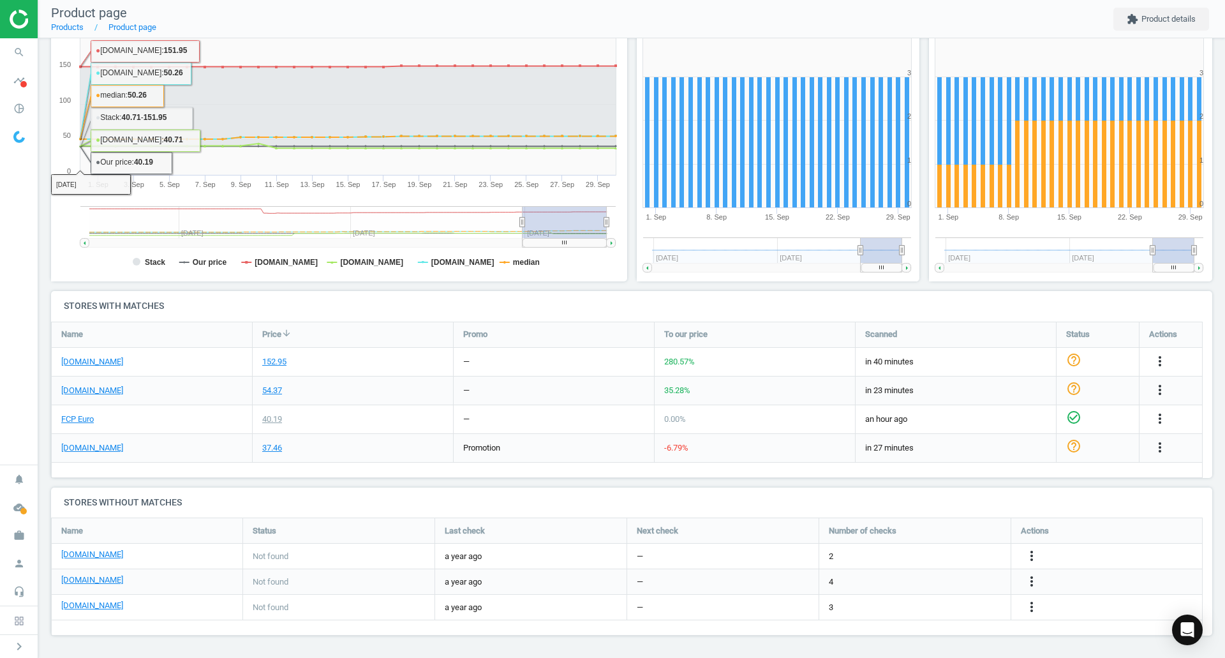
click at [36, 52] on span "search" at bounding box center [19, 52] width 38 height 28
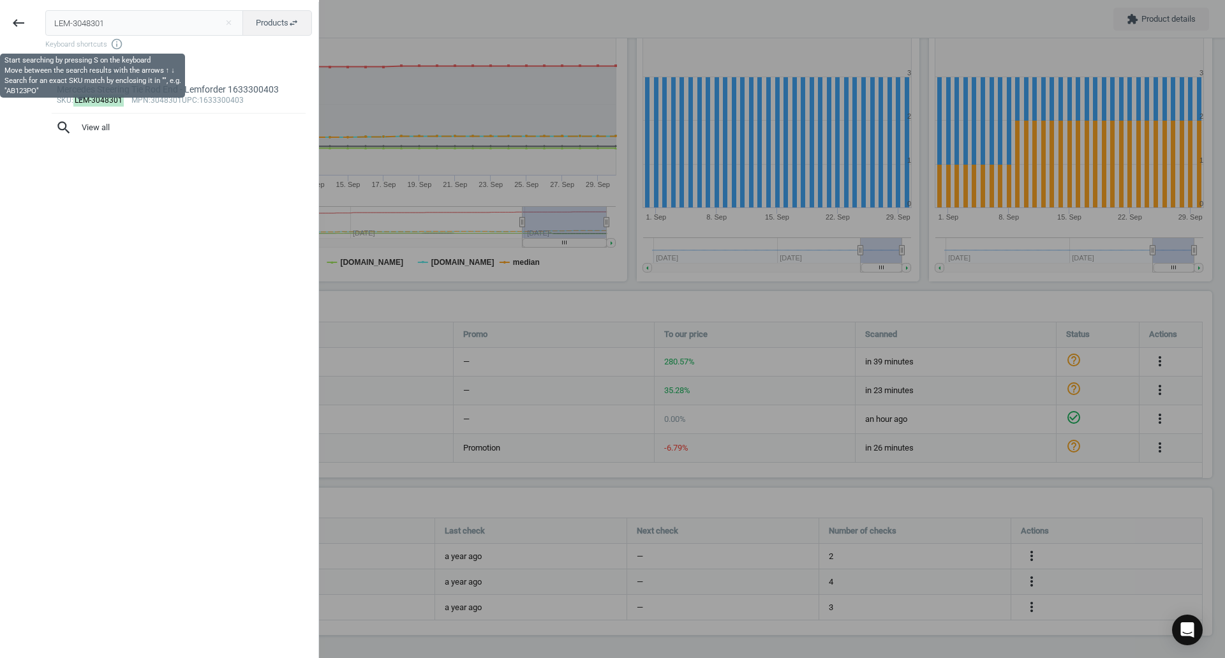
click at [68, 44] on span "Keyboard shortcuts info_outline" at bounding box center [178, 44] width 267 height 13
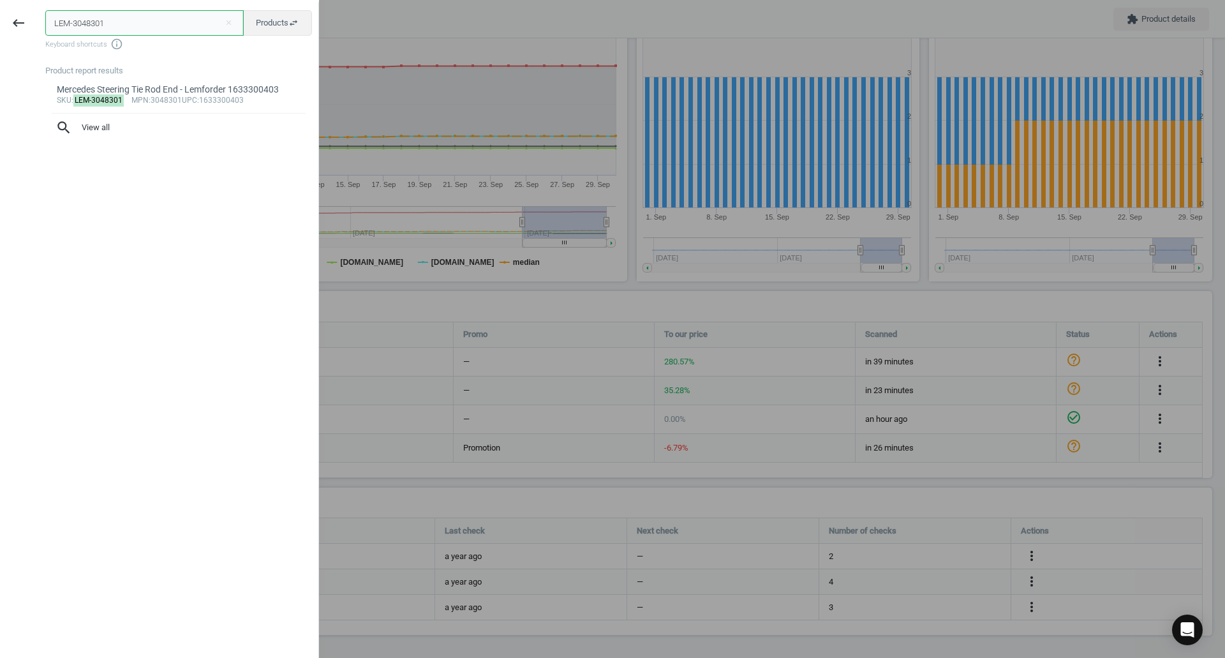
click at [97, 20] on input "LEM-3048301" at bounding box center [144, 23] width 198 height 26
paste input "MAH-LX988"
type input "MAH-LX988"
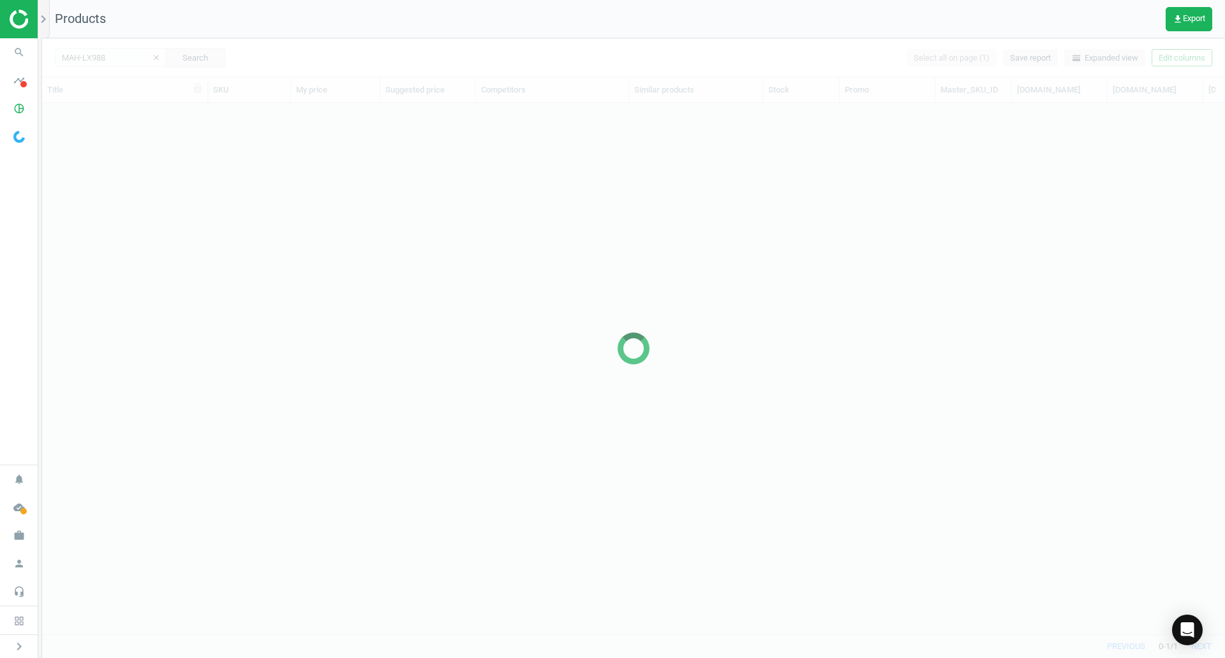
scroll to position [512, 1173]
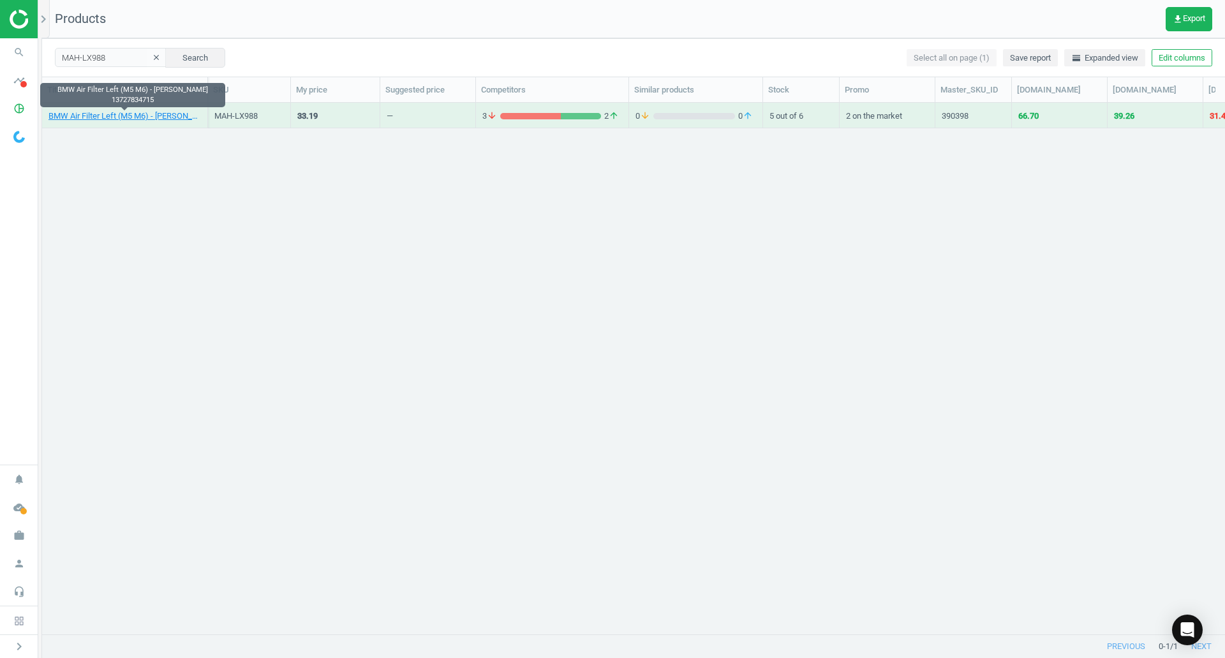
click at [135, 110] on link "BMW Air Filter Left (M5 M6) - Mahle 13727834715" at bounding box center [124, 115] width 152 height 11
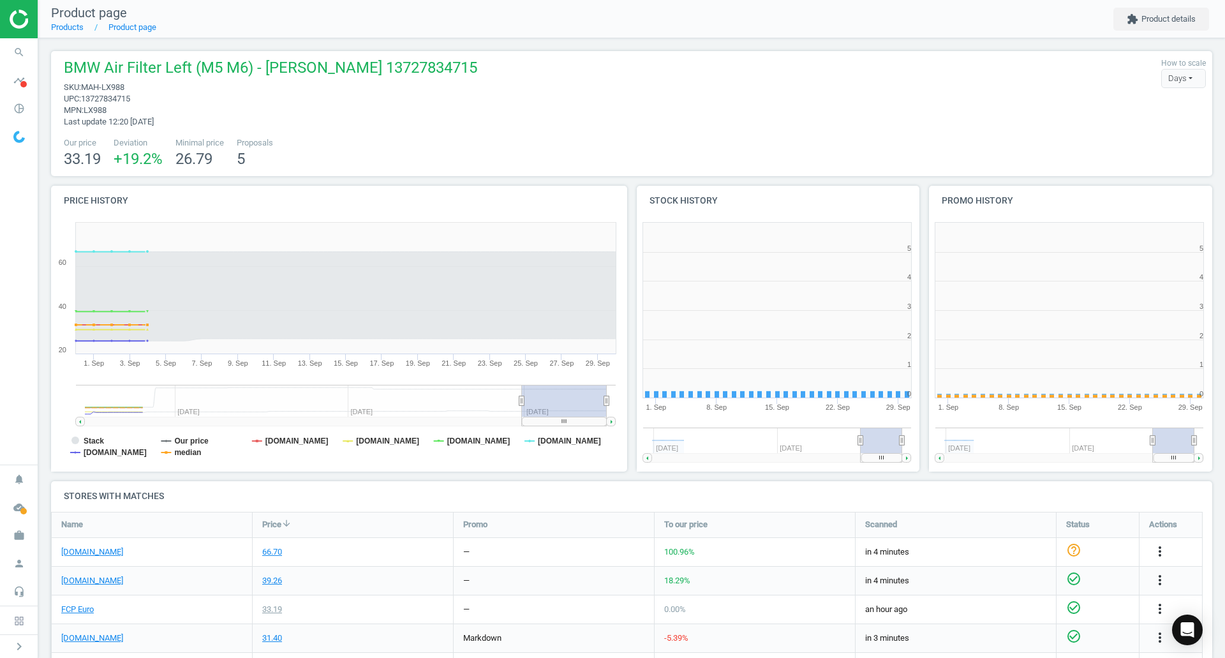
scroll to position [6, 6]
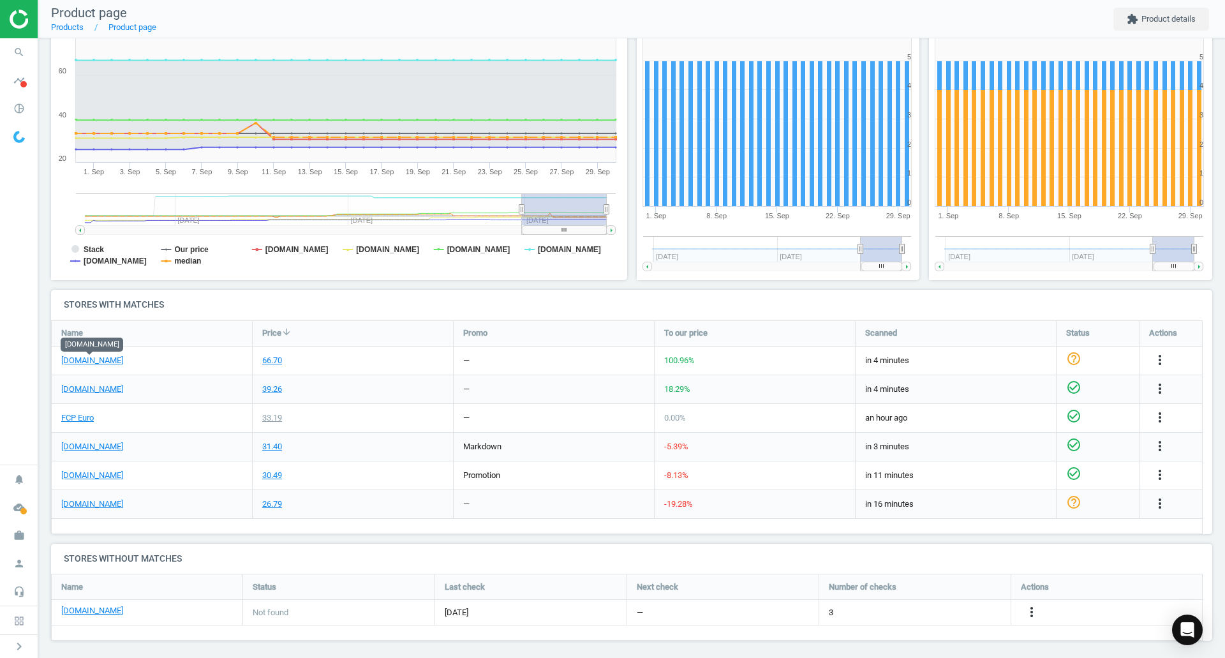
click at [86, 365] on link "[DOMAIN_NAME]" at bounding box center [92, 360] width 62 height 11
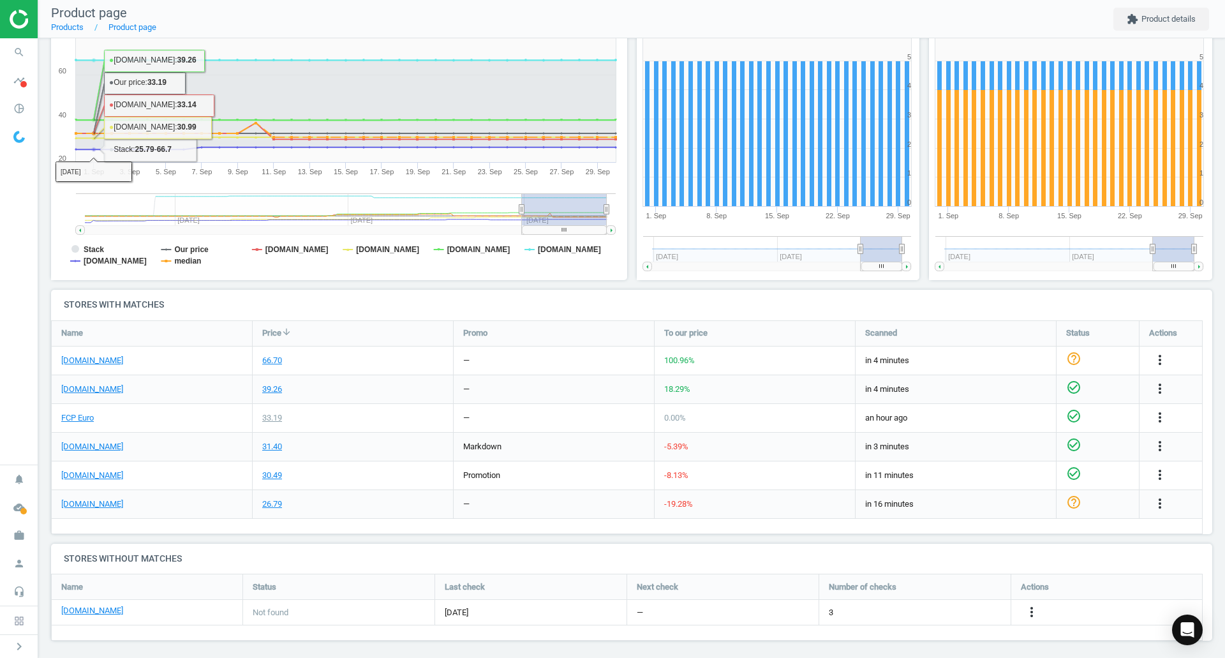
click at [23, 45] on icon "search" at bounding box center [19, 52] width 24 height 24
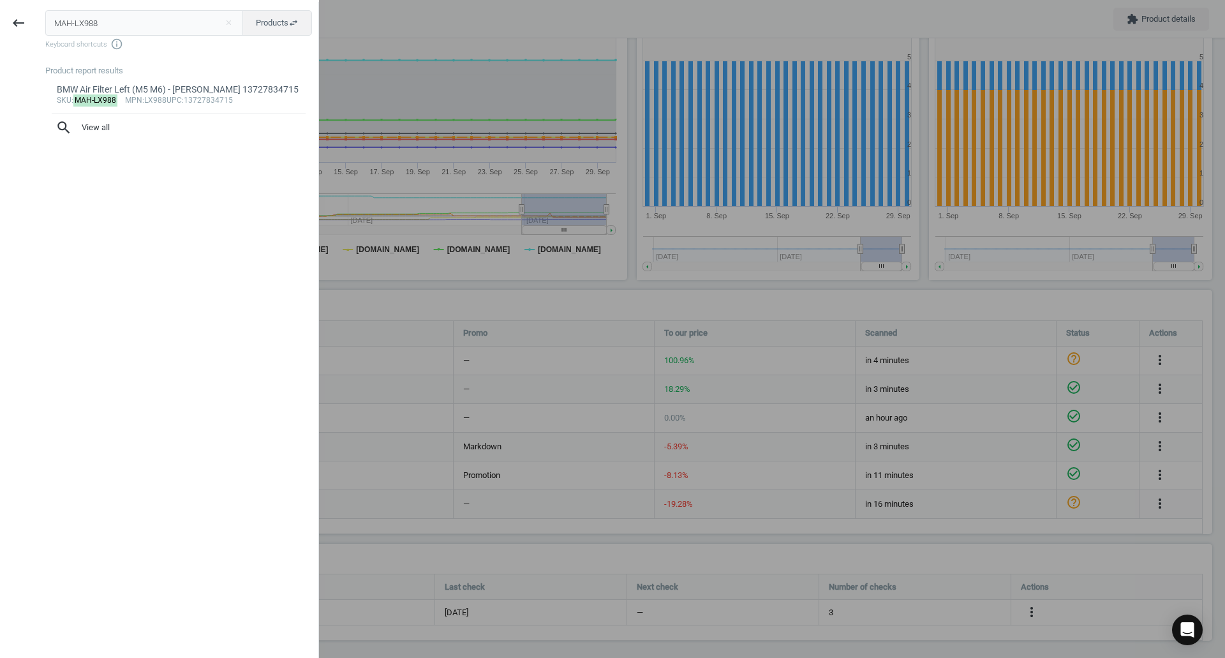
click at [100, 11] on input "MAH-LX988" at bounding box center [144, 23] width 198 height 26
type input "LEM-3048301"
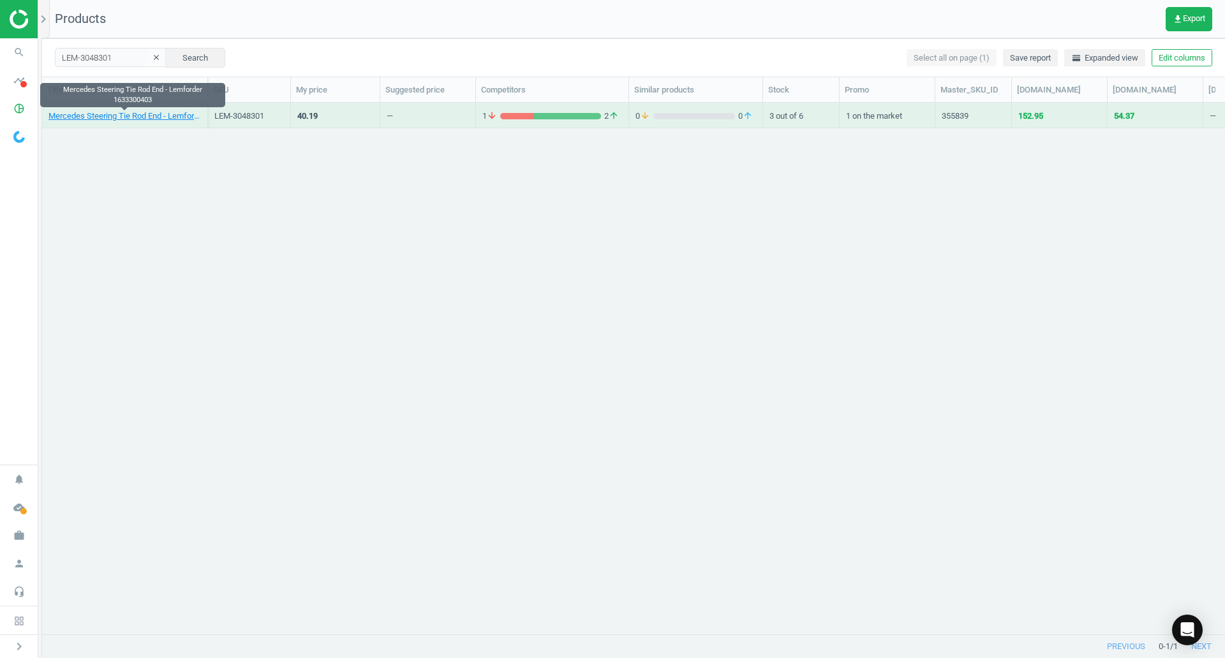
click at [128, 114] on link "Mercedes Steering Tie Rod End - Lemforder 1633300403" at bounding box center [124, 115] width 152 height 11
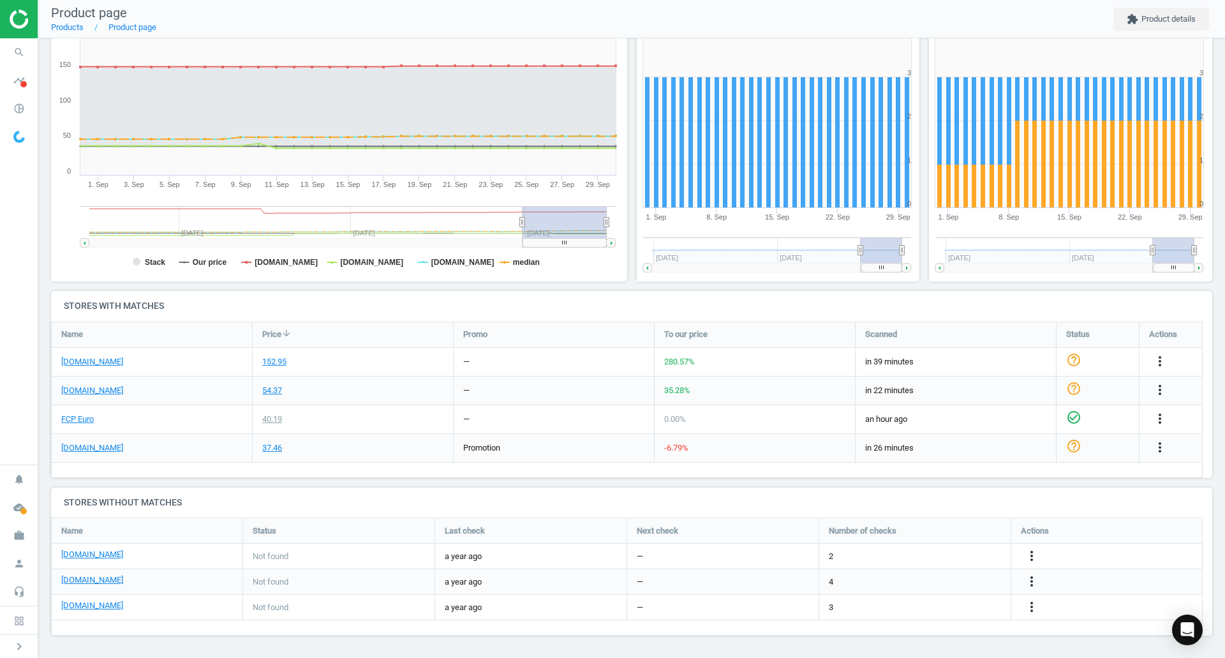
click at [1164, 361] on icon "more_vert" at bounding box center [1159, 360] width 15 height 15
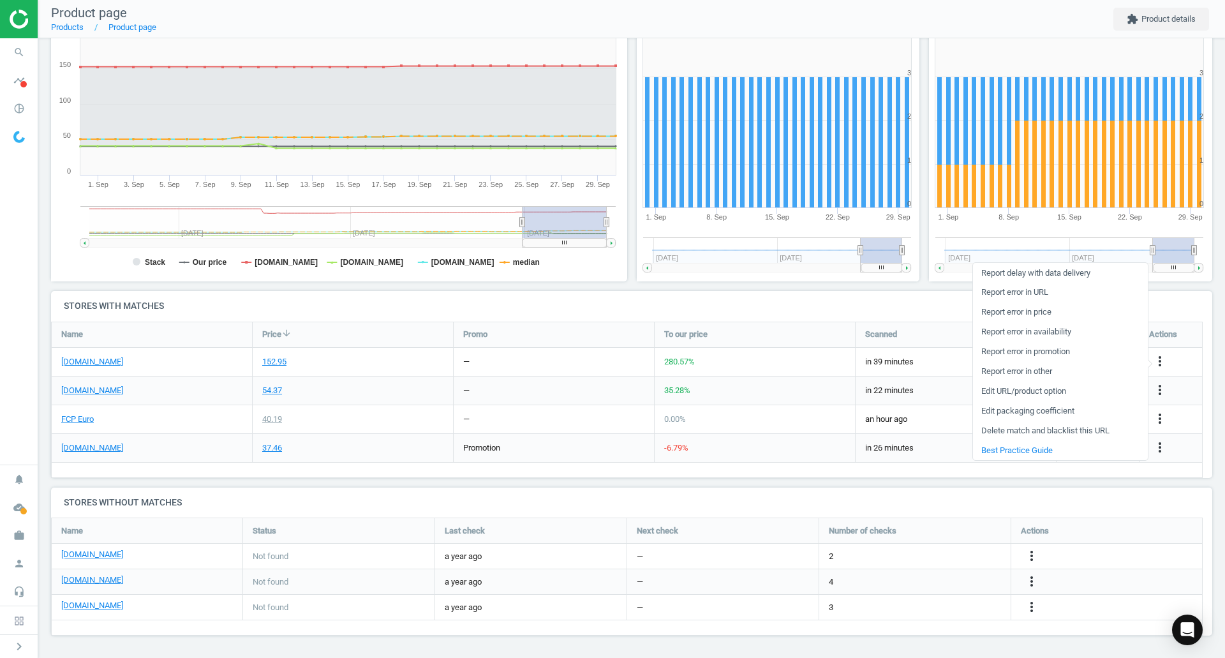
click at [1049, 294] on link "Report error in URL" at bounding box center [1060, 293] width 175 height 20
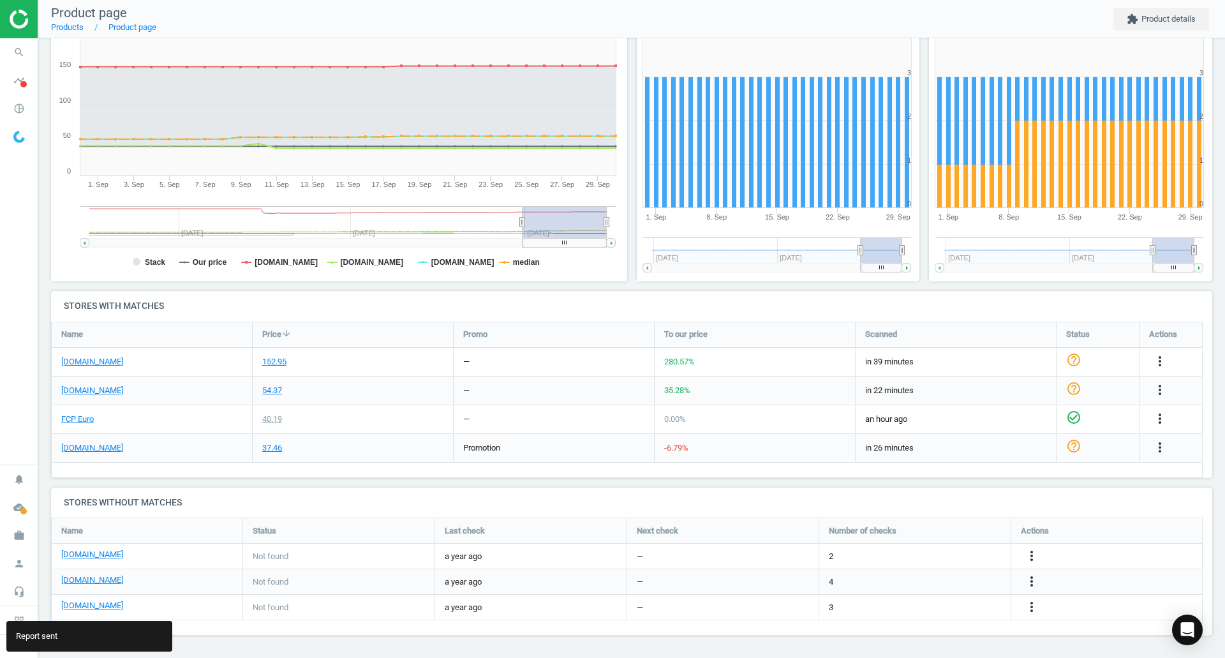
click at [22, 40] on span "search" at bounding box center [19, 52] width 38 height 28
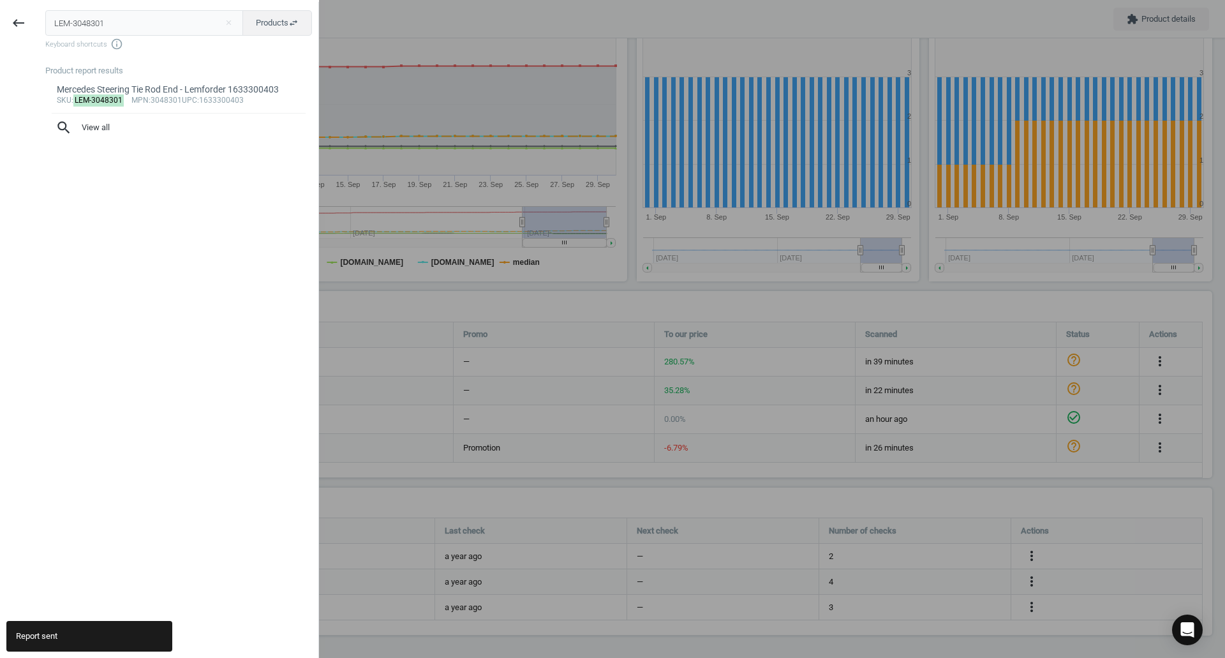
click at [100, 20] on input "LEM-3048301" at bounding box center [144, 23] width 198 height 26
type input "MAH-LX988"
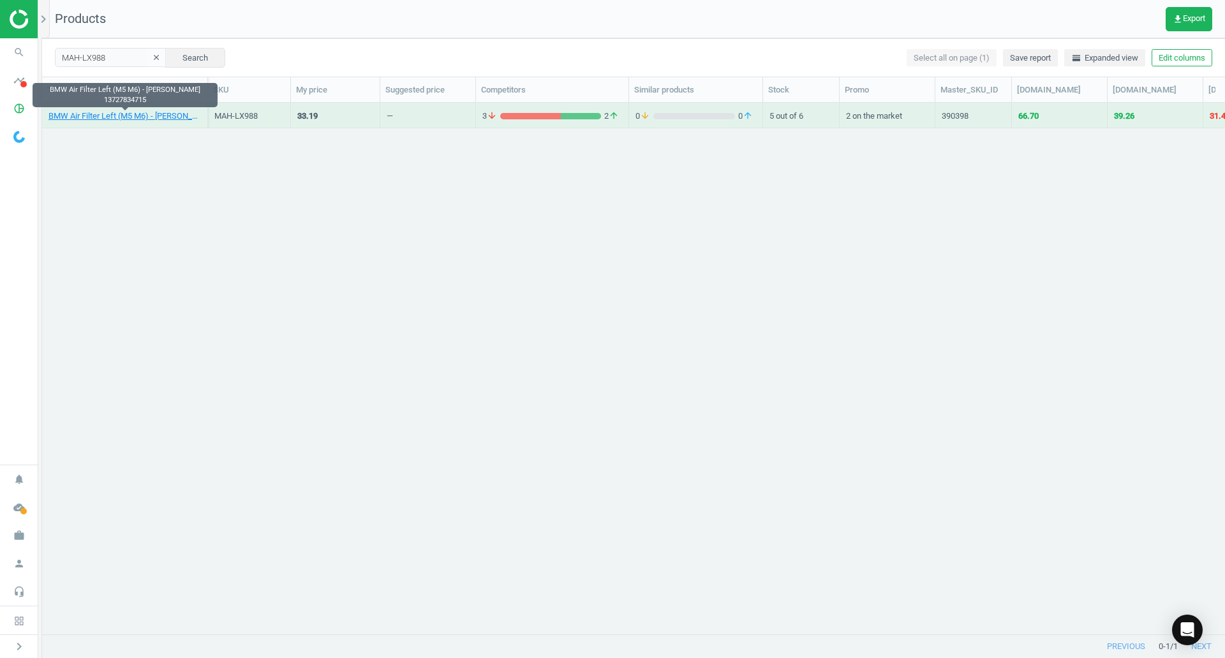
click at [160, 121] on link "BMW Air Filter Left (M5 M6) - Mahle 13727834715" at bounding box center [124, 115] width 152 height 11
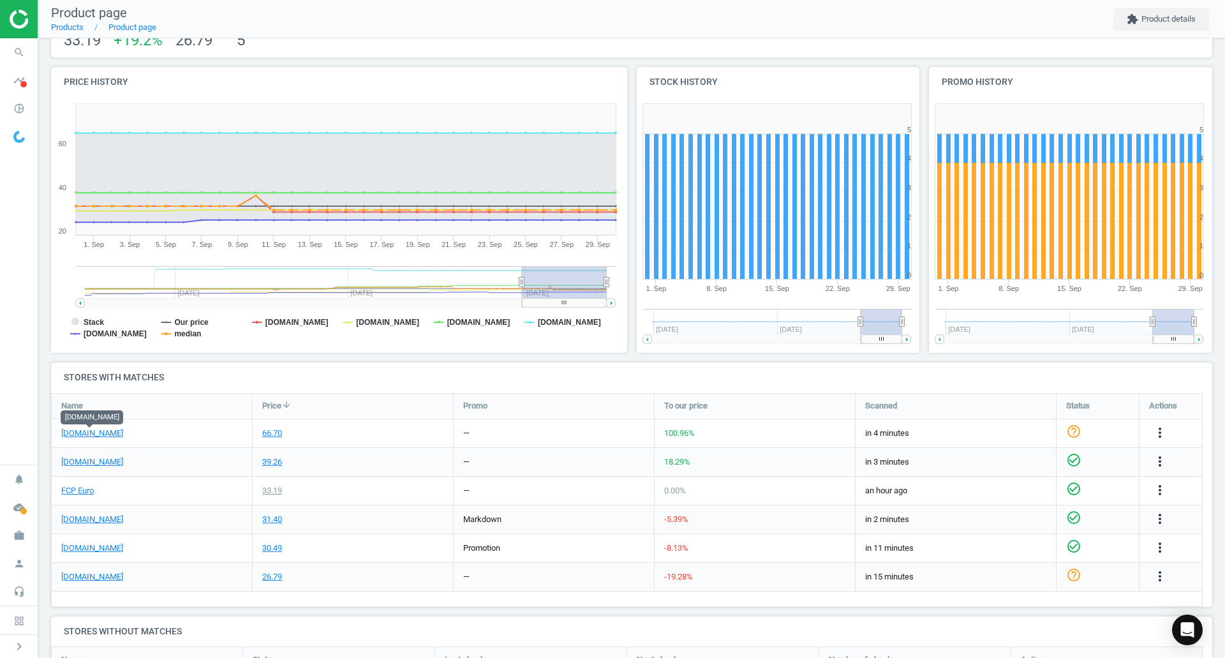
click at [112, 434] on link "[DOMAIN_NAME]" at bounding box center [92, 432] width 62 height 11
click at [85, 490] on link "FCP Euro" at bounding box center [77, 490] width 33 height 11
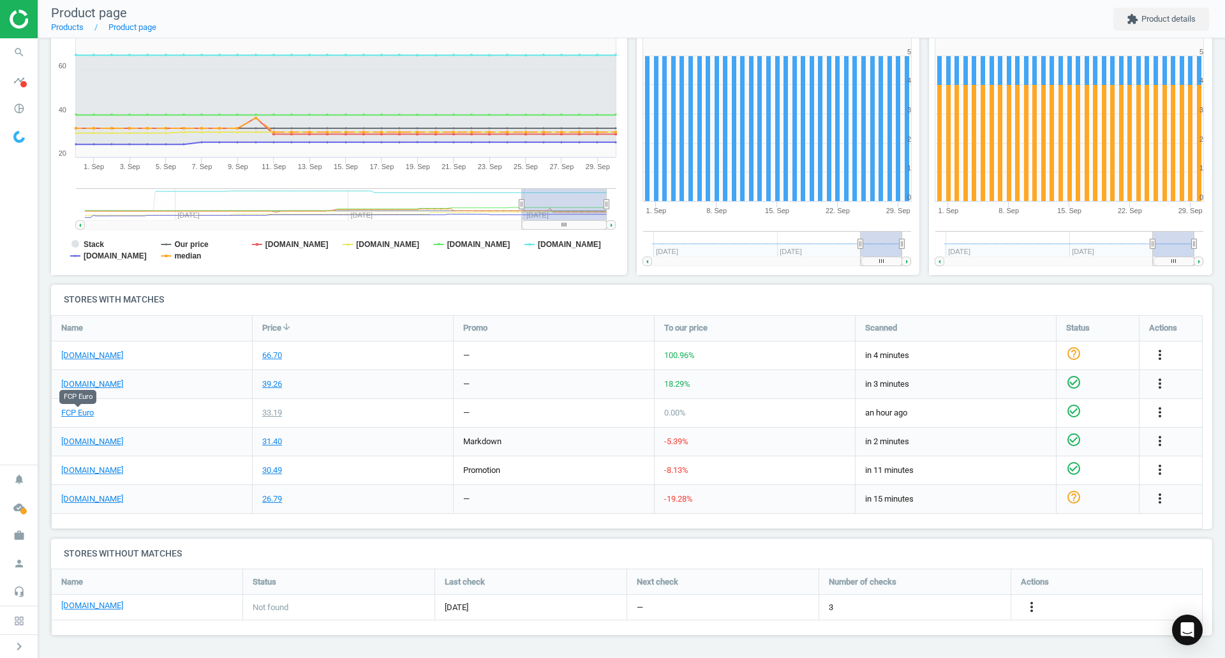
click at [1163, 351] on icon "more_vert" at bounding box center [1159, 354] width 15 height 15
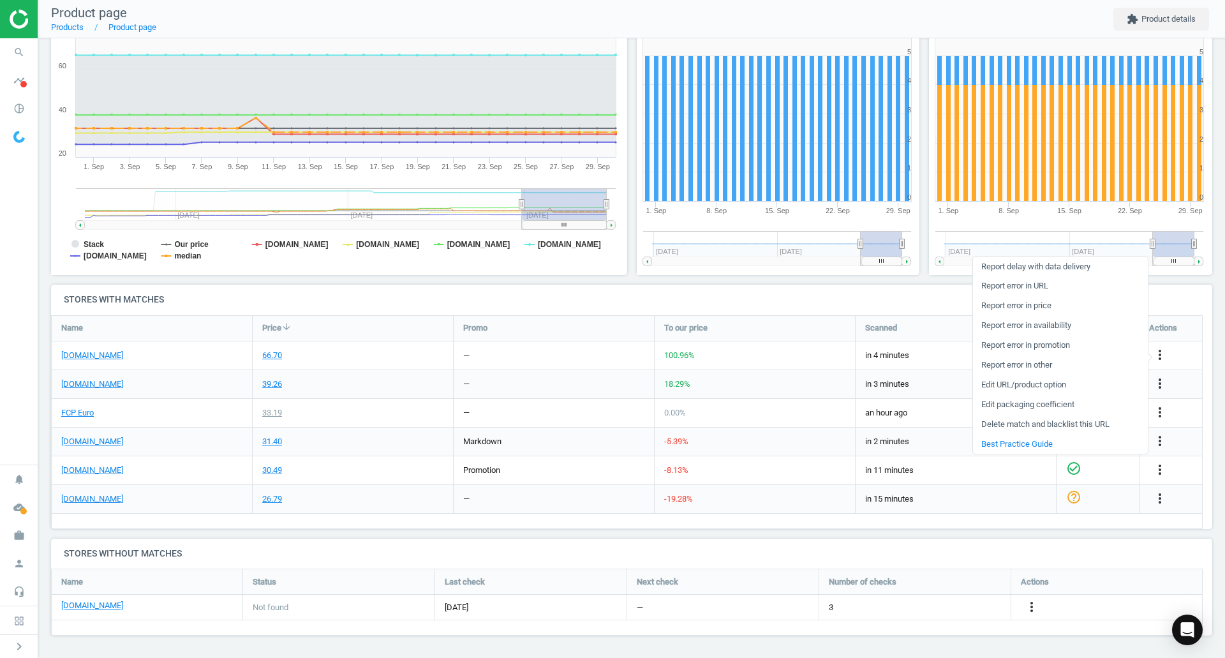
click at [1034, 382] on link "Edit URL/product option" at bounding box center [1060, 385] width 175 height 20
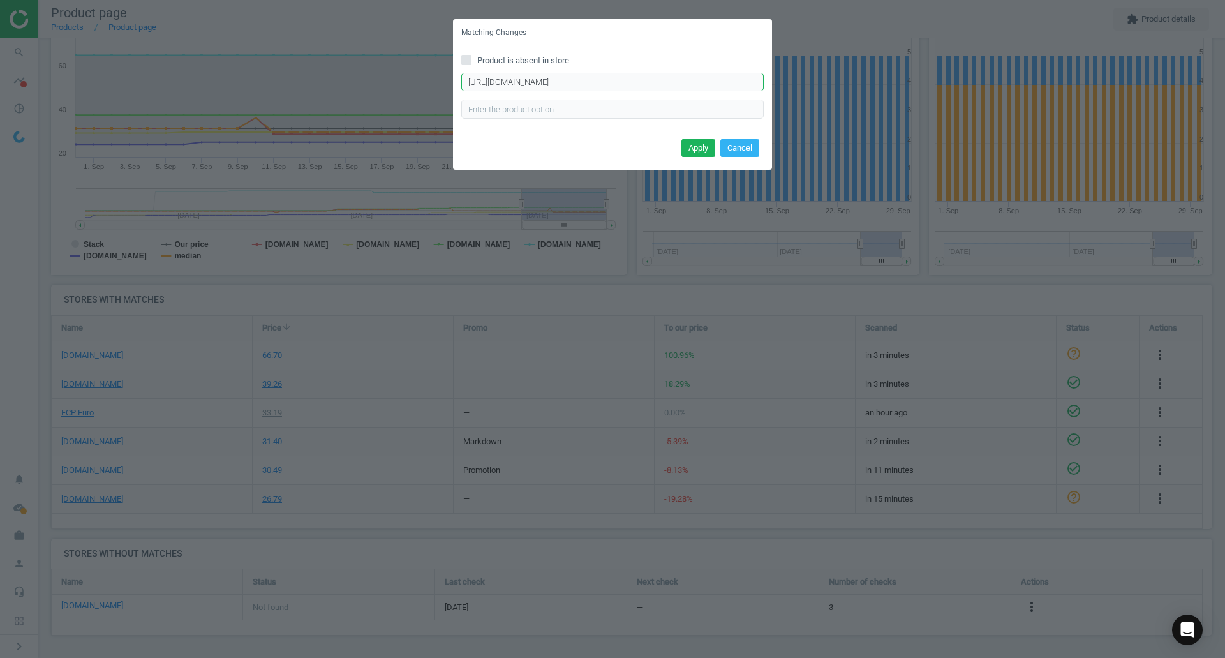
click at [643, 80] on input "https://eeuroparts.com/product/genuine-bmw/13727834715" at bounding box center [612, 82] width 302 height 19
paste input "mahle-lx-988-engine-air-filter-left"
type input "https://eeuroparts.com/mahle-lx-988-engine-air-filter-left"
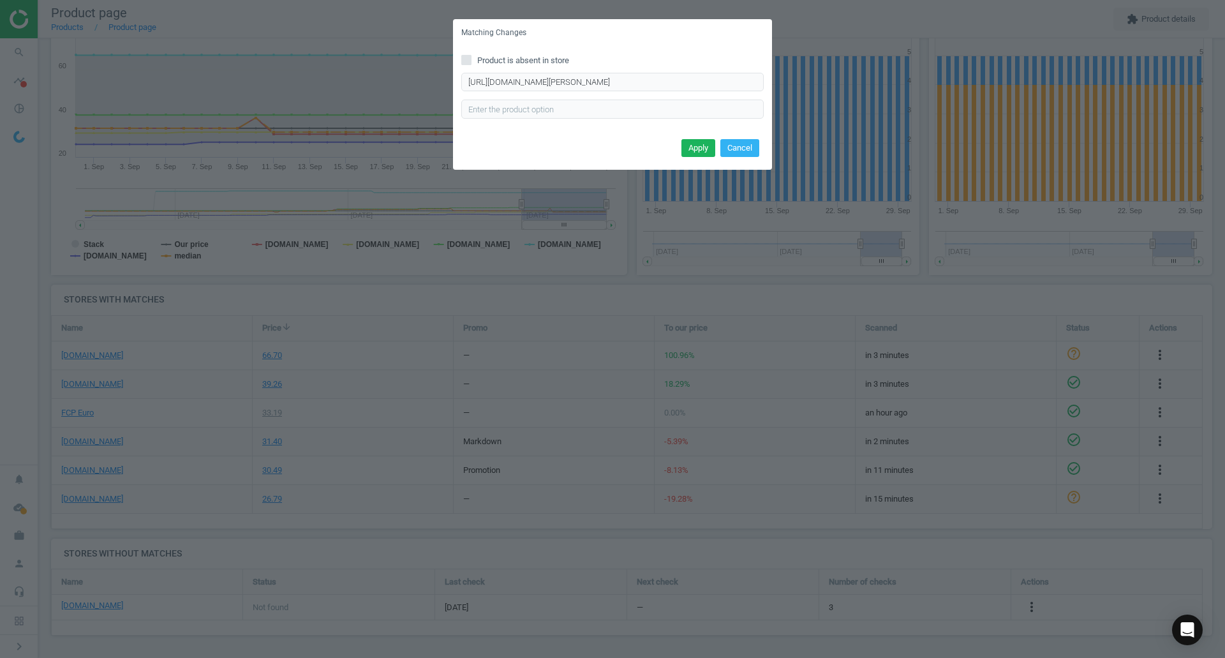
click at [690, 139] on button "Apply" at bounding box center [698, 148] width 34 height 18
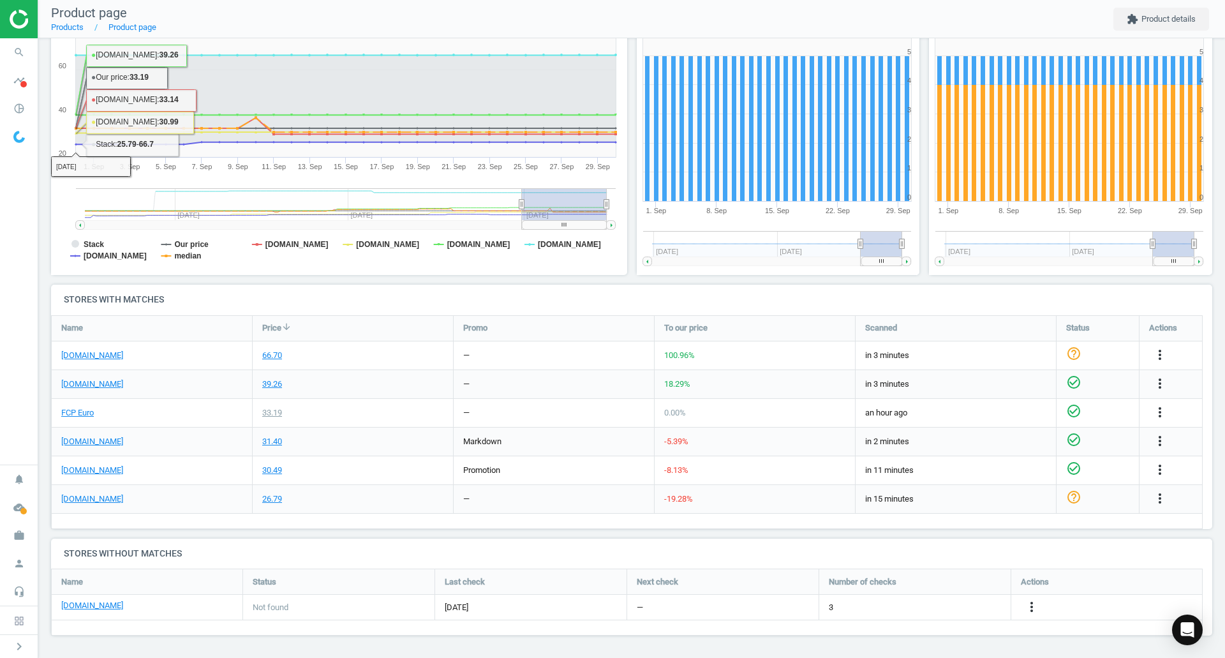
click at [12, 56] on icon "search" at bounding box center [19, 52] width 24 height 24
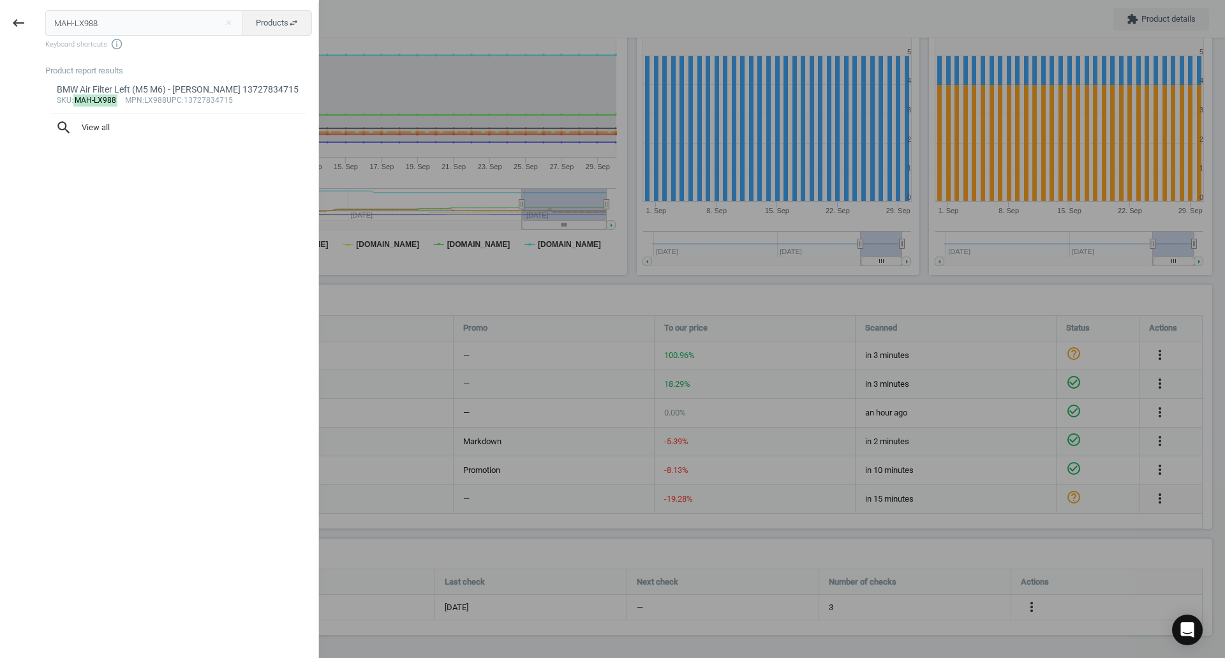
click at [76, 19] on input "MAH-LX988" at bounding box center [144, 23] width 198 height 26
type input "MAN-C29105"
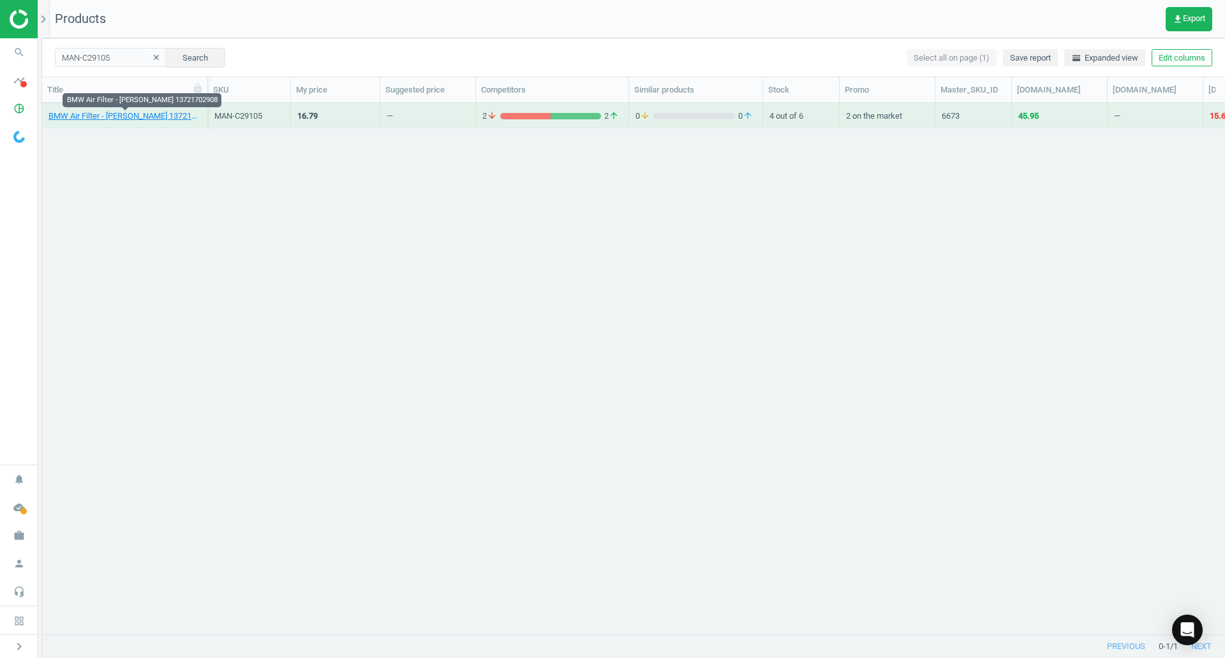
click at [117, 110] on link "BMW Air Filter - Mann 13721702908" at bounding box center [124, 115] width 152 height 11
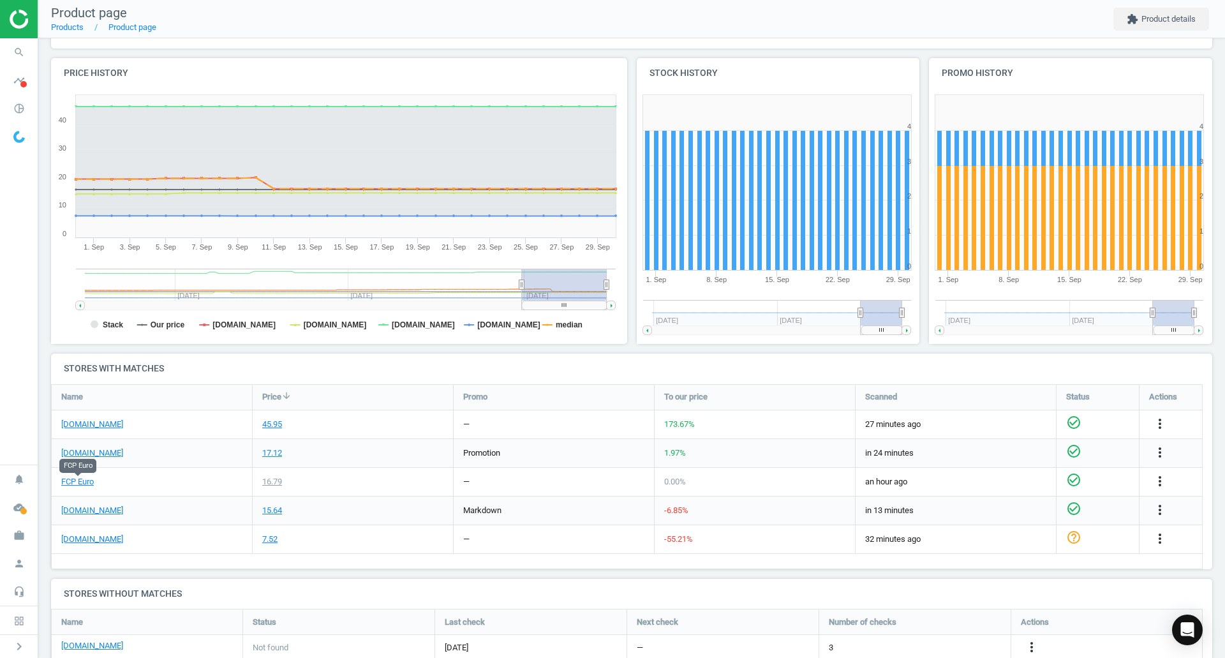
click at [68, 478] on link "FCP Euro" at bounding box center [77, 481] width 33 height 11
click at [105, 426] on link "[DOMAIN_NAME]" at bounding box center [92, 424] width 62 height 11
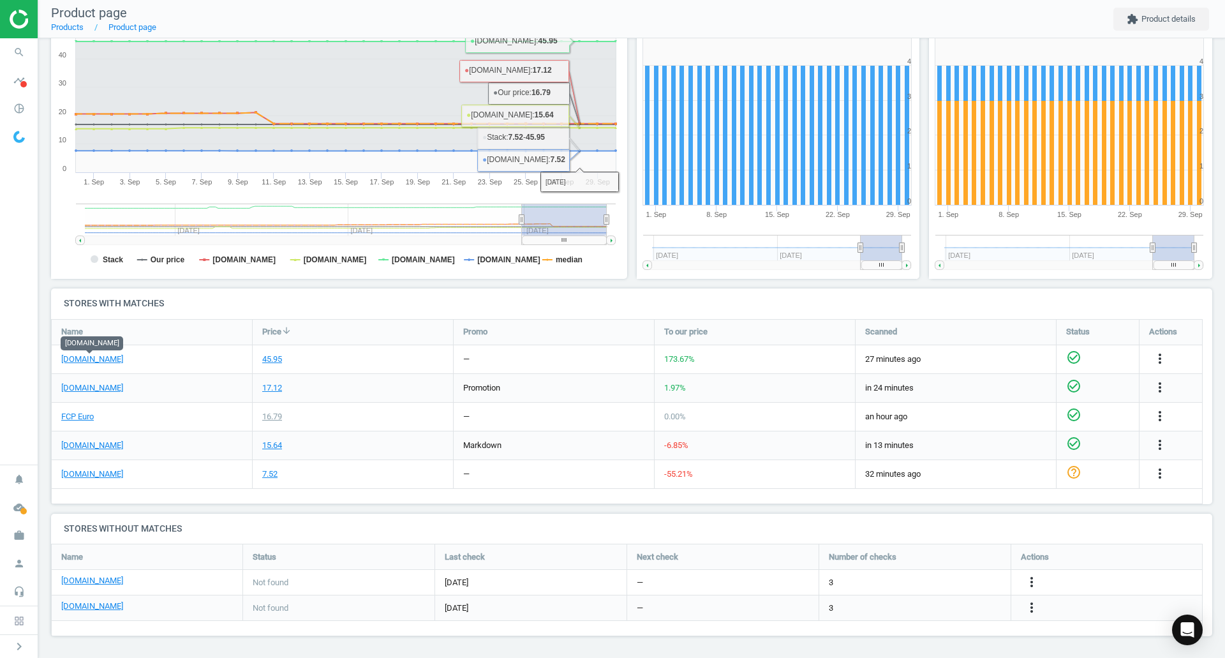
scroll to position [193, 0]
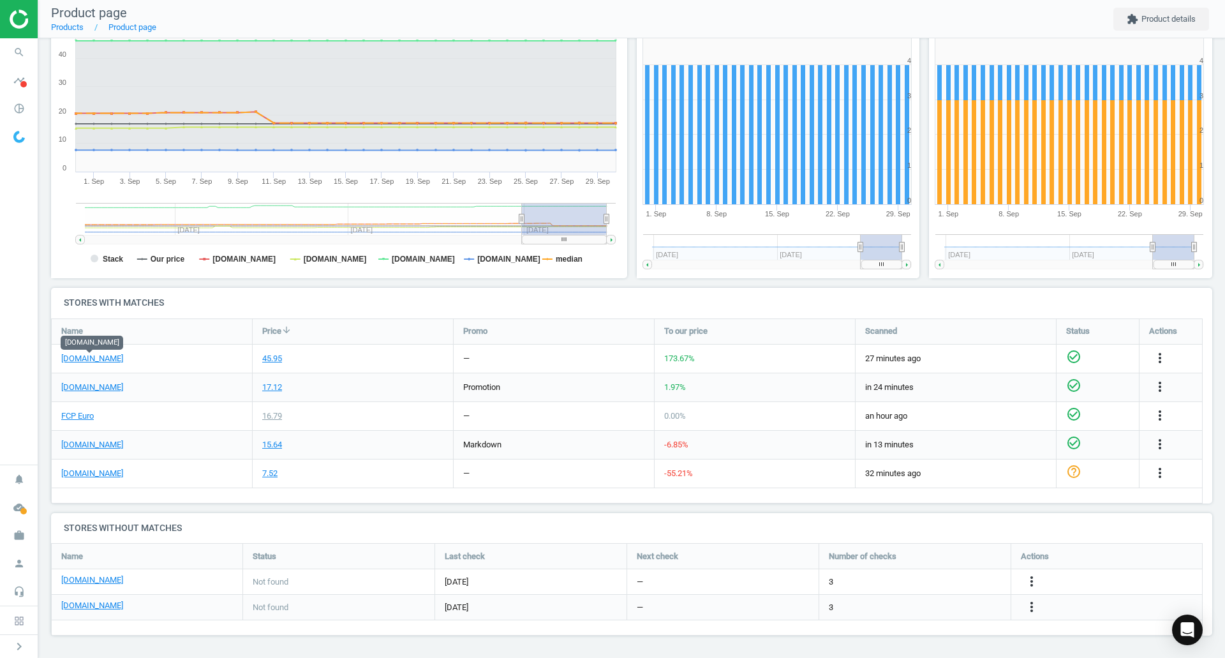
click at [1153, 357] on icon "more_vert" at bounding box center [1159, 357] width 15 height 15
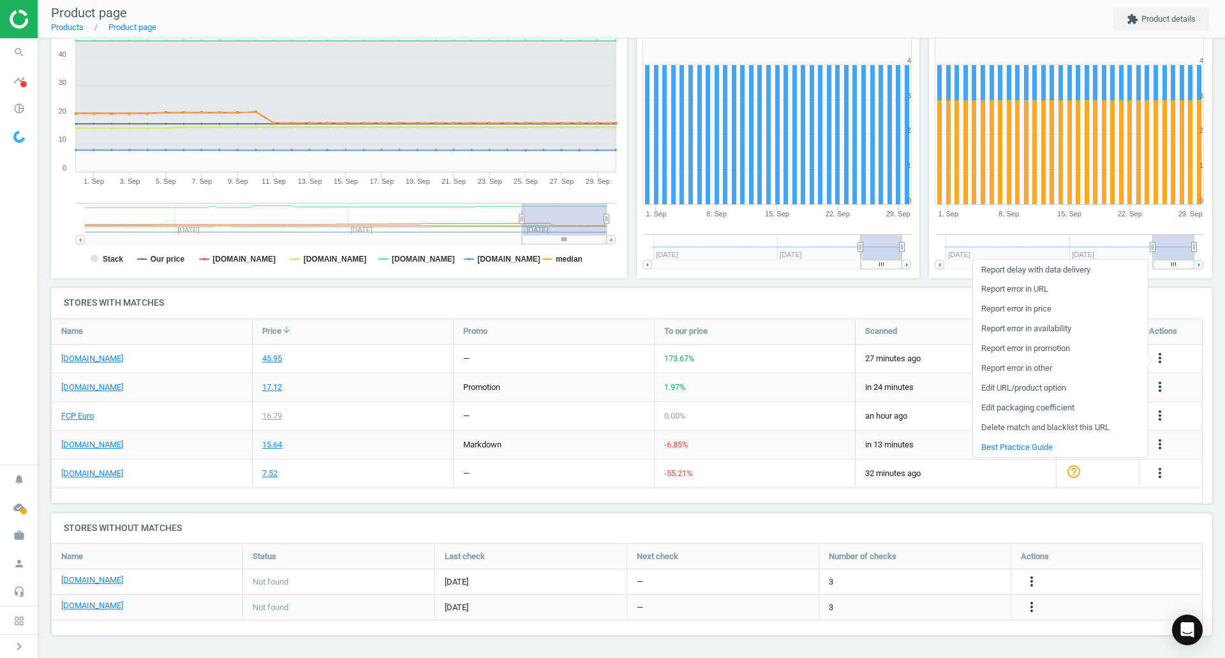
click at [1028, 388] on link "Edit URL/product option" at bounding box center [1060, 388] width 175 height 20
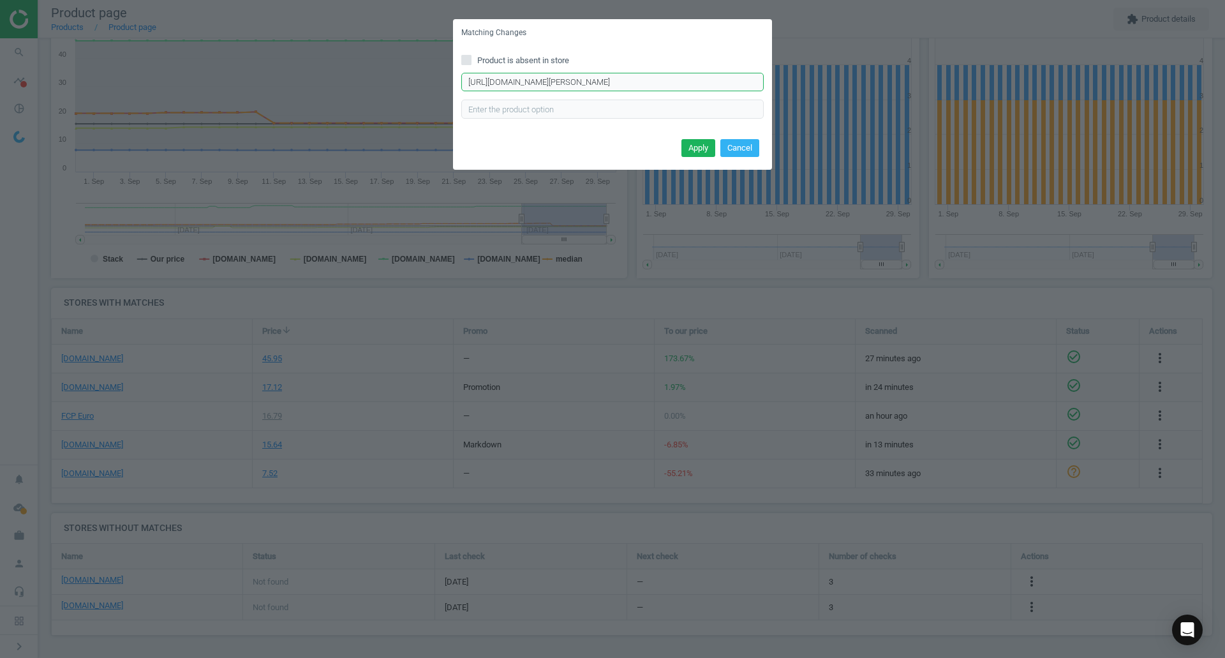
click at [584, 84] on input "https://eeuroparts.com/product/mann-filter/1645294KIT" at bounding box center [612, 82] width 302 height 19
paste input "mann-filter-c-29-105-engine-air-filter"
type input "https://eeuroparts.com/mann-filter-c-29-105-engine-air-filter"
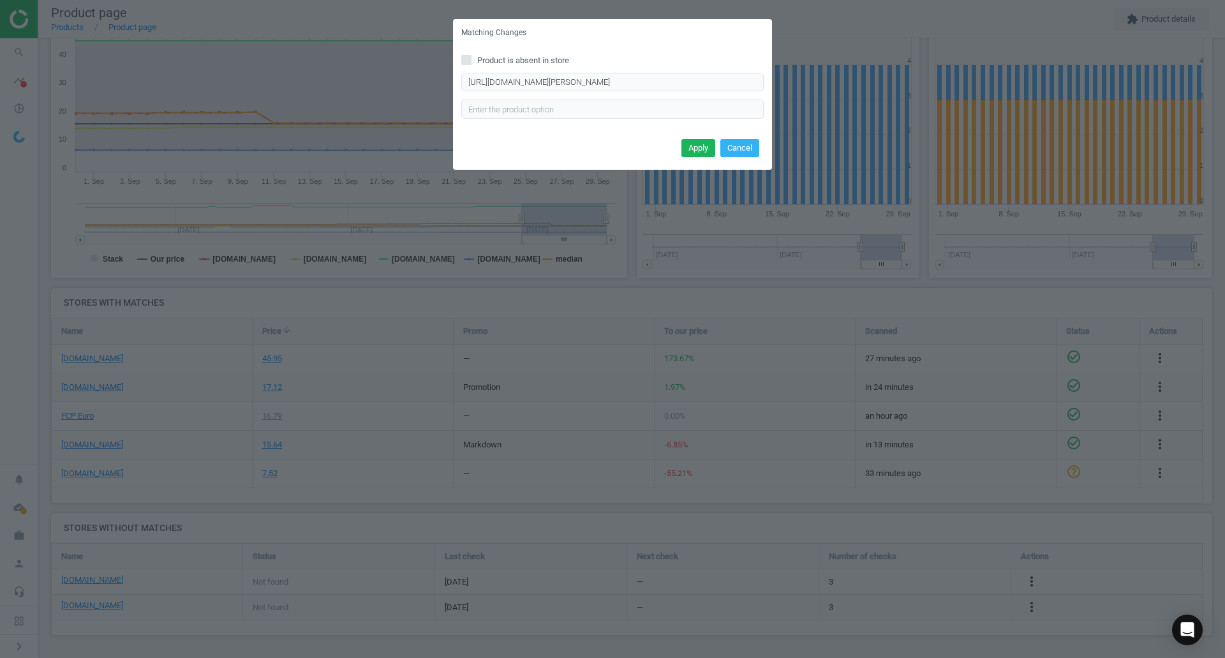
click at [706, 143] on button "Apply" at bounding box center [698, 148] width 34 height 18
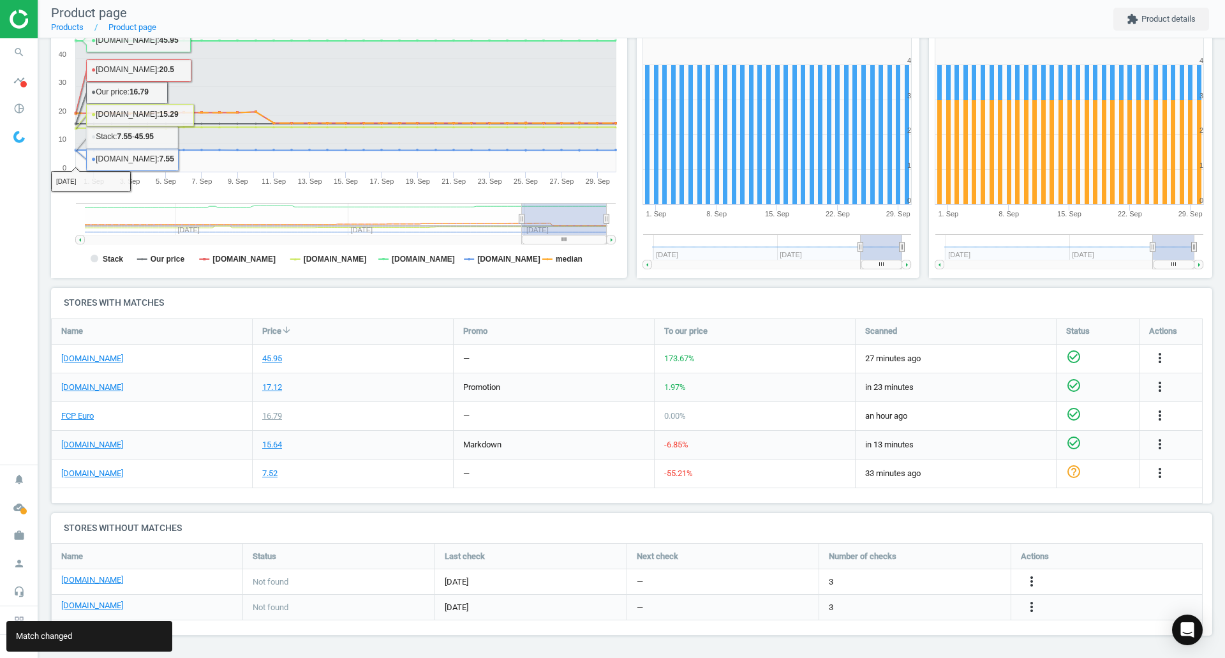
click at [31, 51] on icon "search" at bounding box center [19, 52] width 24 height 24
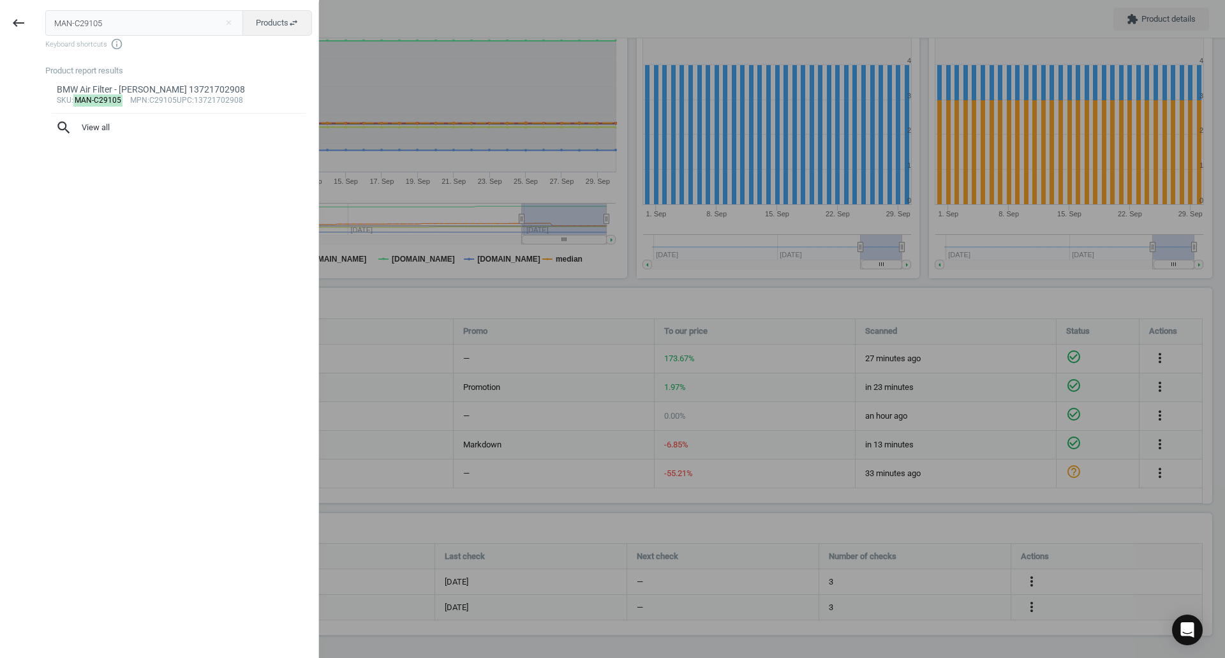
click at [122, 19] on input "MAN-C29105" at bounding box center [144, 23] width 198 height 26
type input "OEM-0011016439"
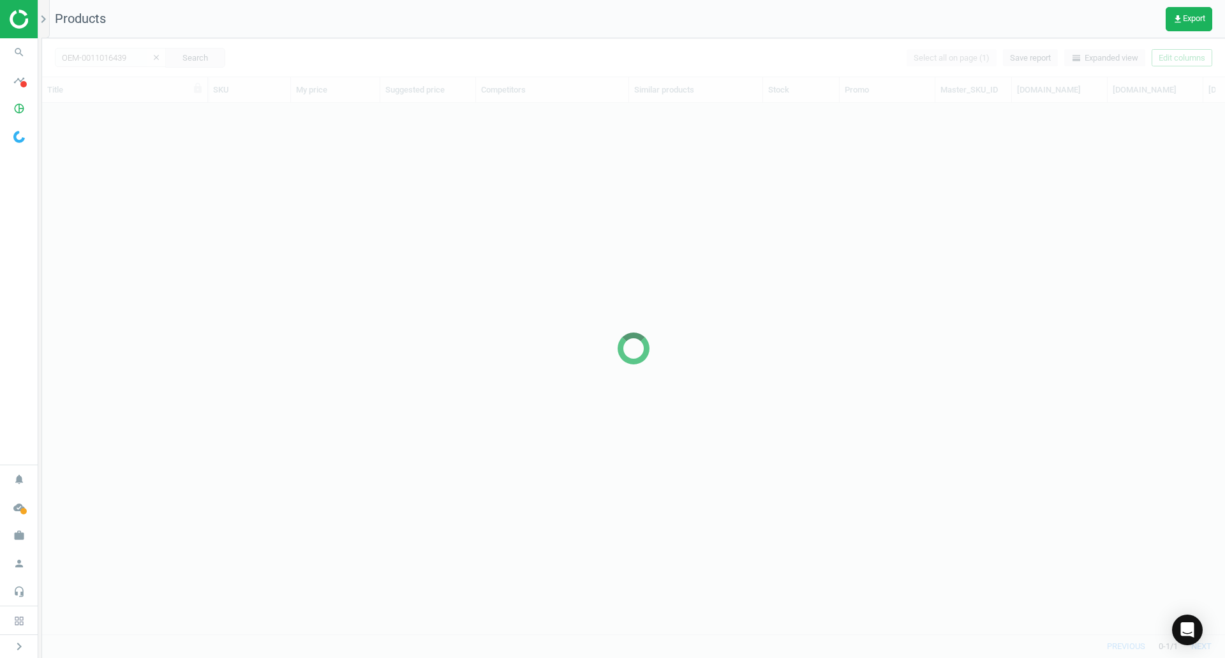
scroll to position [512, 1173]
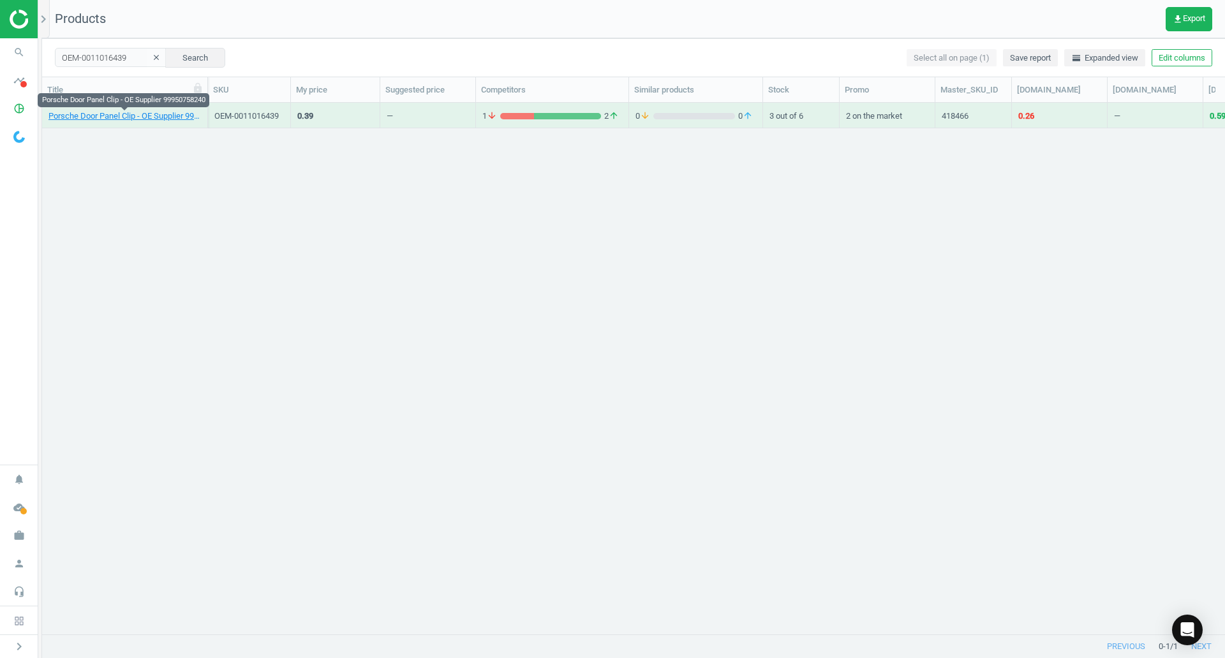
click at [100, 112] on link "Porsche Door Panel Clip - OE Supplier 99950758240" at bounding box center [124, 115] width 152 height 11
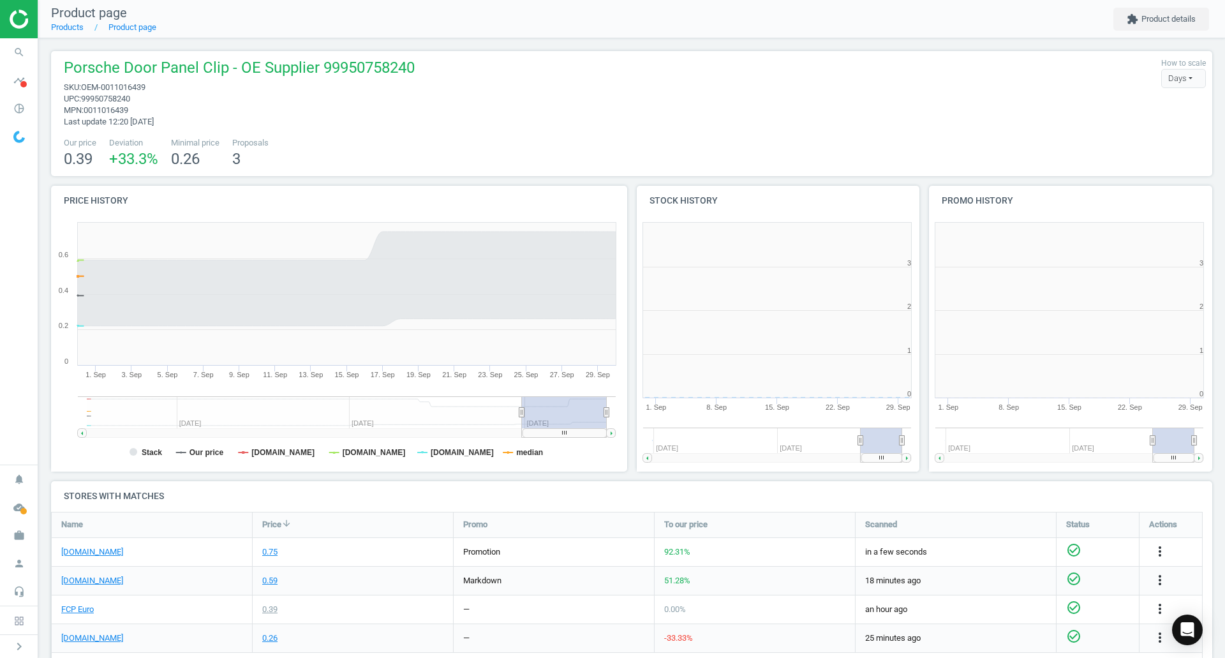
scroll to position [6, 6]
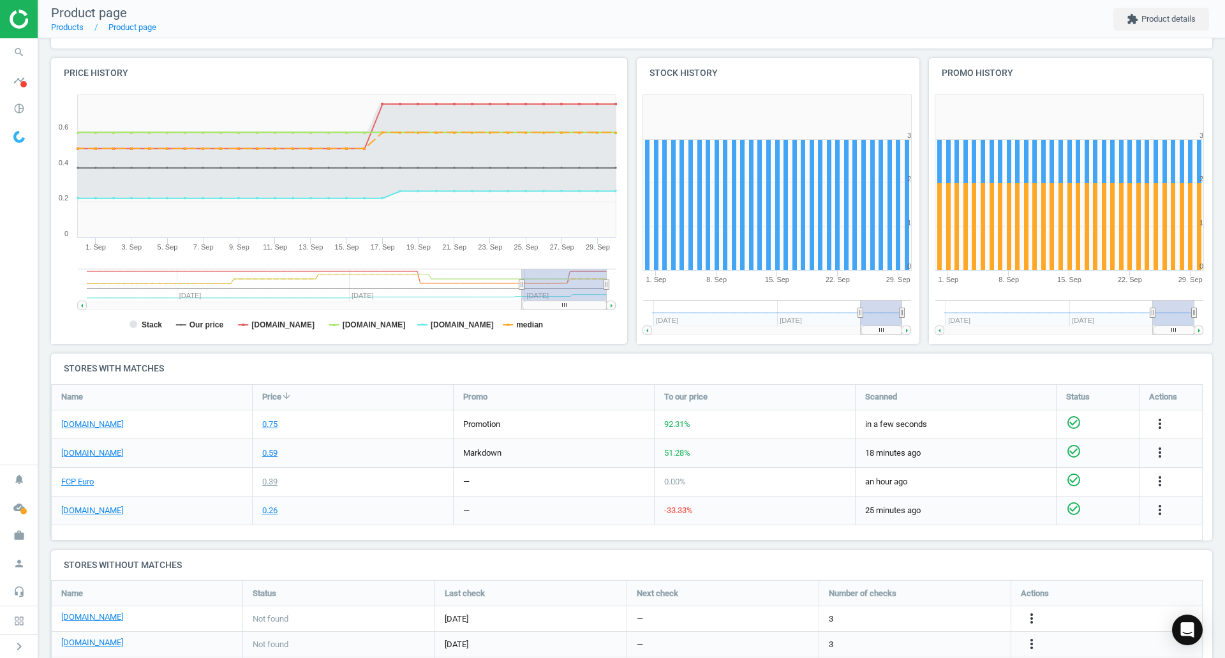
click at [80, 489] on div "FCP Euro" at bounding box center [152, 482] width 200 height 28
click at [80, 487] on div "FCP Euro" at bounding box center [152, 482] width 200 height 28
click at [71, 480] on link "FCP Euro" at bounding box center [77, 481] width 33 height 11
click at [107, 509] on link "[DOMAIN_NAME]" at bounding box center [92, 510] width 62 height 11
click at [7, 50] on icon "search" at bounding box center [19, 52] width 24 height 24
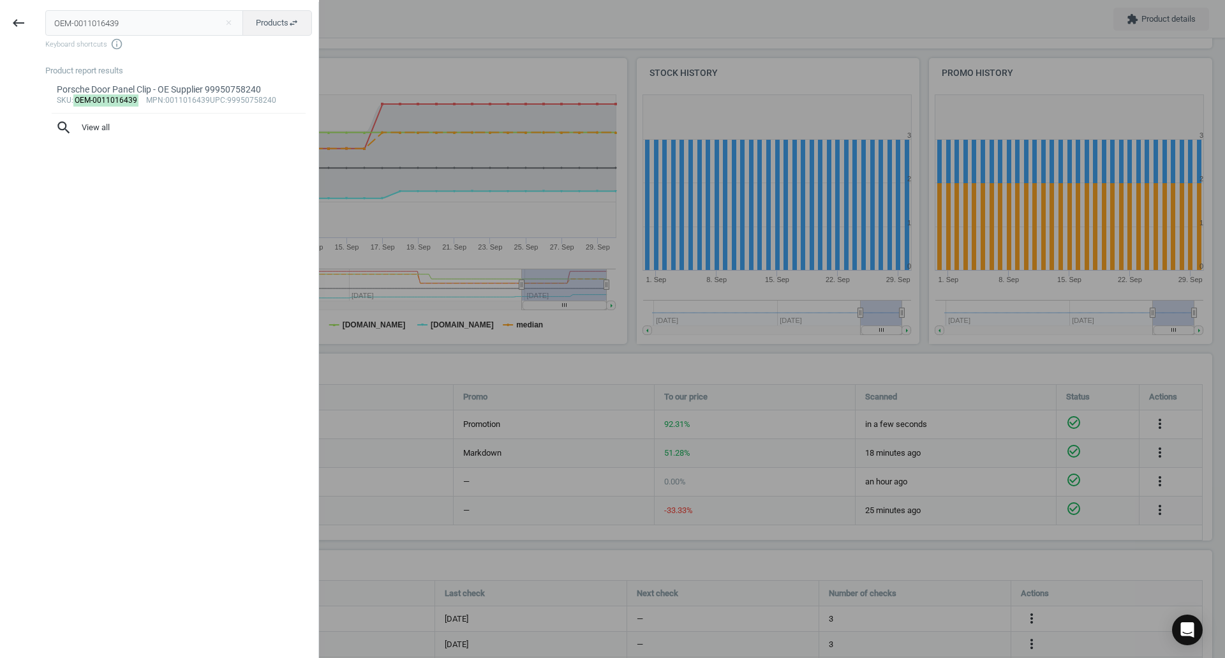
click at [93, 31] on input "OEM-0011016439" at bounding box center [144, 23] width 198 height 26
type input "OEM-99907604302"
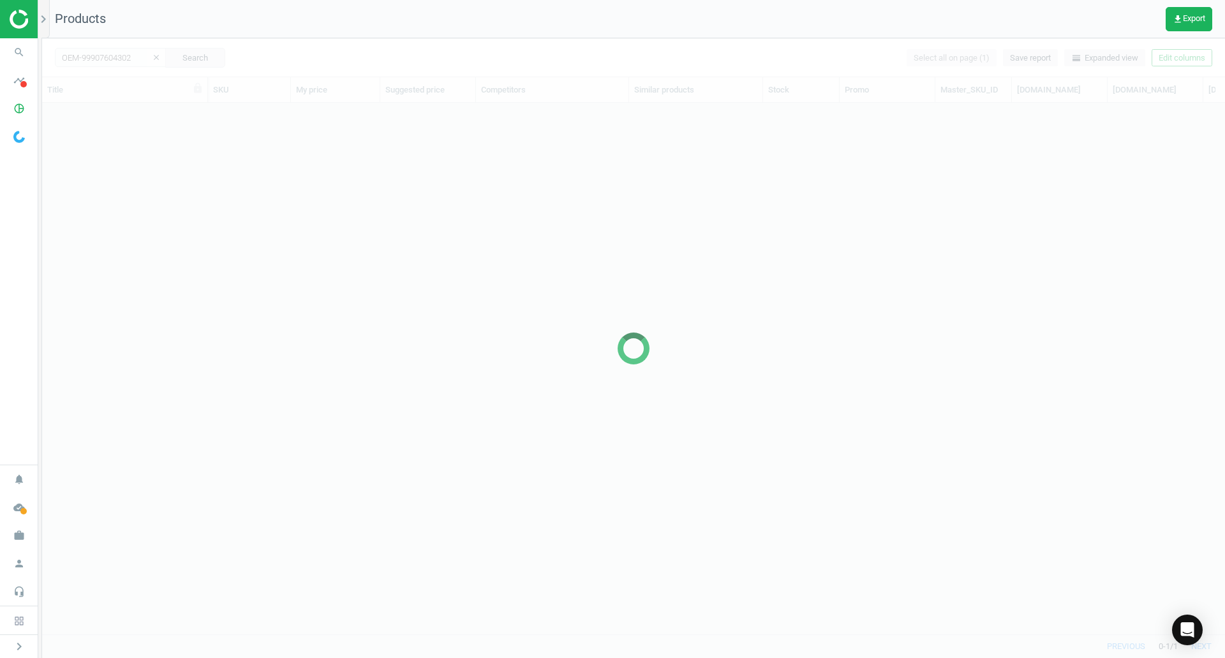
scroll to position [512, 1173]
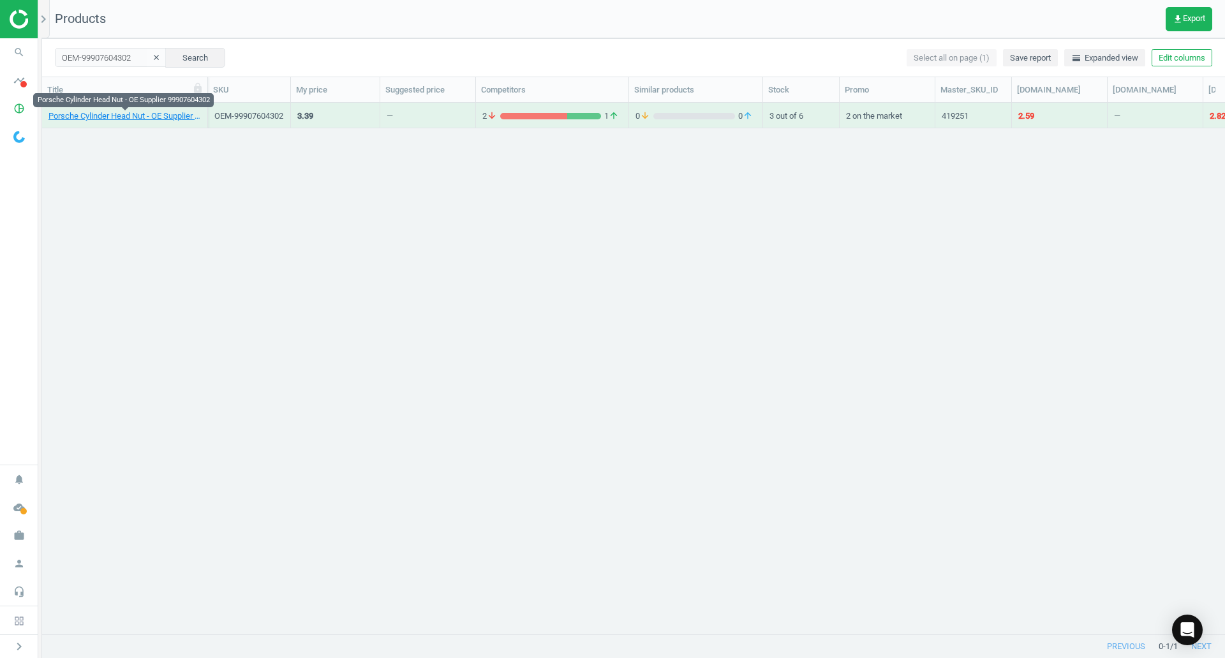
click at [147, 112] on link "Porsche Cylinder Head Nut - OE Supplier 99907604302" at bounding box center [124, 115] width 152 height 11
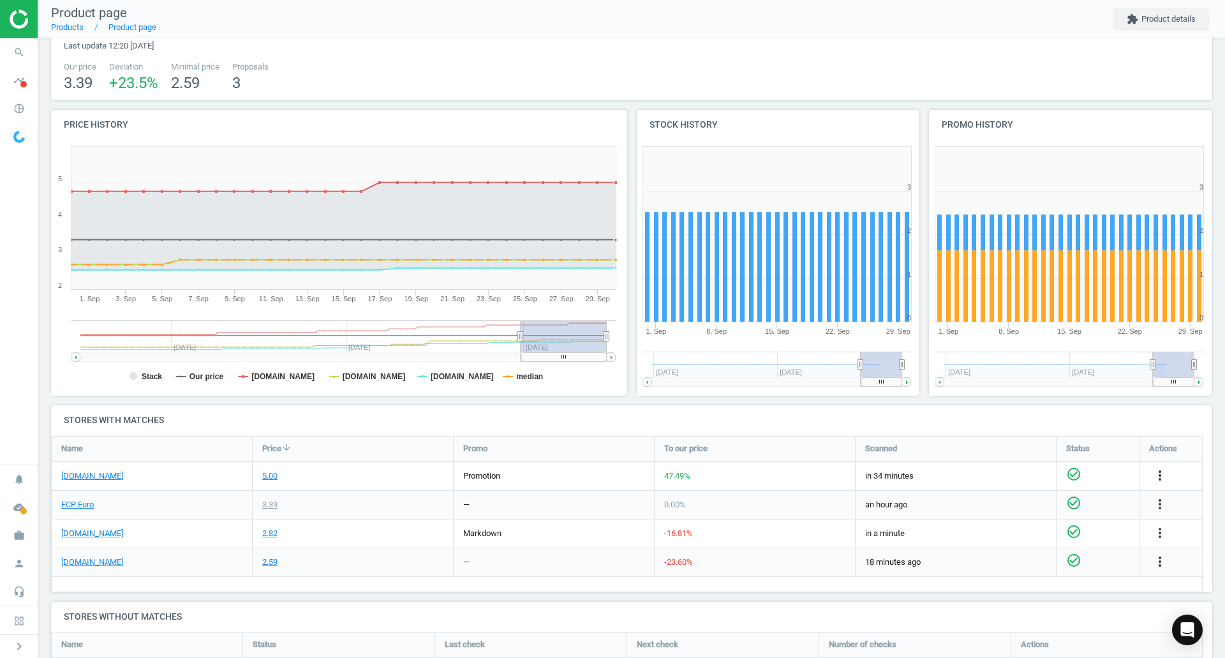
scroll to position [190, 0]
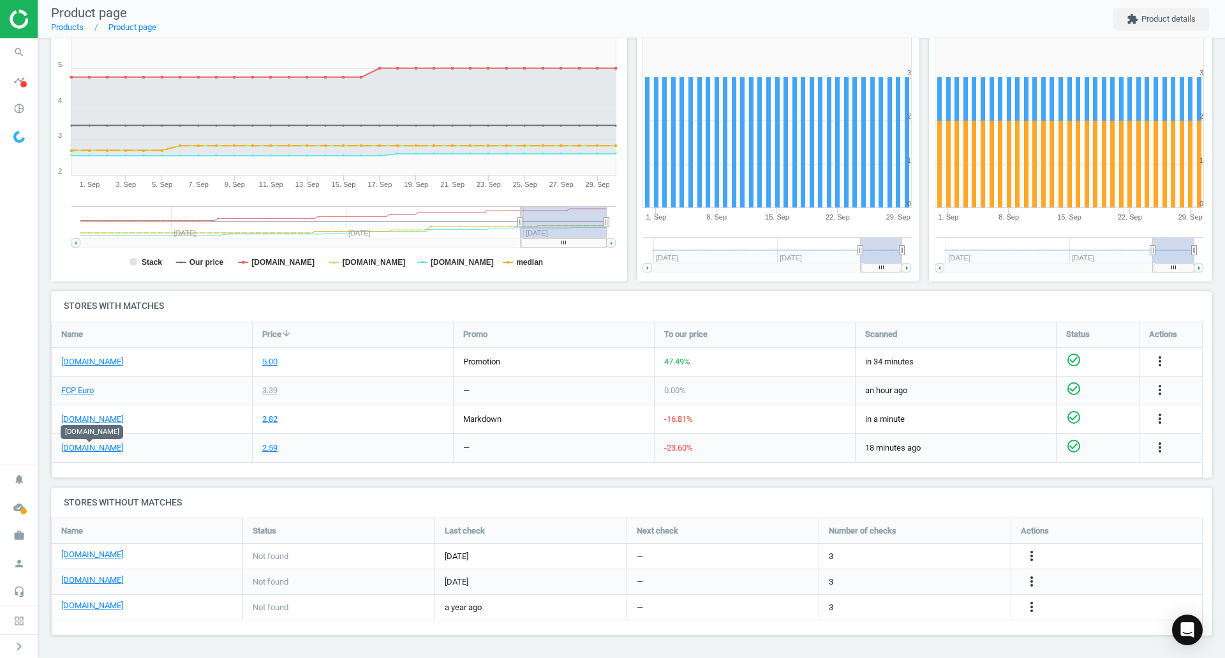
click at [87, 445] on link "[DOMAIN_NAME]" at bounding box center [92, 447] width 62 height 11
click at [84, 390] on link "FCP Euro" at bounding box center [77, 390] width 33 height 11
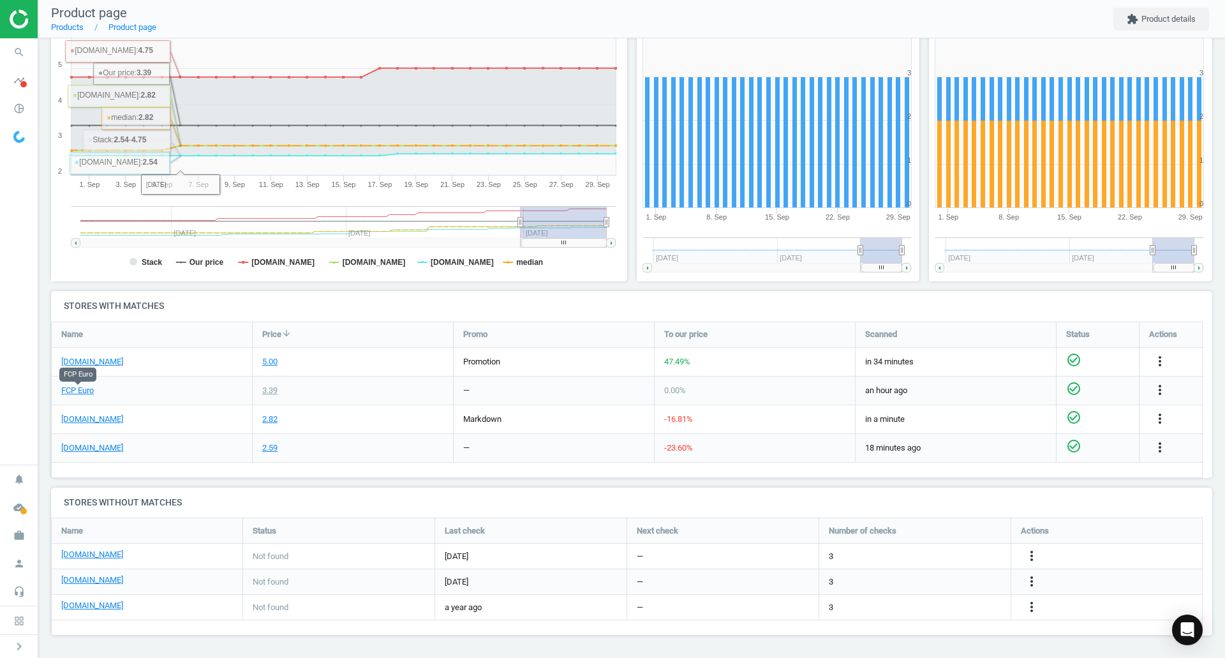
click at [23, 50] on icon "search" at bounding box center [19, 52] width 24 height 24
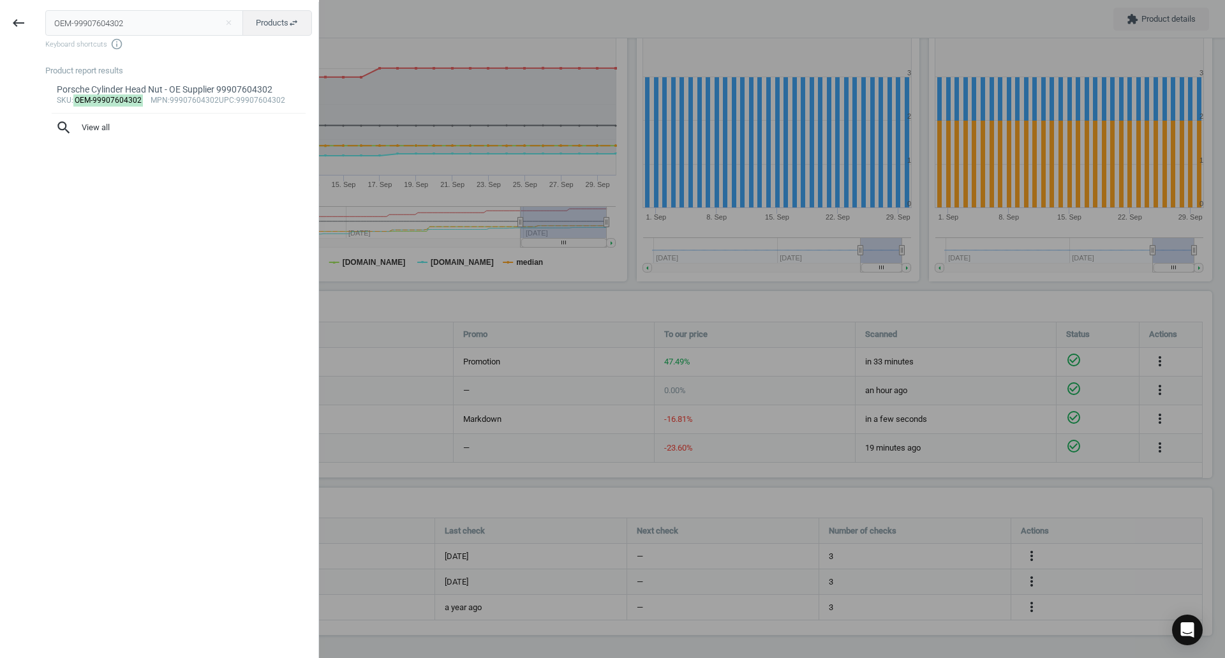
click at [173, 20] on input "OEM-99907604302" at bounding box center [144, 23] width 198 height 26
type input "OES-0038008821"
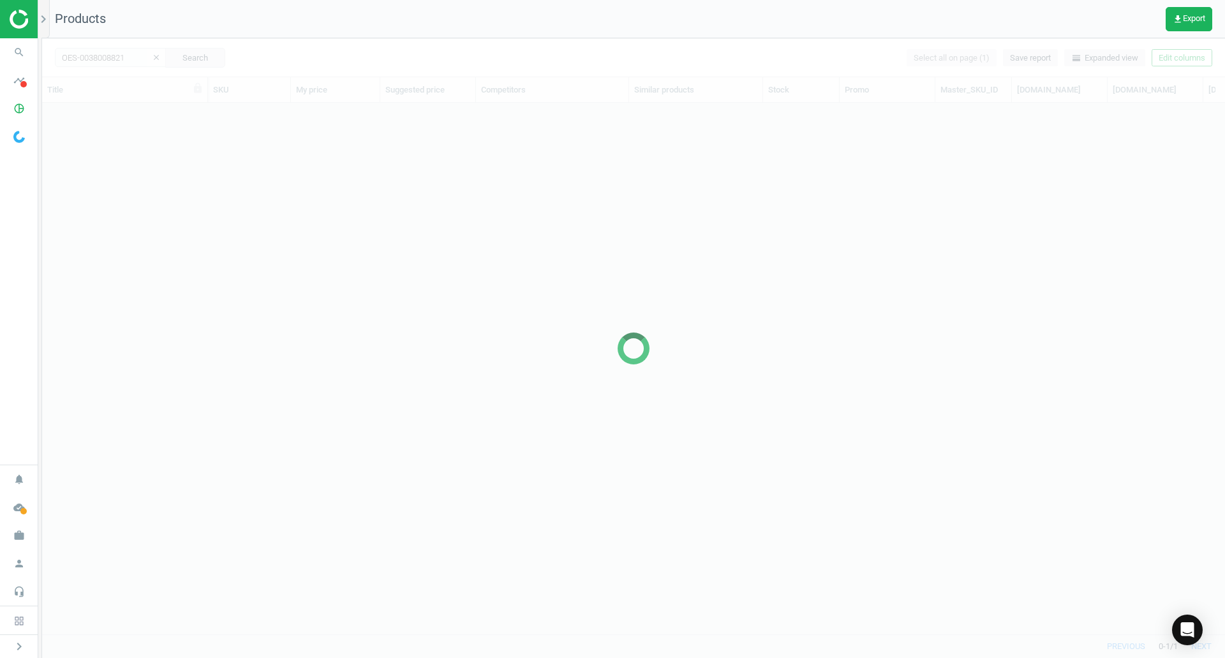
scroll to position [512, 1173]
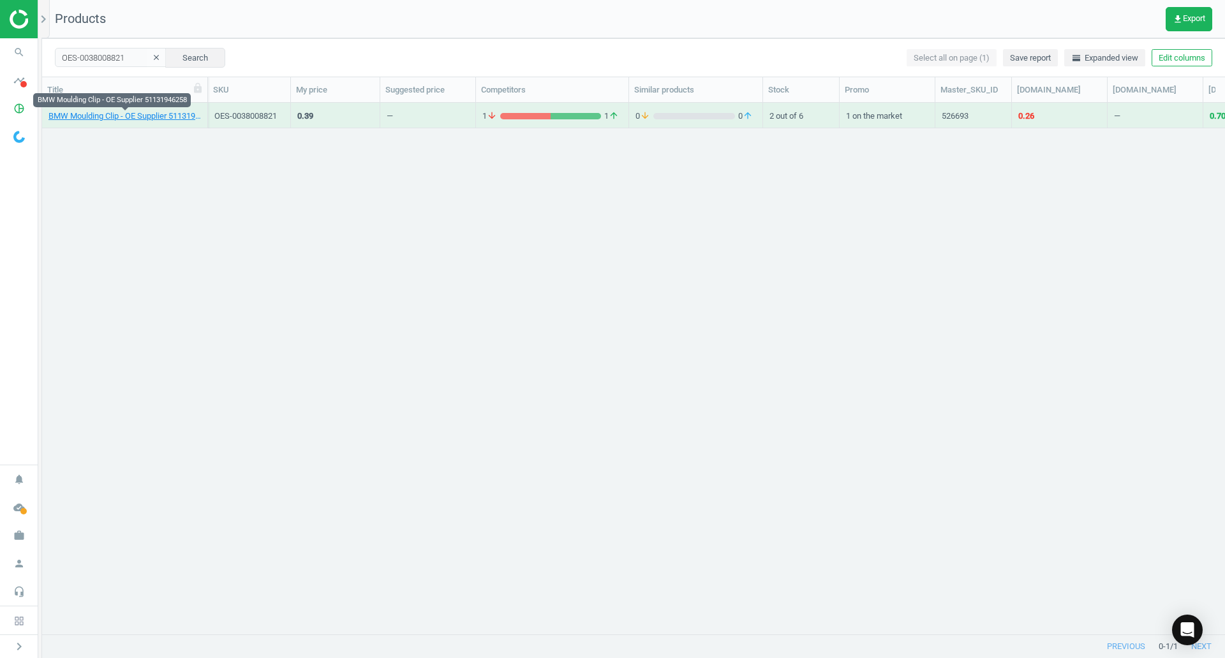
click at [130, 115] on link "BMW Moulding Clip - OE Supplier 51131946258" at bounding box center [124, 115] width 152 height 11
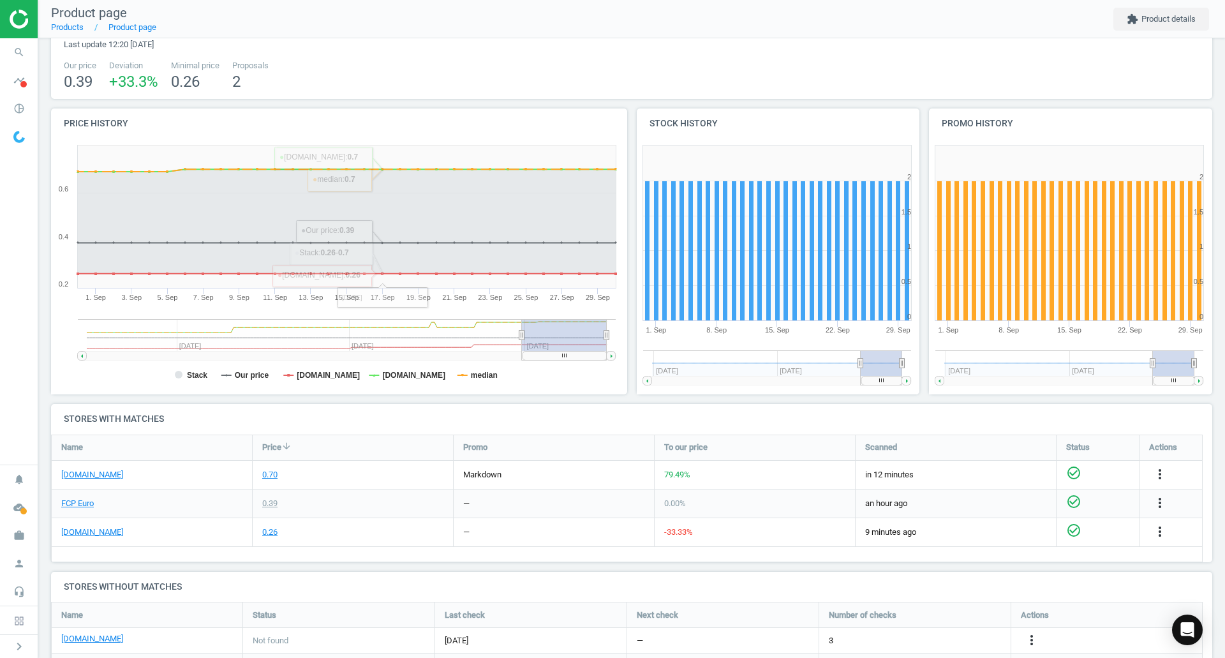
scroll to position [128, 0]
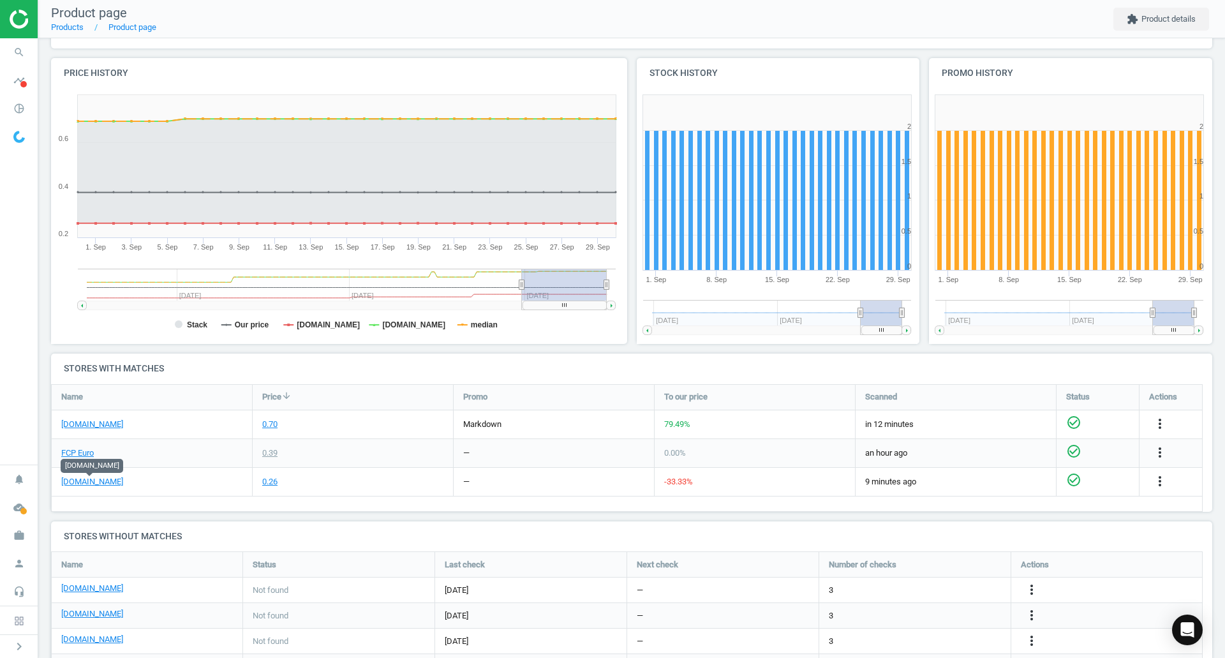
click at [106, 478] on link "[DOMAIN_NAME]" at bounding box center [92, 481] width 62 height 11
click at [90, 453] on link "FCP Euro" at bounding box center [77, 452] width 33 height 11
click at [3, 64] on span "search" at bounding box center [19, 52] width 38 height 28
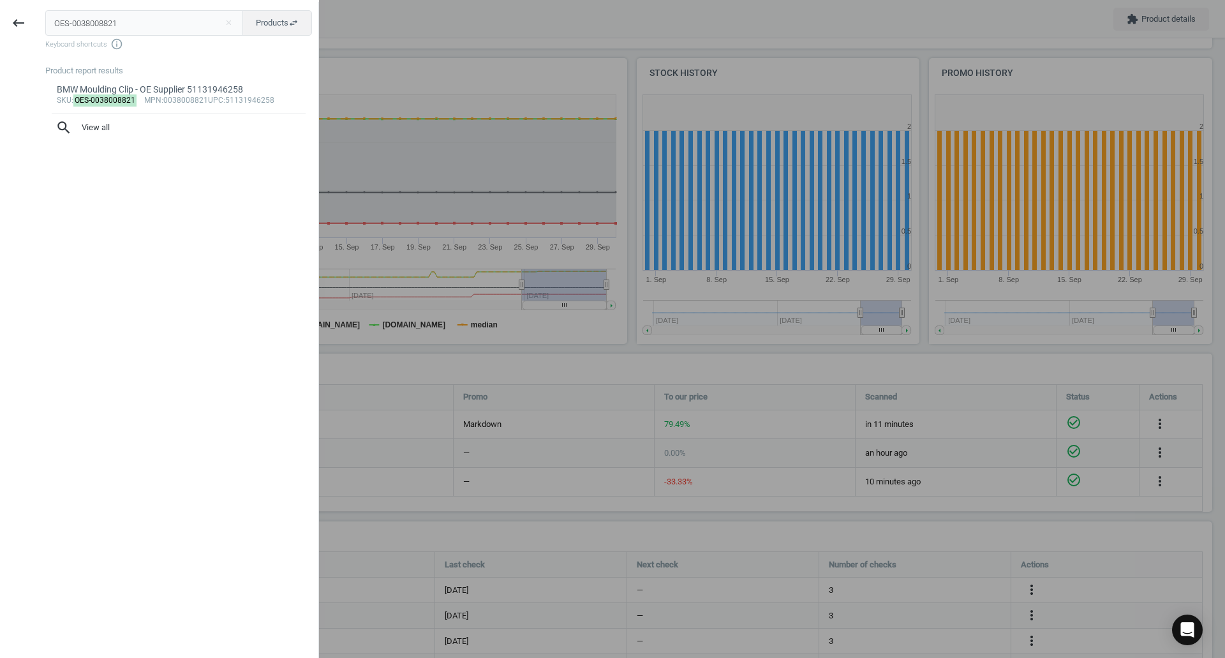
click at [163, 27] on input "OES-0038008821" at bounding box center [144, 23] width 198 height 26
type input "OES-0038008863"
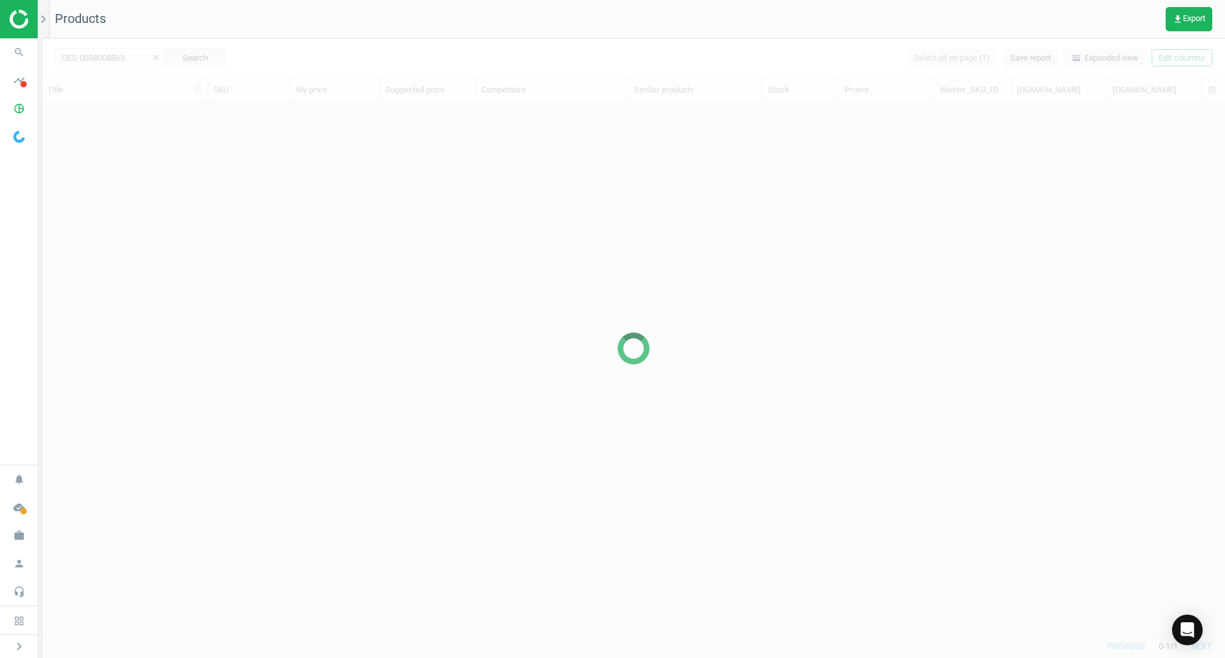
scroll to position [512, 1173]
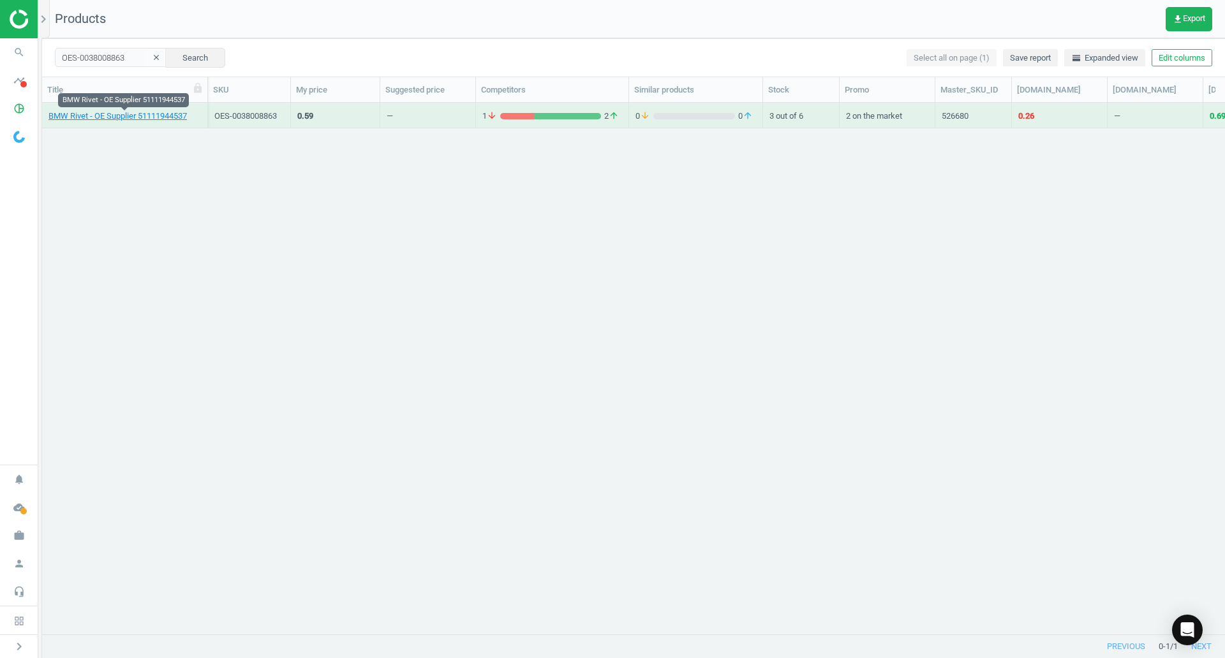
click at [115, 111] on link "BMW Rivet - OE Supplier 51111944537" at bounding box center [117, 115] width 138 height 11
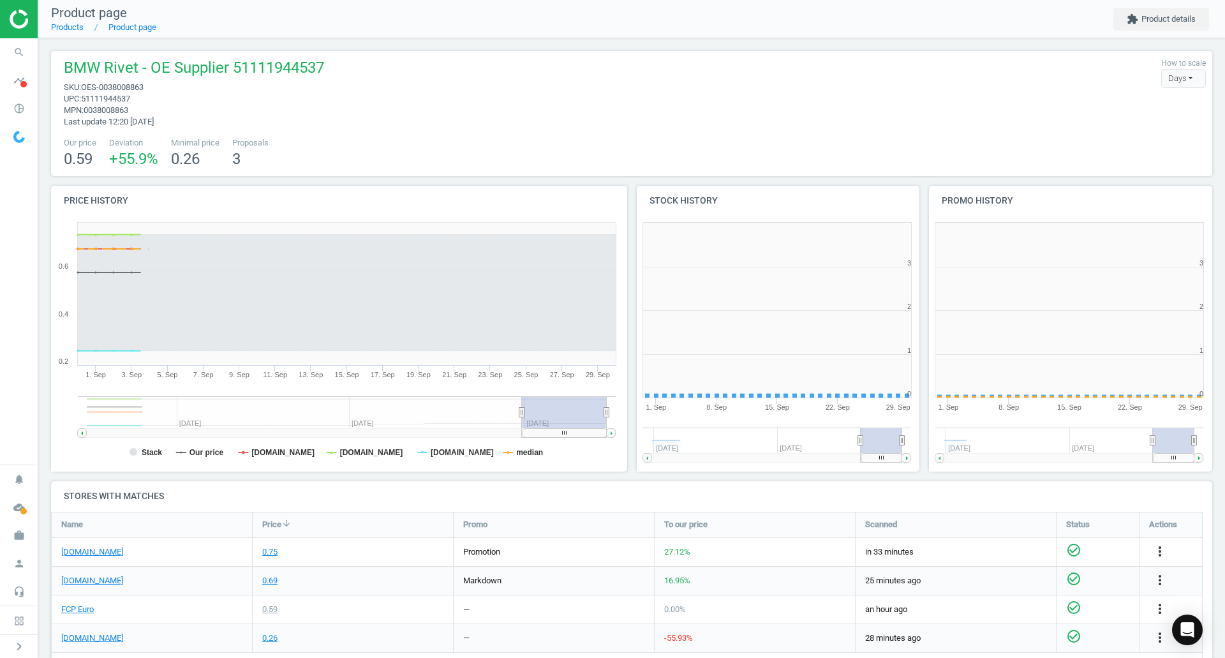
scroll to position [6, 6]
